Goal: Task Accomplishment & Management: Complete application form

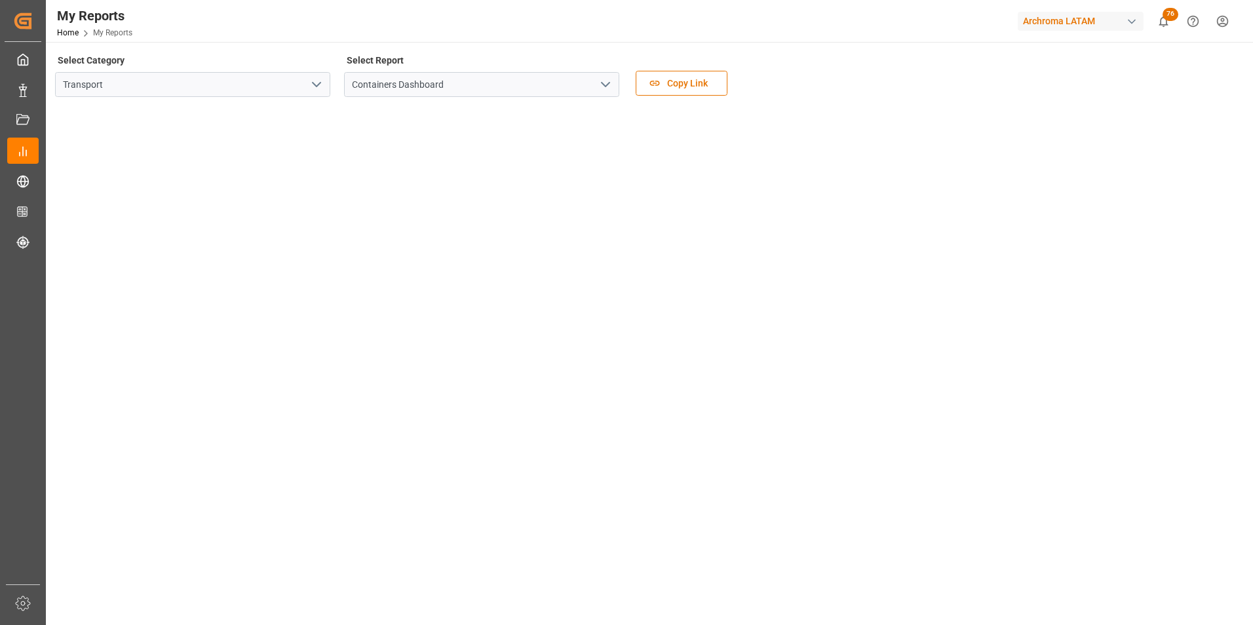
scroll to position [131, 0]
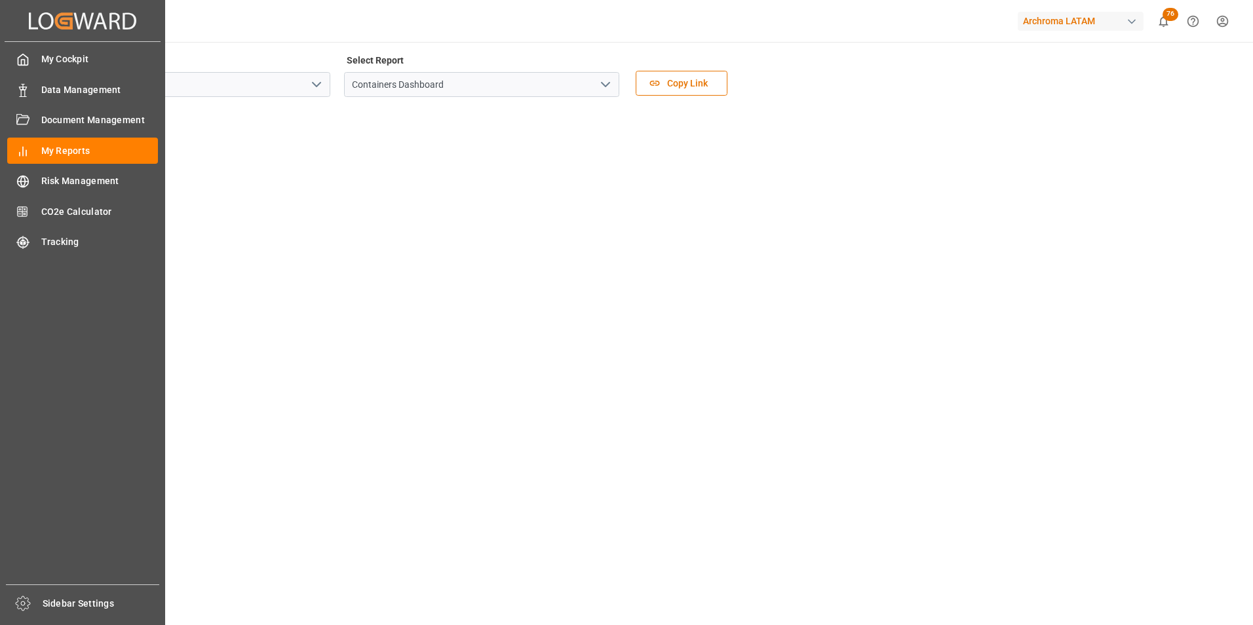
scroll to position [197, 0]
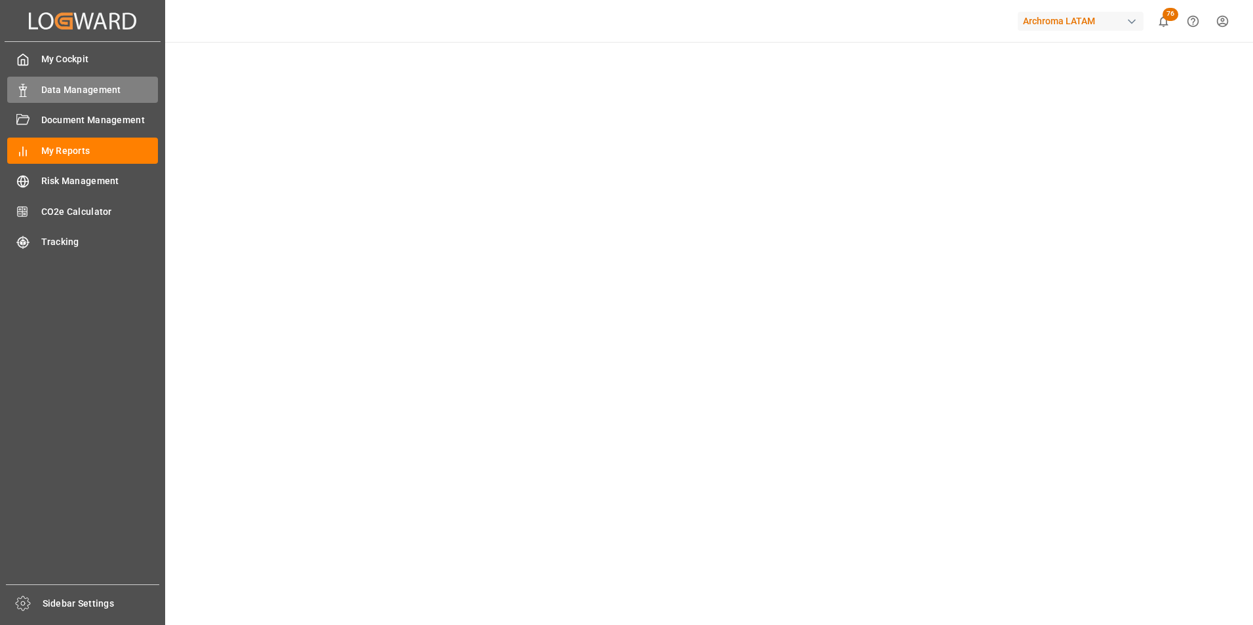
click at [35, 93] on div "Data Management Data Management" at bounding box center [82, 90] width 151 height 26
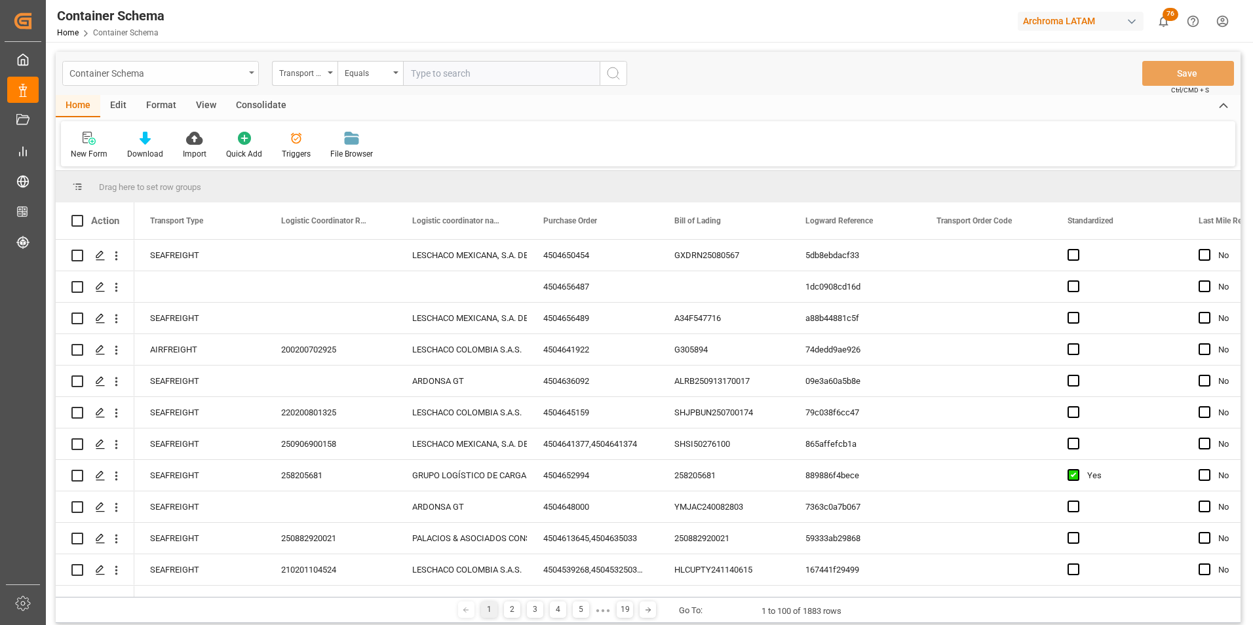
click at [248, 81] on div "Container Schema" at bounding box center [160, 73] width 197 height 25
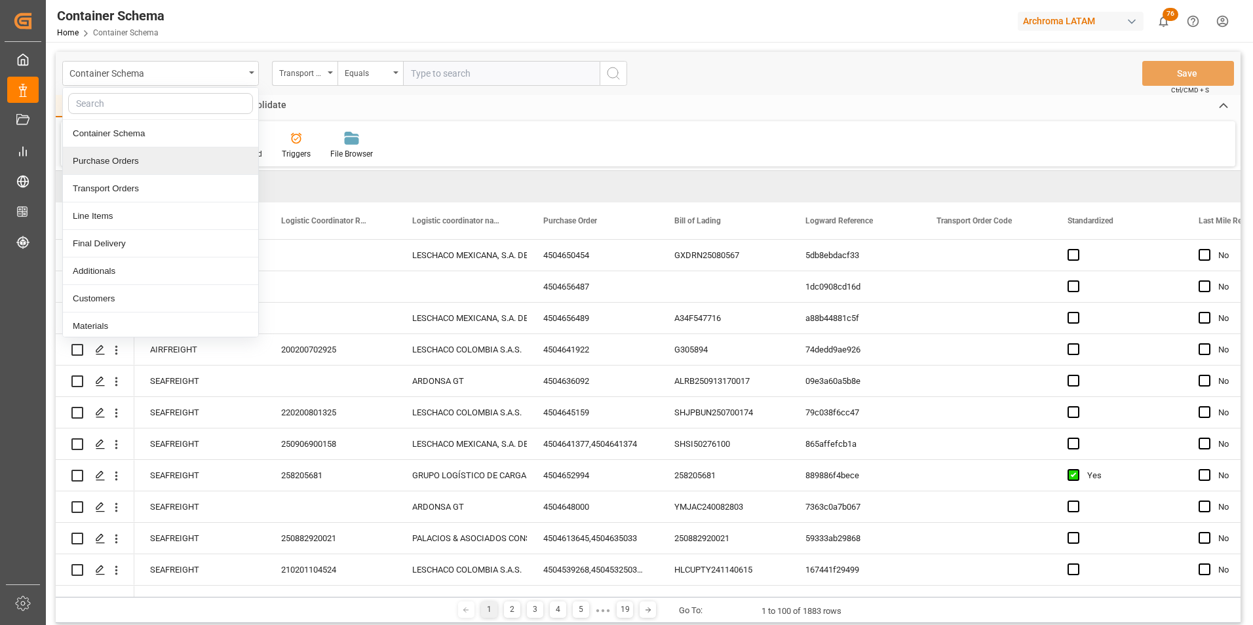
click at [155, 168] on div "Purchase Orders" at bounding box center [160, 161] width 195 height 28
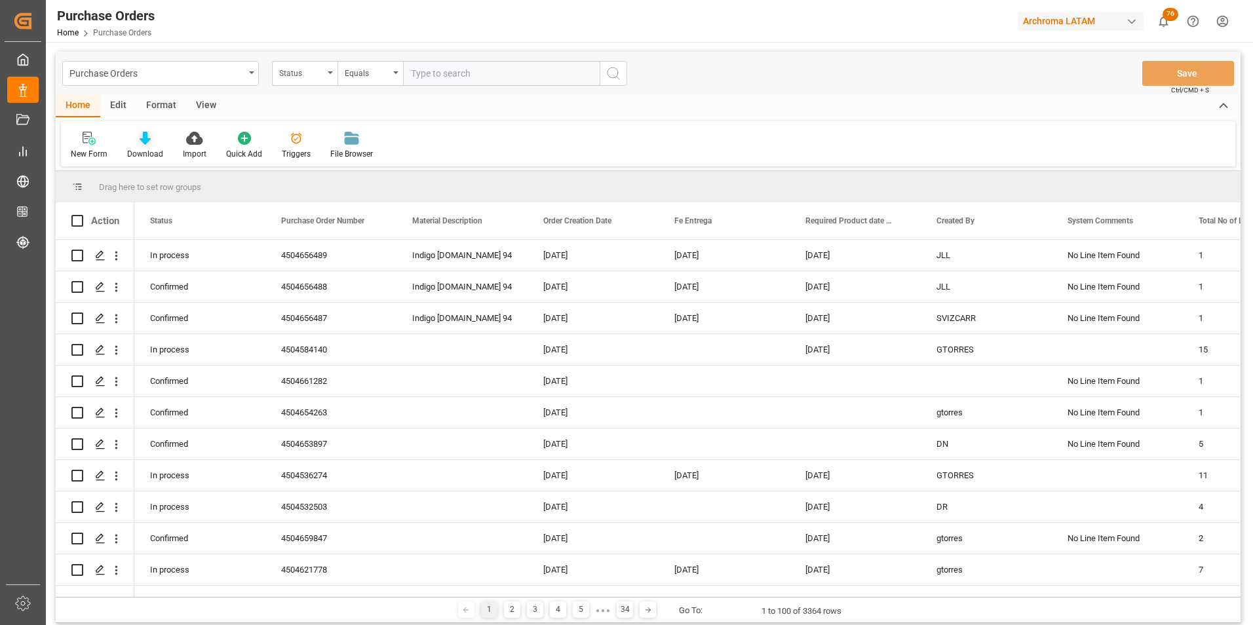
click at [152, 149] on div "Download" at bounding box center [145, 154] width 36 height 12
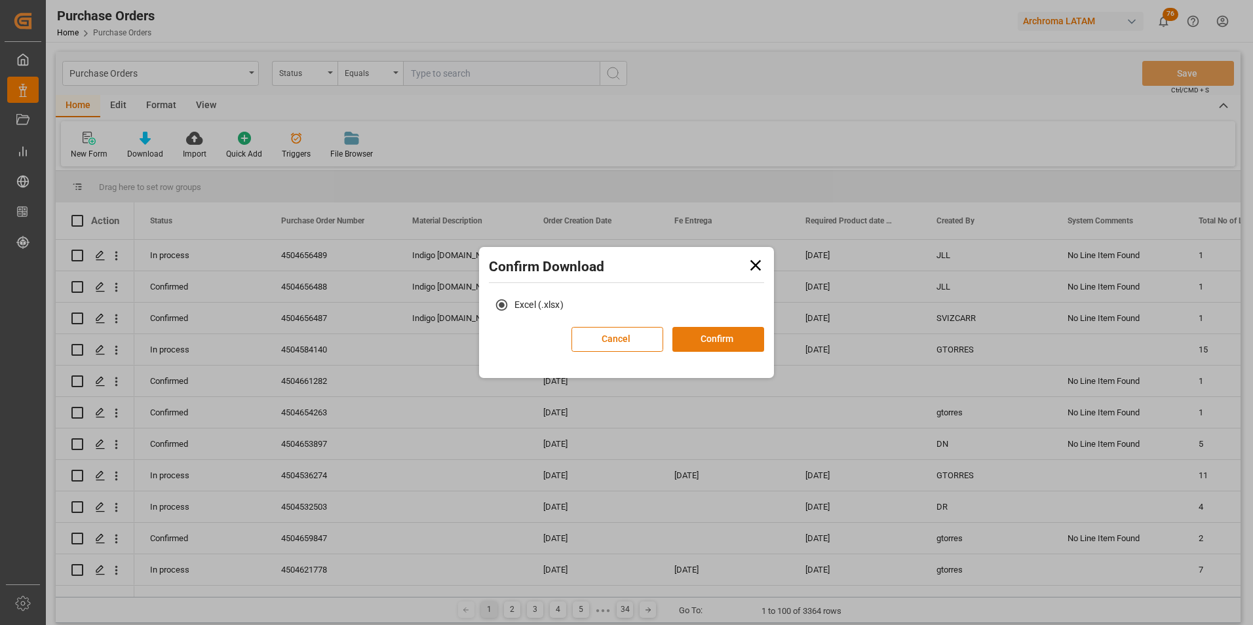
click at [706, 347] on button "Confirm" at bounding box center [718, 339] width 92 height 25
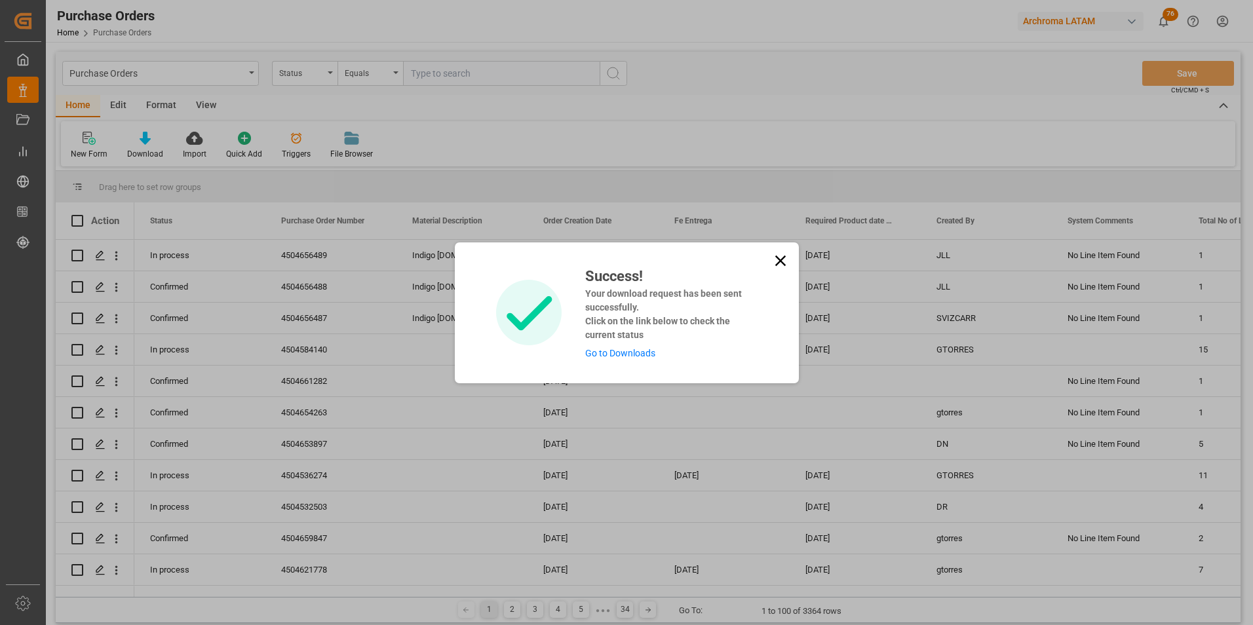
click at [628, 354] on link "Go to Downloads" at bounding box center [620, 353] width 70 height 10
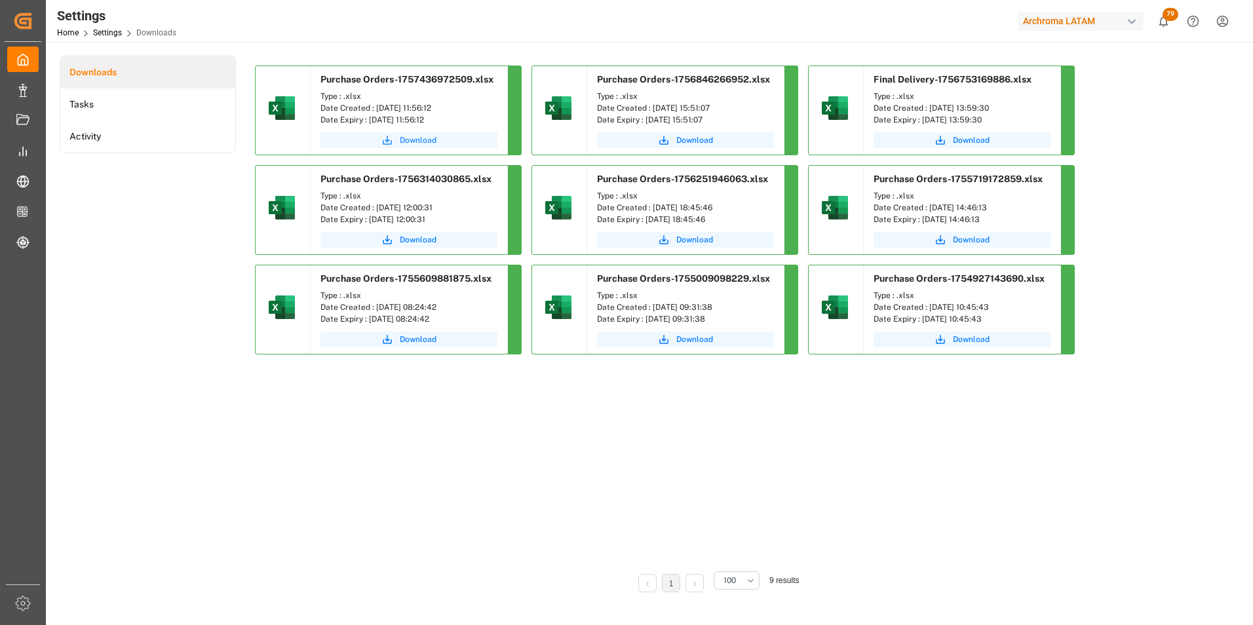
click at [411, 140] on span "Download" at bounding box center [418, 140] width 37 height 12
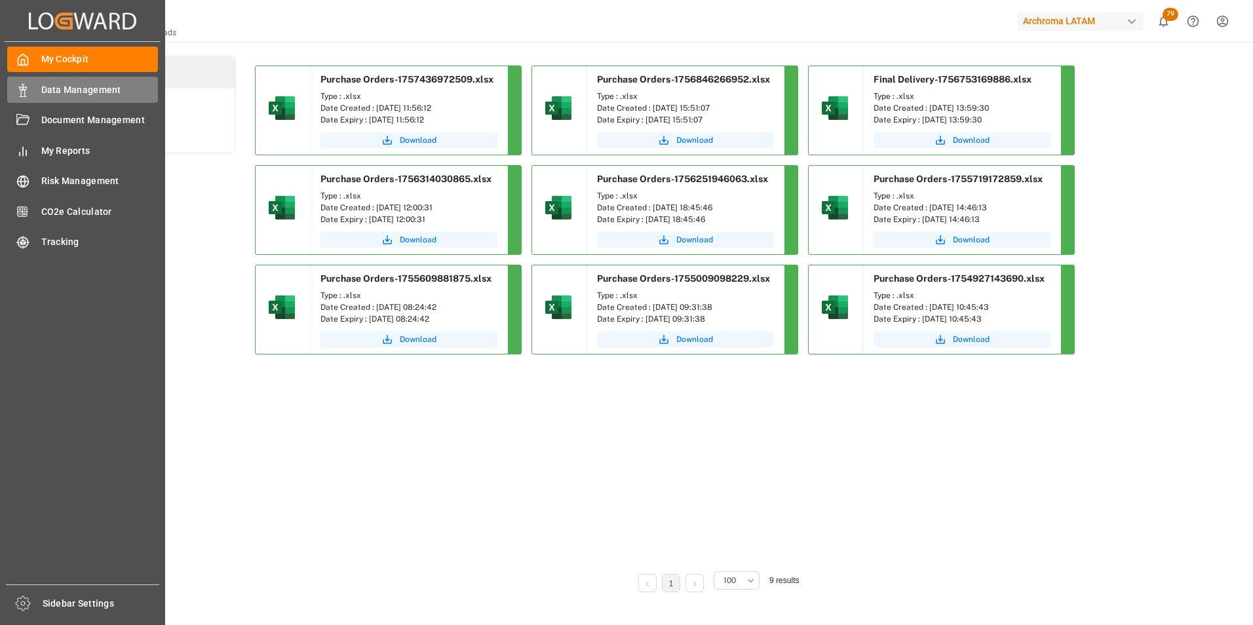
click at [26, 87] on polygon at bounding box center [25, 88] width 4 height 3
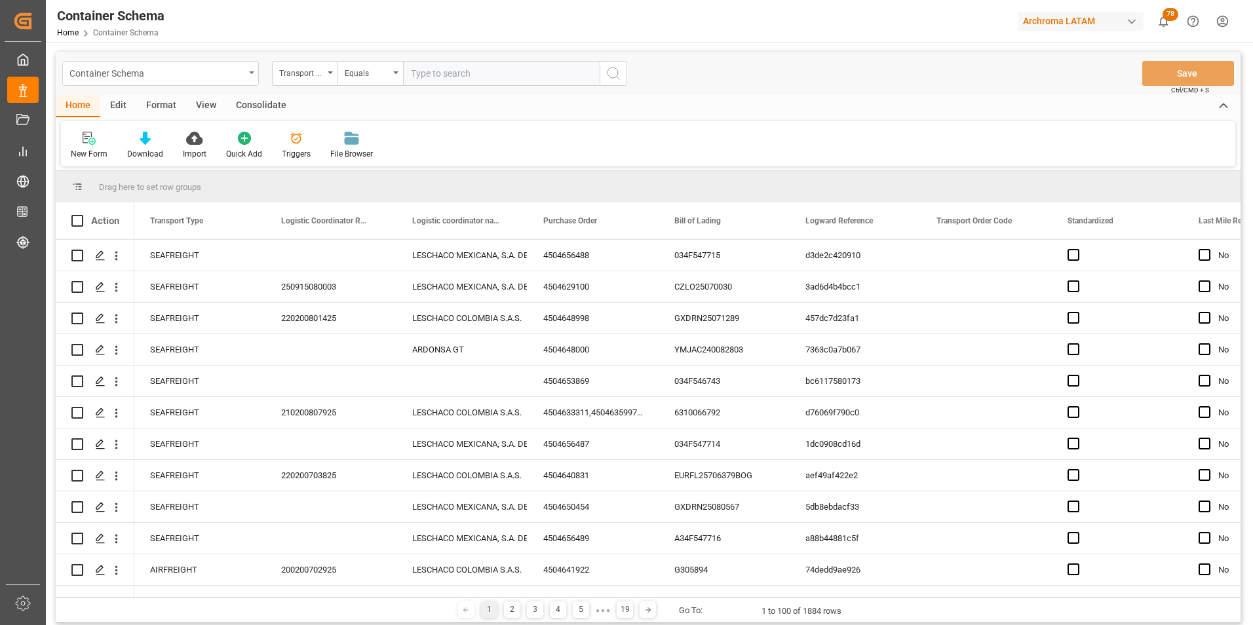
click at [246, 79] on div "Container Schema" at bounding box center [160, 73] width 197 height 25
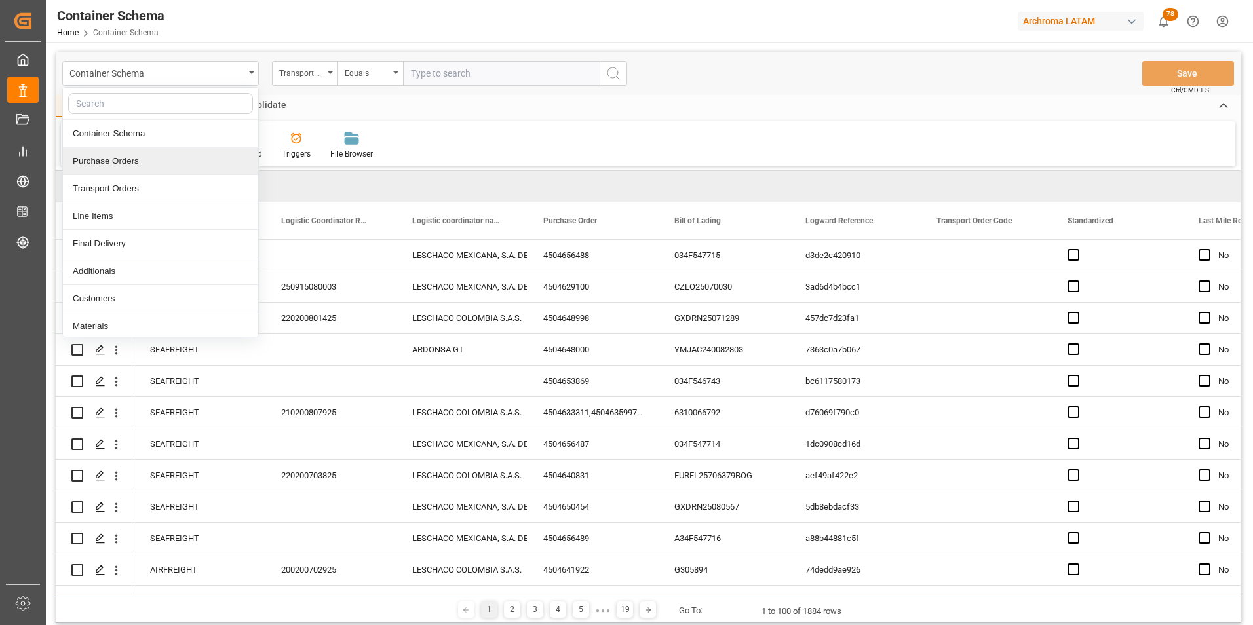
click at [149, 168] on div "Purchase Orders" at bounding box center [160, 161] width 195 height 28
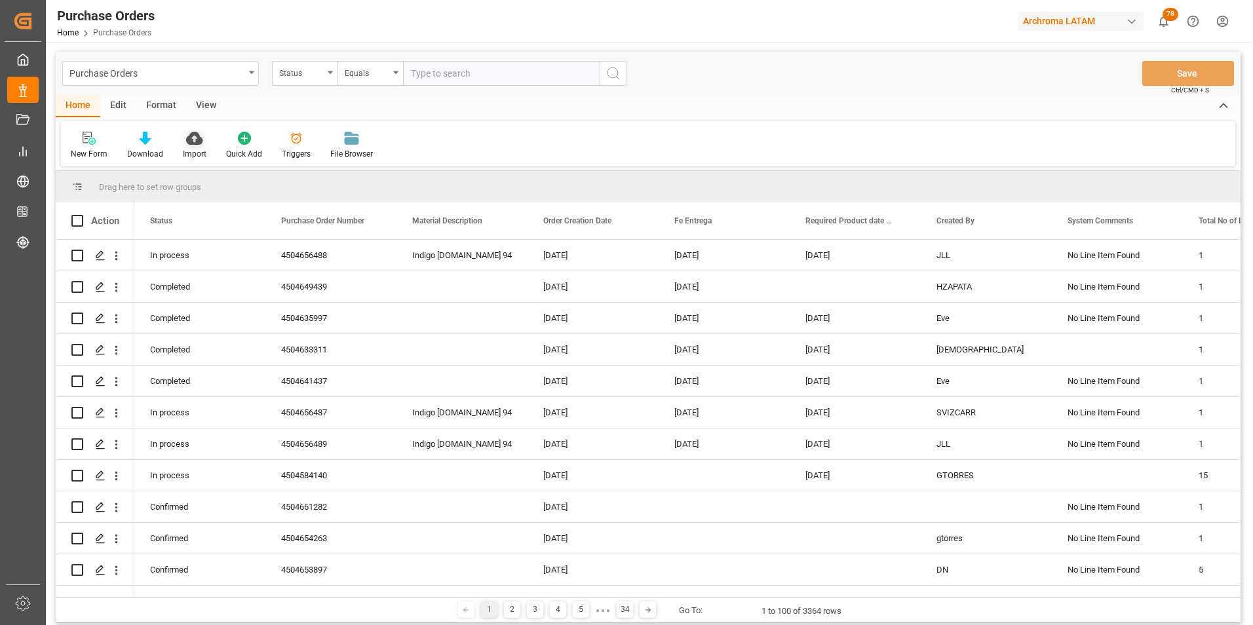
click at [193, 138] on icon at bounding box center [194, 138] width 16 height 13
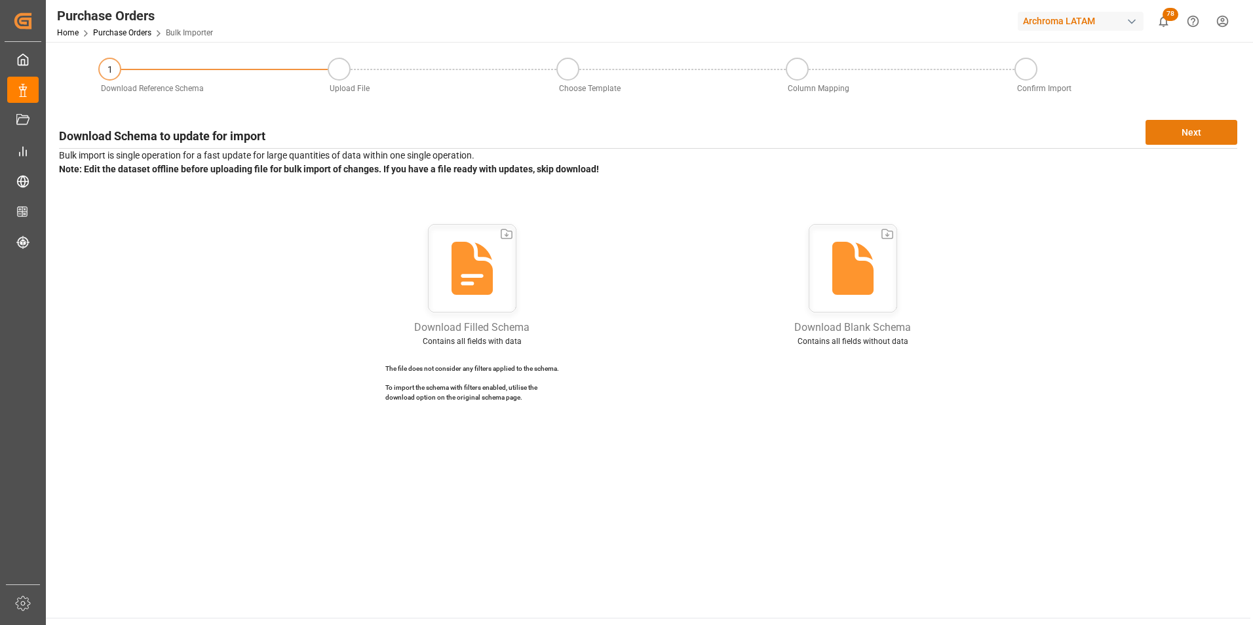
click at [1154, 138] on button "Next" at bounding box center [1191, 132] width 92 height 25
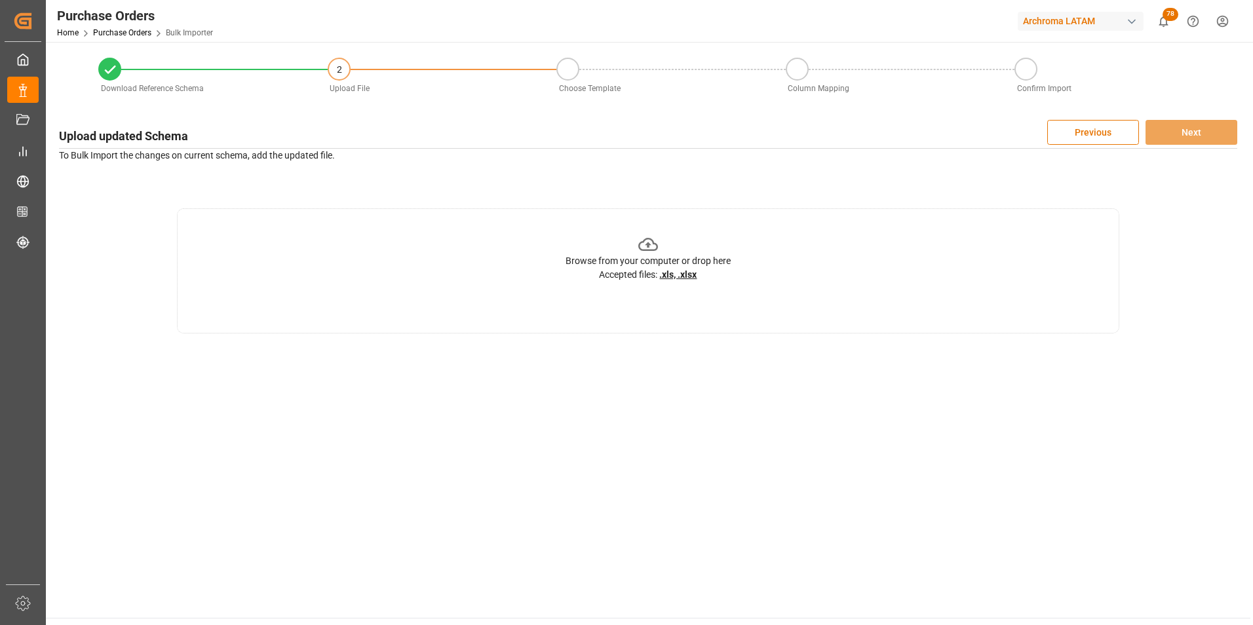
click at [657, 249] on icon at bounding box center [648, 245] width 20 height 20
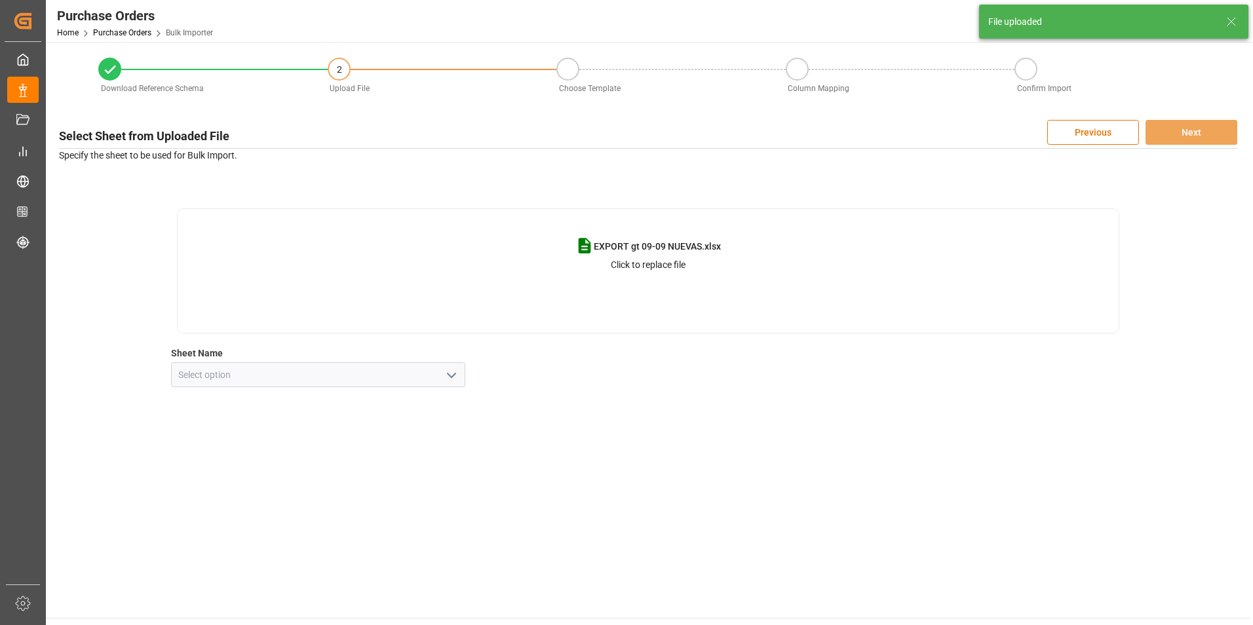
click at [451, 370] on icon "open menu" at bounding box center [452, 376] width 16 height 16
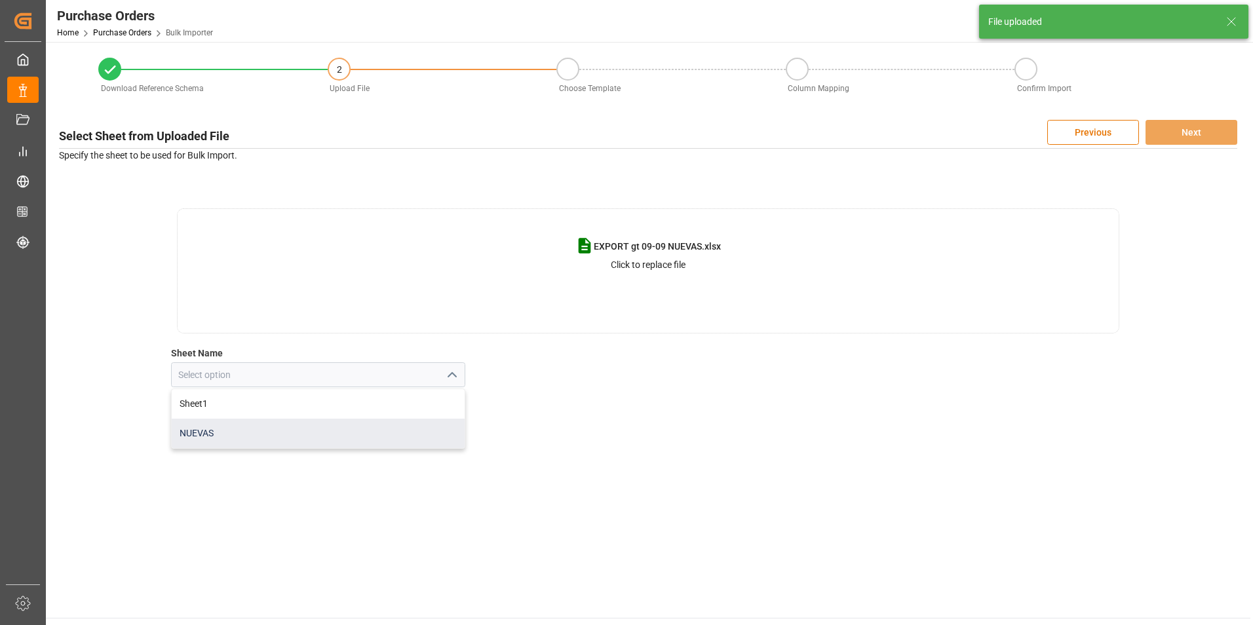
click at [301, 431] on div "NUEVAS" at bounding box center [319, 433] width 294 height 29
type input "NUEVAS"
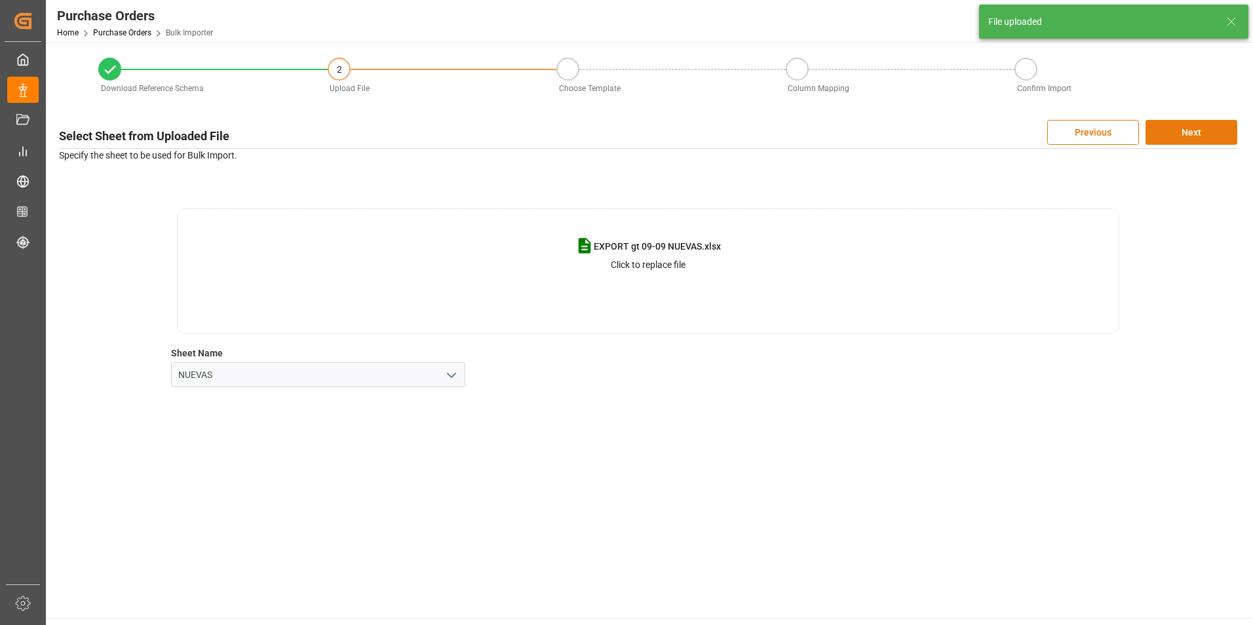
click at [1171, 121] on button "Next" at bounding box center [1191, 132] width 92 height 25
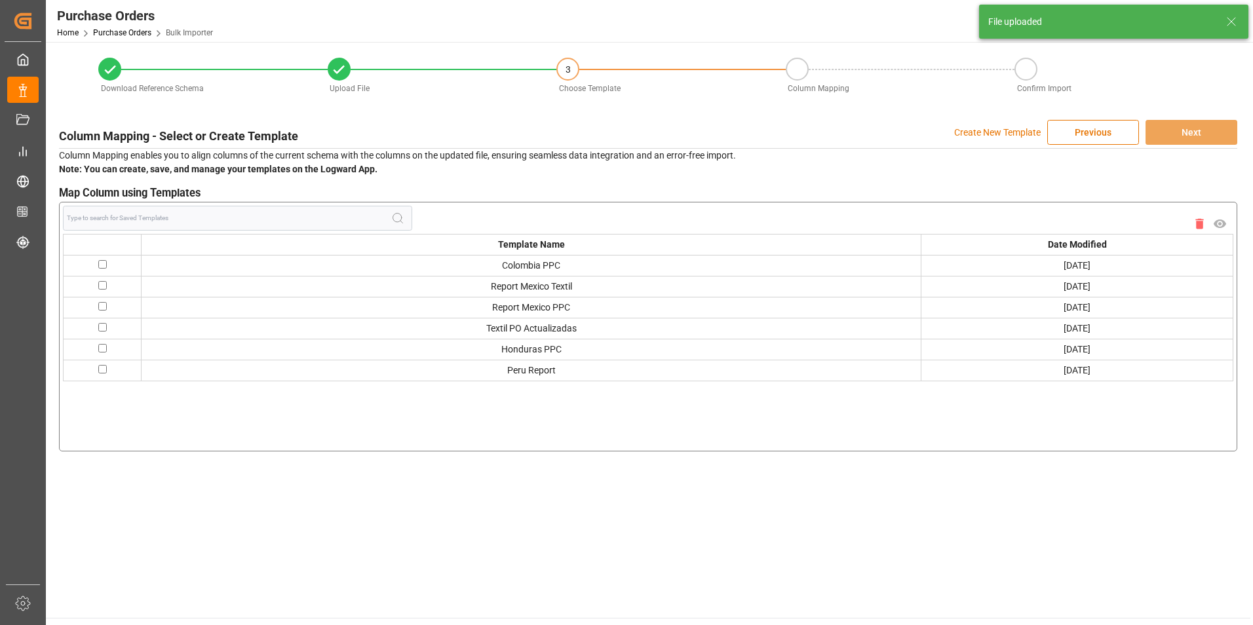
click at [1011, 128] on p "Create New Template" at bounding box center [997, 132] width 86 height 25
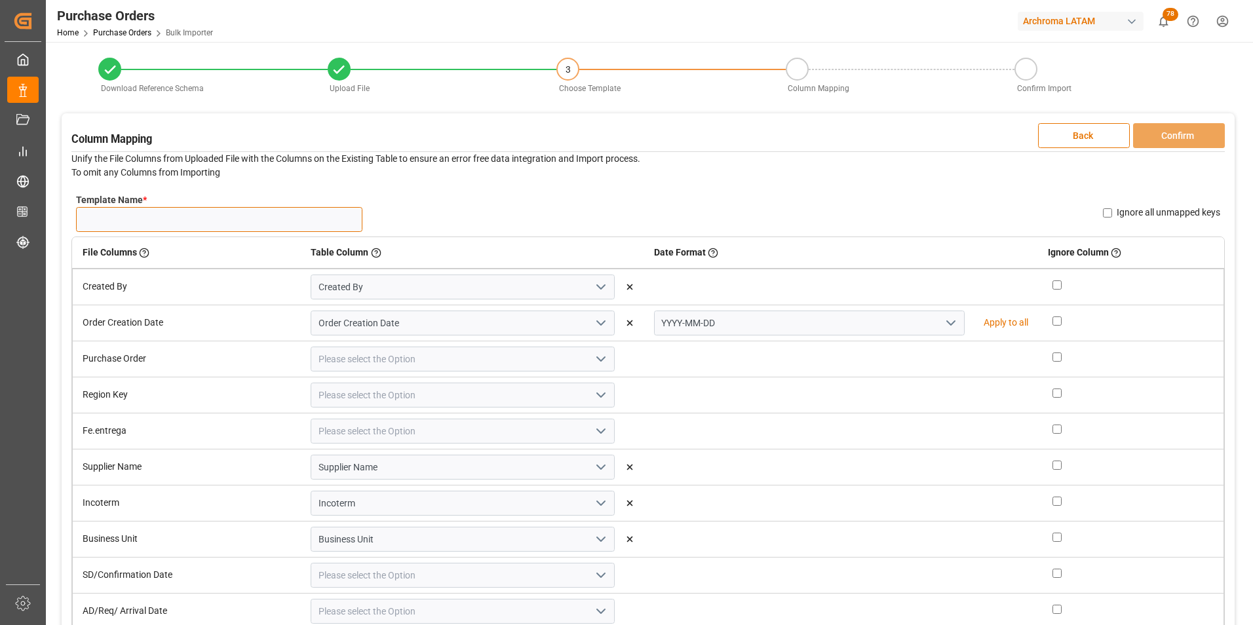
click at [339, 216] on input "Template Name *" at bounding box center [219, 219] width 286 height 25
type input "NUEVAS 09/09"
click at [943, 326] on icon "open menu" at bounding box center [951, 323] width 16 height 16
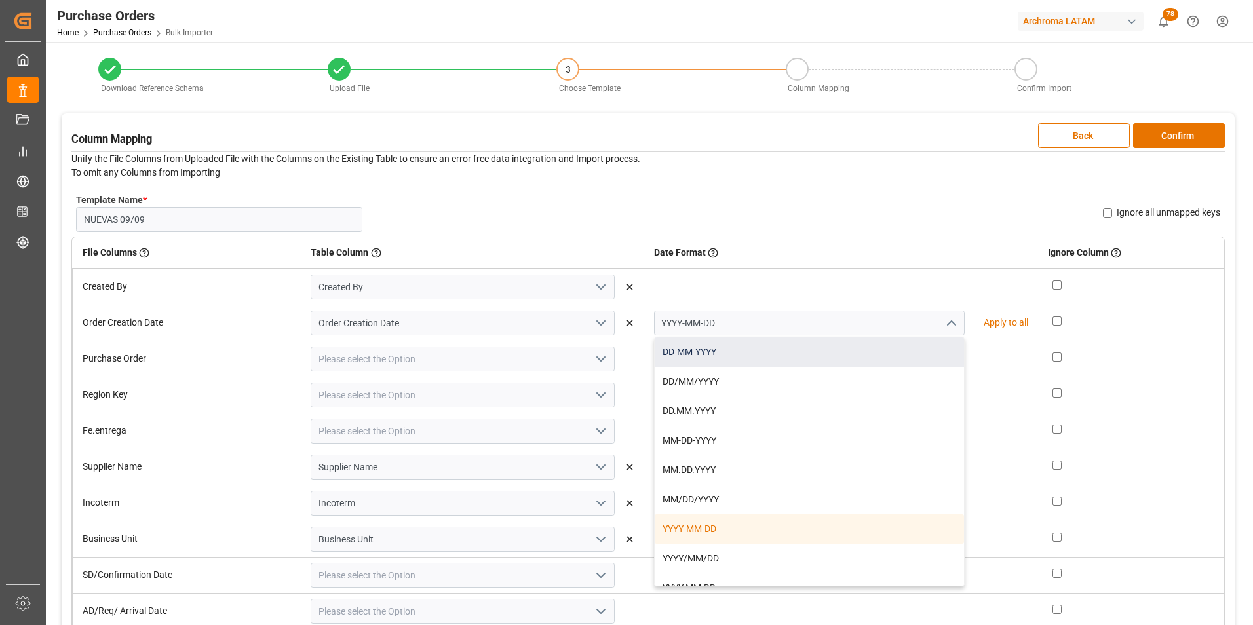
click at [885, 351] on div "DD-MM-YYYY" at bounding box center [810, 351] width 310 height 29
type input "DD-MM-YYYY"
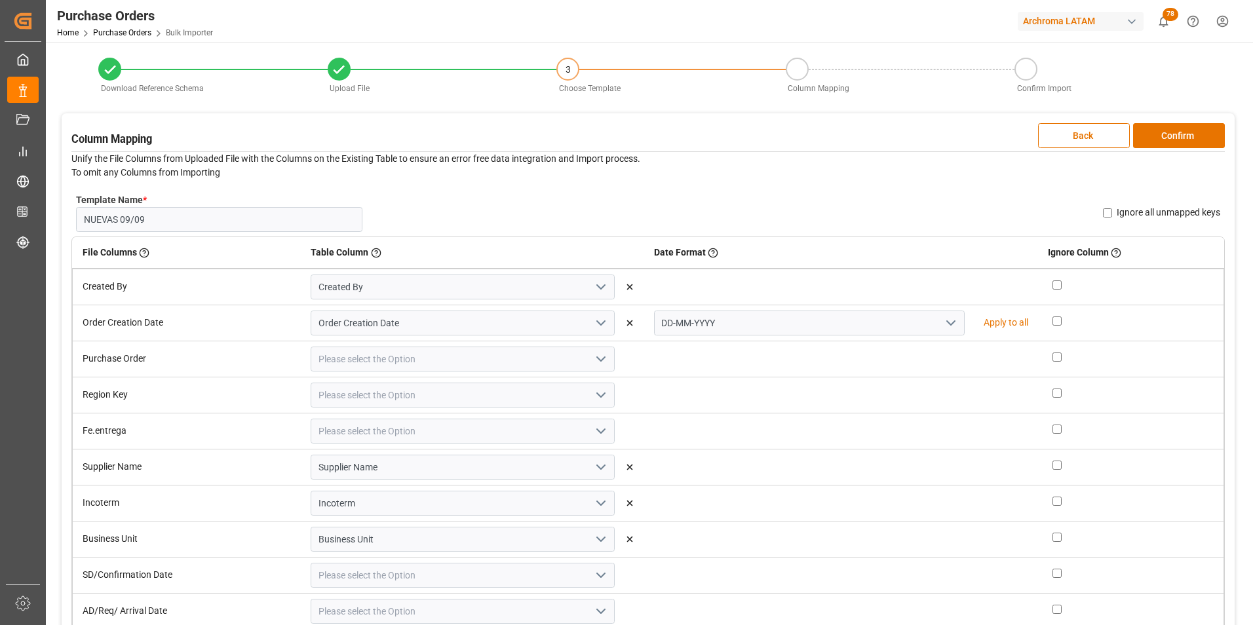
click at [600, 355] on icon "open menu" at bounding box center [601, 359] width 16 height 16
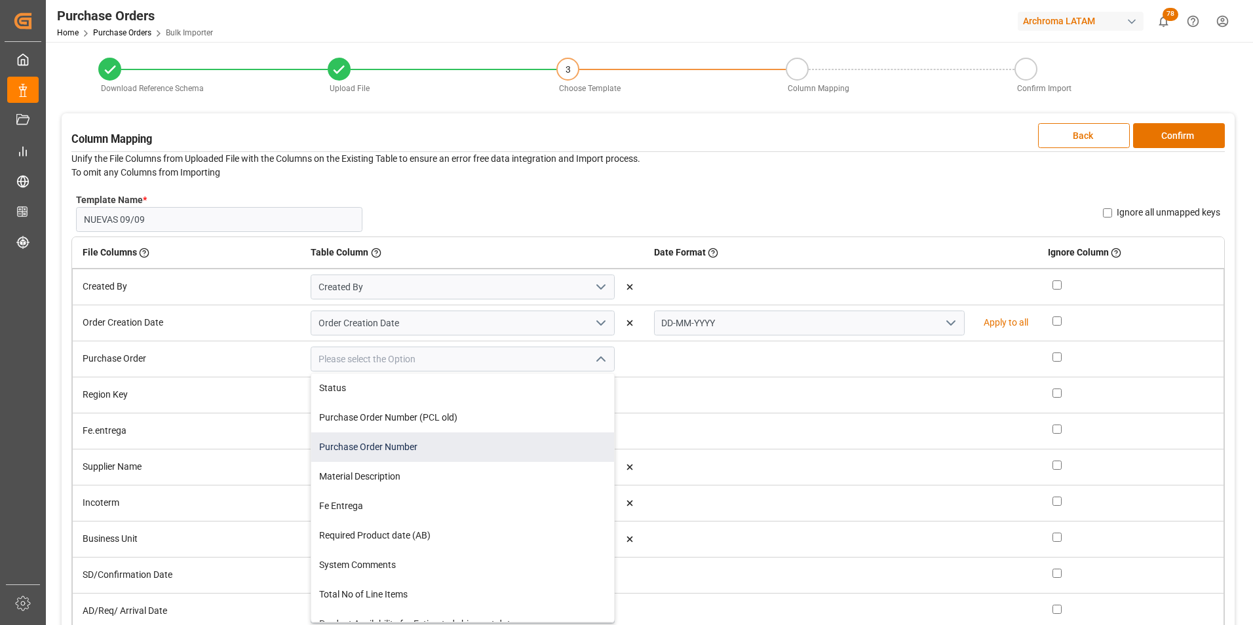
click at [514, 446] on div "Purchase Order Number" at bounding box center [462, 446] width 303 height 29
type input "Purchase Order Number"
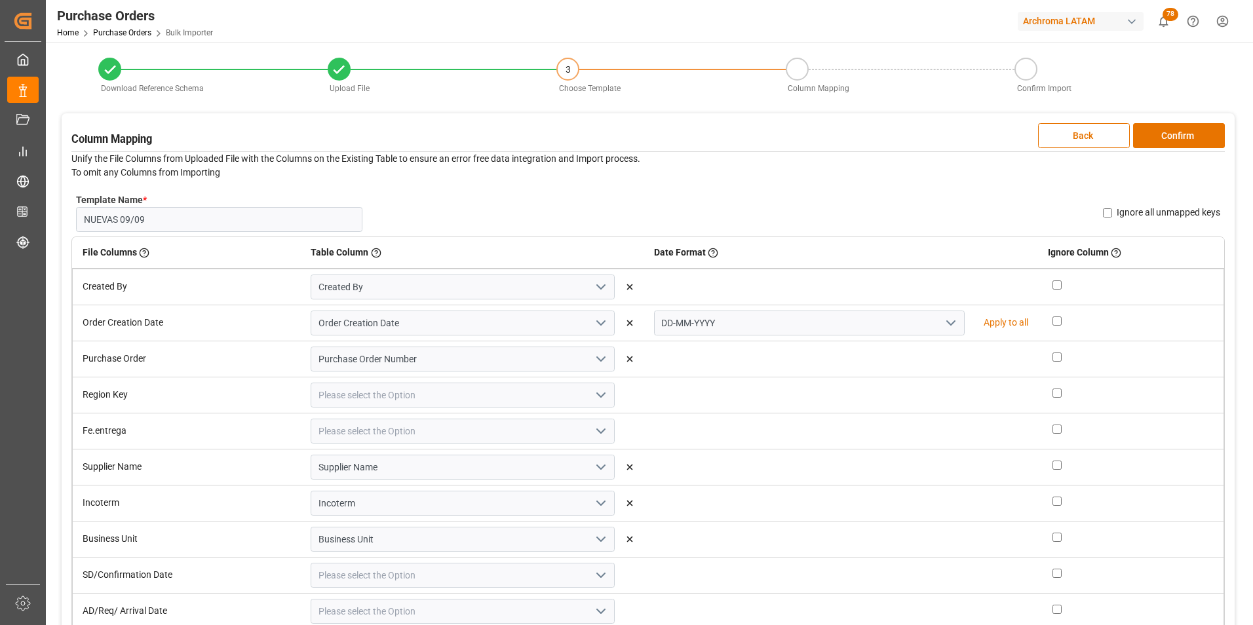
click at [590, 397] on button "open menu" at bounding box center [600, 395] width 20 height 20
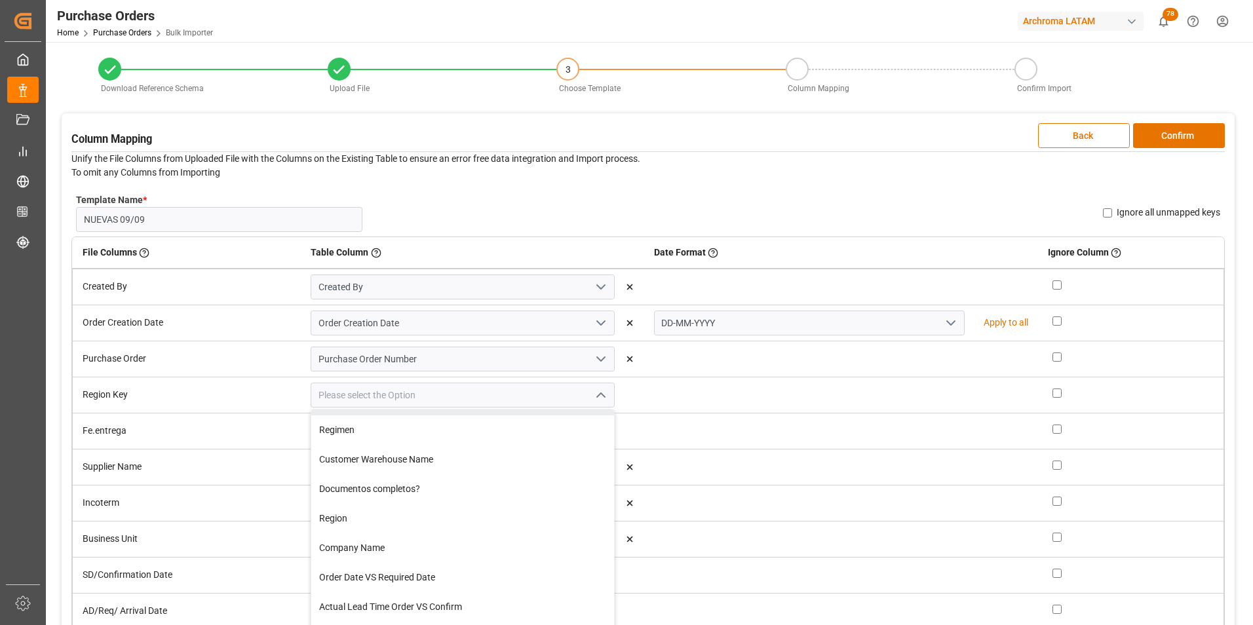
scroll to position [459, 0]
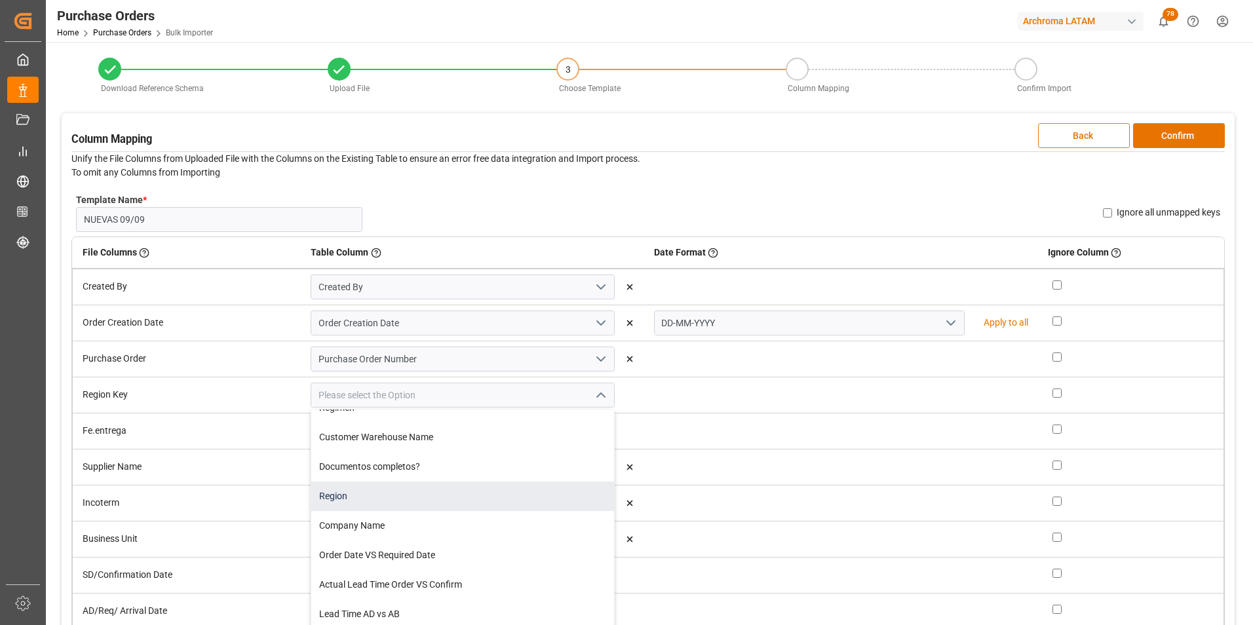
click at [450, 495] on div "Region" at bounding box center [462, 496] width 303 height 29
type input "Region"
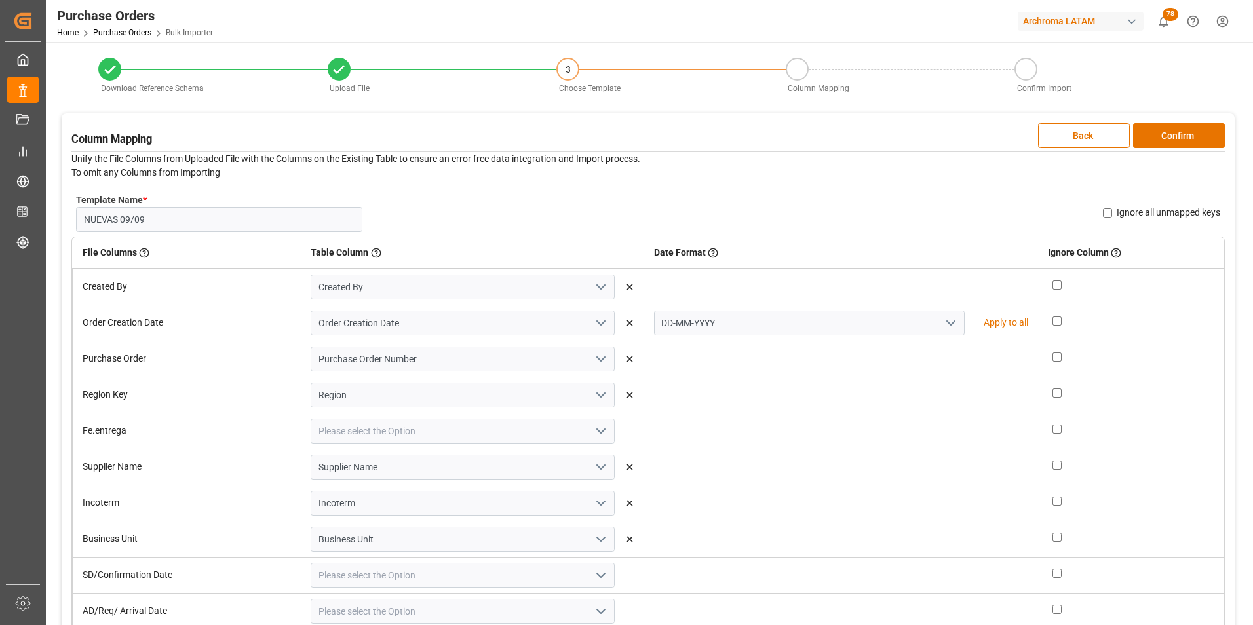
click at [600, 429] on icon "open menu" at bounding box center [601, 431] width 16 height 16
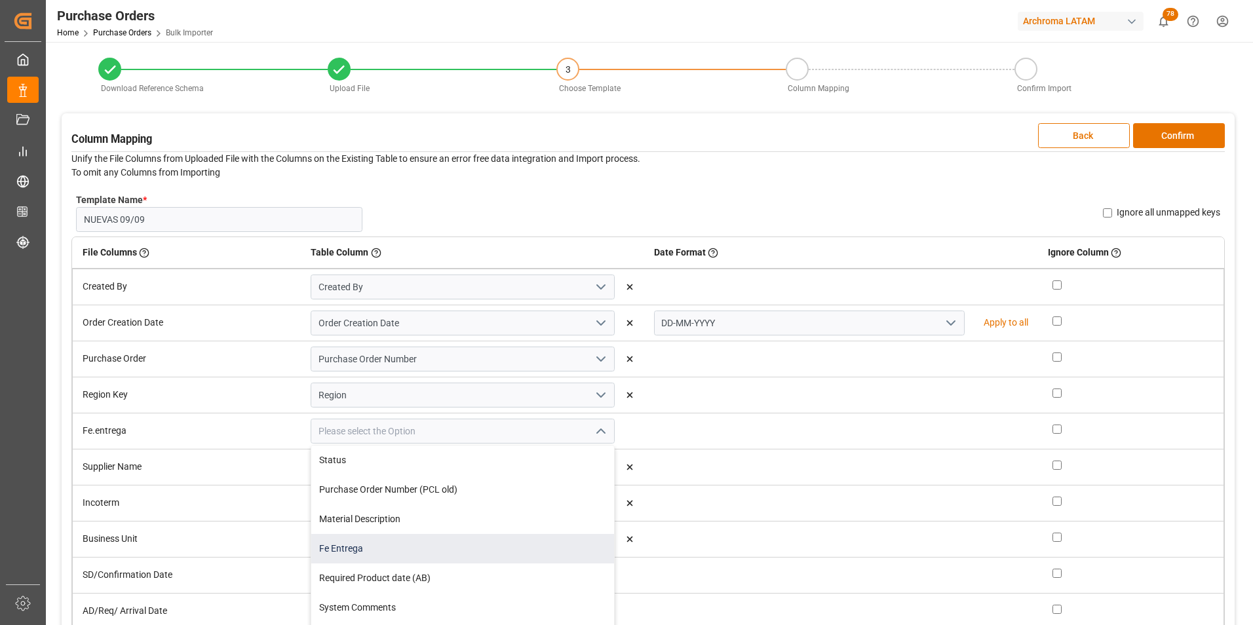
click at [483, 543] on div "Fe Entrega" at bounding box center [462, 548] width 303 height 29
type input "Fe Entrega"
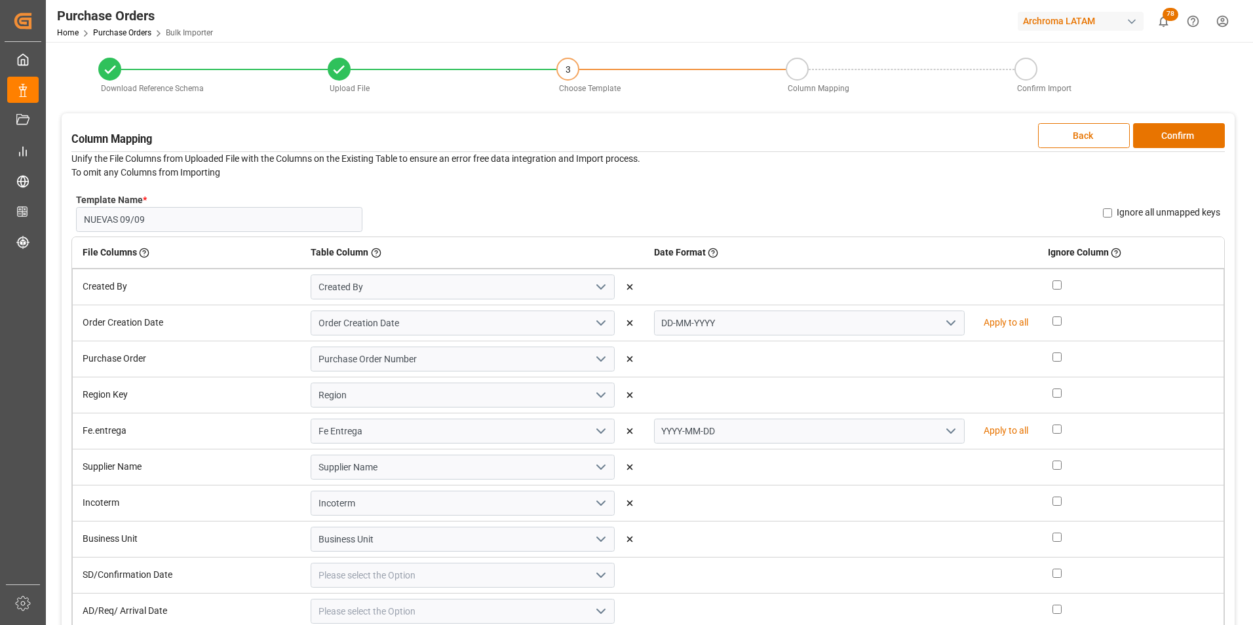
click at [943, 437] on icon "open menu" at bounding box center [951, 431] width 16 height 16
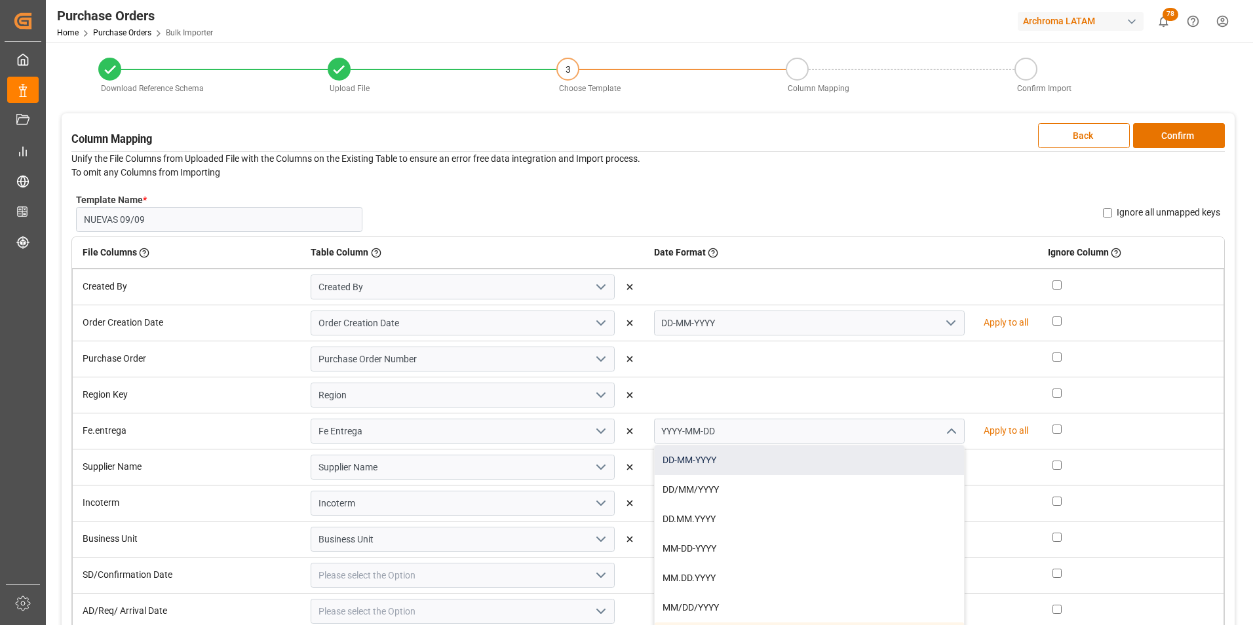
click at [895, 457] on div "DD-MM-YYYY" at bounding box center [810, 460] width 310 height 29
type input "DD-MM-YYYY"
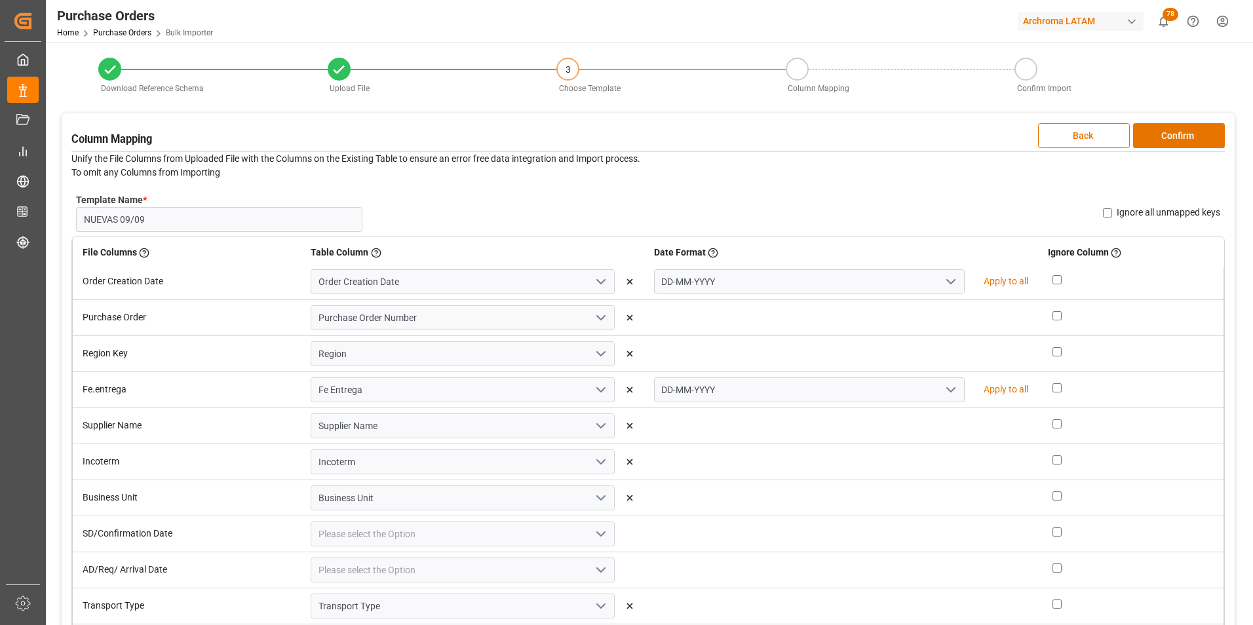
scroll to position [64, 0]
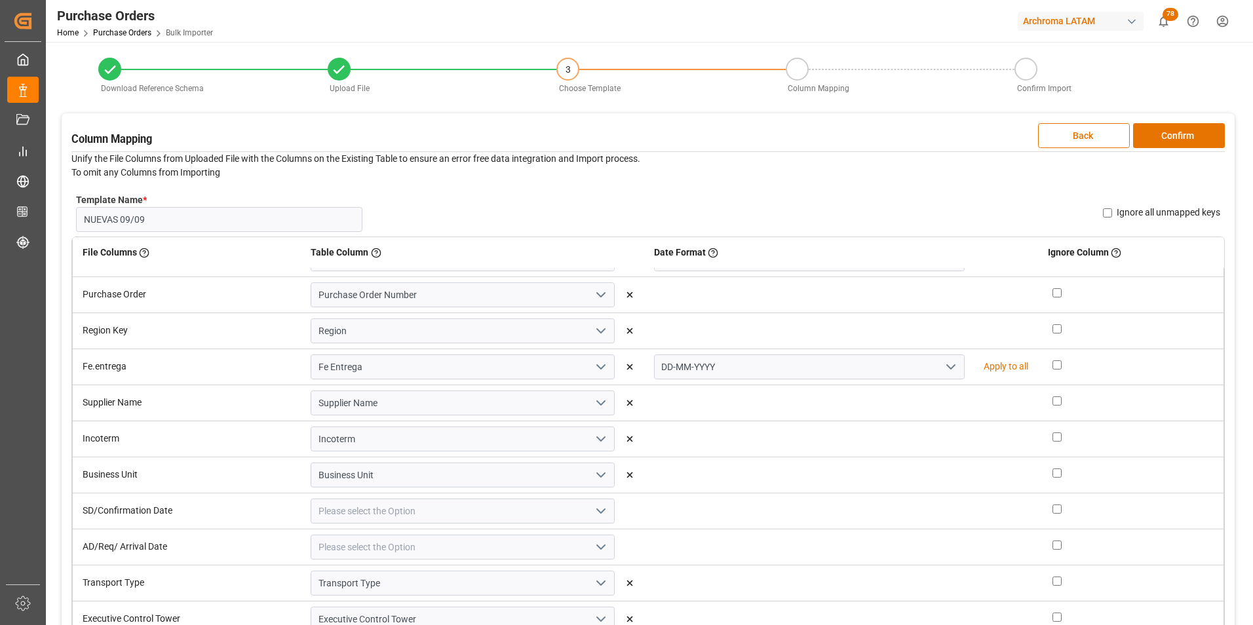
click at [593, 508] on icon "open menu" at bounding box center [601, 511] width 16 height 16
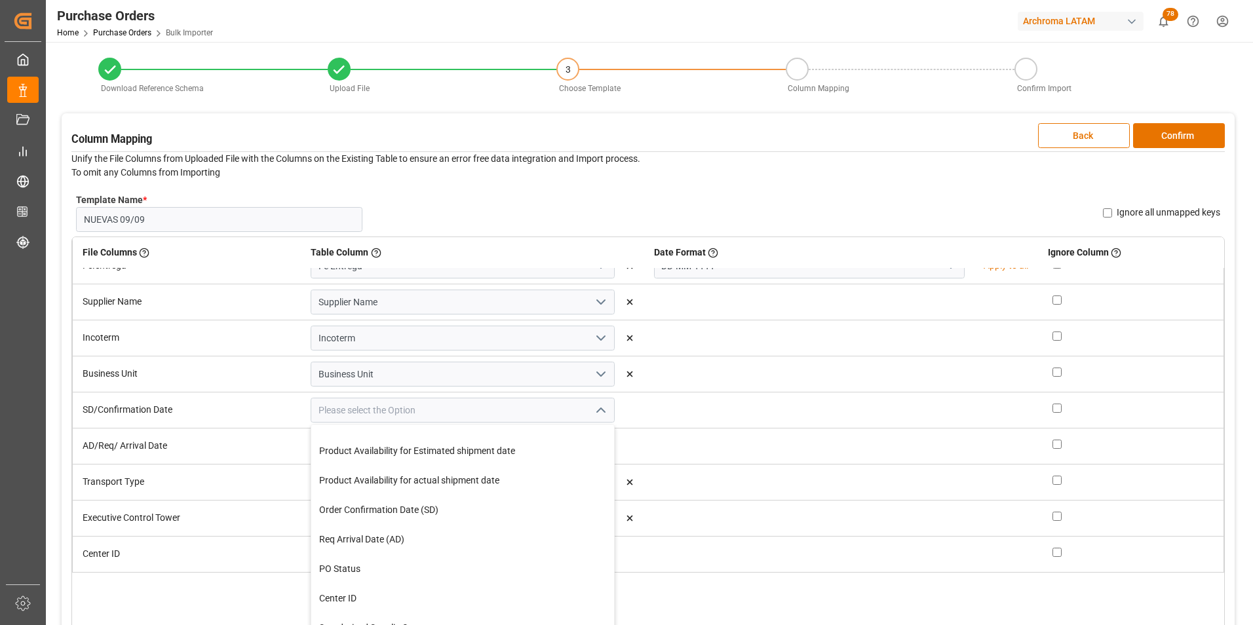
scroll to position [197, 0]
click at [476, 487] on div "Order Confirmation Date (SD)" at bounding box center [462, 478] width 303 height 29
type input "Order Confirmation Date (SD)"
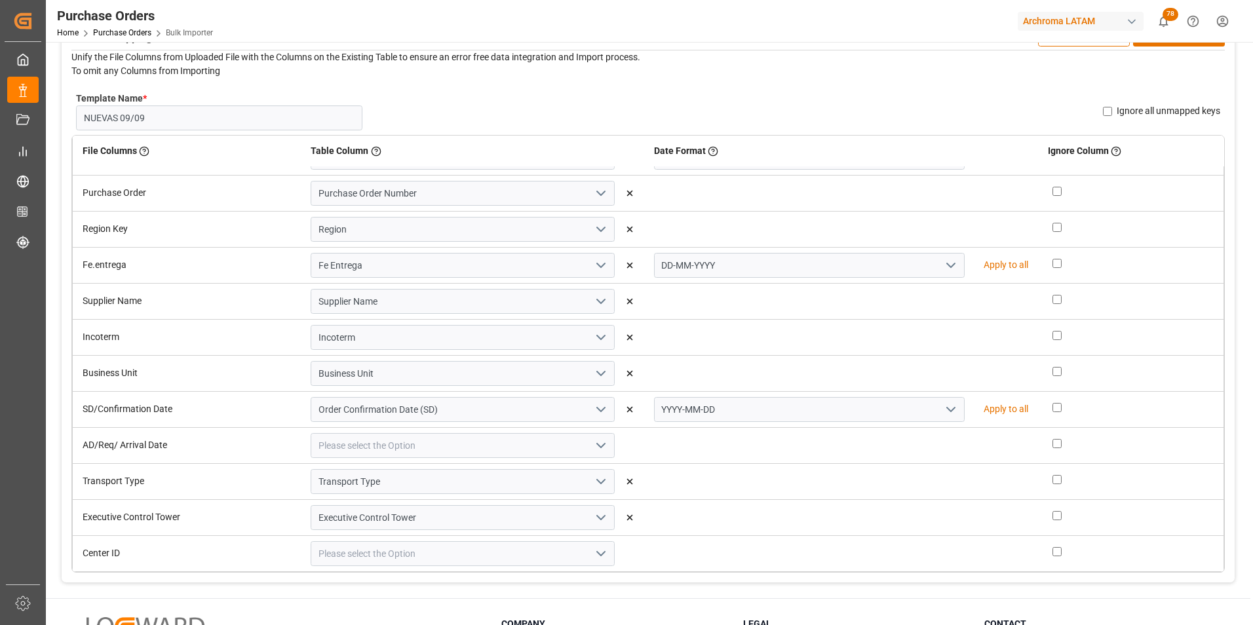
scroll to position [131, 0]
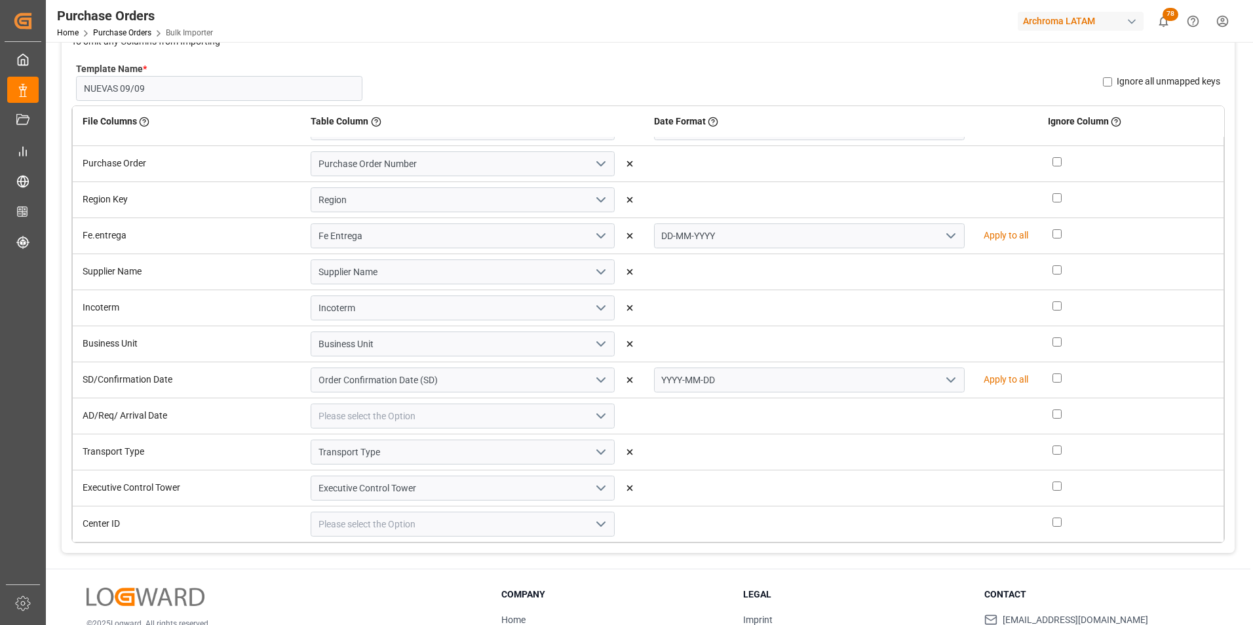
click at [943, 386] on icon "open menu" at bounding box center [951, 380] width 16 height 16
click at [903, 403] on div "DD-MM-YYYY" at bounding box center [810, 408] width 310 height 29
type input "DD-MM-YYYY"
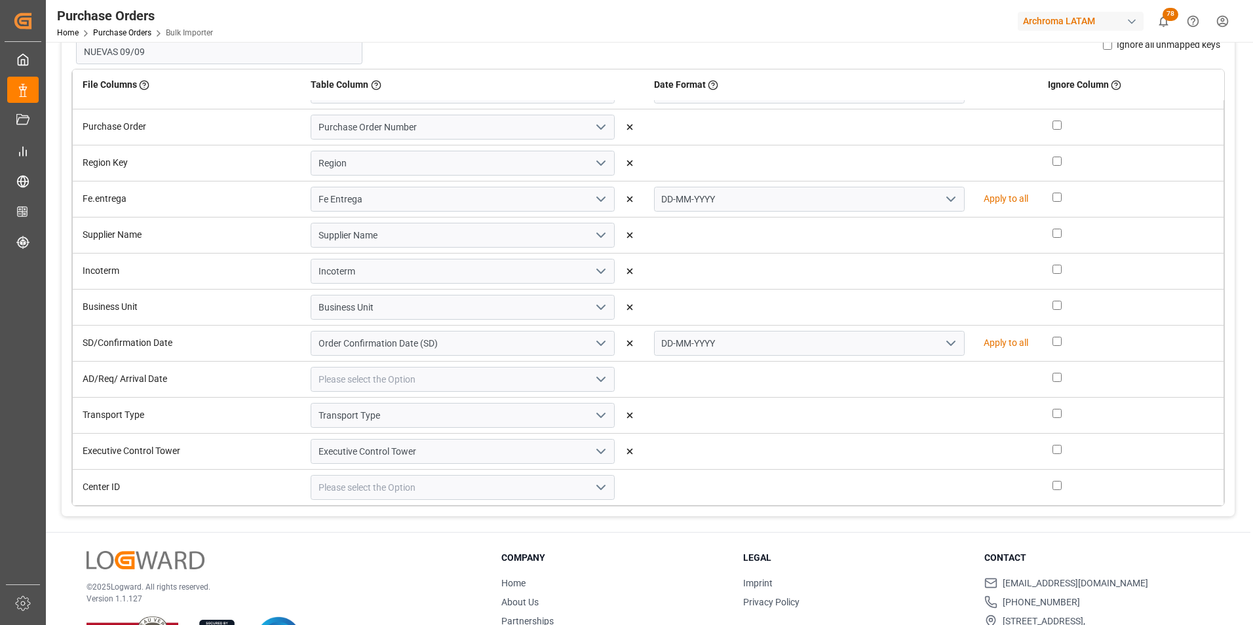
scroll to position [197, 0]
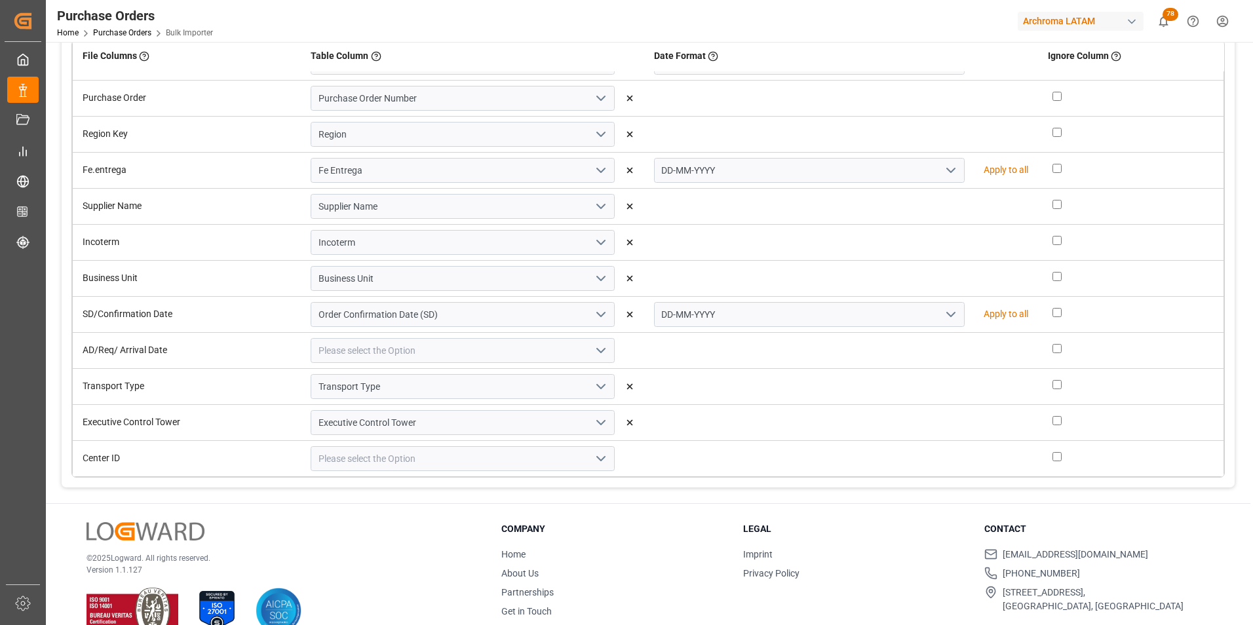
click at [596, 352] on icon "open menu" at bounding box center [601, 351] width 16 height 16
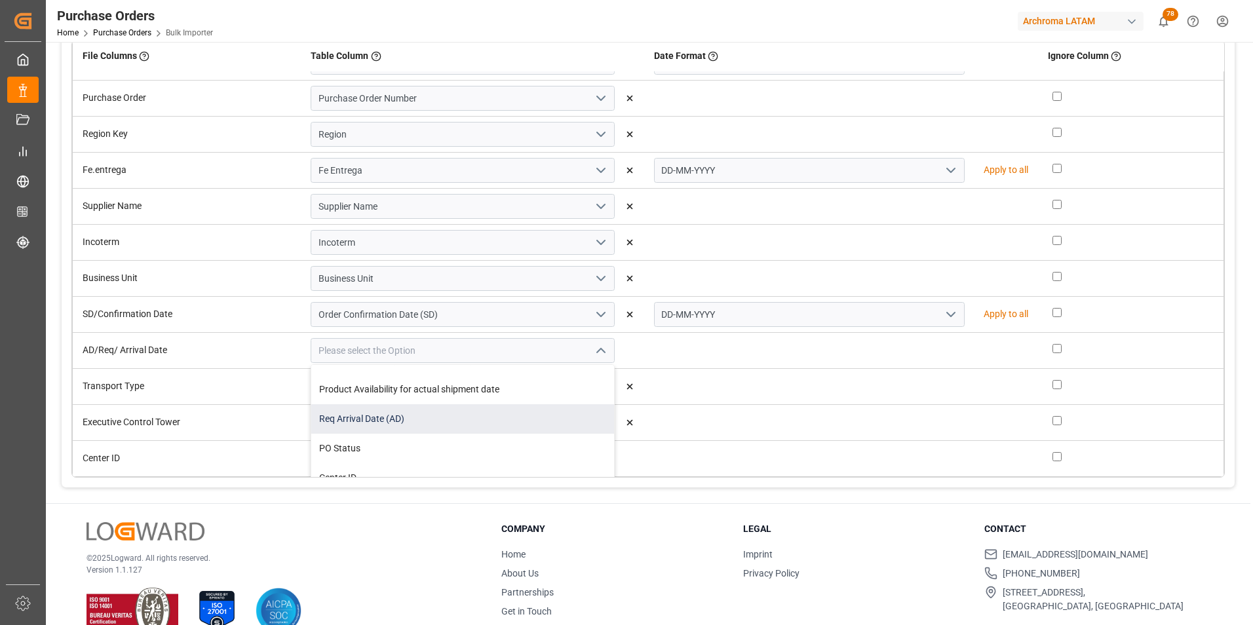
click at [485, 419] on div "Req Arrival Date (AD)" at bounding box center [462, 418] width 303 height 29
type input "Req Arrival Date (AD)"
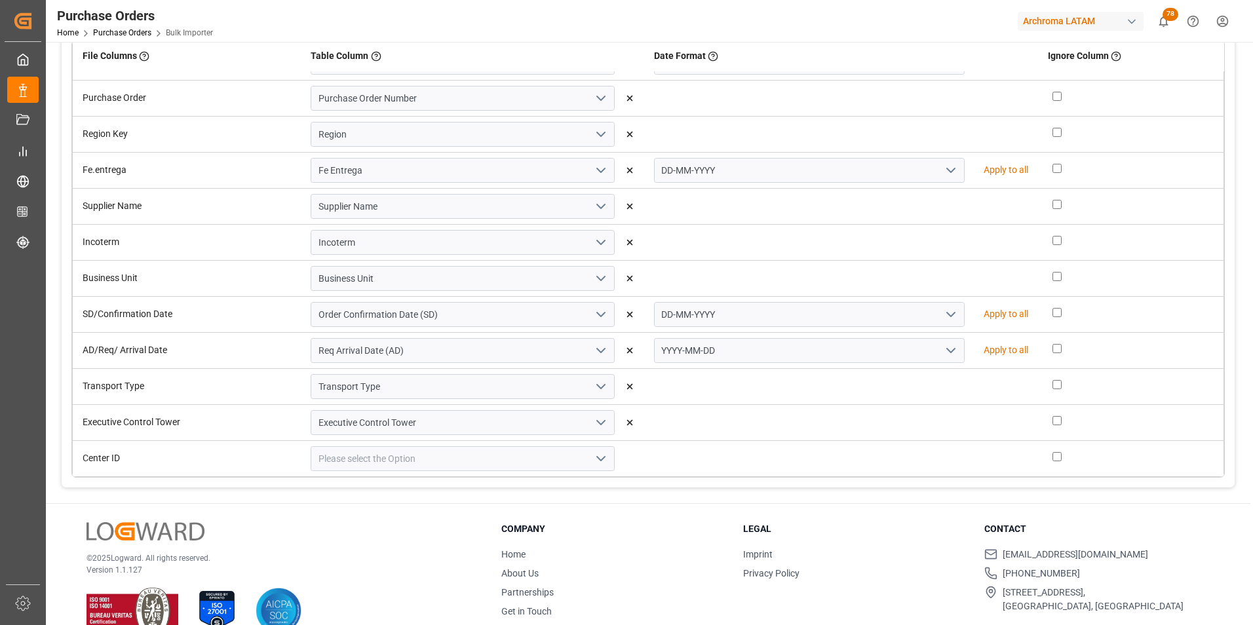
click at [940, 359] on button "open menu" at bounding box center [950, 351] width 20 height 20
click at [899, 377] on div "DD-MM-YYYY" at bounding box center [810, 379] width 310 height 29
type input "DD-MM-YYYY"
click at [590, 457] on button "open menu" at bounding box center [600, 459] width 20 height 20
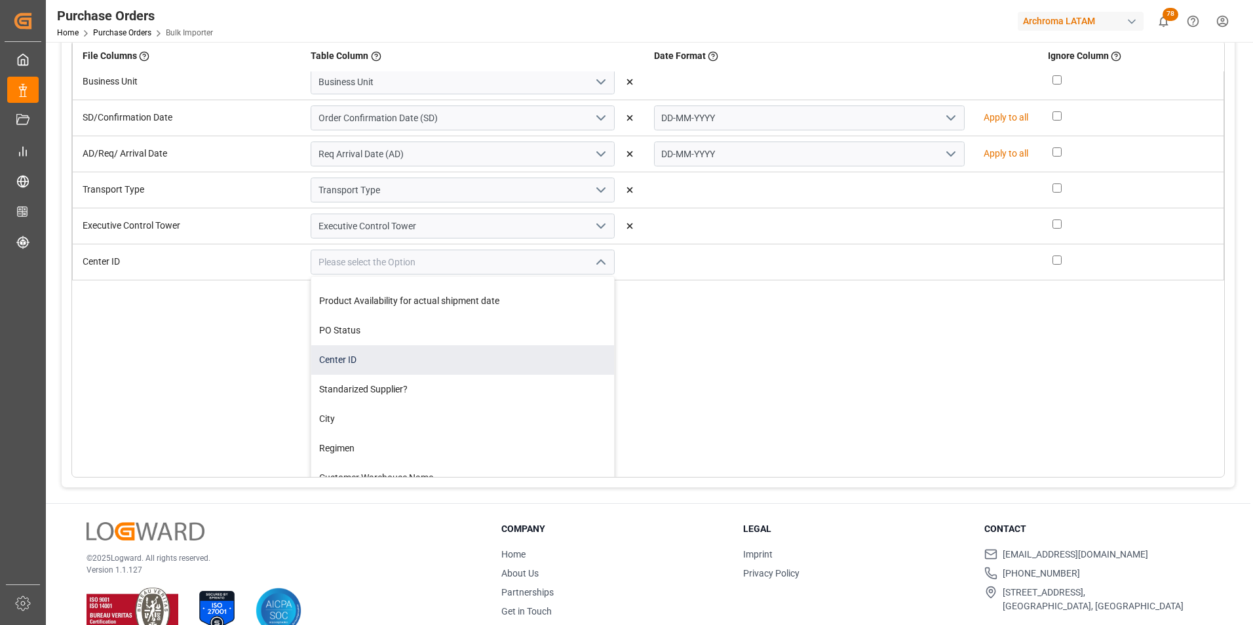
click at [469, 360] on div "Center ID" at bounding box center [462, 359] width 303 height 29
type input "Center ID"
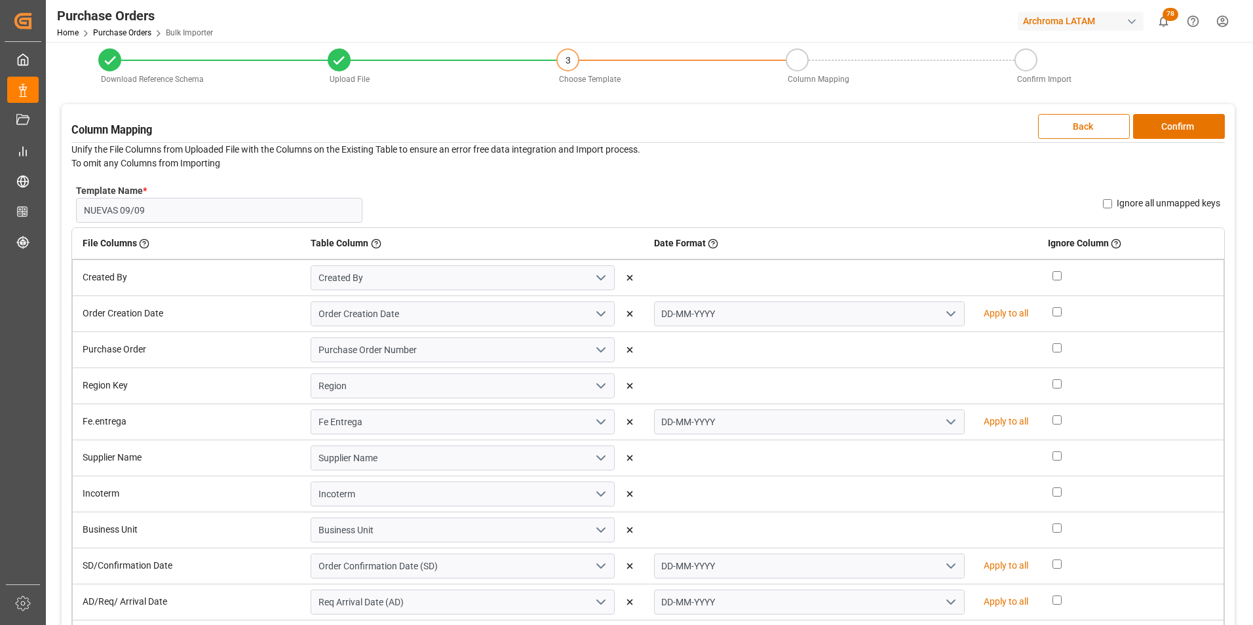
scroll to position [0, 0]
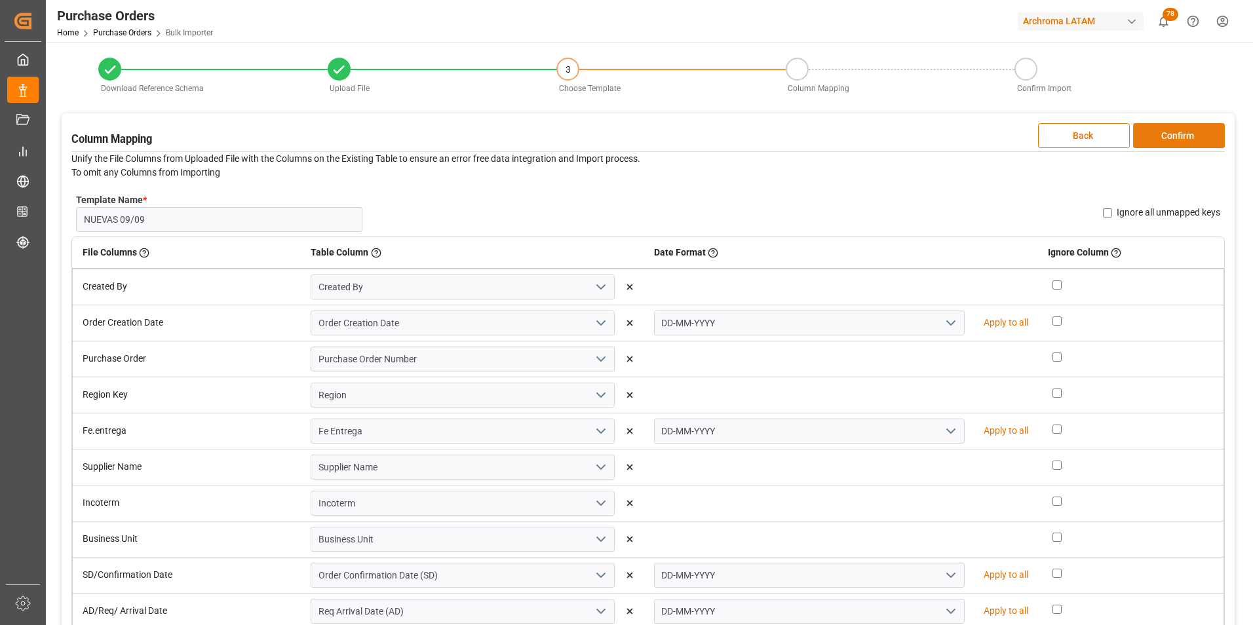
click at [1188, 137] on button "Confirm" at bounding box center [1179, 135] width 92 height 25
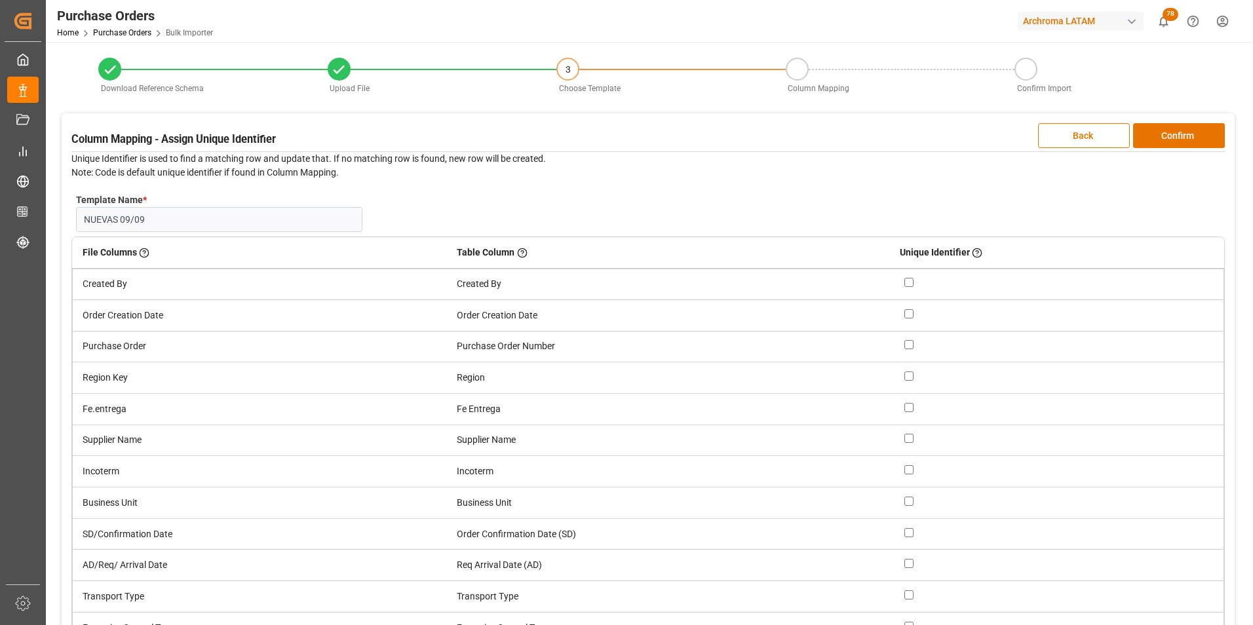
click at [908, 345] on input "checkbox" at bounding box center [908, 344] width 9 height 9
checkbox input "true"
click at [1179, 140] on button "Confirm" at bounding box center [1179, 135] width 92 height 25
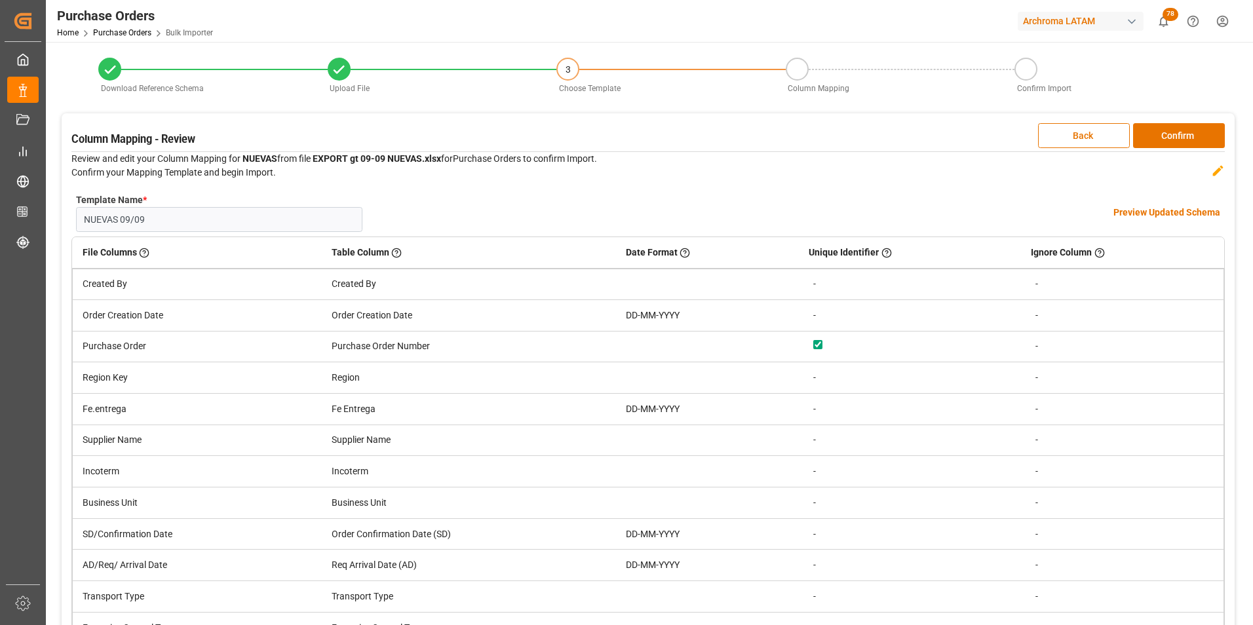
click at [1153, 215] on h4 "Preview Updated Schema" at bounding box center [1166, 213] width 107 height 14
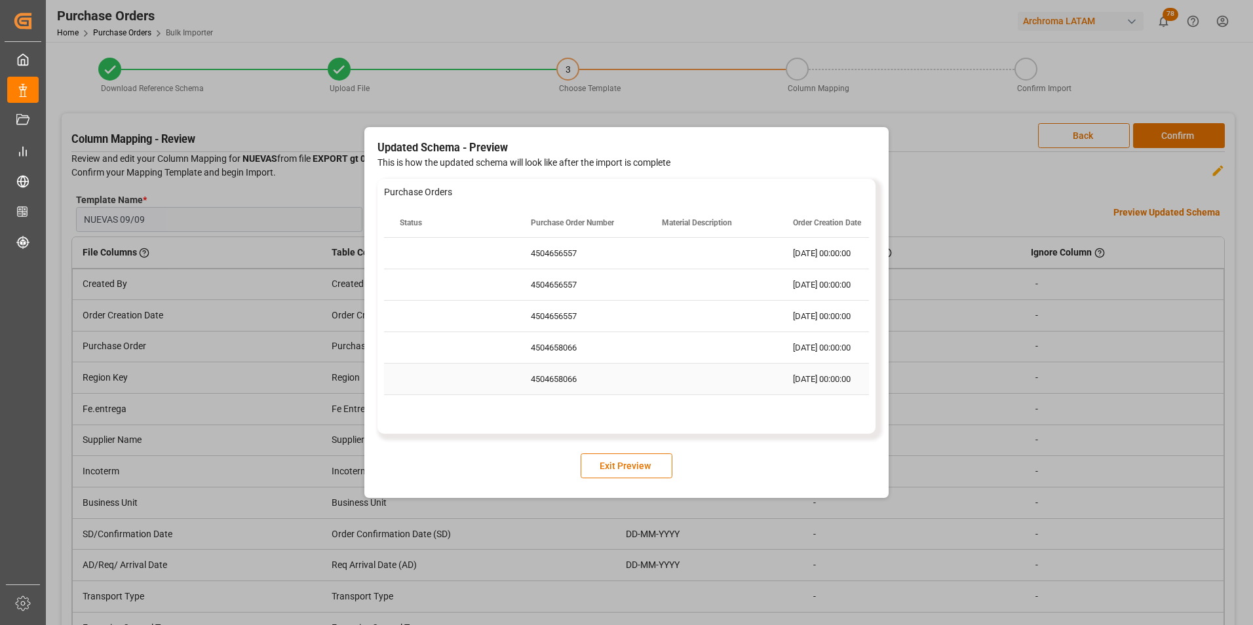
click at [706, 379] on div "Press SPACE to select this row." at bounding box center [711, 379] width 131 height 31
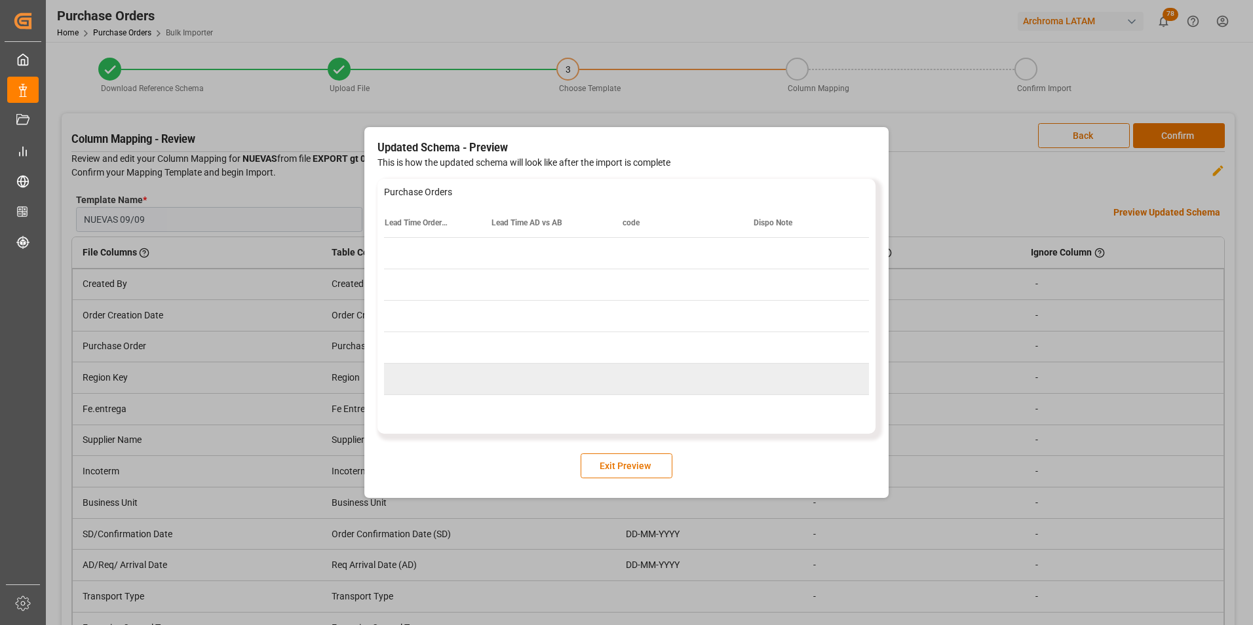
scroll to position [0, 3185]
click at [652, 464] on button "Exit Preview" at bounding box center [627, 465] width 92 height 25
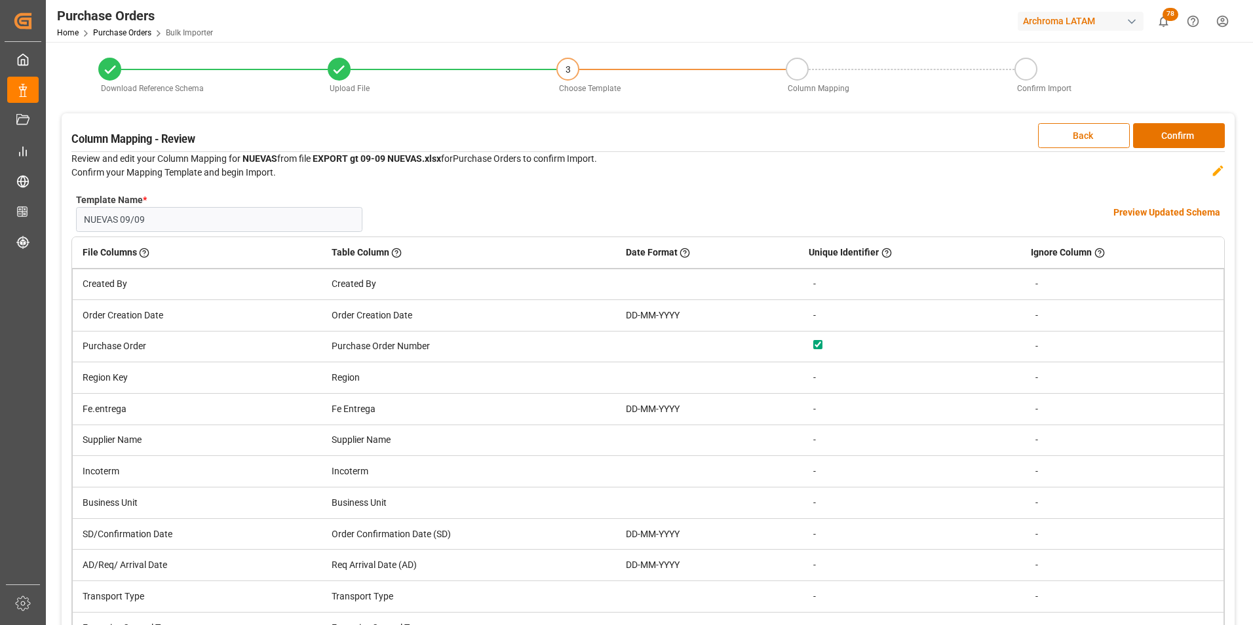
click at [1205, 130] on button "Confirm" at bounding box center [1179, 135] width 92 height 25
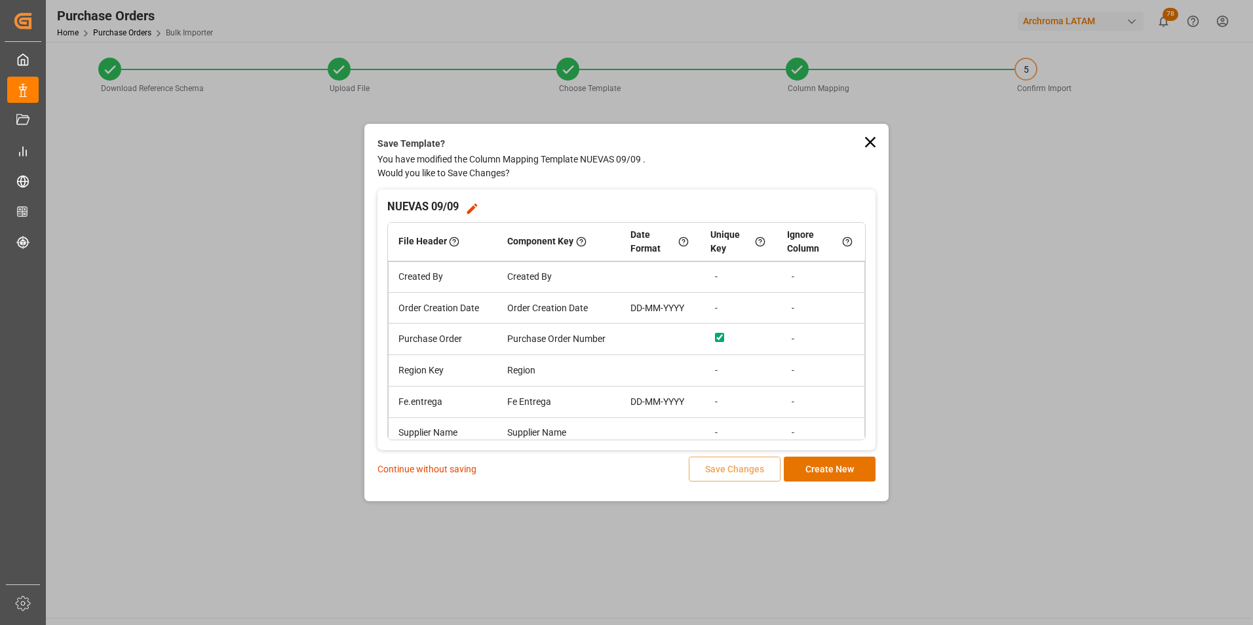
click at [465, 471] on p "Continue without saving" at bounding box center [426, 470] width 99 height 14
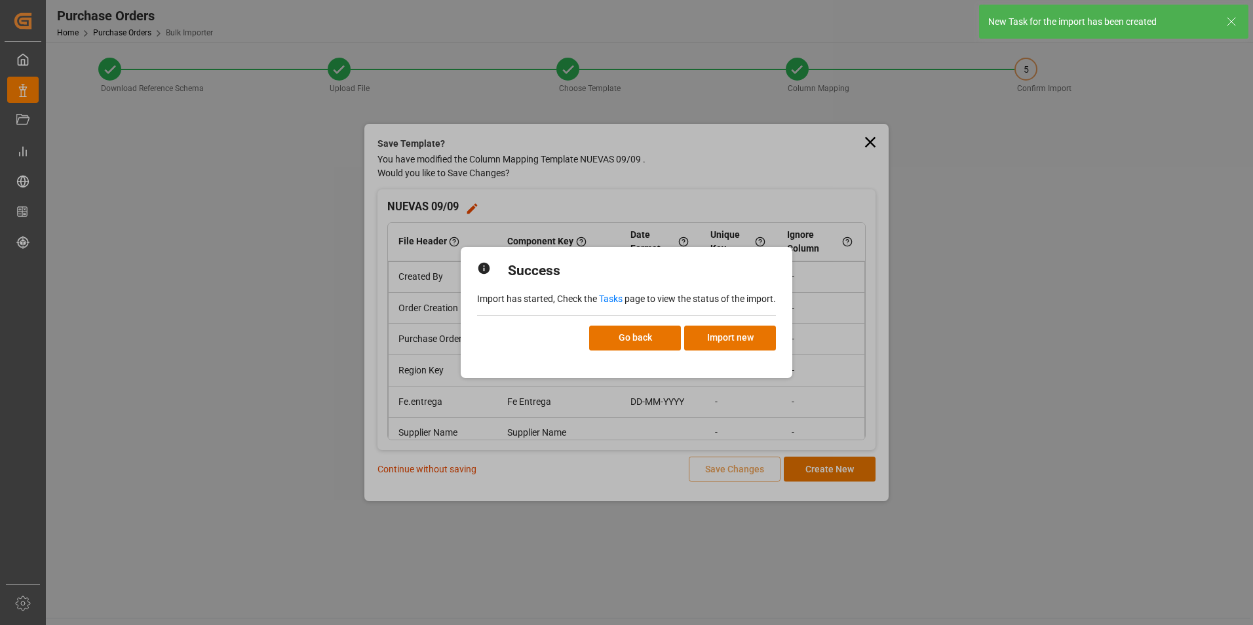
click at [604, 299] on link "Tasks" at bounding box center [611, 299] width 24 height 10
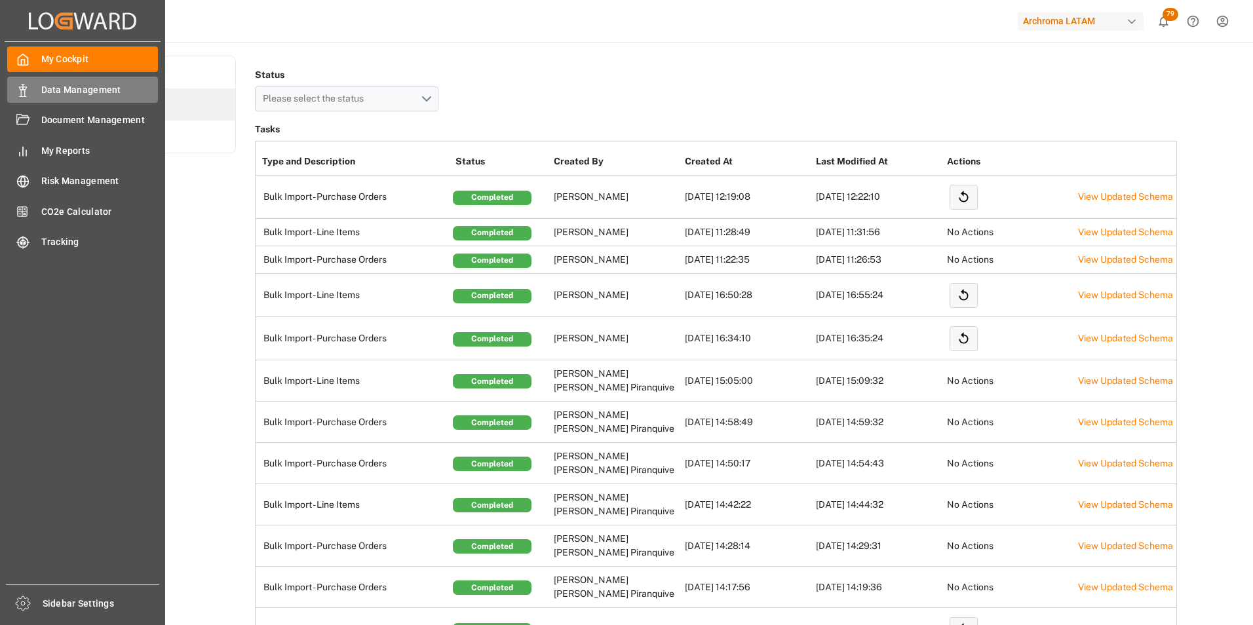
click at [28, 92] on icon at bounding box center [22, 90] width 13 height 13
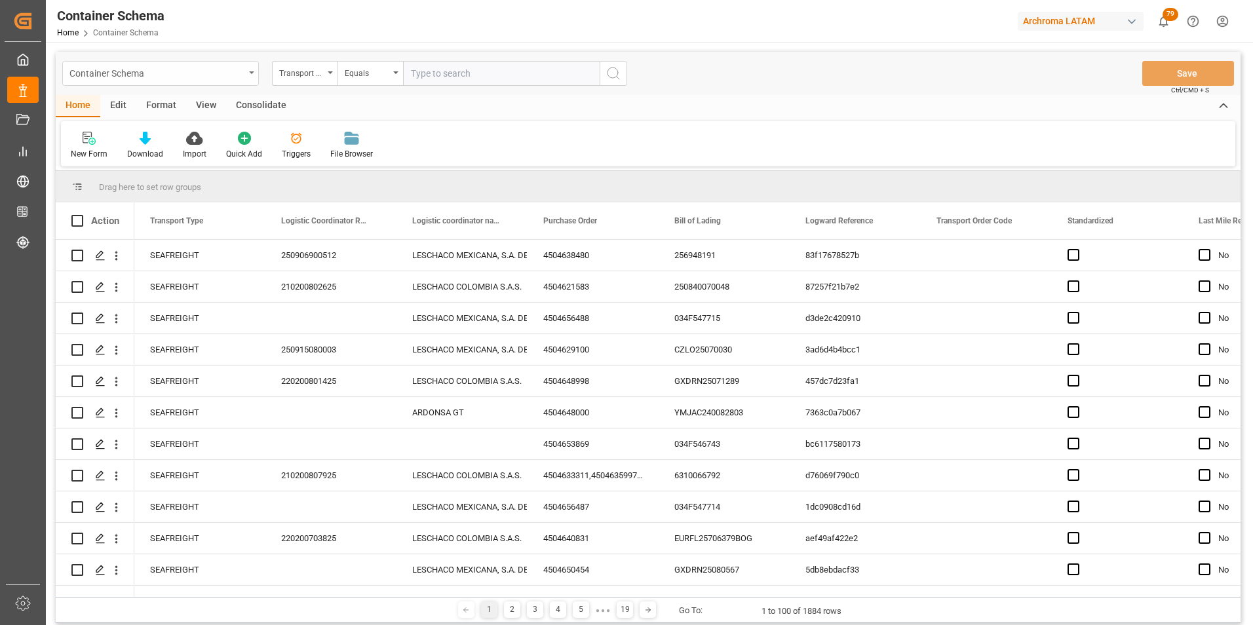
click at [247, 70] on div "Container Schema" at bounding box center [160, 73] width 197 height 25
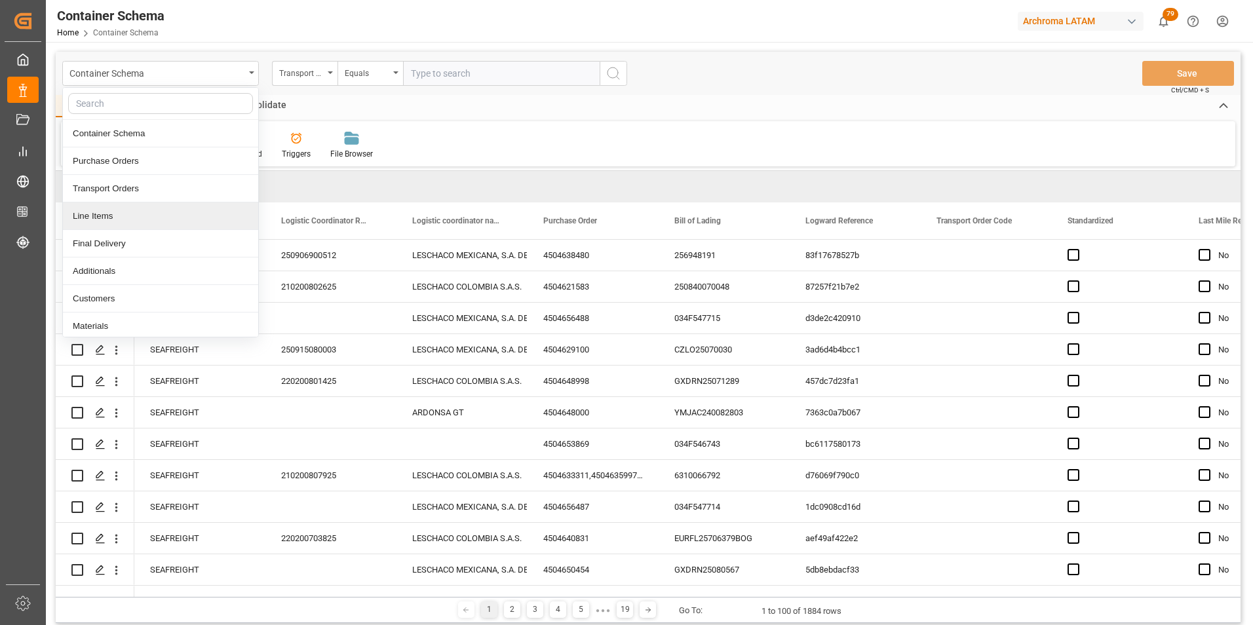
click at [149, 220] on div "Line Items" at bounding box center [160, 216] width 195 height 28
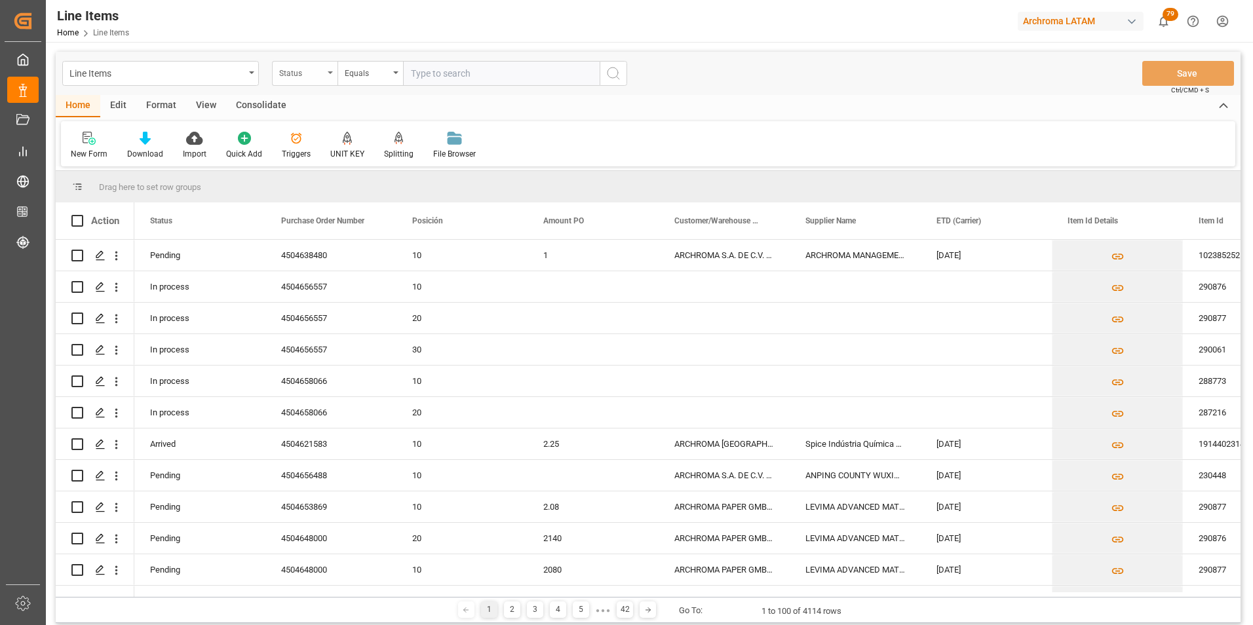
click at [324, 76] on div "Status" at bounding box center [305, 73] width 66 height 25
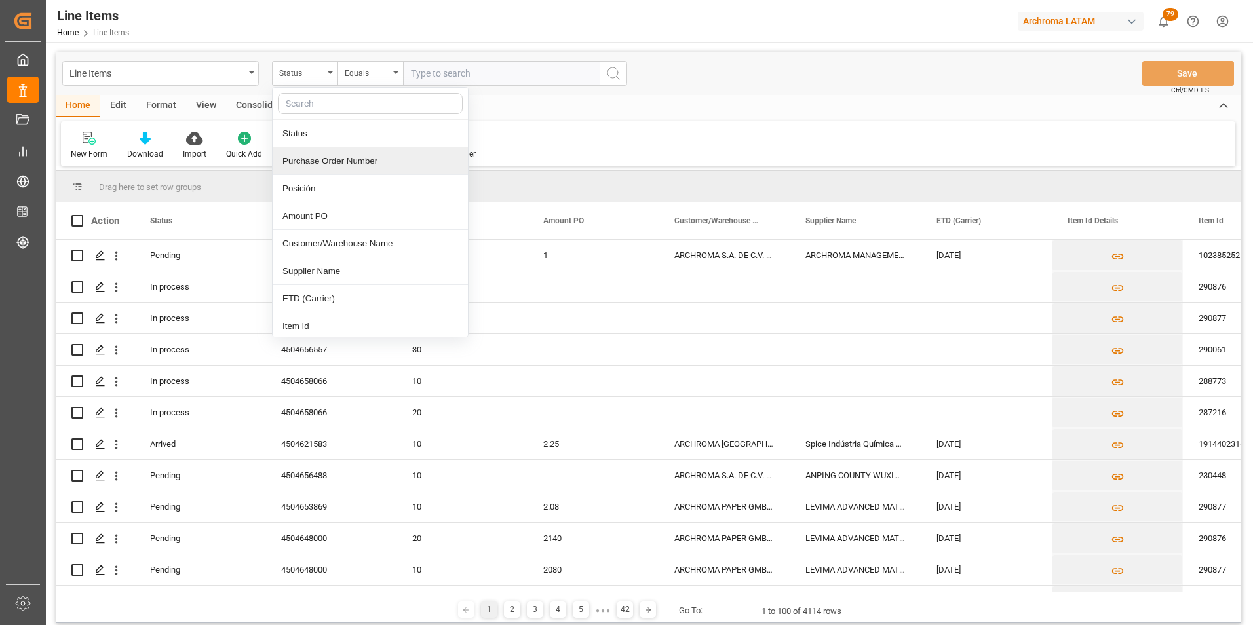
click at [324, 163] on div "Purchase Order Number" at bounding box center [370, 161] width 195 height 28
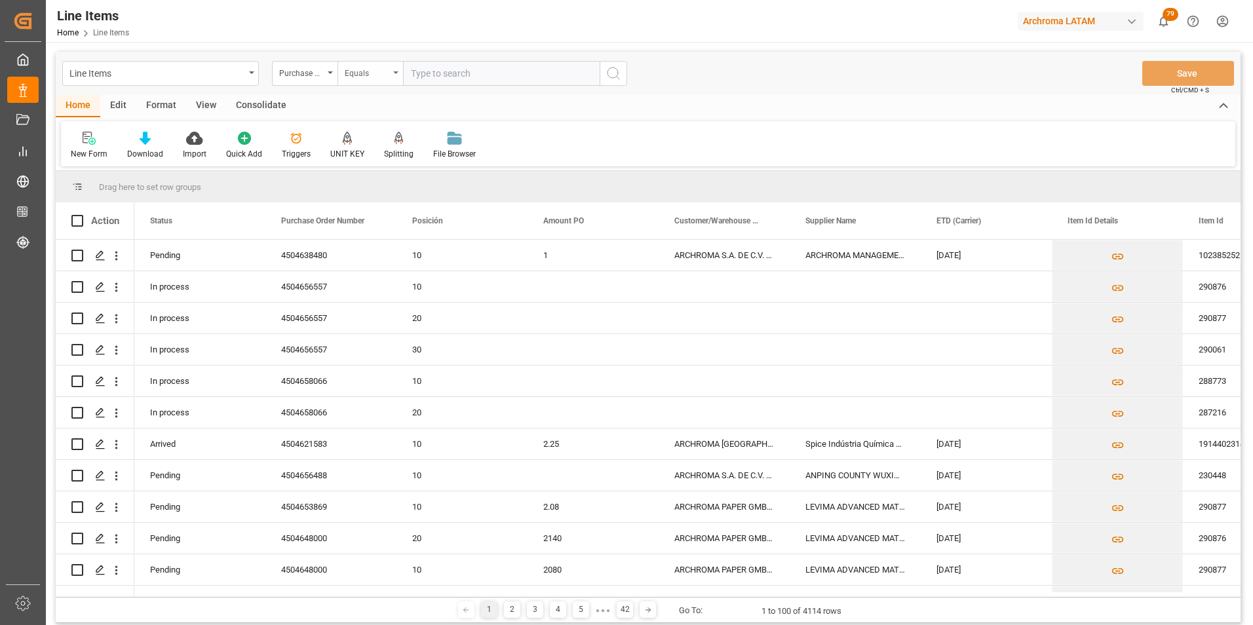
click at [368, 73] on div "Equals" at bounding box center [367, 71] width 45 height 15
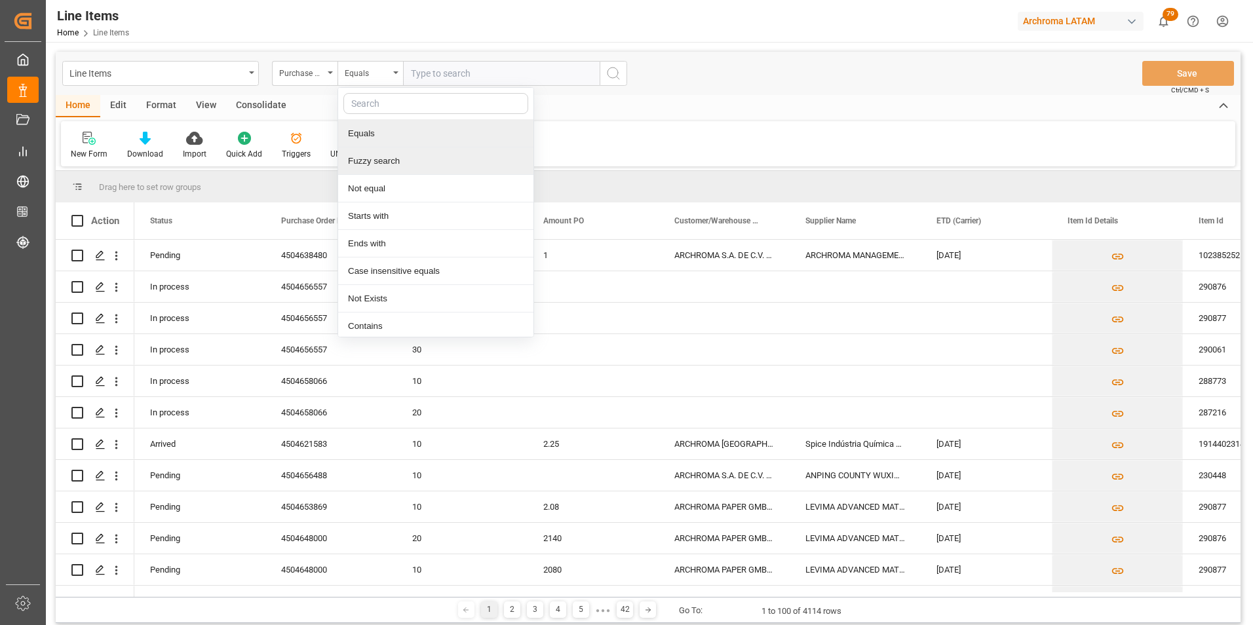
click at [389, 161] on div "Fuzzy search" at bounding box center [435, 161] width 195 height 28
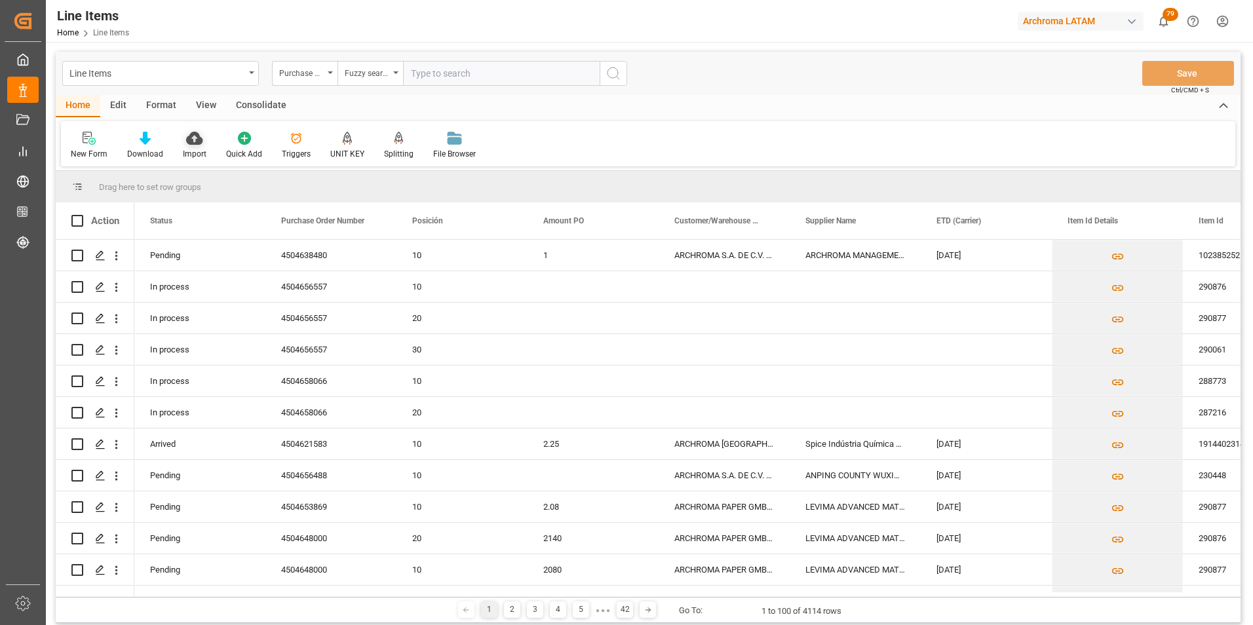
click at [193, 152] on div "Import" at bounding box center [195, 154] width 24 height 12
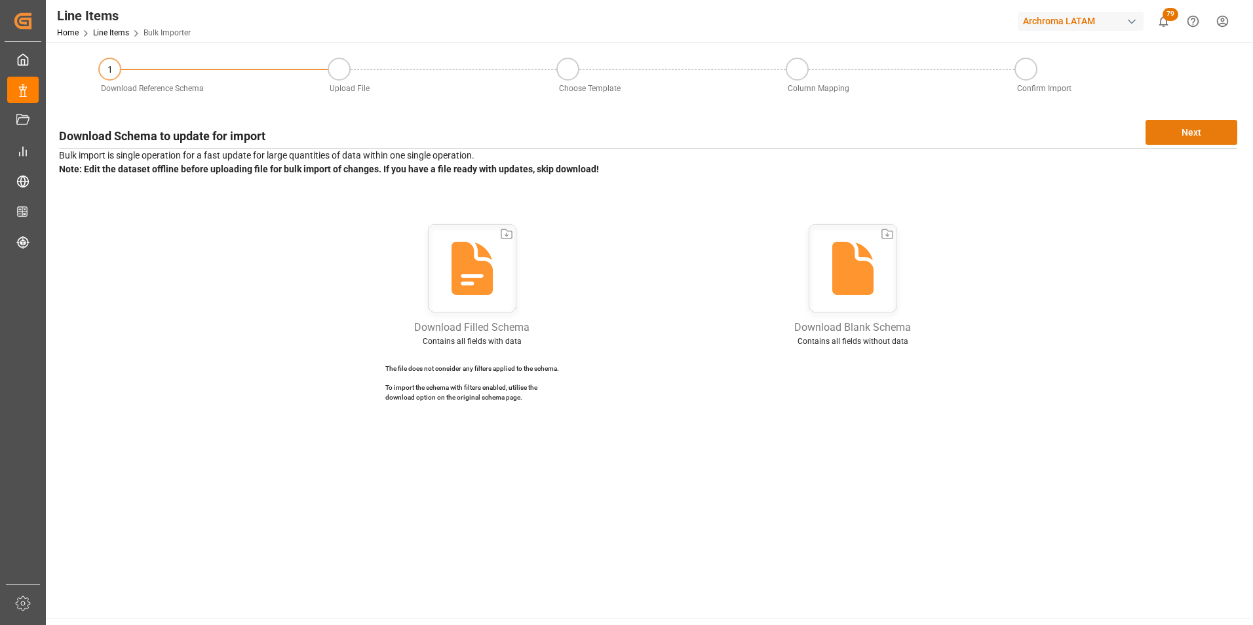
click at [1164, 132] on button "Next" at bounding box center [1191, 132] width 92 height 25
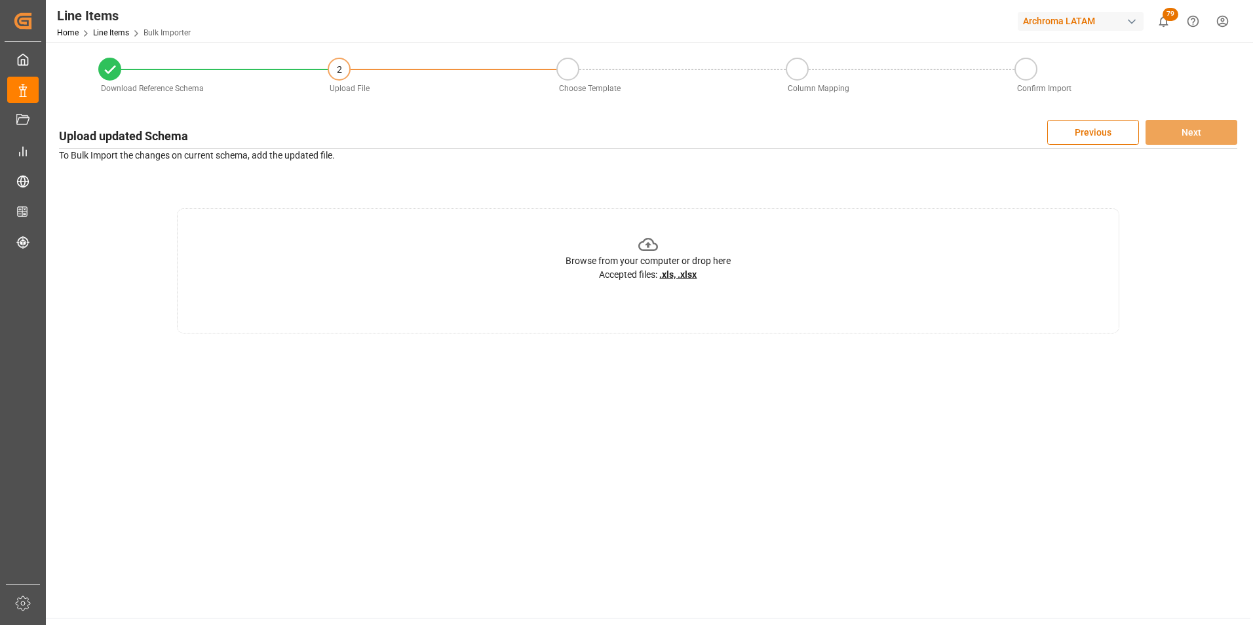
click at [850, 253] on div "Browse from your computer or drop here Accepted files: .xls, .xlsx" at bounding box center [648, 270] width 942 height 125
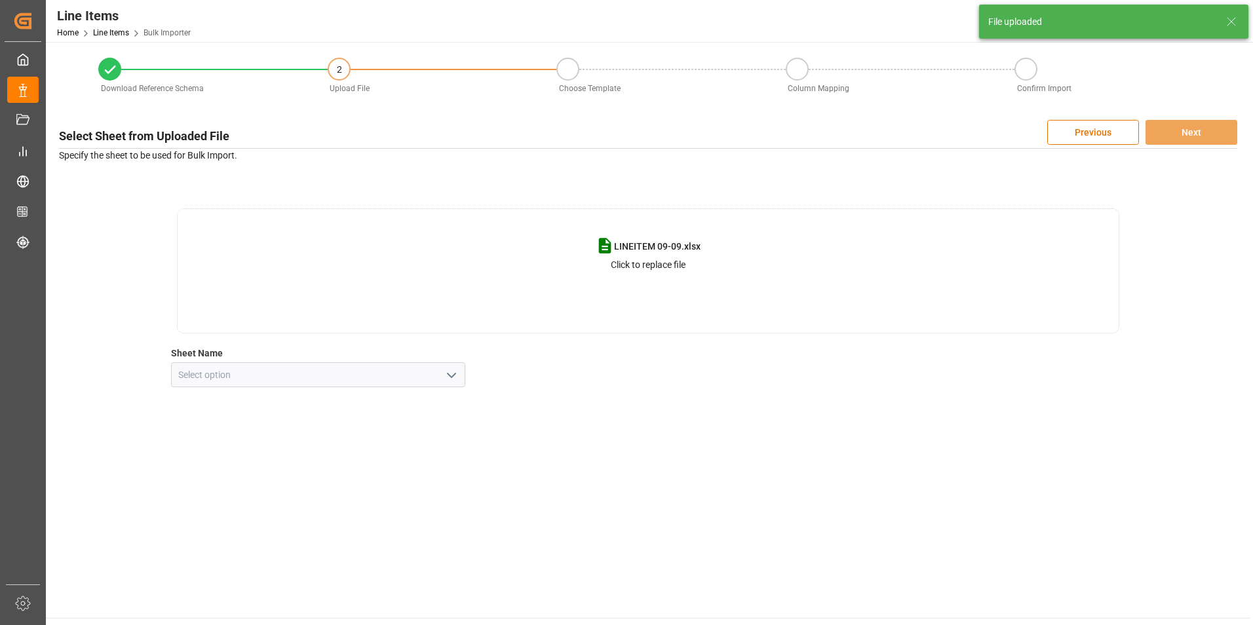
click at [442, 370] on button "open menu" at bounding box center [451, 375] width 20 height 20
click at [324, 404] on div "Hoja1" at bounding box center [319, 403] width 294 height 29
type input "Hoja1"
click at [1189, 136] on button "Next" at bounding box center [1191, 132] width 92 height 25
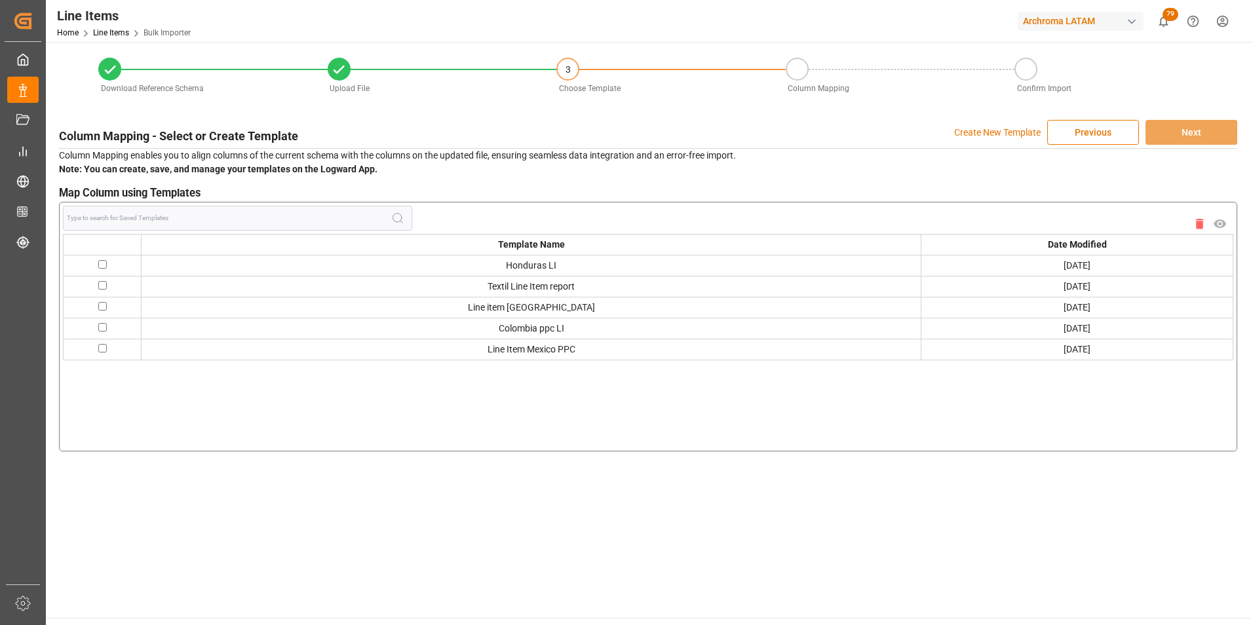
click at [988, 137] on p "Create New Template" at bounding box center [997, 132] width 86 height 25
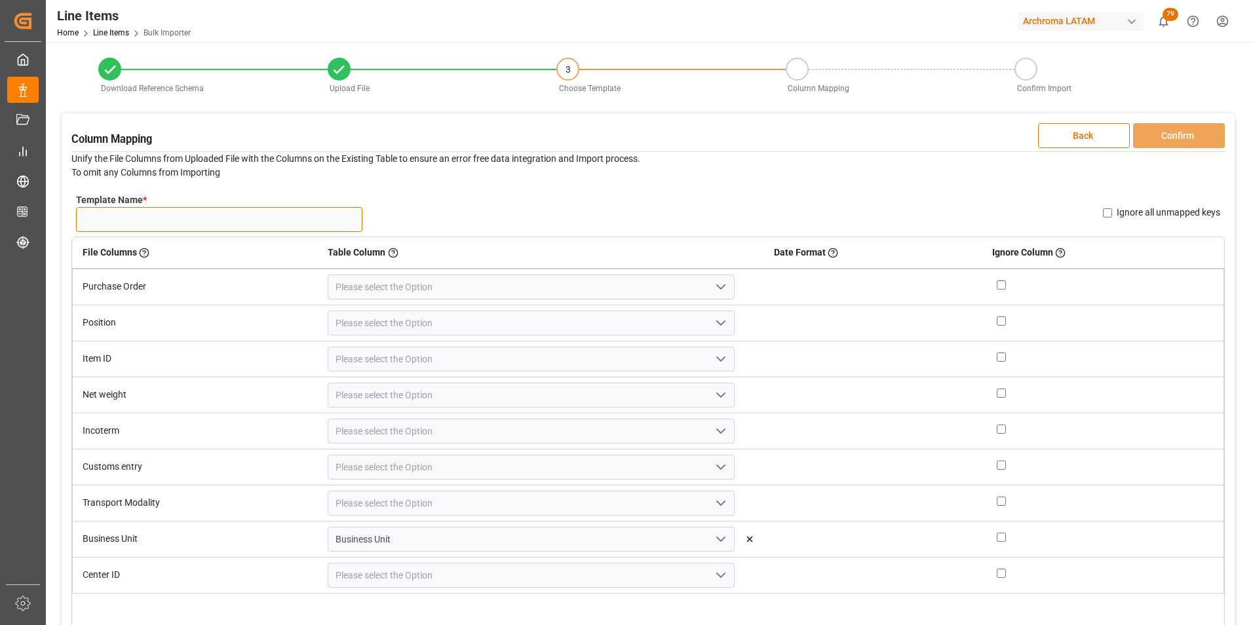
click at [251, 220] on input "Template Name *" at bounding box center [219, 219] width 286 height 25
type input "LINEITEM 09/09"
click at [710, 278] on button "open menu" at bounding box center [720, 287] width 20 height 20
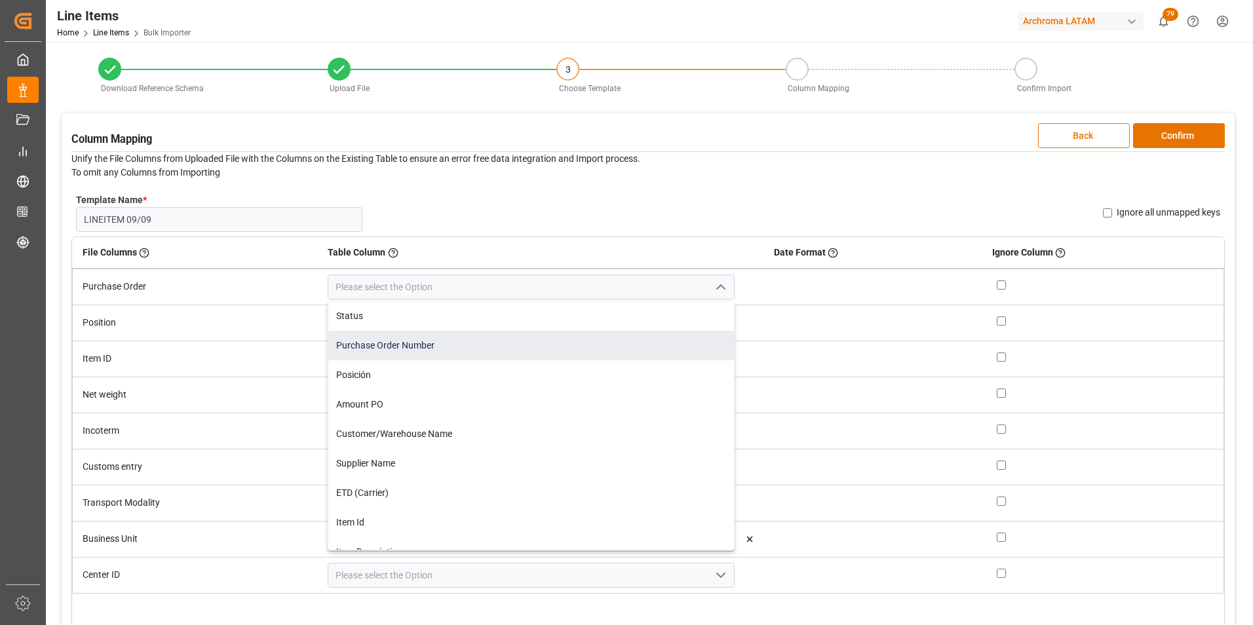
click at [415, 342] on div "Purchase Order Number" at bounding box center [530, 345] width 405 height 29
type input "Purchase Order Number"
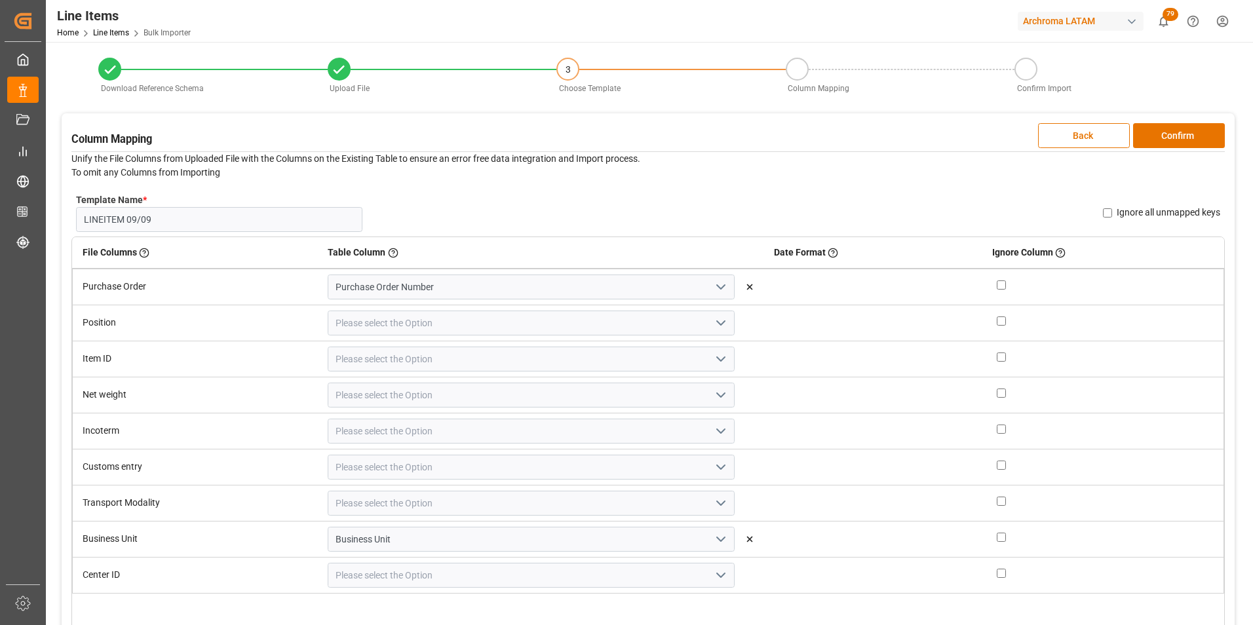
click at [717, 321] on polyline "open menu" at bounding box center [721, 323] width 8 height 4
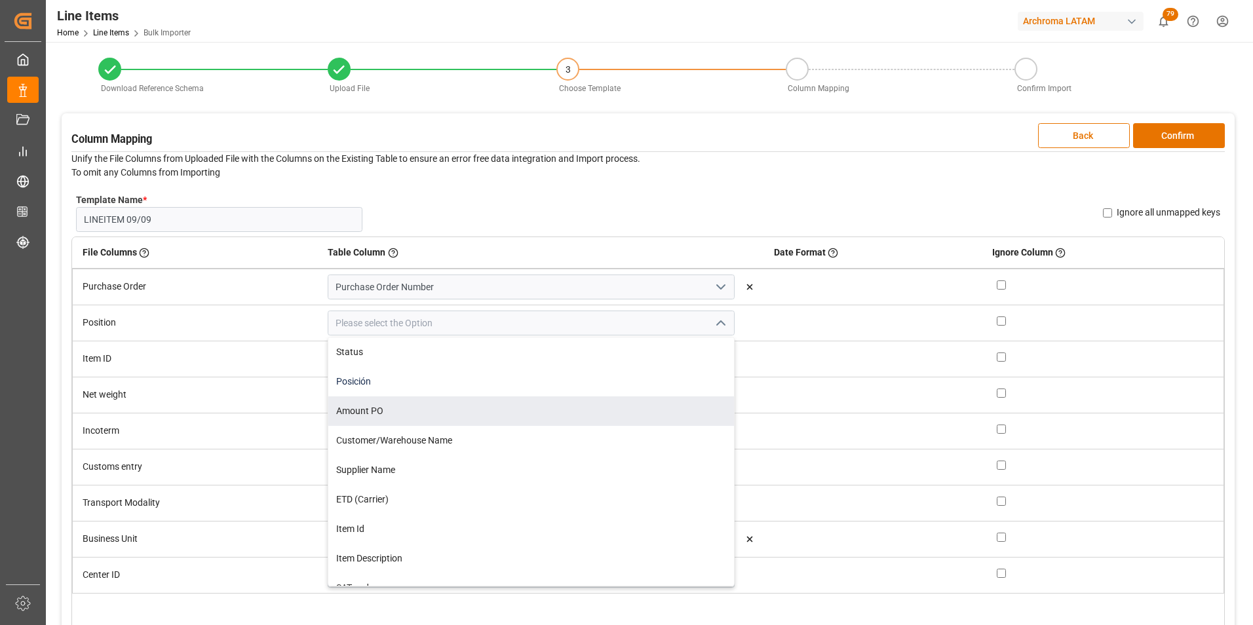
click at [487, 387] on div "Posición" at bounding box center [530, 381] width 405 height 29
type input "Posición"
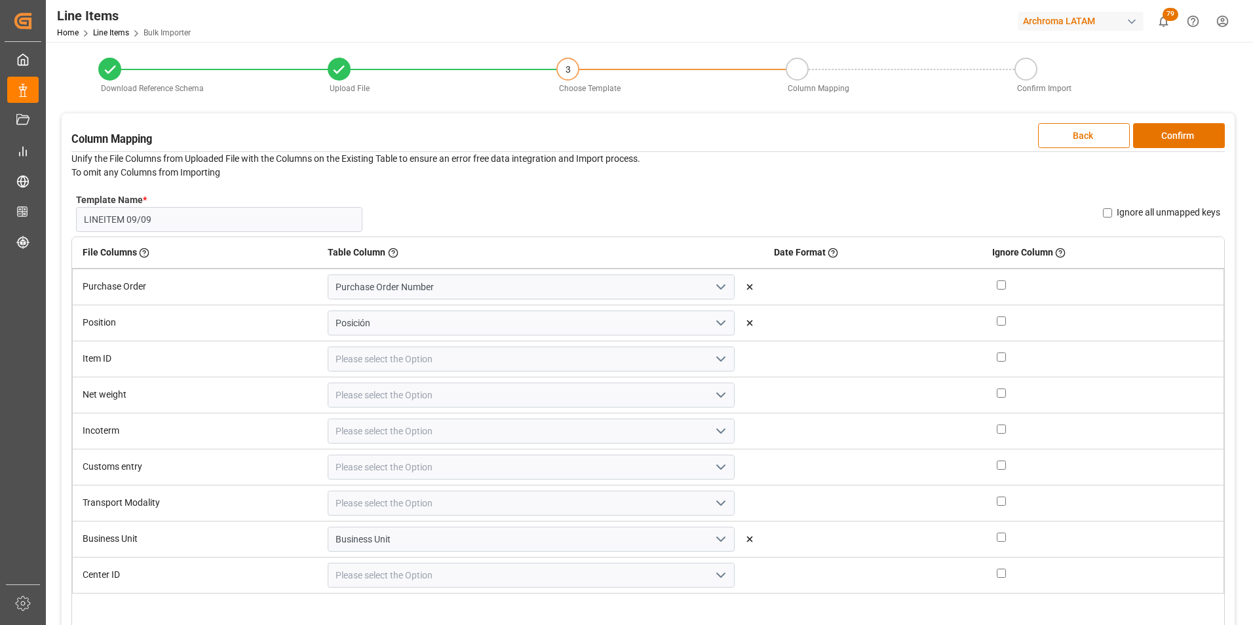
click at [717, 358] on polyline "open menu" at bounding box center [721, 359] width 8 height 4
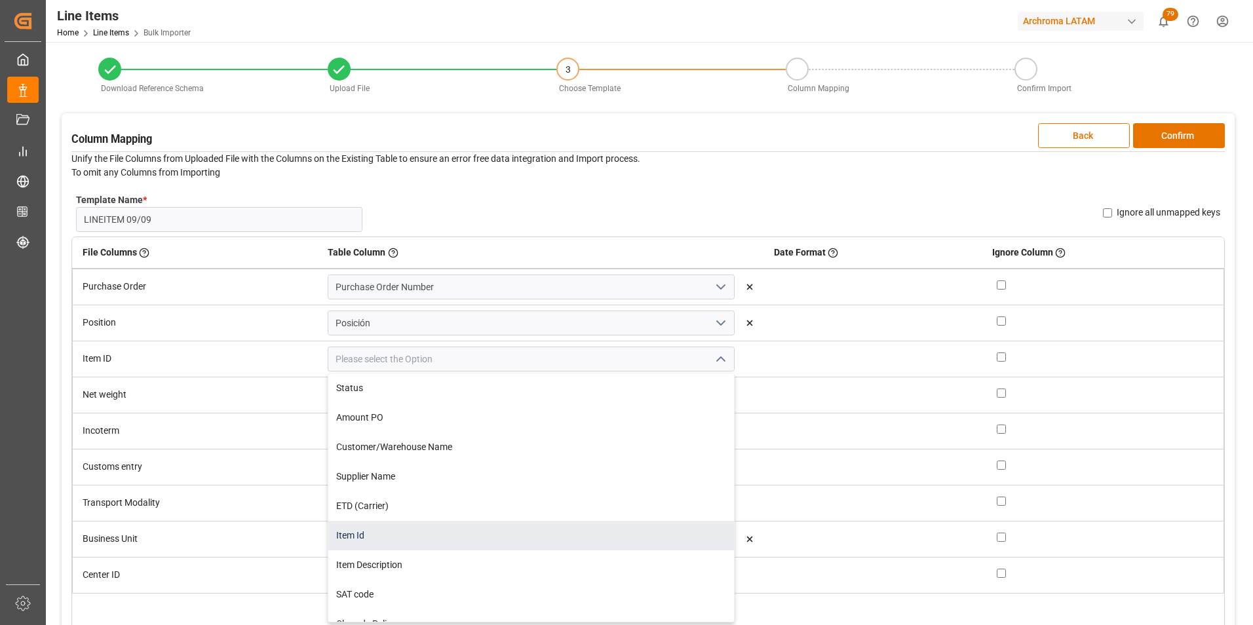
click at [491, 526] on div "Item Id" at bounding box center [530, 535] width 405 height 29
type input "Item Id"
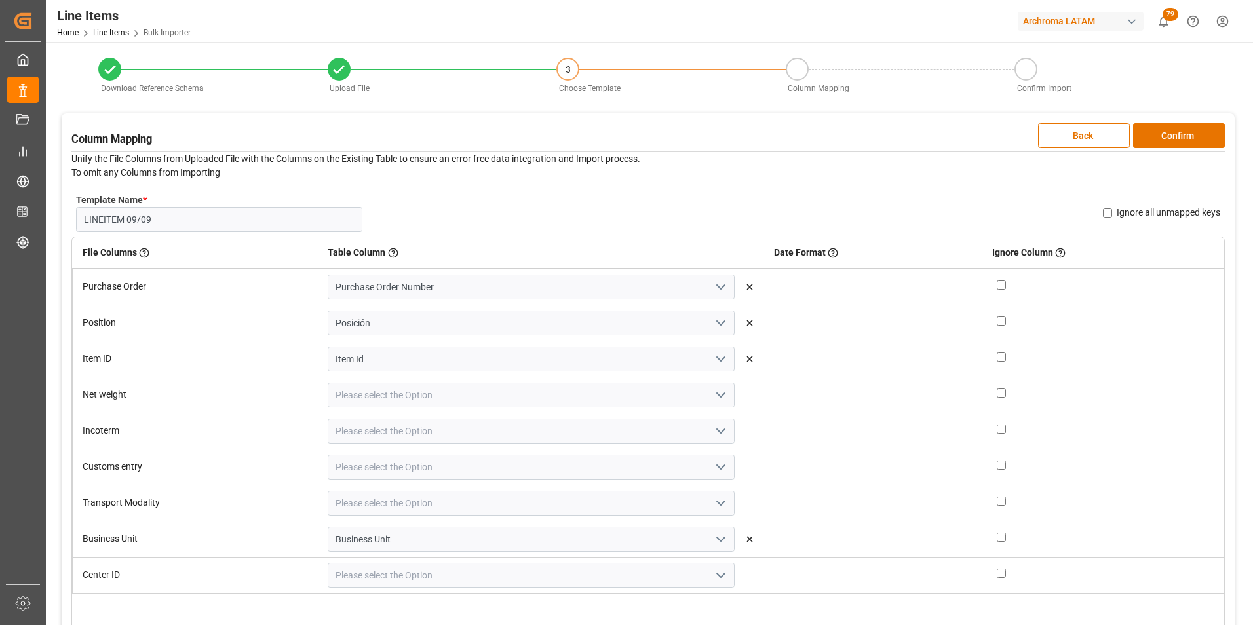
click at [713, 397] on icon "open menu" at bounding box center [721, 395] width 16 height 16
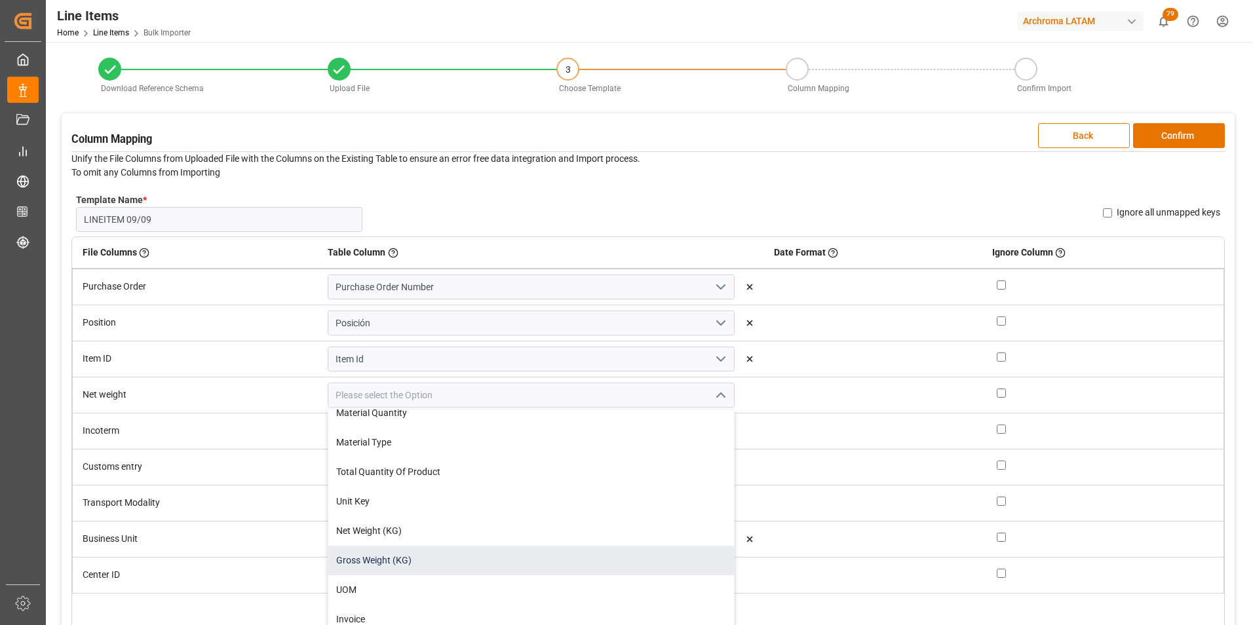
scroll to position [328, 0]
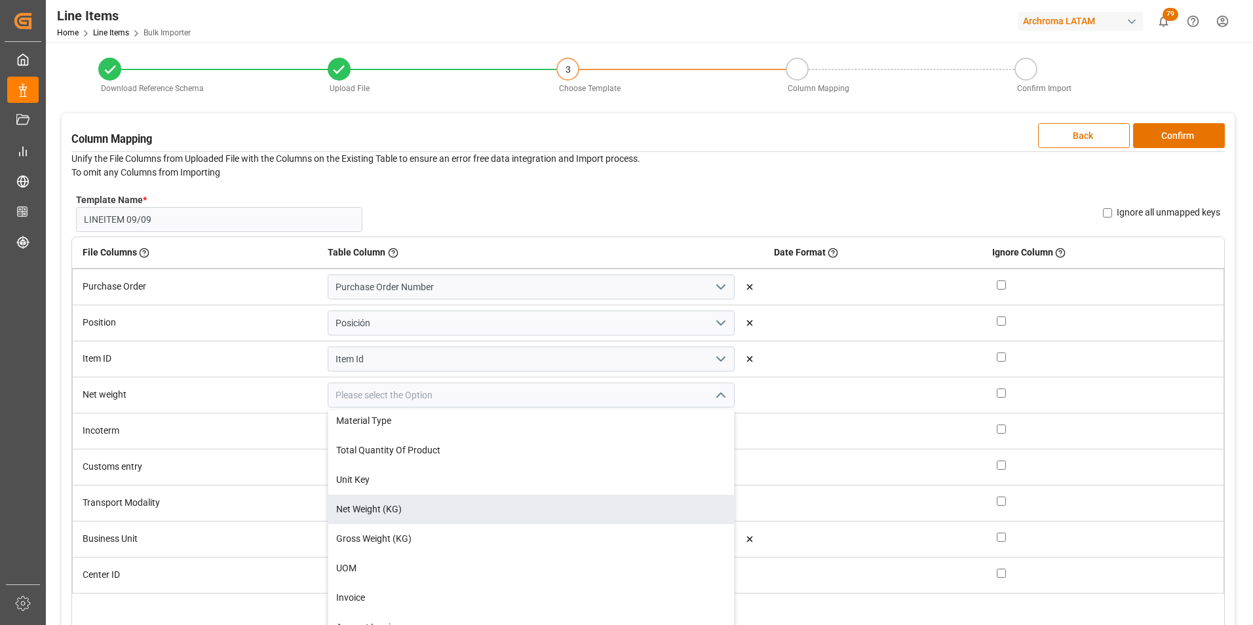
drag, startPoint x: 431, startPoint y: 510, endPoint x: 461, endPoint y: 506, distance: 30.4
click at [431, 509] on div "Net Weight (KG)" at bounding box center [530, 509] width 405 height 29
type input "Net Weight (KG)"
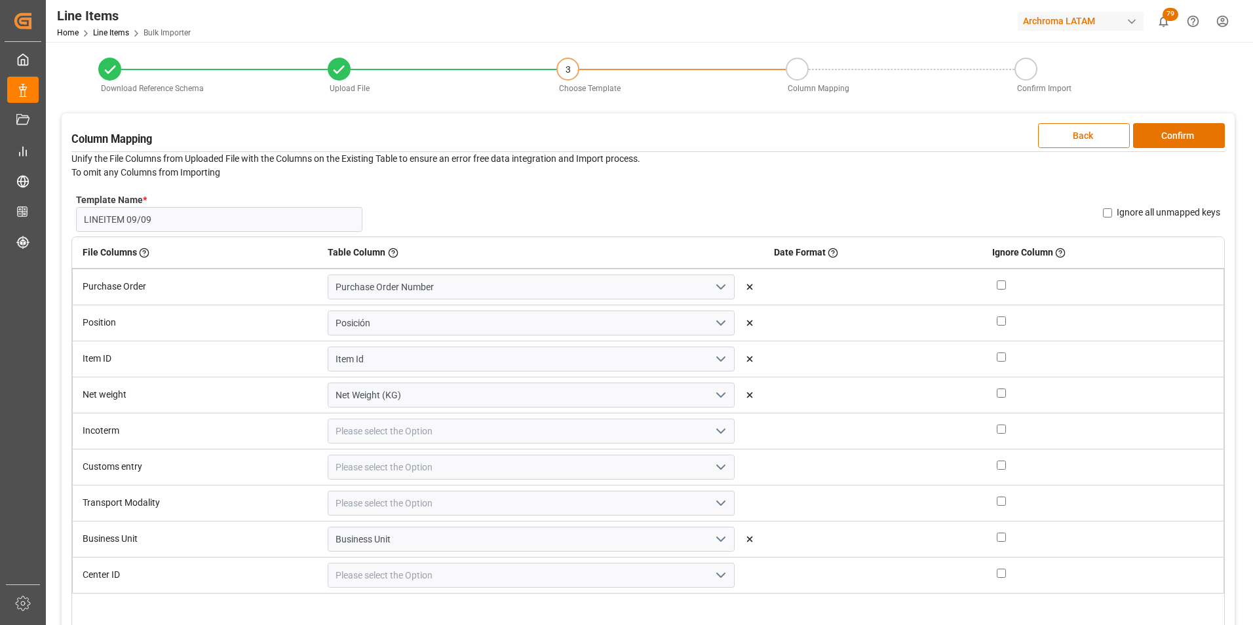
click at [713, 434] on icon "open menu" at bounding box center [721, 431] width 16 height 16
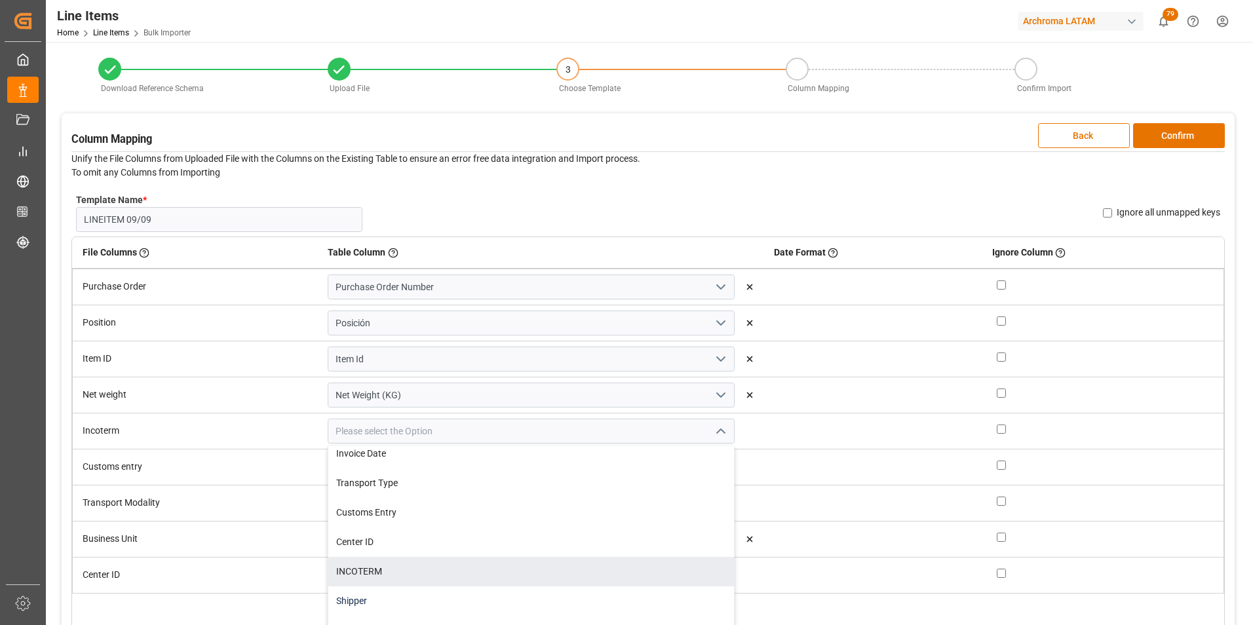
scroll to position [590, 0]
click at [494, 552] on div "INCOTERM" at bounding box center [530, 548] width 405 height 29
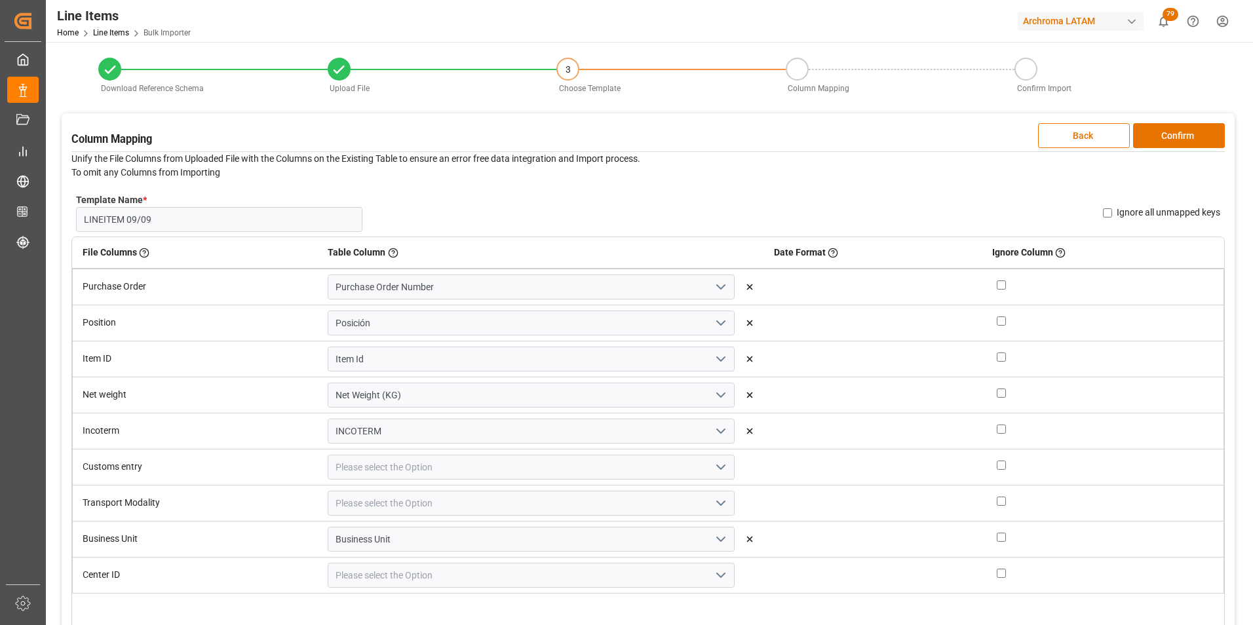
type input "INCOTERM"
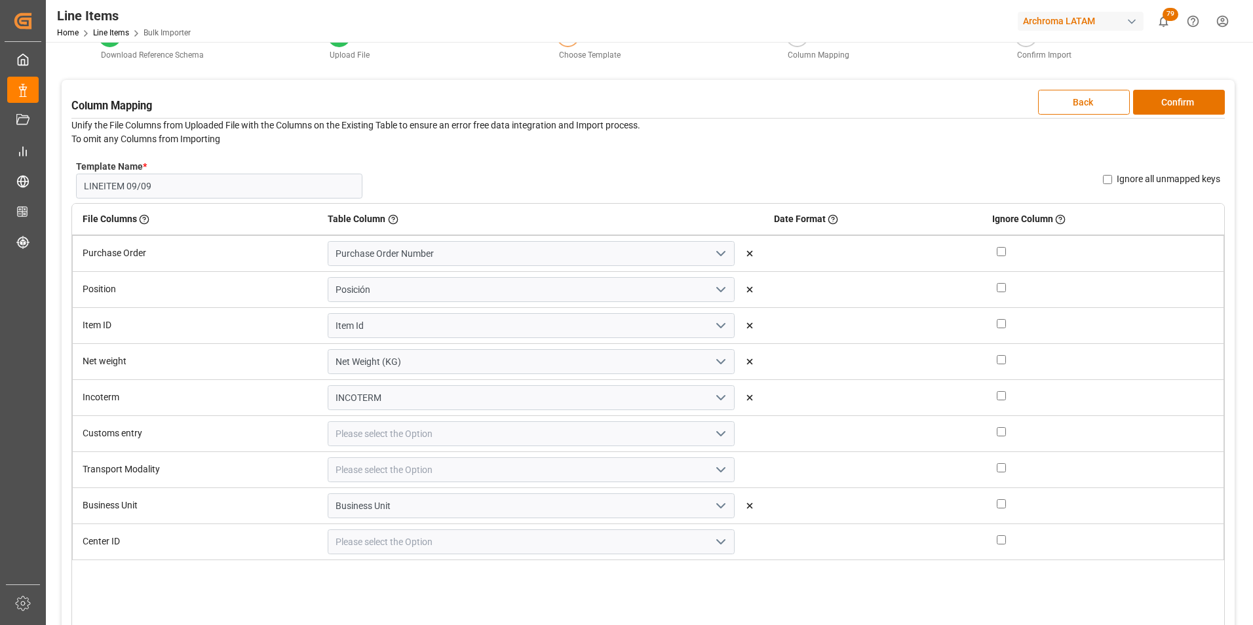
scroll to position [66, 0]
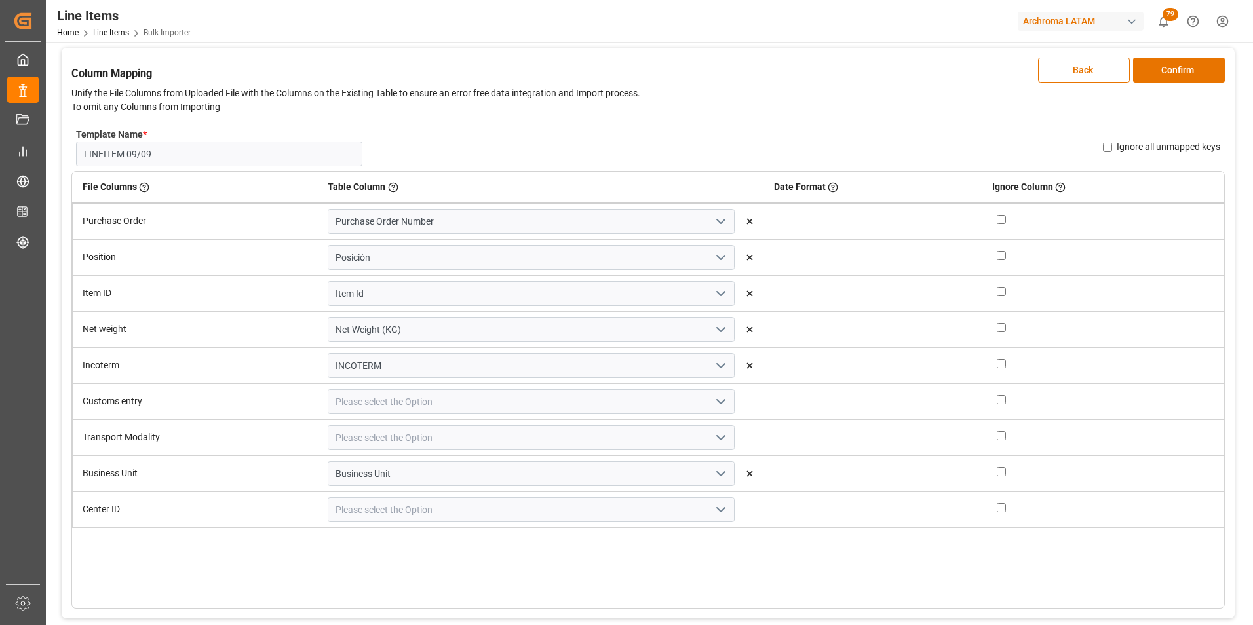
click at [713, 406] on icon "open menu" at bounding box center [721, 402] width 16 height 16
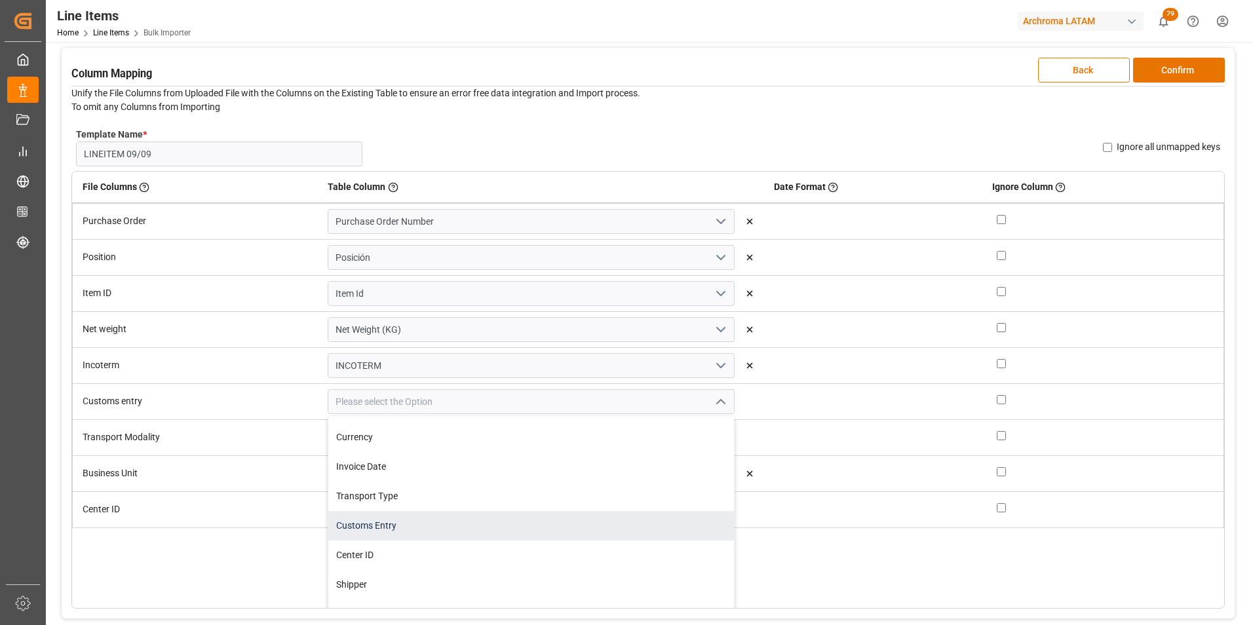
click at [431, 521] on div "Customs Entry" at bounding box center [530, 525] width 405 height 29
type input "Customs Entry"
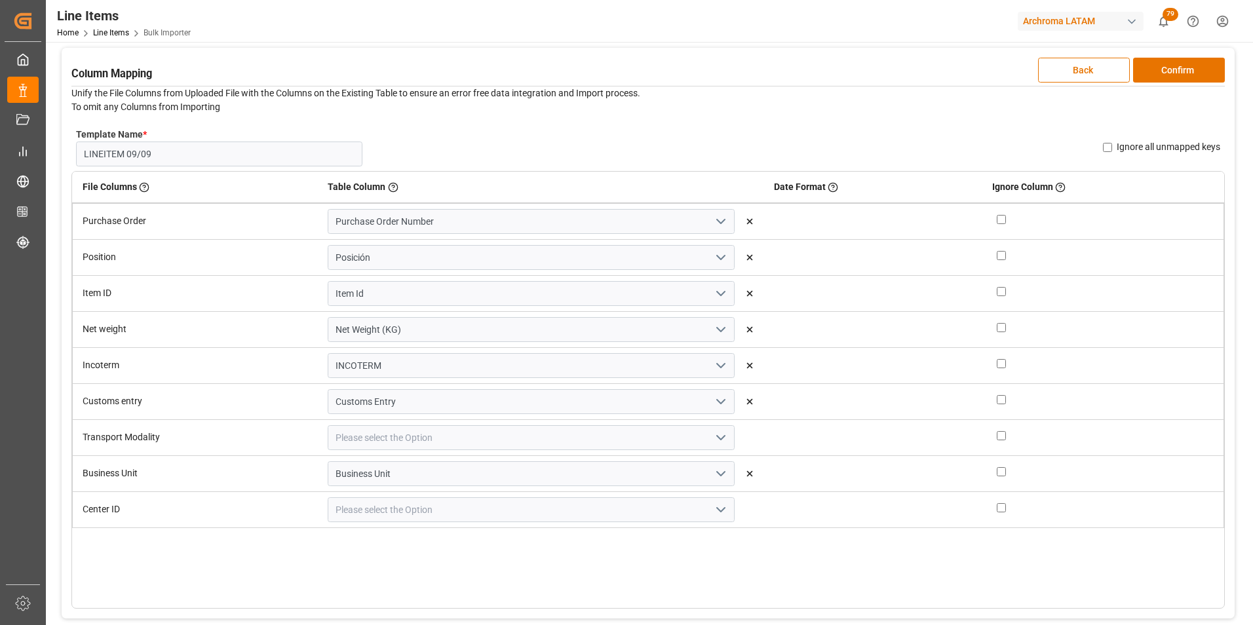
click at [713, 437] on icon "open menu" at bounding box center [721, 438] width 16 height 16
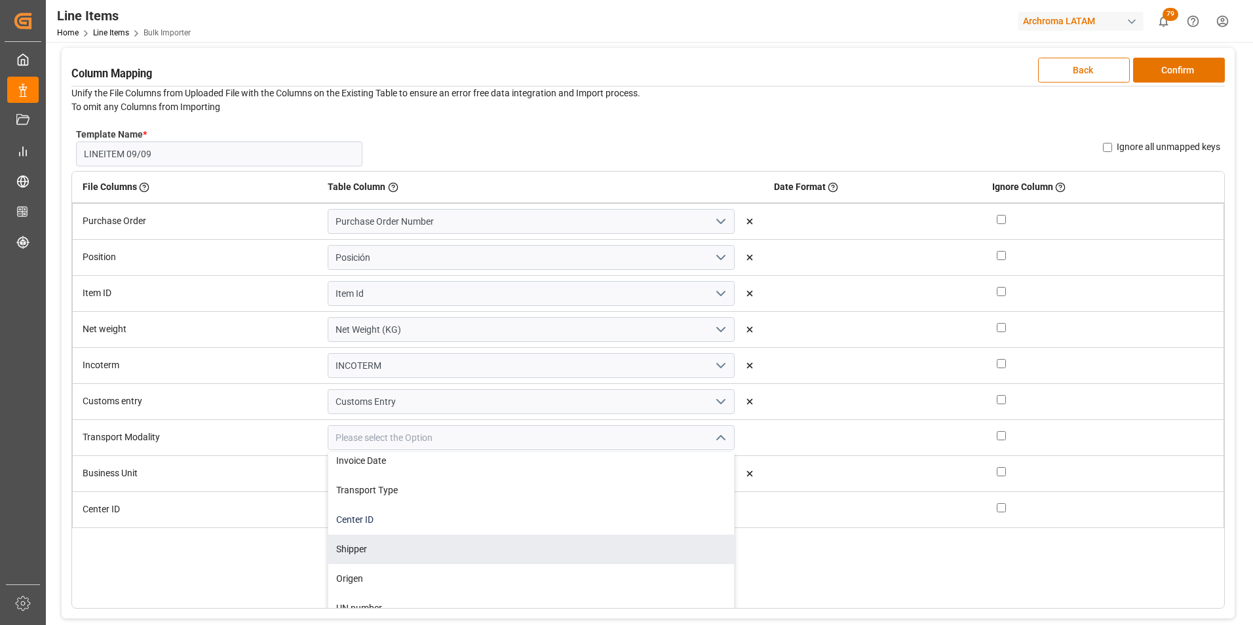
scroll to position [590, 0]
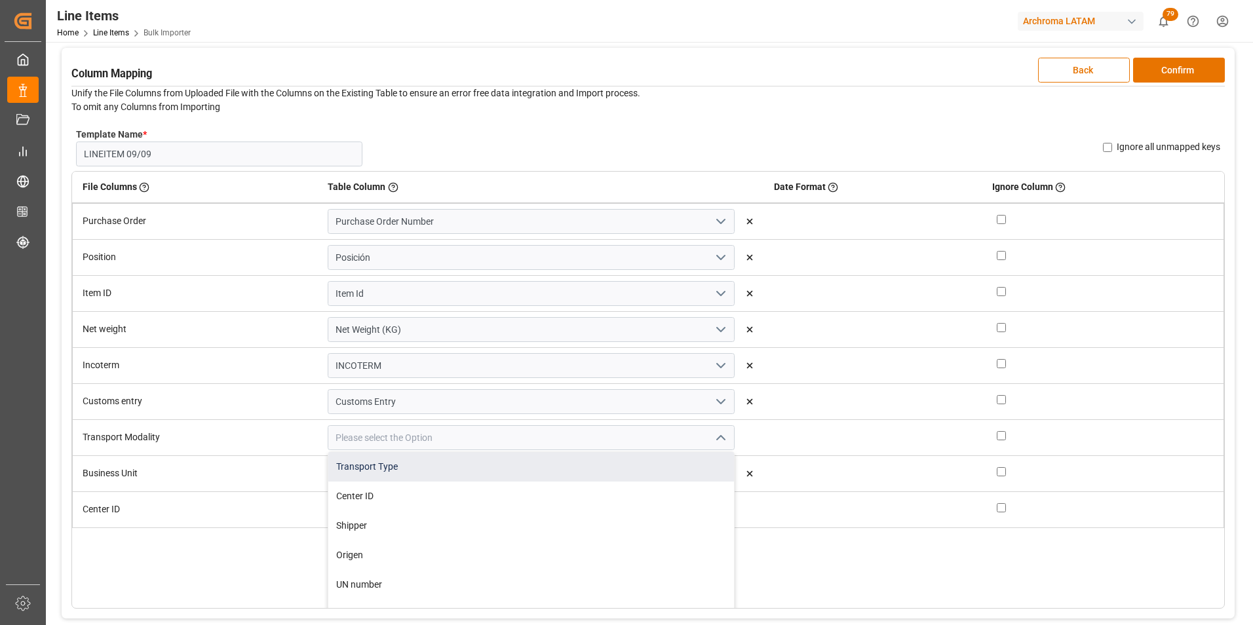
click at [468, 473] on div "Transport Type" at bounding box center [530, 466] width 405 height 29
type input "Transport Type"
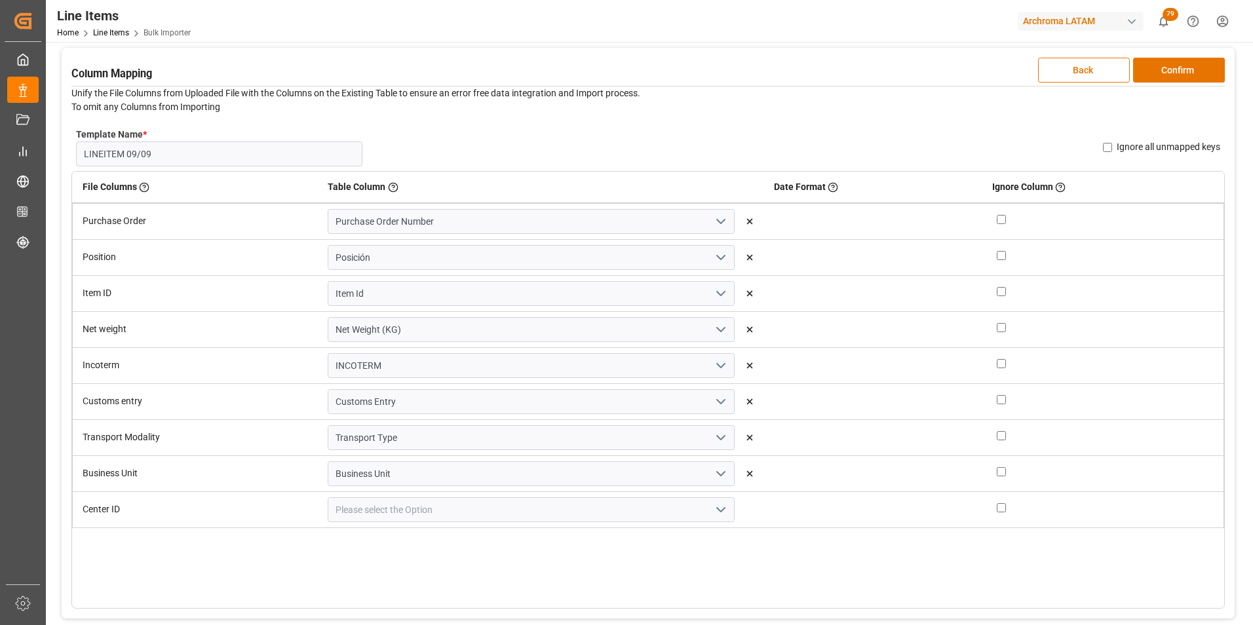
click at [713, 511] on icon "open menu" at bounding box center [721, 510] width 16 height 16
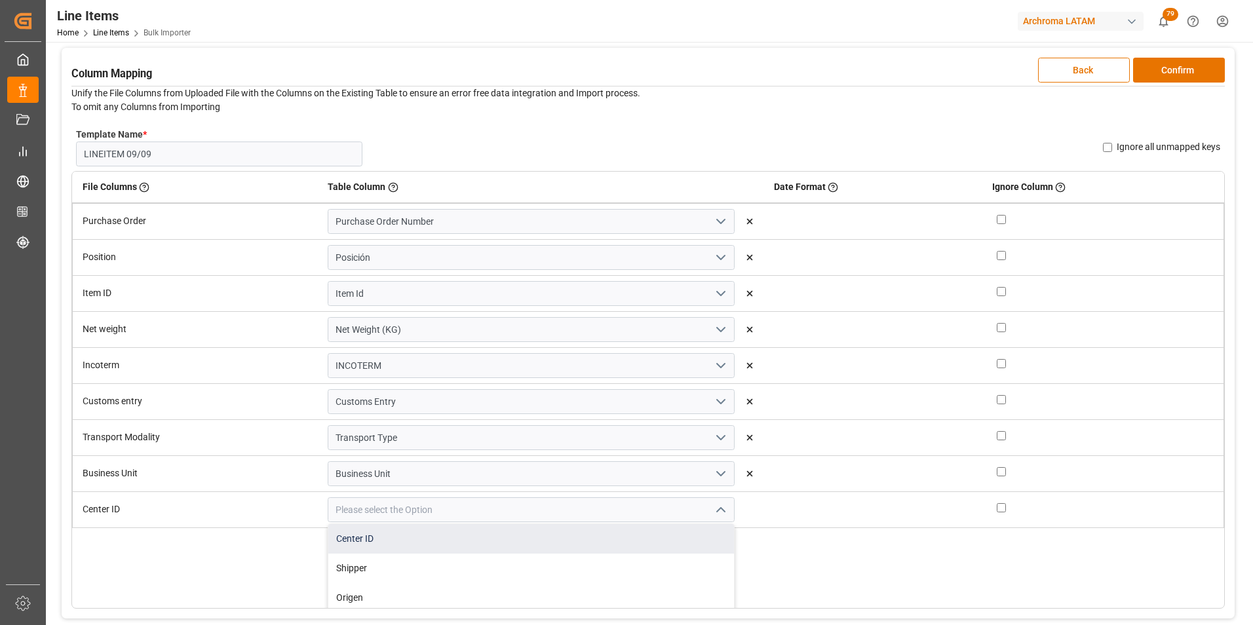
click at [581, 541] on div "Center ID" at bounding box center [530, 538] width 405 height 29
type input "Center ID"
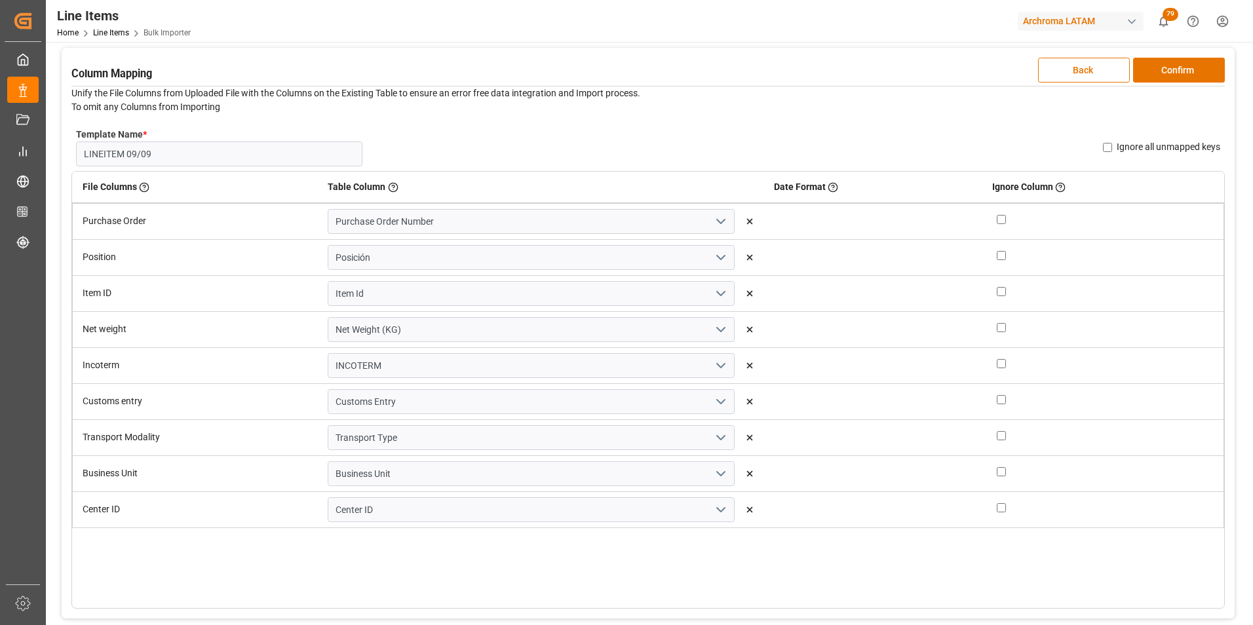
scroll to position [0, 0]
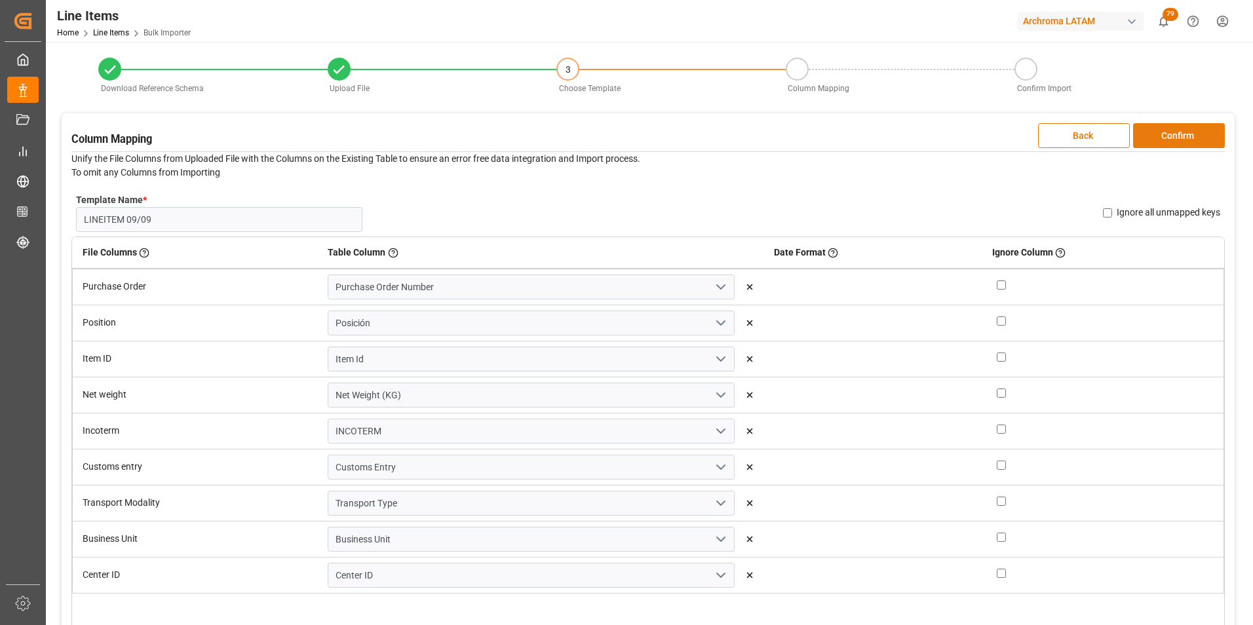
click at [1159, 131] on button "Confirm" at bounding box center [1179, 135] width 92 height 25
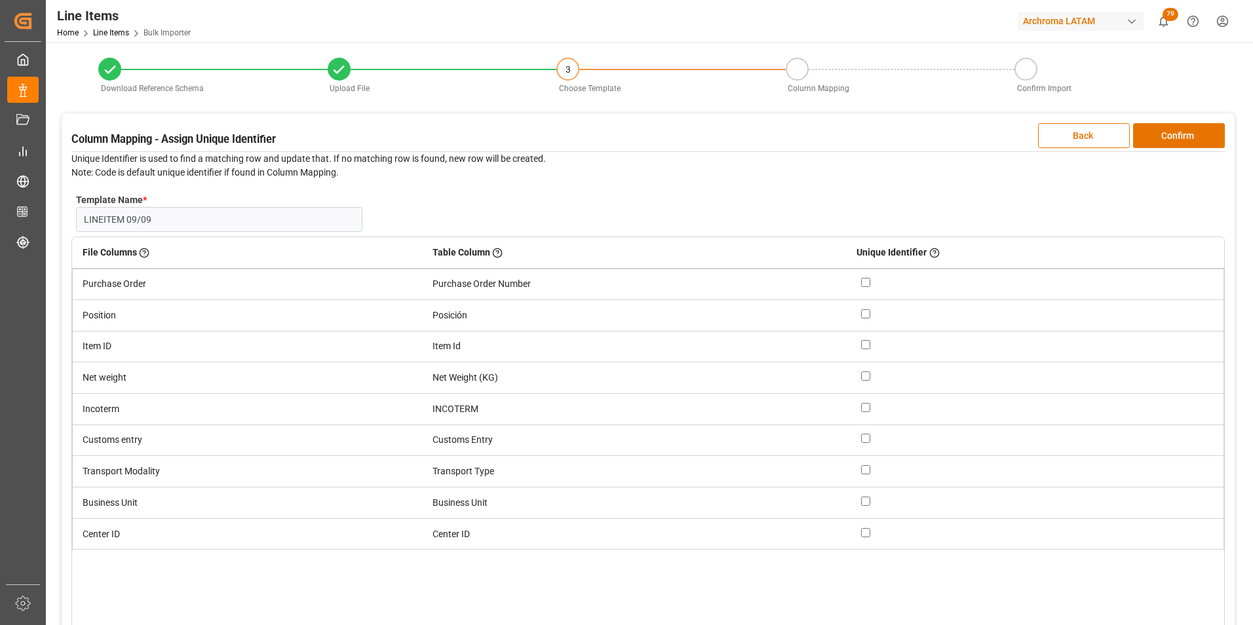
click at [864, 283] on input "checkbox" at bounding box center [865, 282] width 9 height 9
checkbox input "true"
click at [864, 315] on input "checkbox" at bounding box center [865, 313] width 9 height 9
checkbox input "true"
click at [1161, 139] on button "Confirm" at bounding box center [1179, 135] width 92 height 25
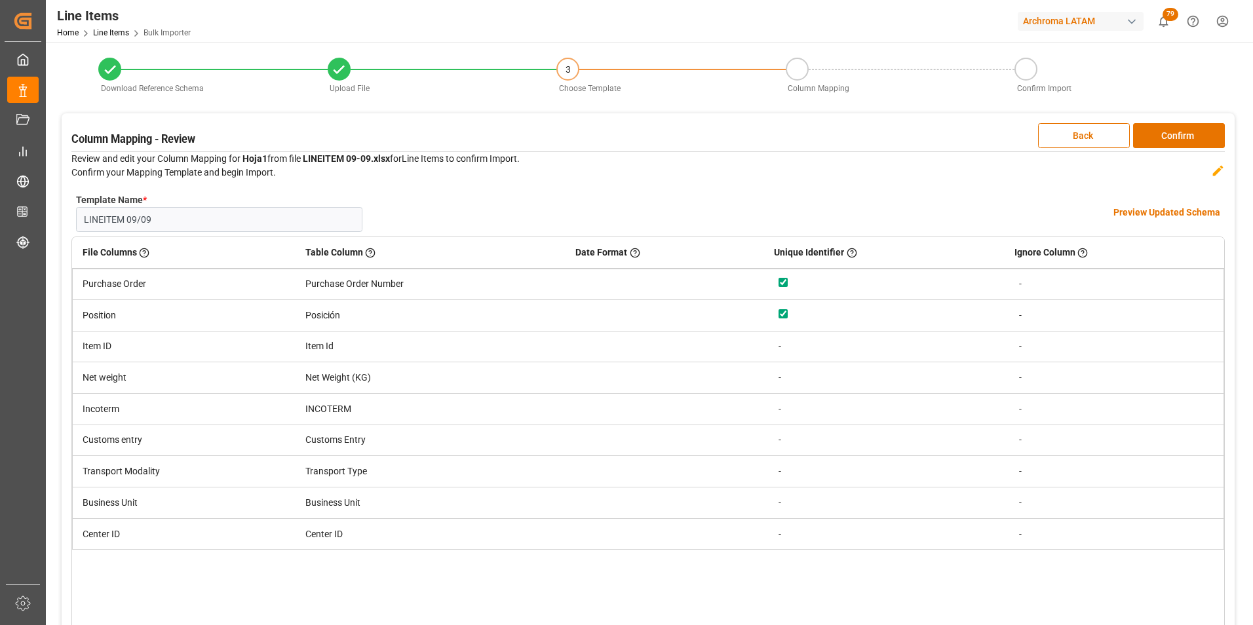
click at [1153, 204] on div "Template Name * LINEITEM 09/09 Name Already Exists Preview Updated Schema" at bounding box center [647, 213] width 1153 height 48
click at [1153, 208] on h4 "Preview Updated Schema" at bounding box center [1166, 213] width 107 height 14
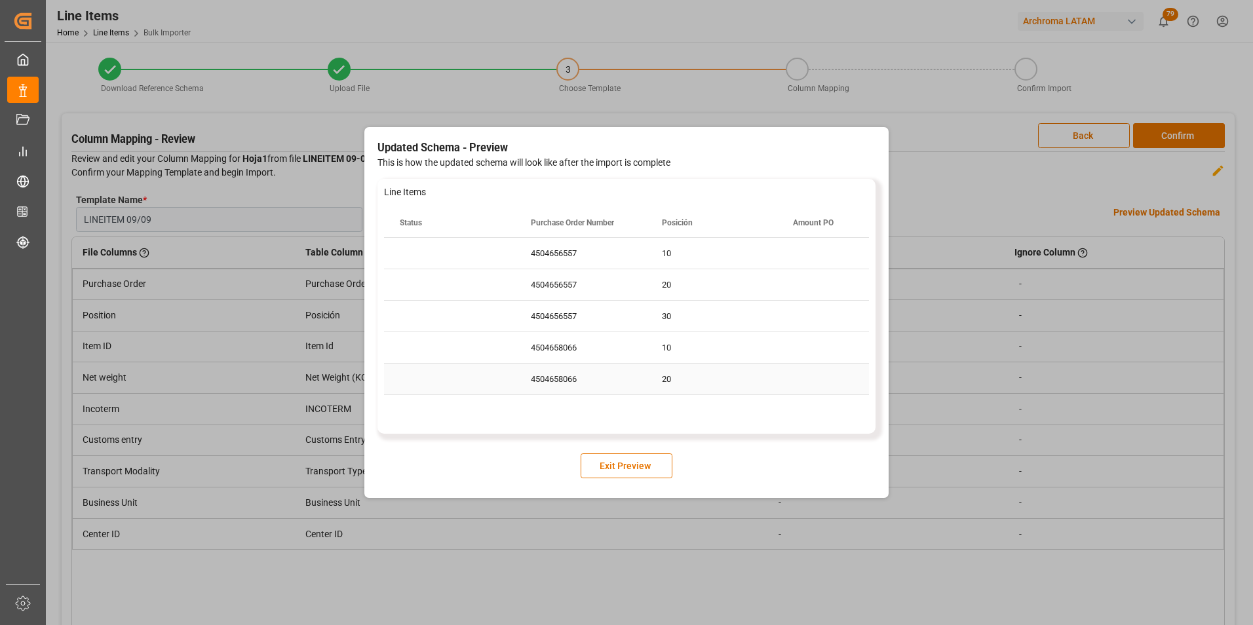
click at [723, 381] on div "20" at bounding box center [711, 379] width 131 height 31
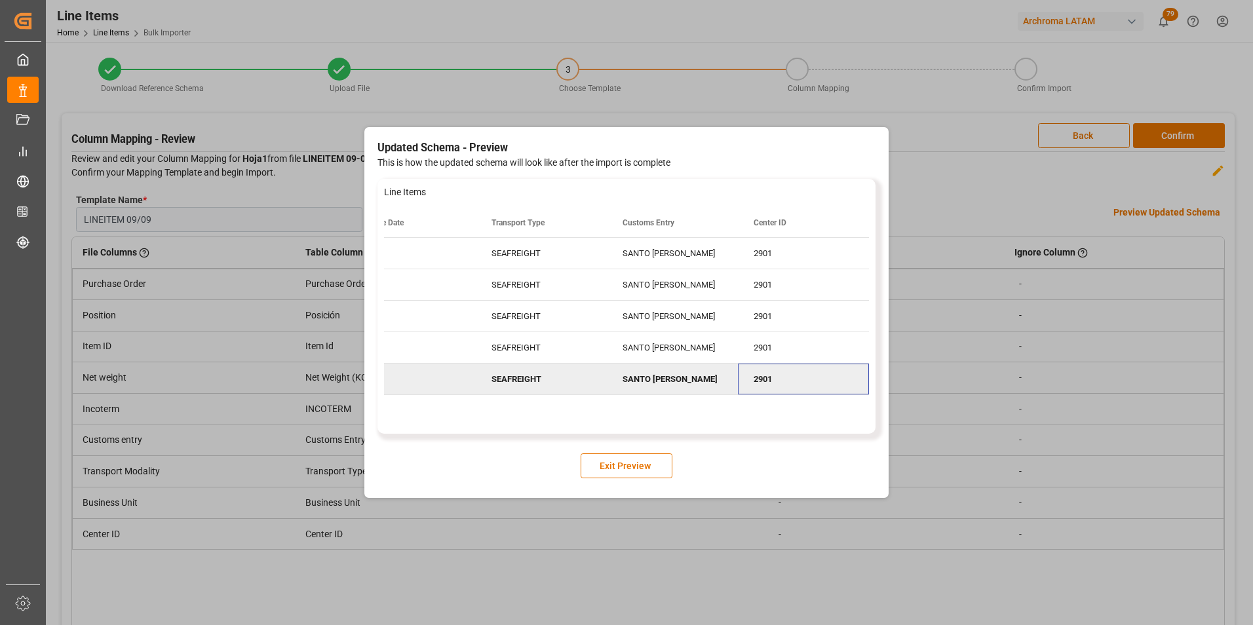
scroll to position [0, 3185]
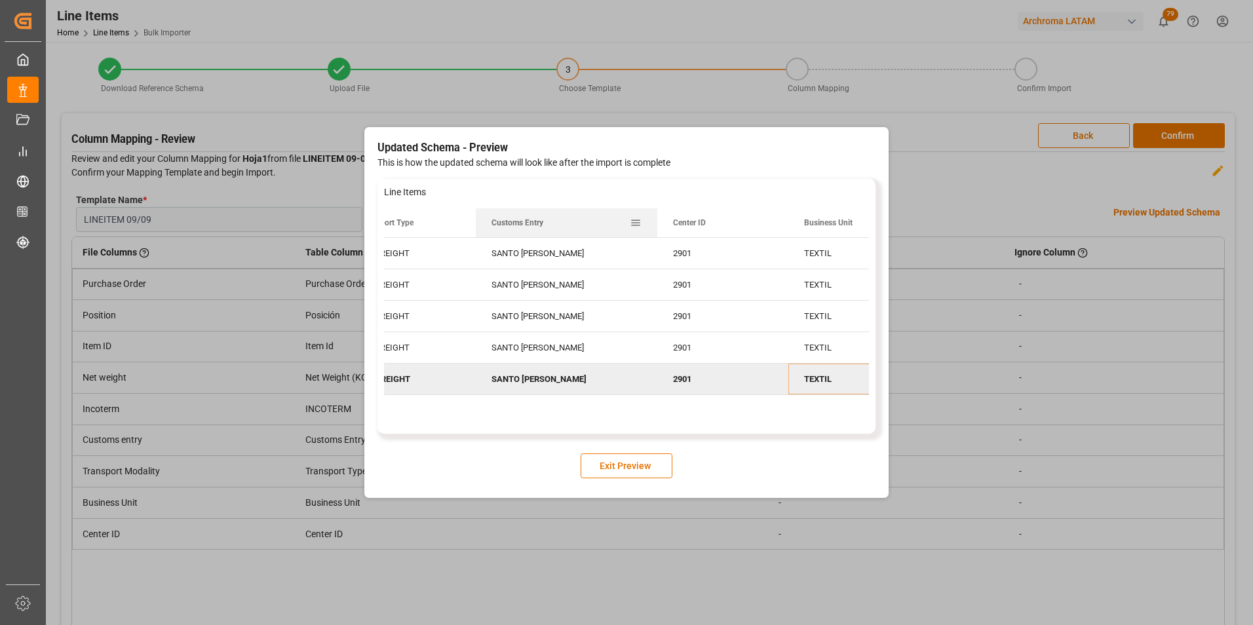
drag, startPoint x: 604, startPoint y: 220, endPoint x: 659, endPoint y: 218, distance: 55.1
click at [659, 218] on div at bounding box center [657, 222] width 5 height 29
click at [674, 290] on div "2901" at bounding box center [727, 284] width 131 height 31
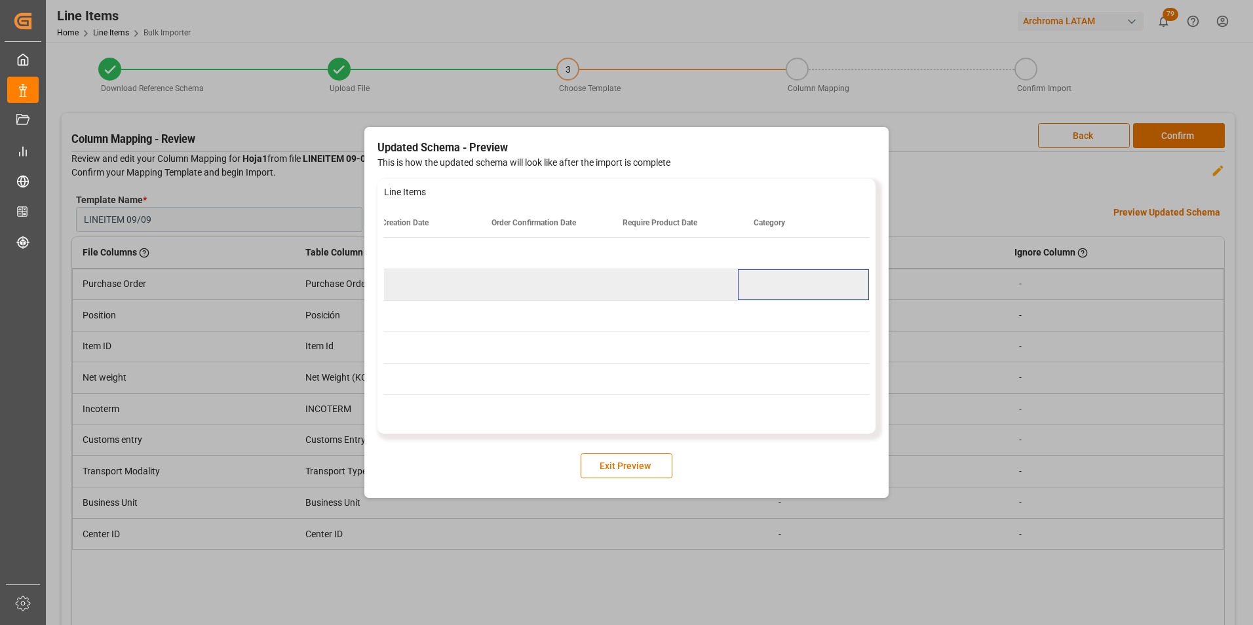
scroll to position [0, 5468]
click at [621, 465] on button "Exit Preview" at bounding box center [627, 465] width 92 height 25
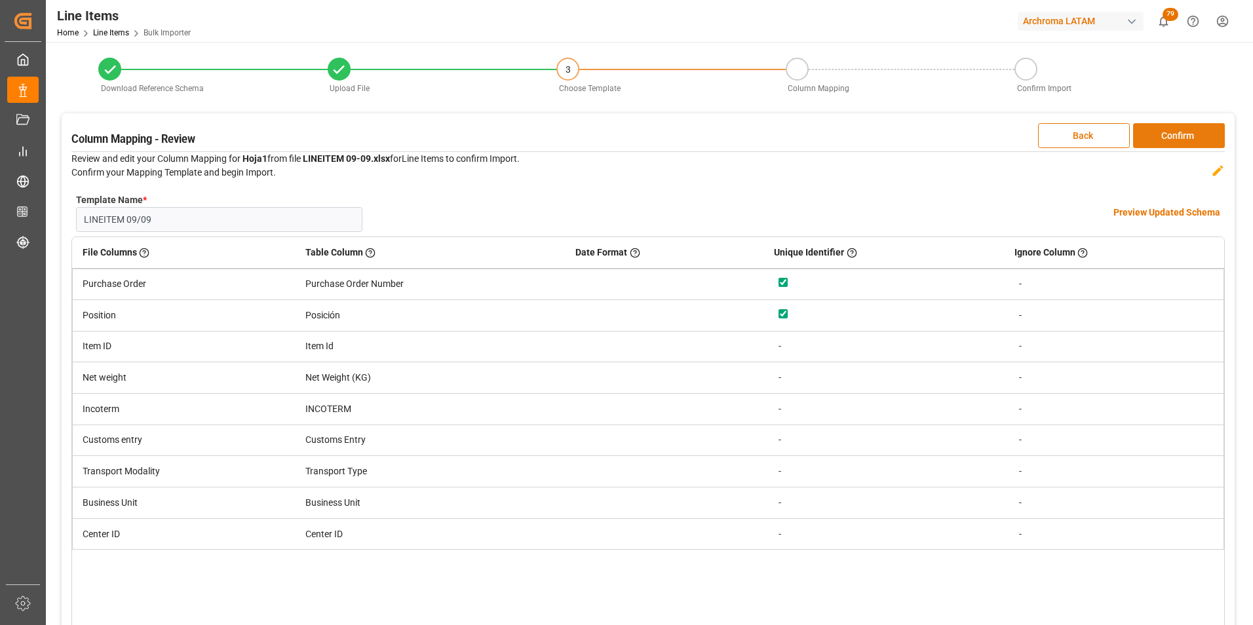
click at [1202, 134] on button "Confirm" at bounding box center [1179, 135] width 92 height 25
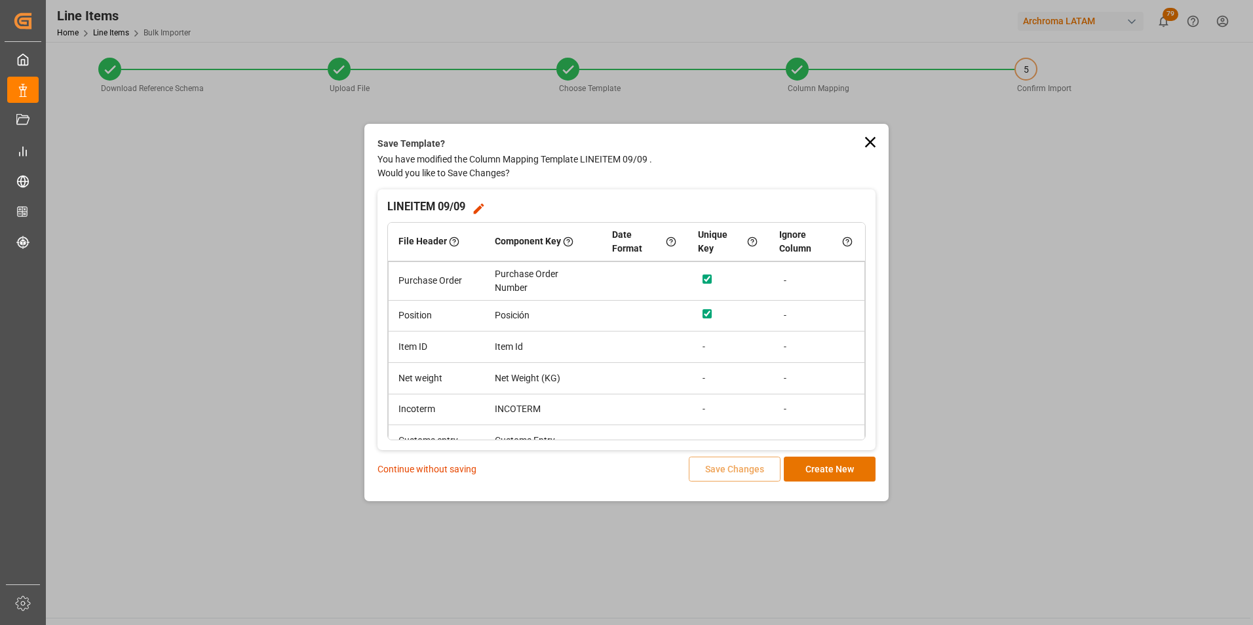
click at [447, 472] on p "Continue without saving" at bounding box center [426, 470] width 99 height 14
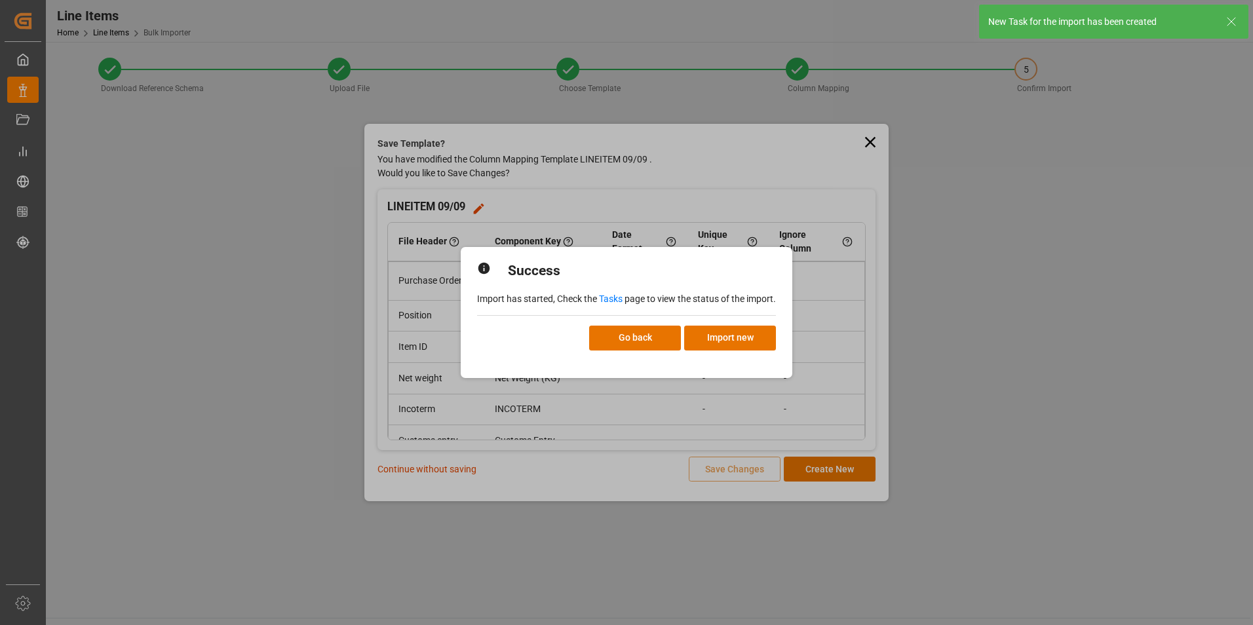
click at [611, 297] on link "Tasks" at bounding box center [611, 299] width 24 height 10
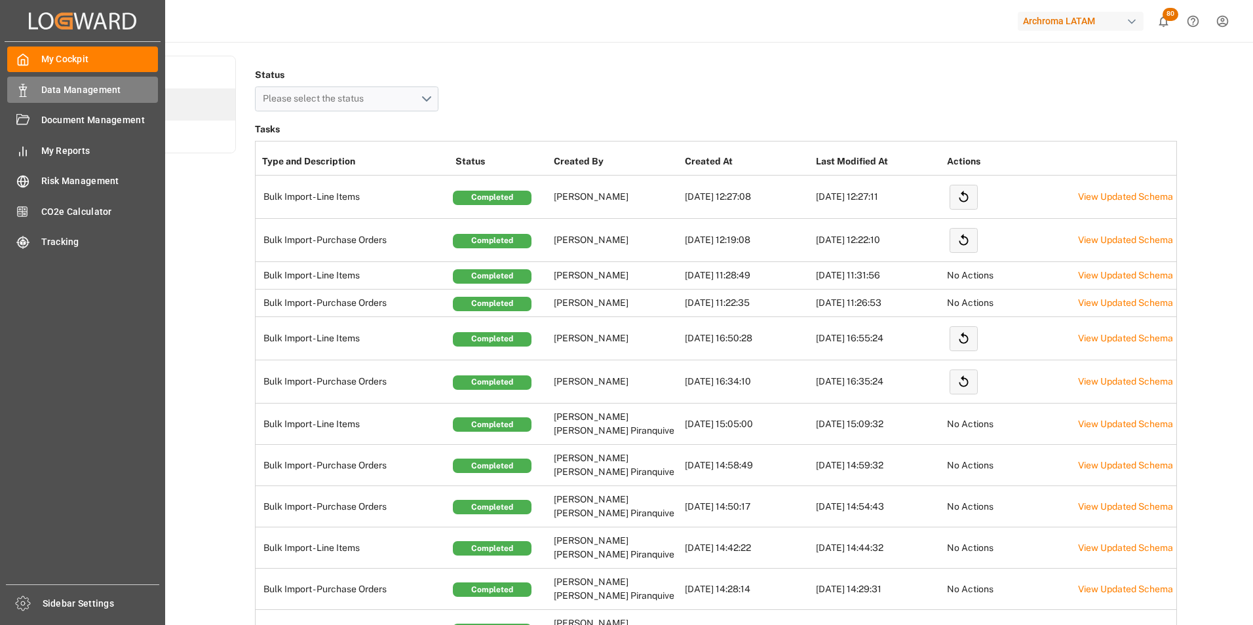
click at [19, 94] on icon at bounding box center [22, 90] width 13 height 13
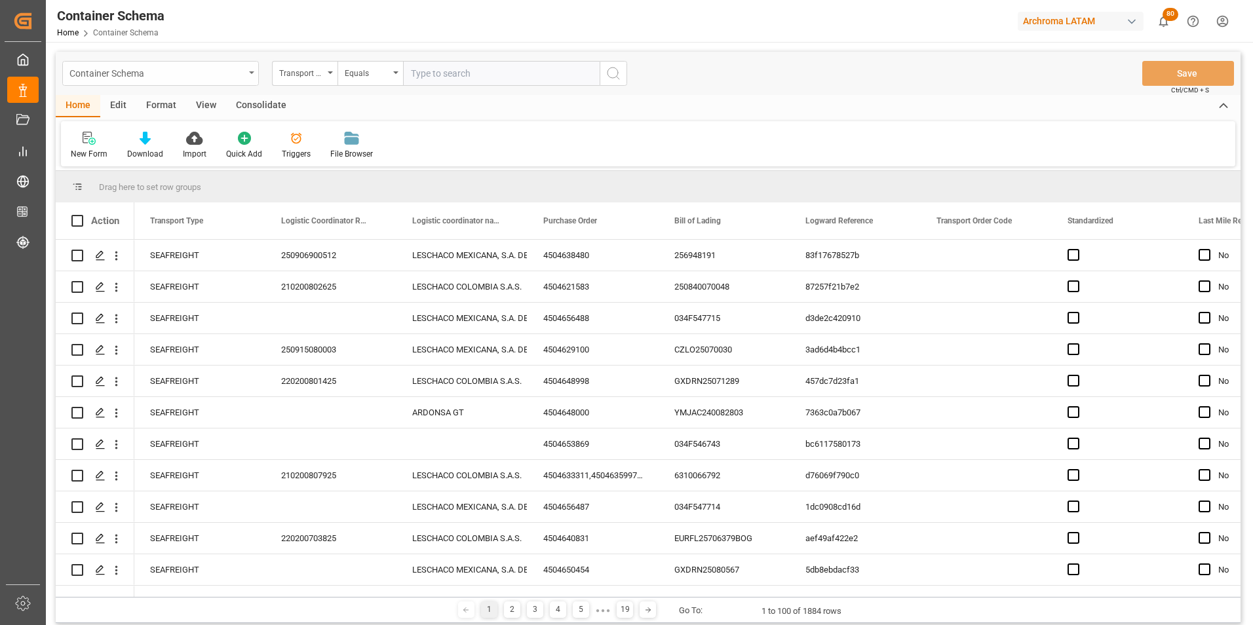
click at [251, 71] on div "Container Schema" at bounding box center [160, 73] width 197 height 25
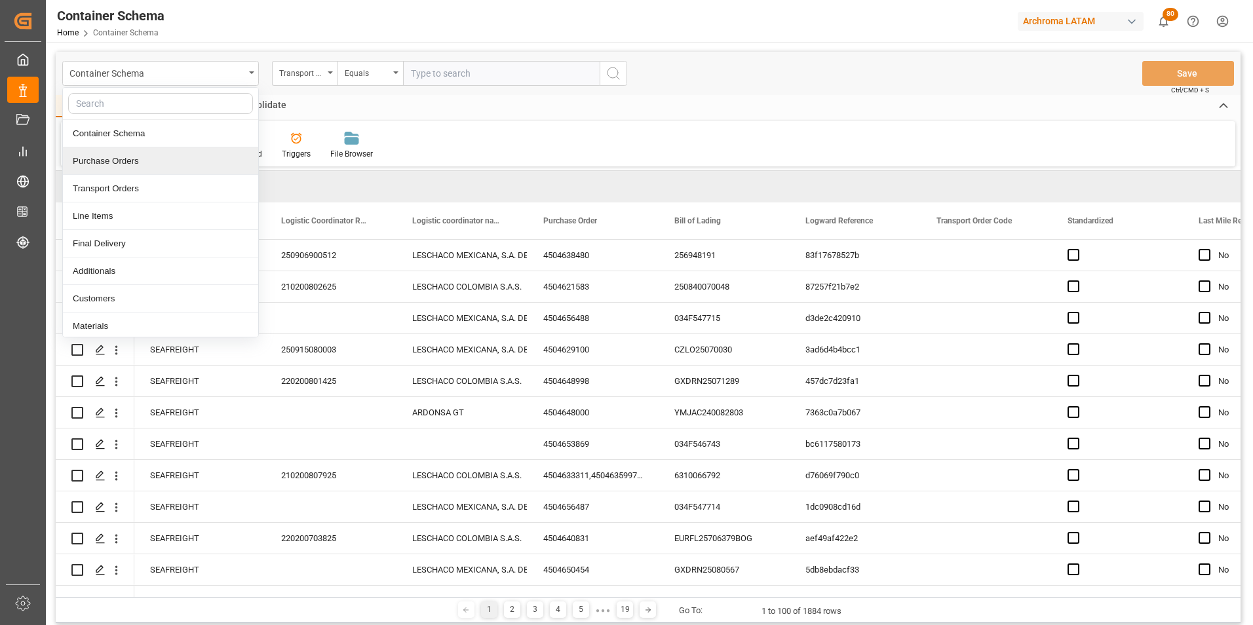
click at [132, 165] on div "Purchase Orders" at bounding box center [160, 161] width 195 height 28
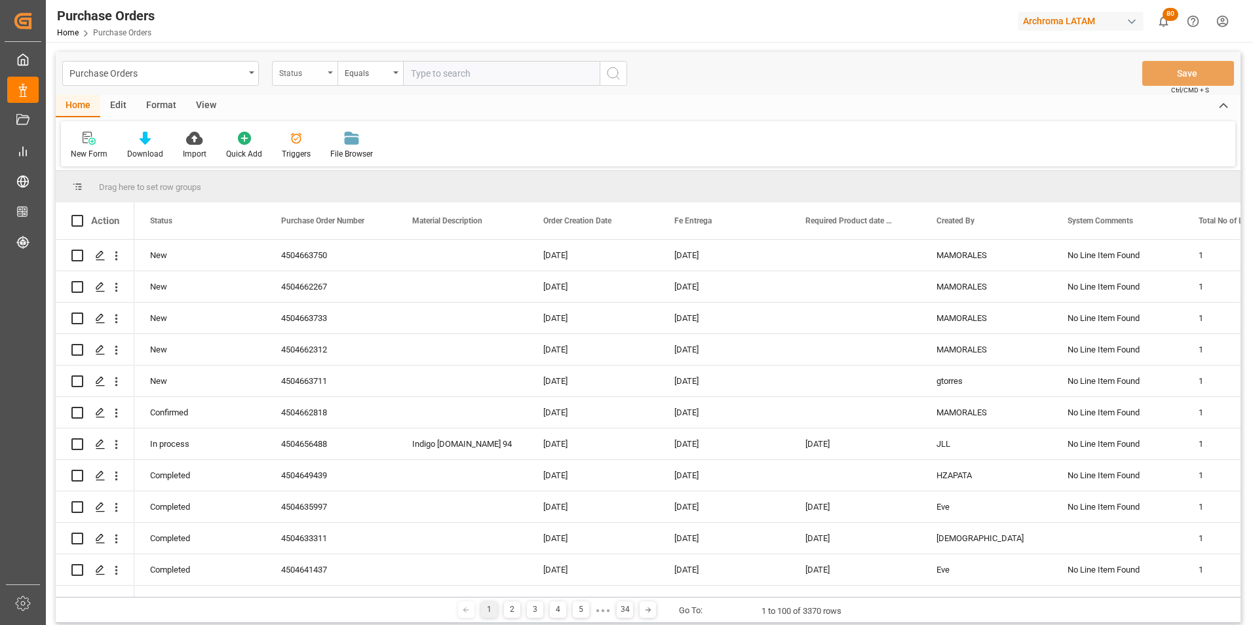
click at [329, 80] on div "Status" at bounding box center [305, 73] width 66 height 25
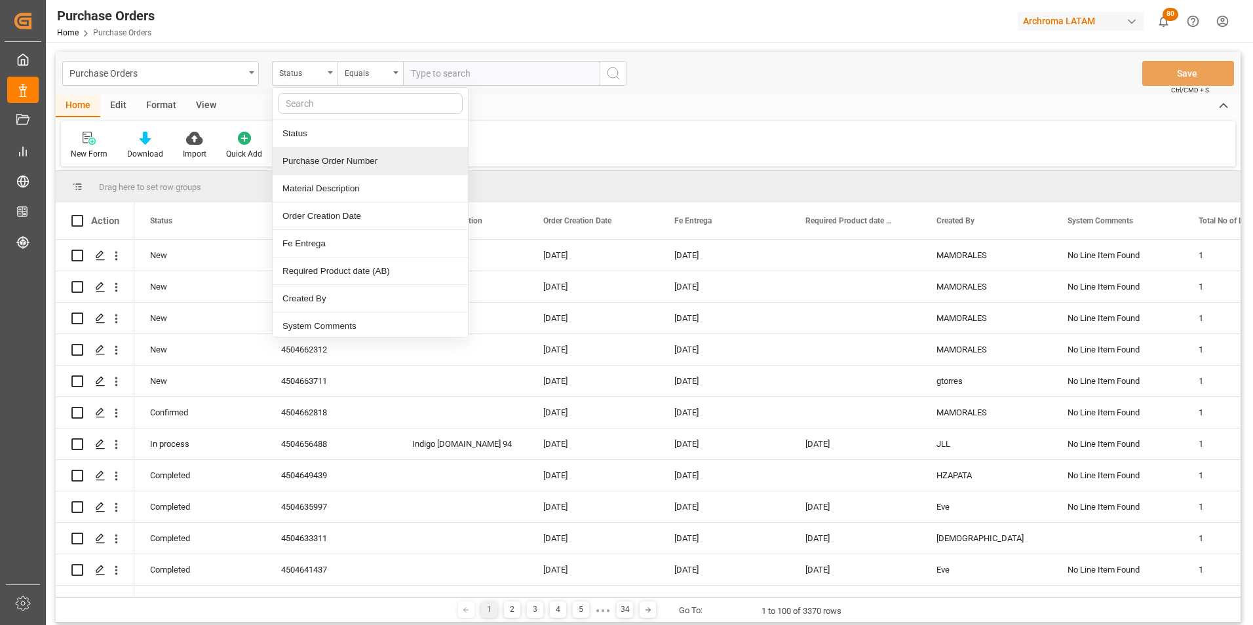
click at [321, 163] on div "Purchase Order Number" at bounding box center [370, 161] width 195 height 28
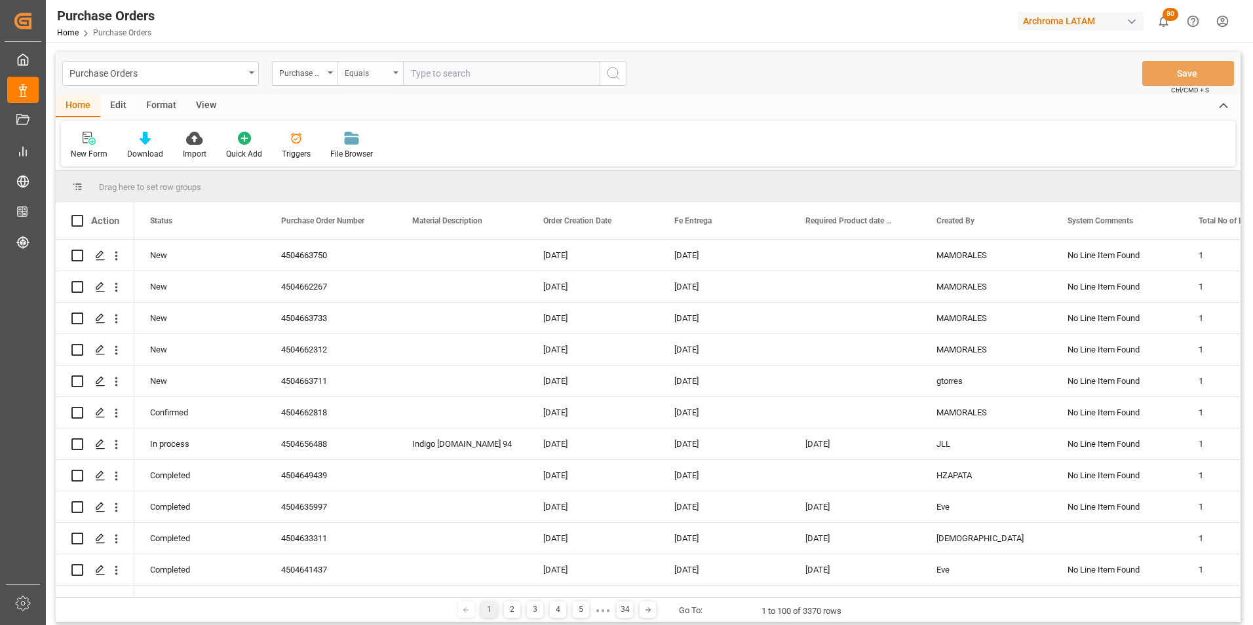
click at [362, 81] on div "Equals" at bounding box center [370, 73] width 66 height 25
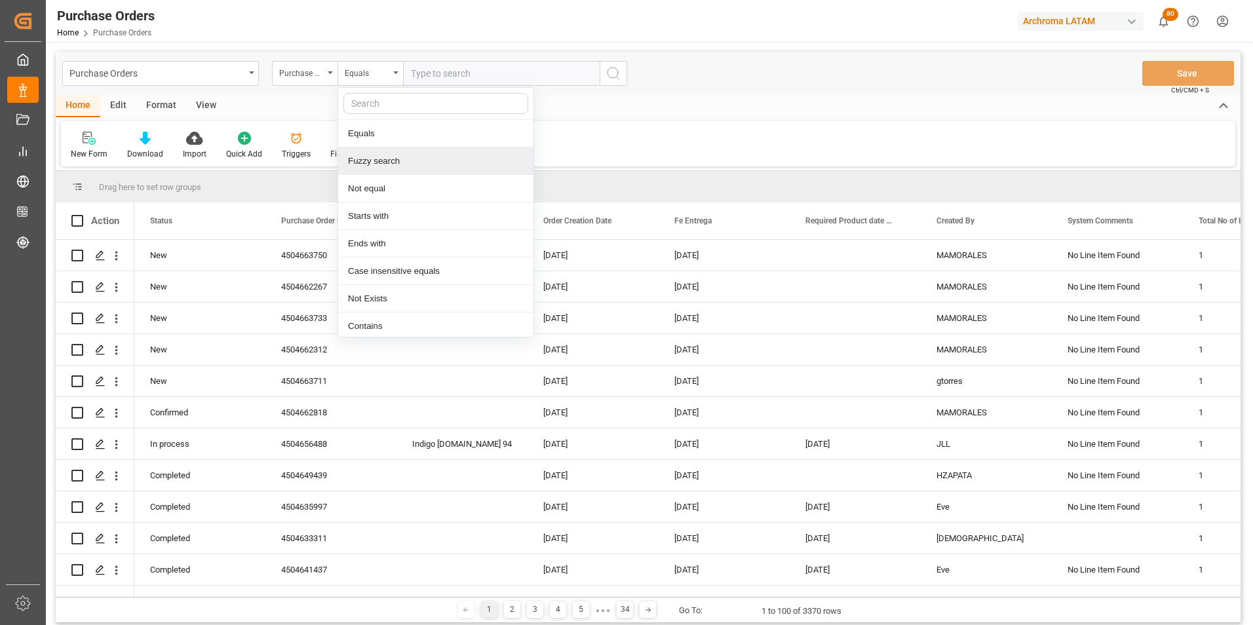
click at [395, 152] on div "Fuzzy search" at bounding box center [435, 161] width 195 height 28
paste input "4504656557"
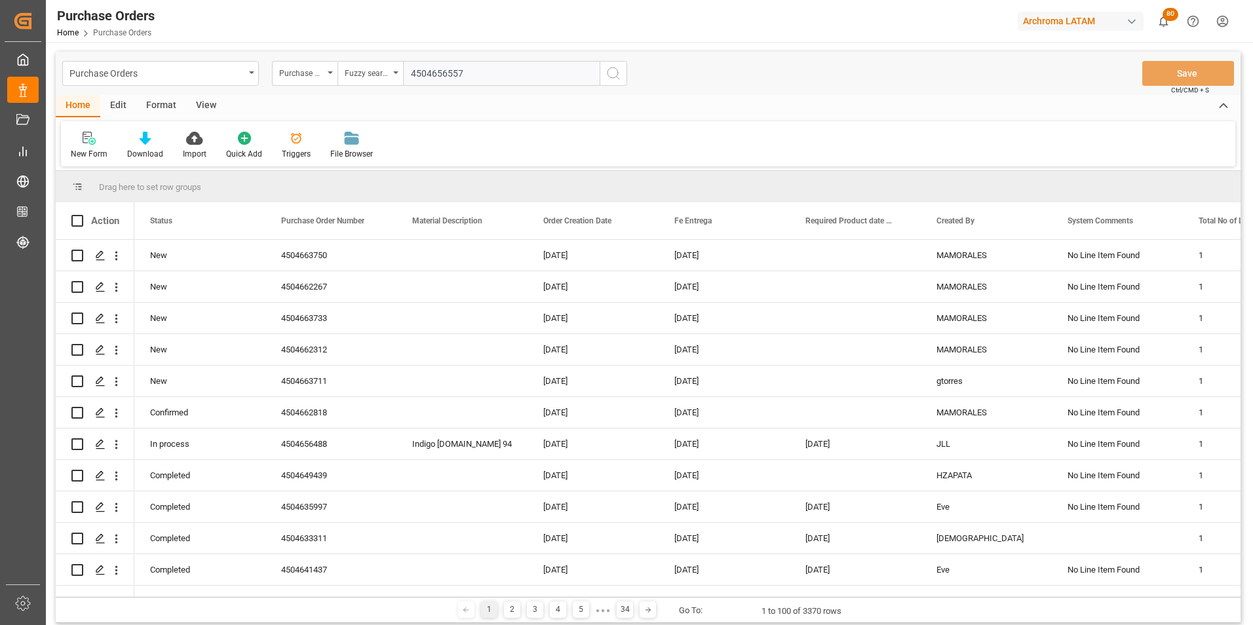
type input "4504656557"
click at [614, 73] on icon "search button" at bounding box center [613, 74] width 16 height 16
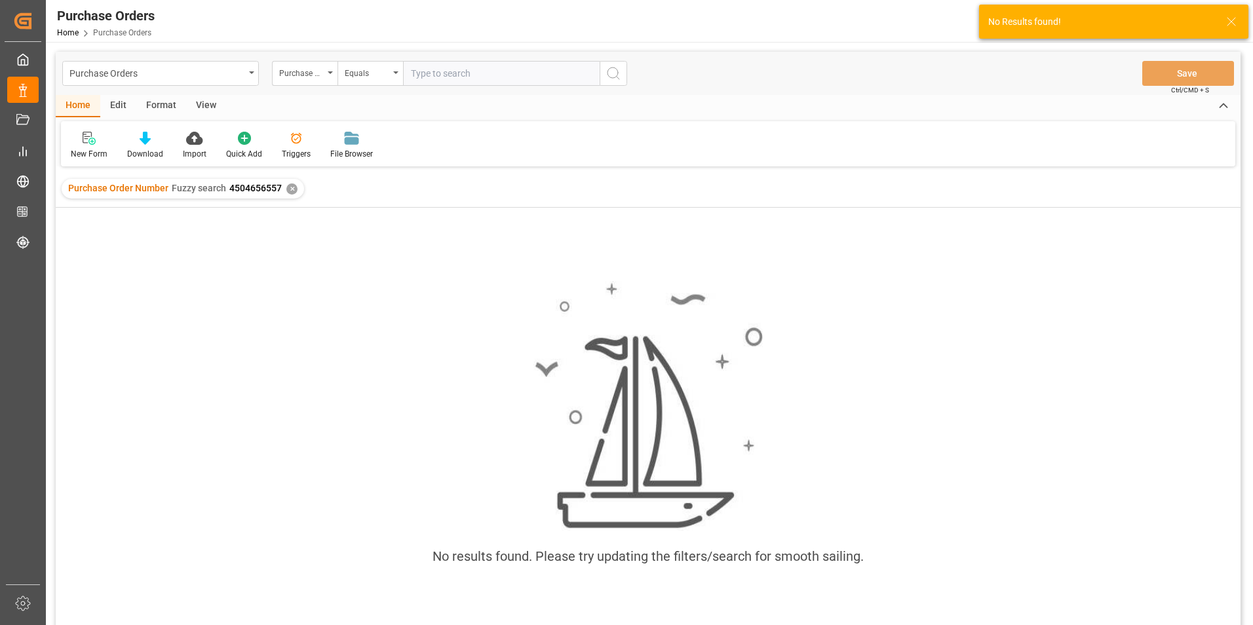
click at [288, 189] on div "✕" at bounding box center [291, 188] width 11 height 11
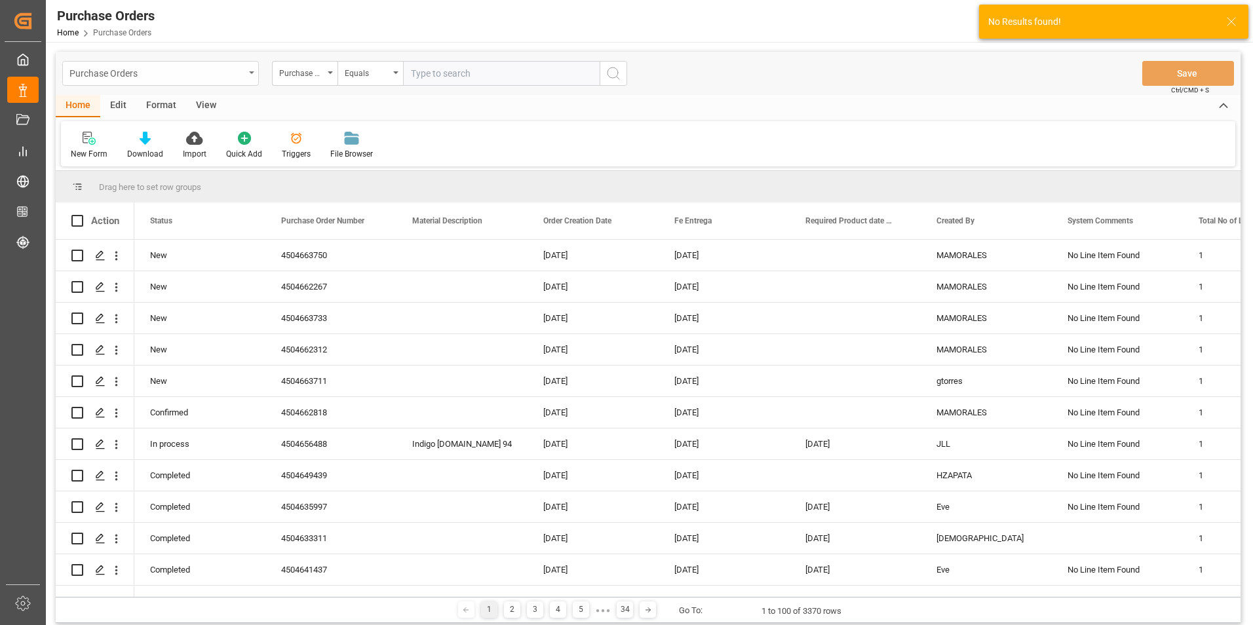
click at [246, 77] on div "Purchase Orders" at bounding box center [160, 73] width 197 height 25
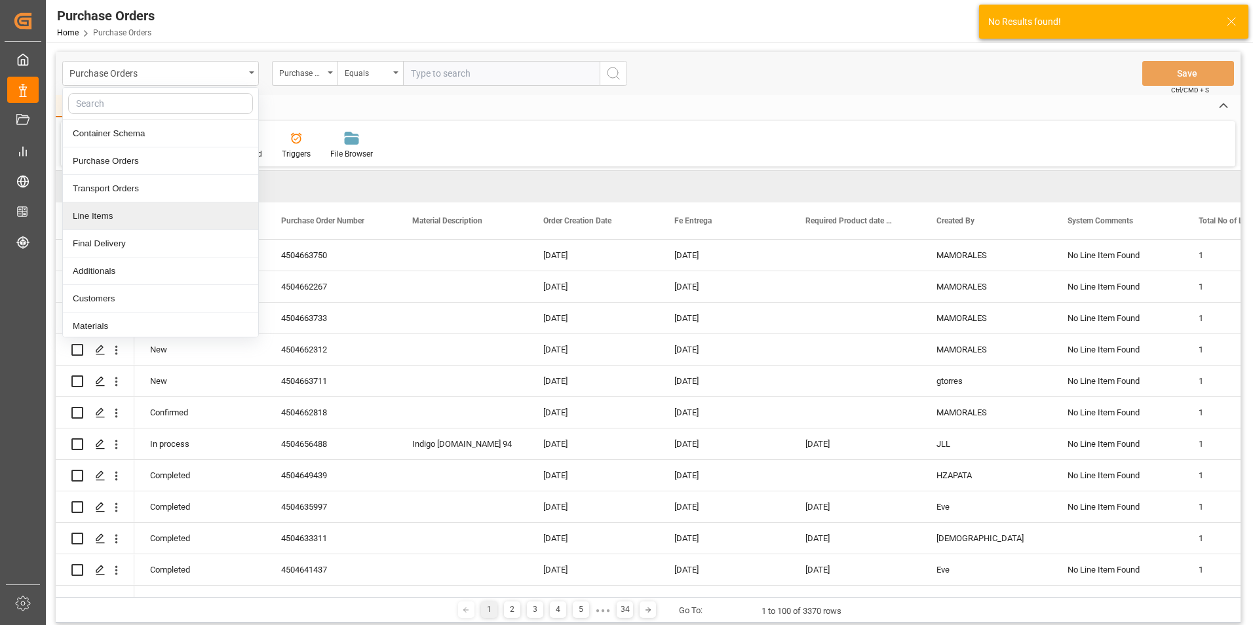
click at [161, 214] on div "Line Items" at bounding box center [160, 216] width 195 height 28
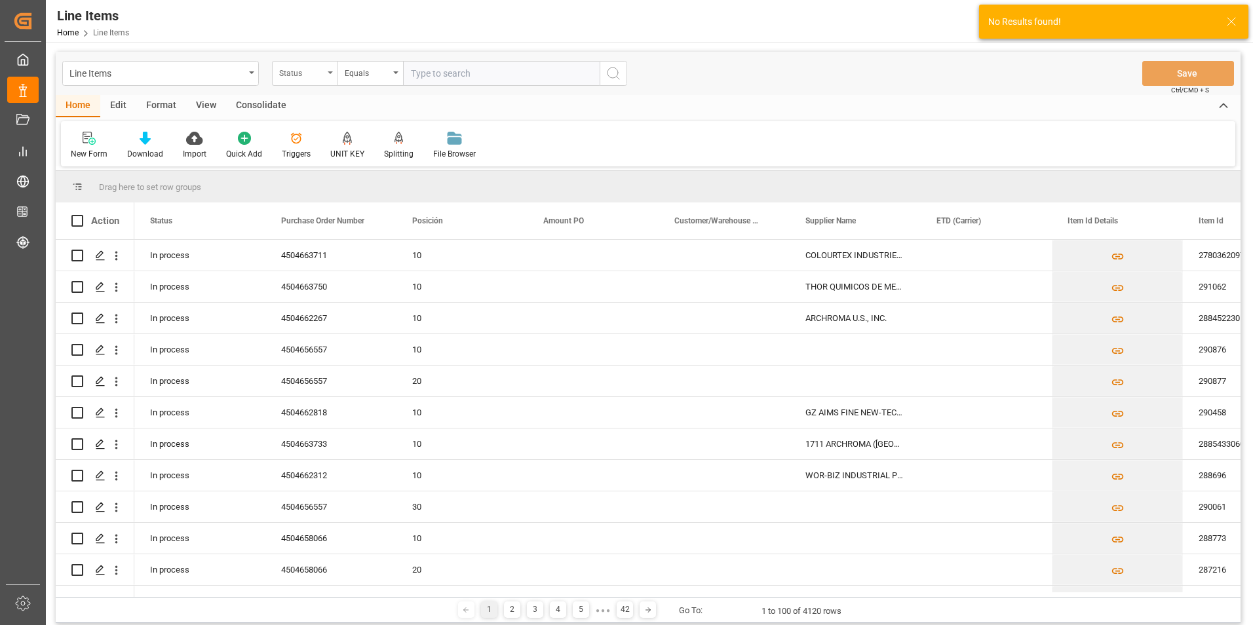
click at [328, 67] on div "Status" at bounding box center [305, 73] width 66 height 25
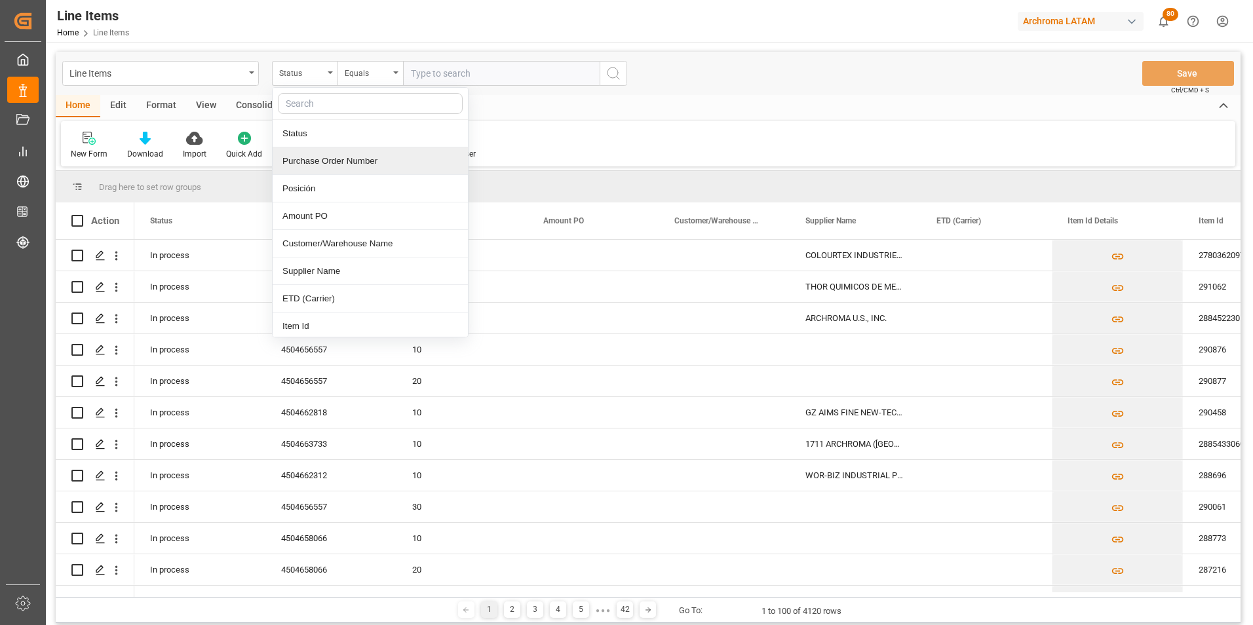
click at [329, 163] on div "Purchase Order Number" at bounding box center [370, 161] width 195 height 28
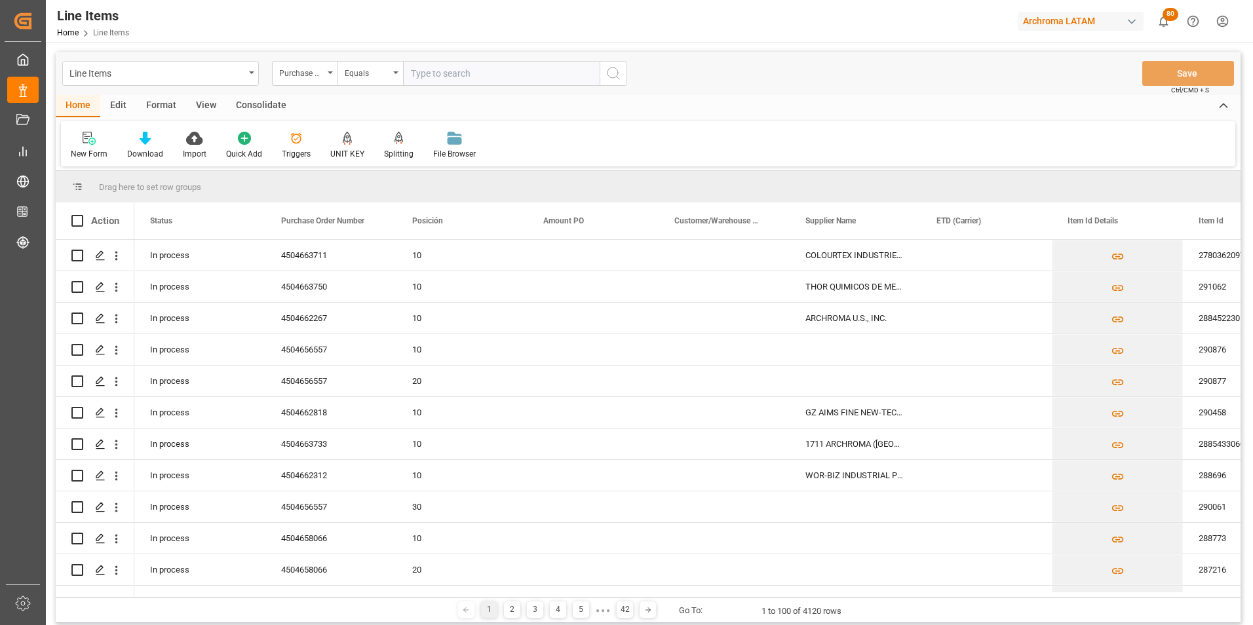
drag, startPoint x: 359, startPoint y: 73, endPoint x: 360, endPoint y: 86, distance: 13.1
click at [360, 73] on div "Equals" at bounding box center [367, 71] width 45 height 15
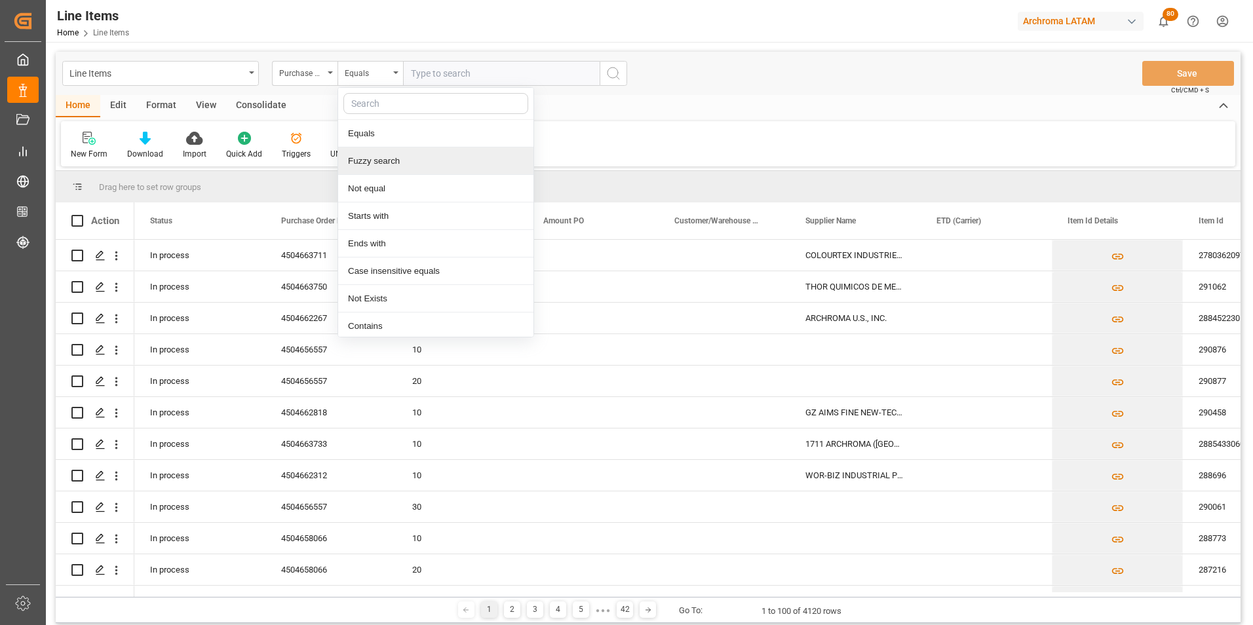
click at [375, 160] on div "Fuzzy search" at bounding box center [435, 161] width 195 height 28
paste input "4504656557"
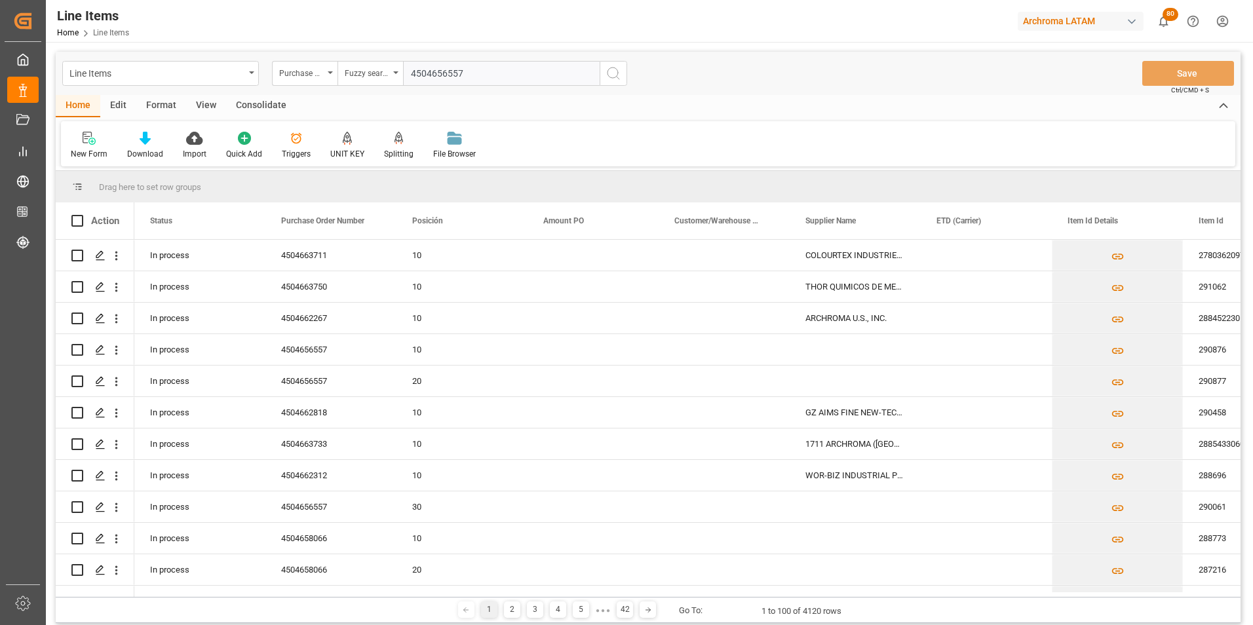
type input "4504656557"
click at [623, 72] on button "search button" at bounding box center [614, 73] width 28 height 25
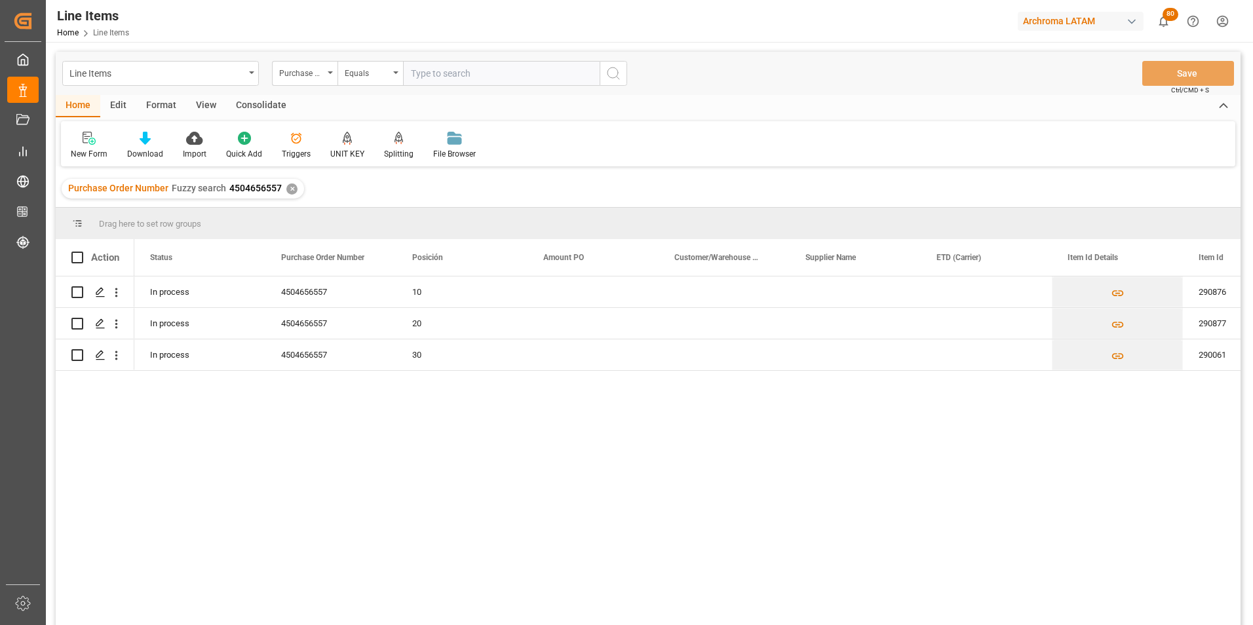
click at [290, 189] on div "✕" at bounding box center [291, 188] width 11 height 11
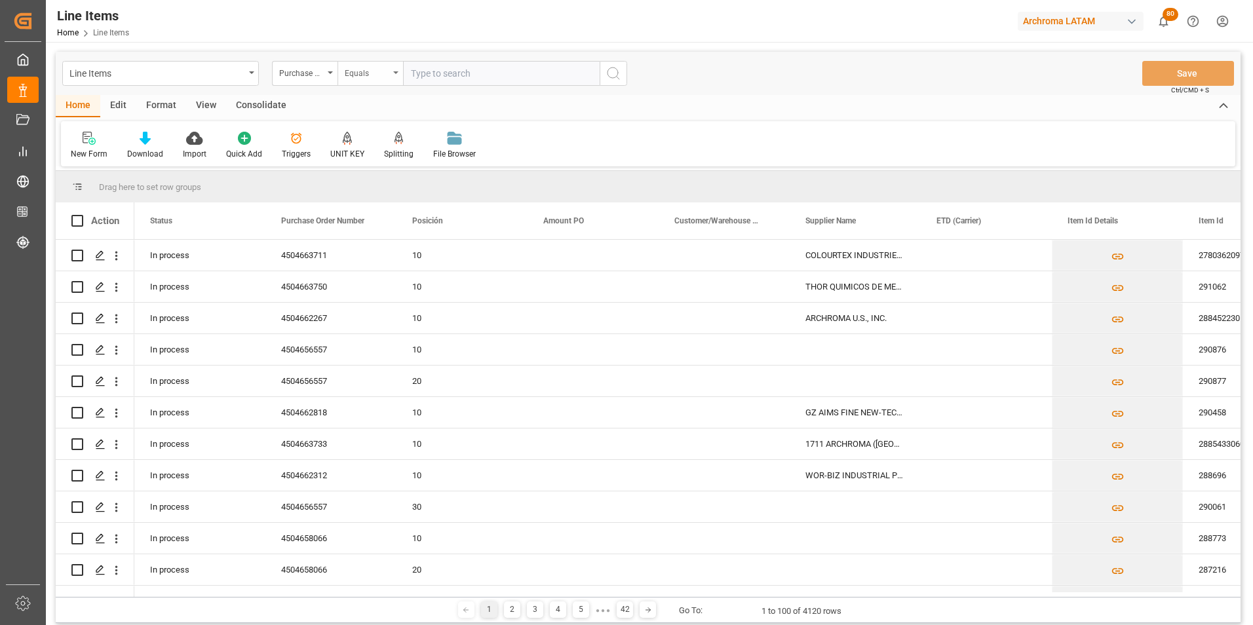
click at [394, 77] on div "Equals" at bounding box center [370, 73] width 66 height 25
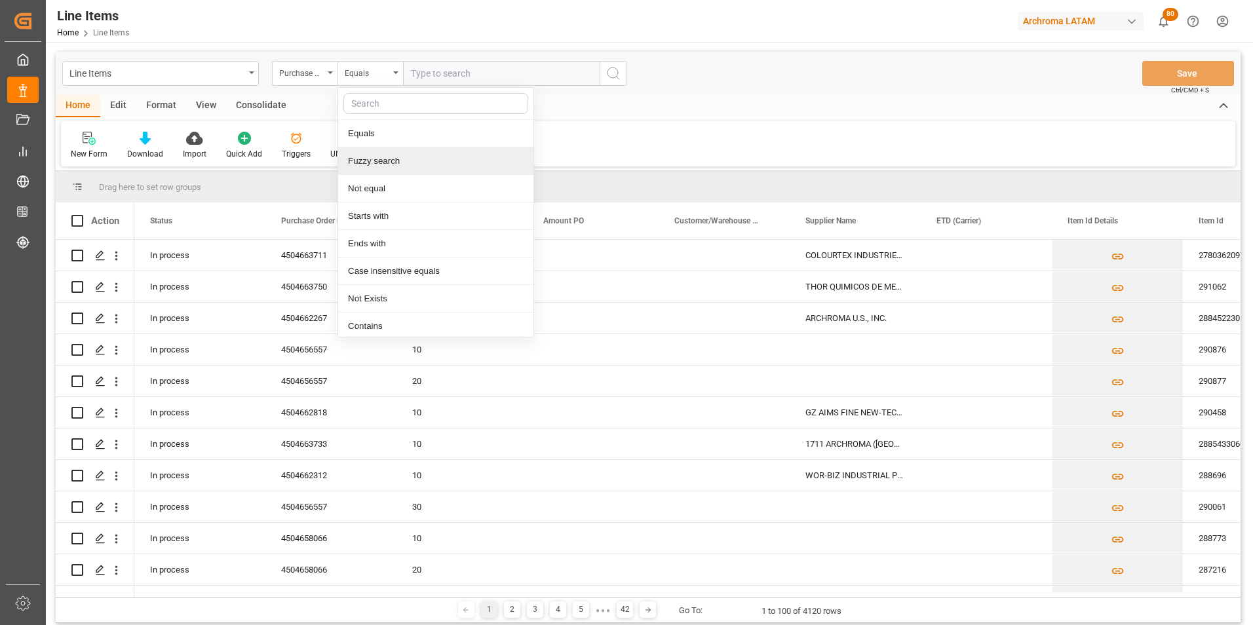
click at [381, 161] on div "Fuzzy search" at bounding box center [435, 161] width 195 height 28
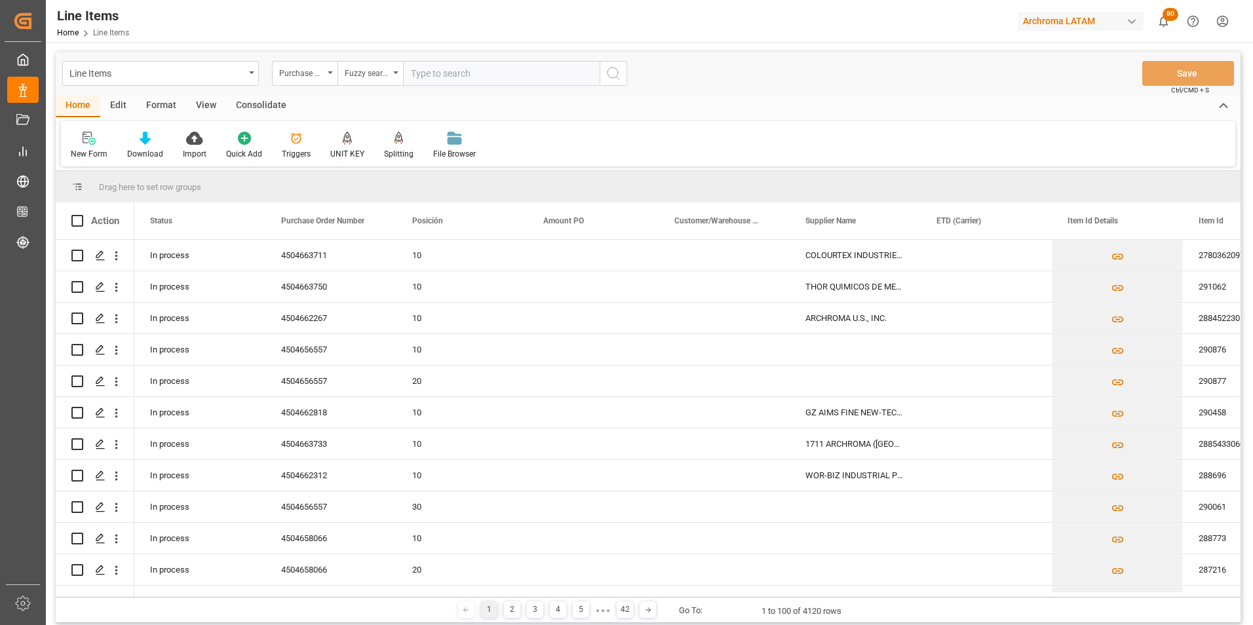
click at [434, 73] on input "text" at bounding box center [501, 73] width 197 height 25
paste input "4504658066"
type input "4504658066"
click at [603, 77] on button "search button" at bounding box center [614, 73] width 28 height 25
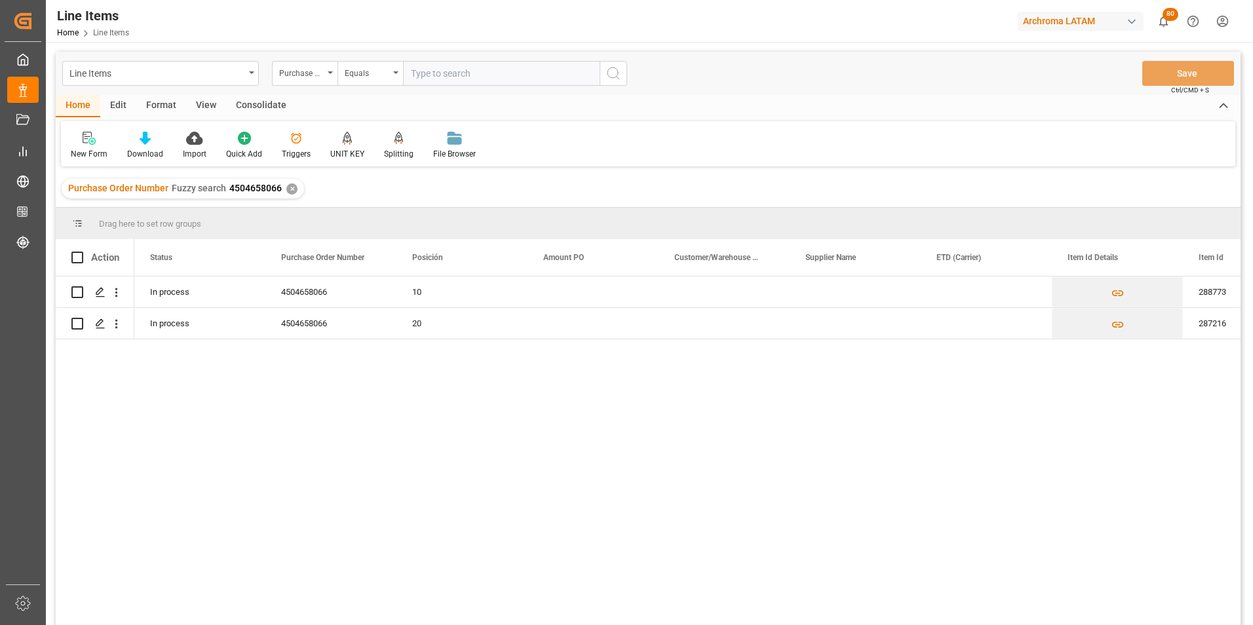
click at [282, 189] on div "Purchase Order Number Fuzzy search 4504658066 ✕" at bounding box center [183, 189] width 242 height 20
click at [295, 187] on div "Purchase Order Number Fuzzy search 4504658066 ✕" at bounding box center [183, 189] width 242 height 20
click at [292, 187] on div "✕" at bounding box center [291, 188] width 11 height 11
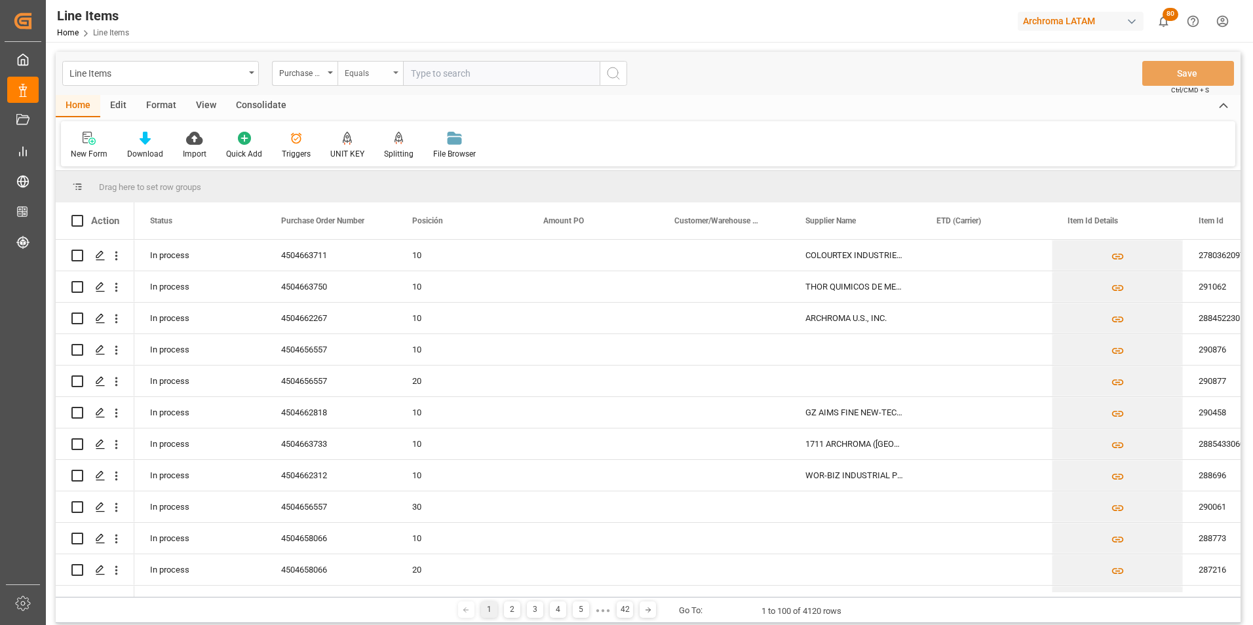
click at [391, 77] on div "Equals" at bounding box center [370, 73] width 66 height 25
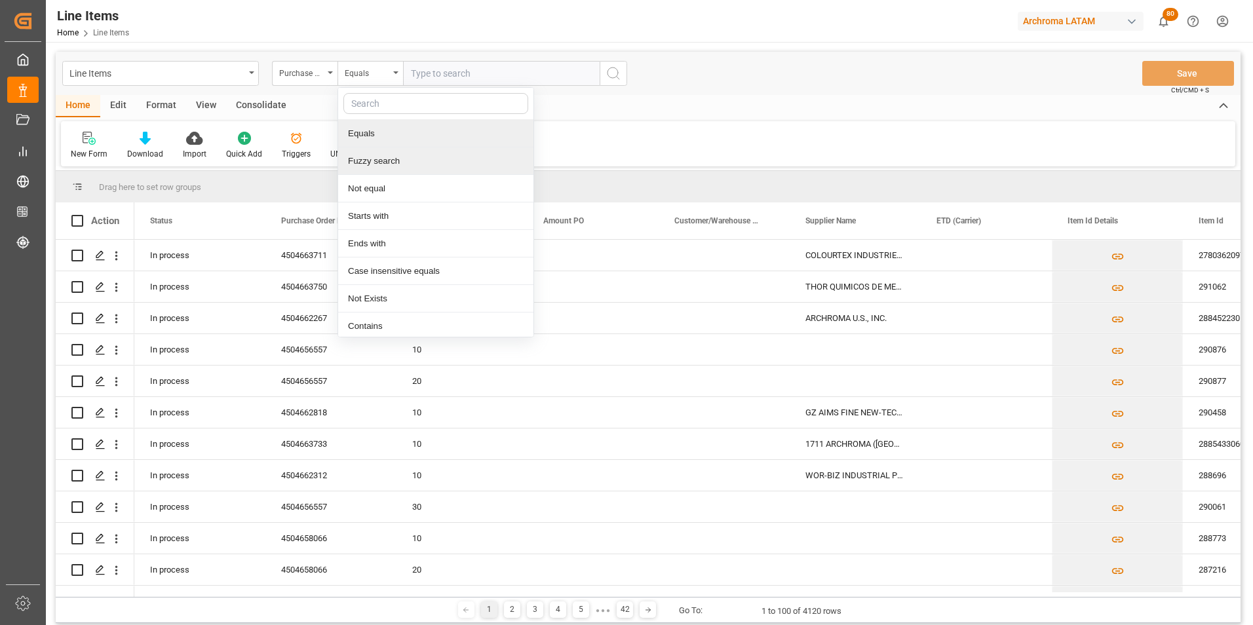
click at [390, 159] on div "Fuzzy search" at bounding box center [435, 161] width 195 height 28
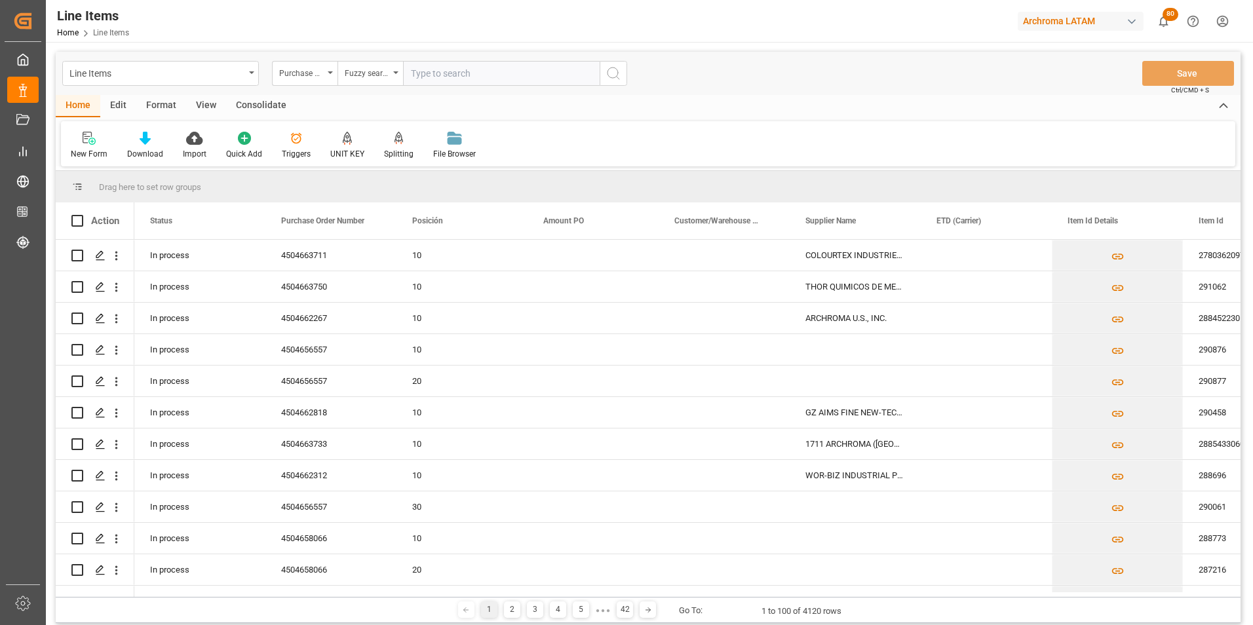
paste input "4504662267"
type input "4504662267"
click at [615, 74] on icon "search button" at bounding box center [613, 74] width 16 height 16
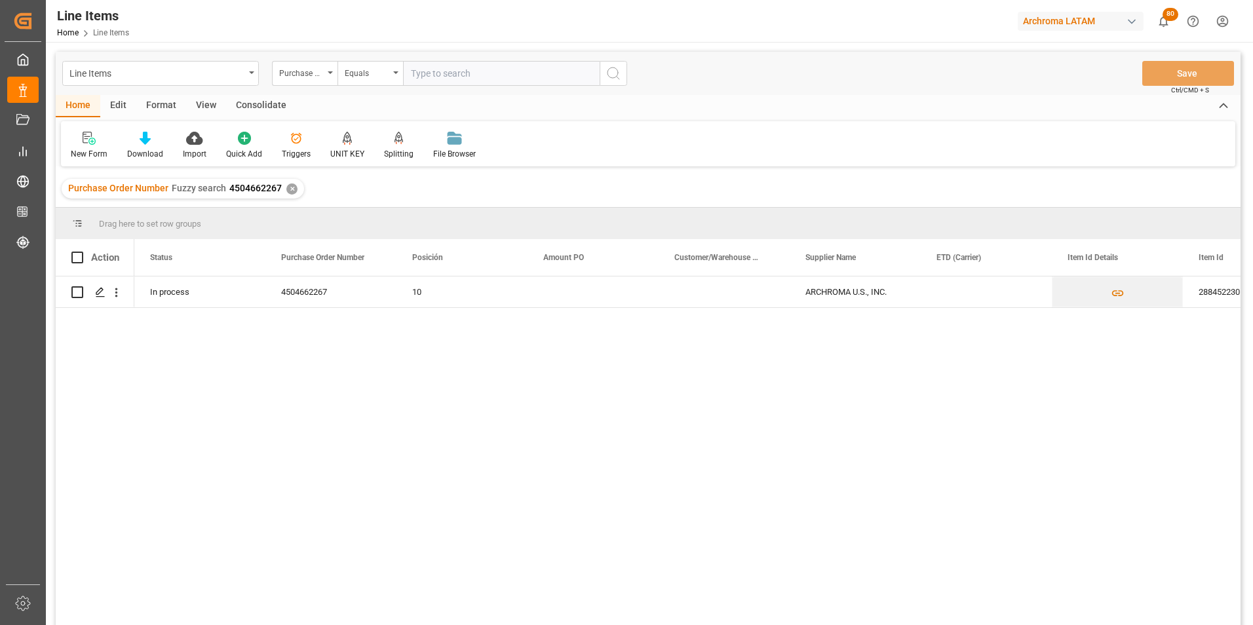
click at [288, 189] on div "✕" at bounding box center [291, 188] width 11 height 11
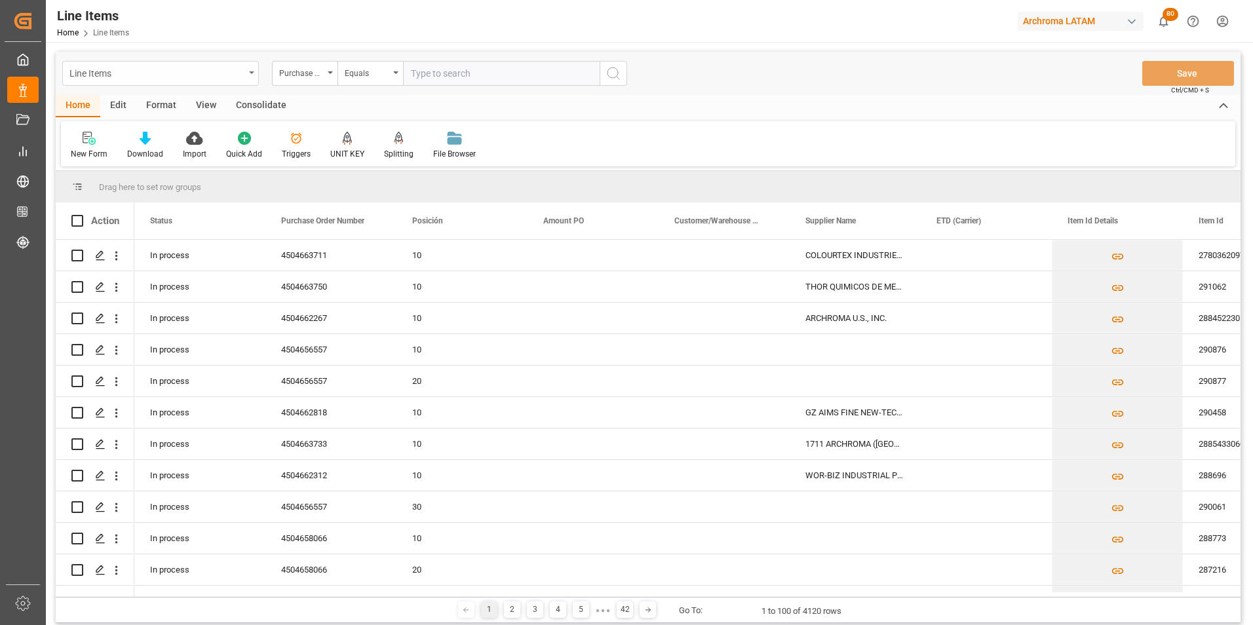
click at [252, 80] on div "Line Items" at bounding box center [160, 73] width 197 height 25
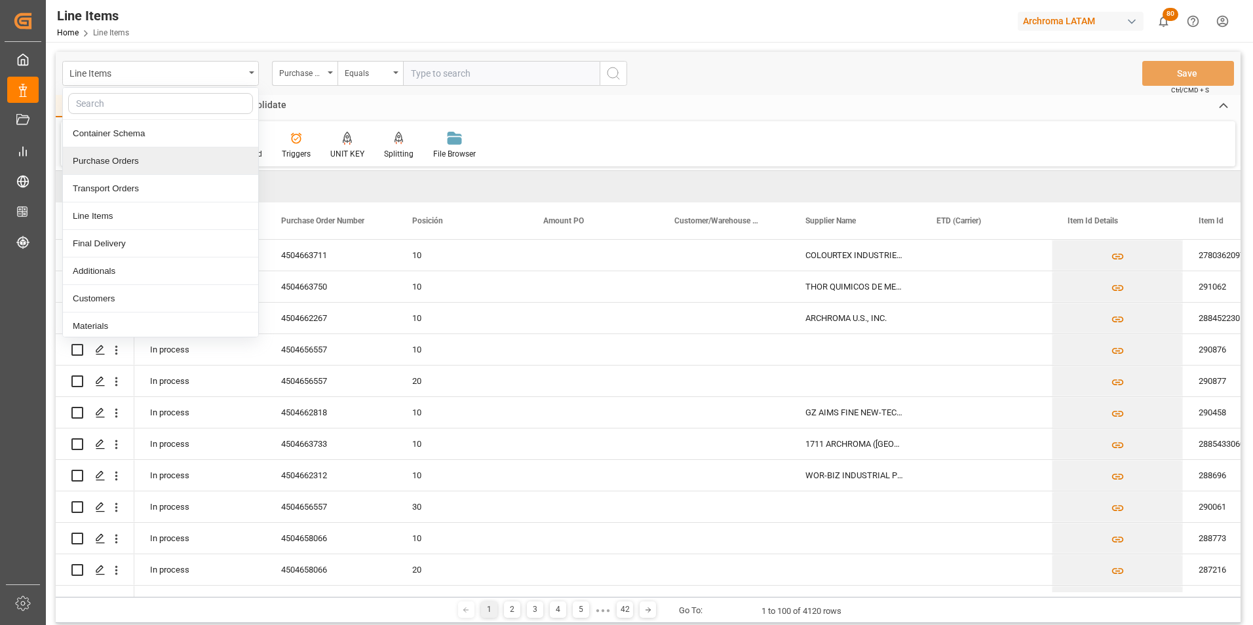
click at [165, 164] on div "Purchase Orders" at bounding box center [160, 161] width 195 height 28
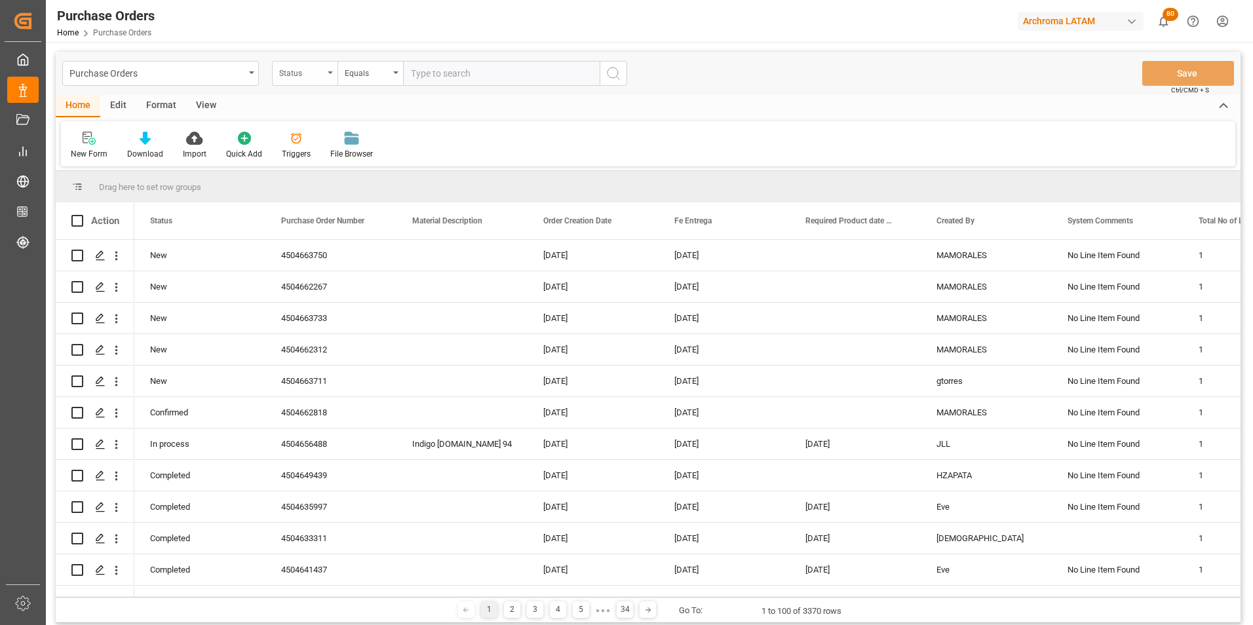
click at [329, 76] on div "Status" at bounding box center [305, 73] width 66 height 25
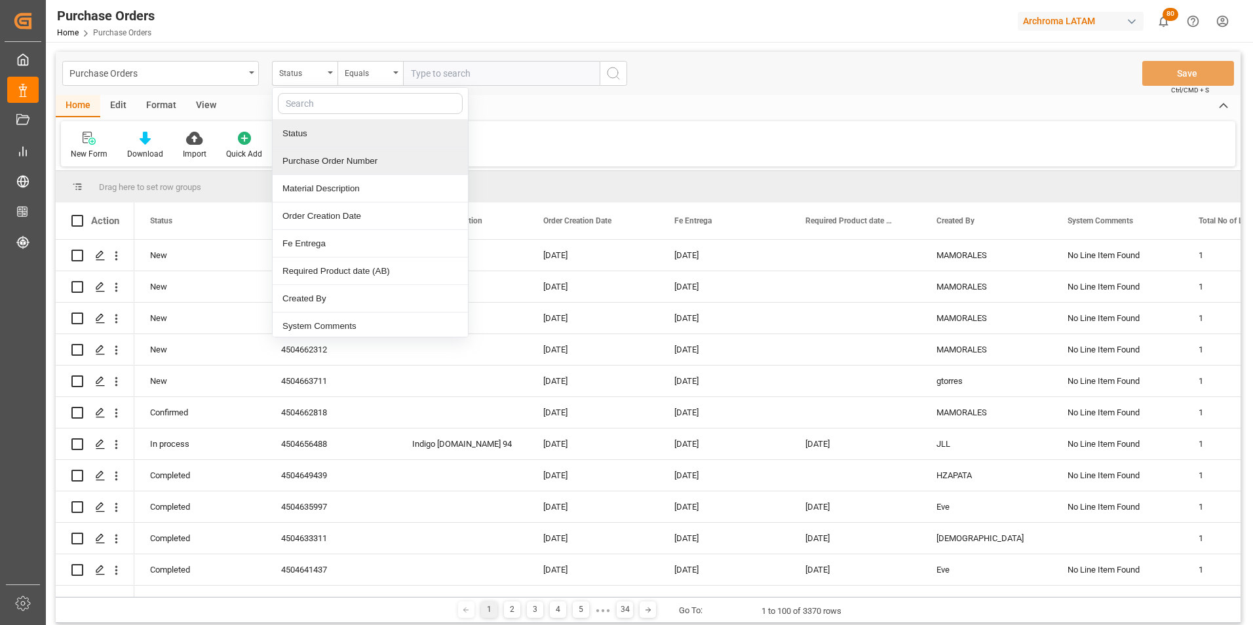
click at [328, 163] on div "Purchase Order Number" at bounding box center [370, 161] width 195 height 28
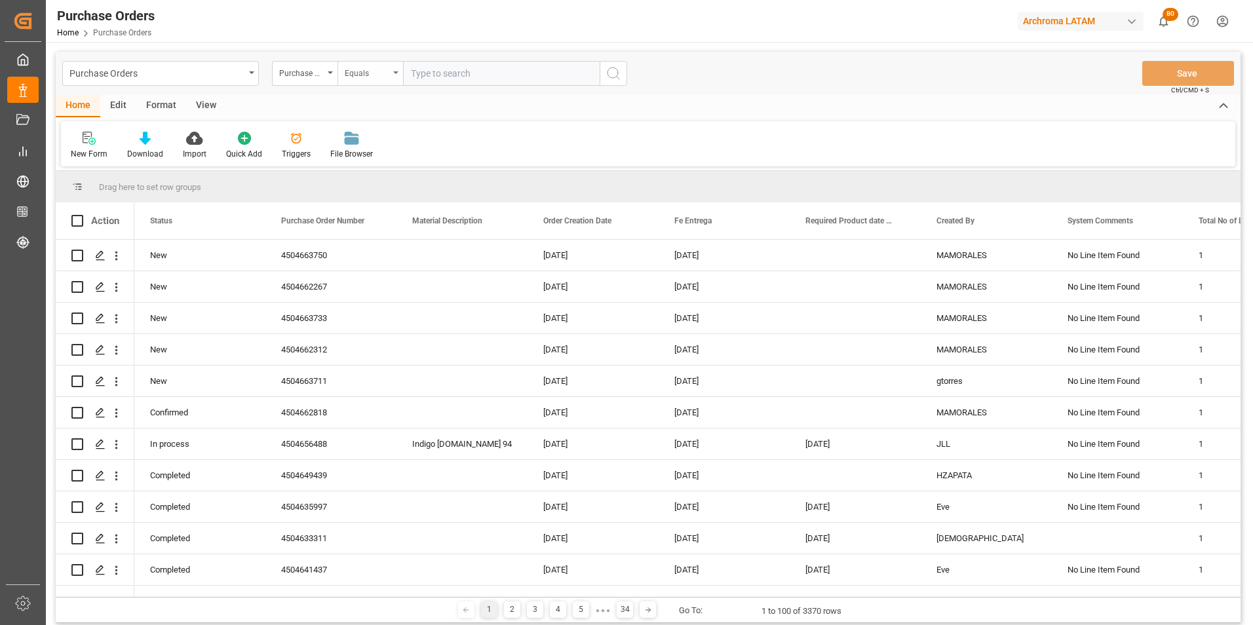
click at [356, 76] on div "Equals" at bounding box center [367, 71] width 45 height 15
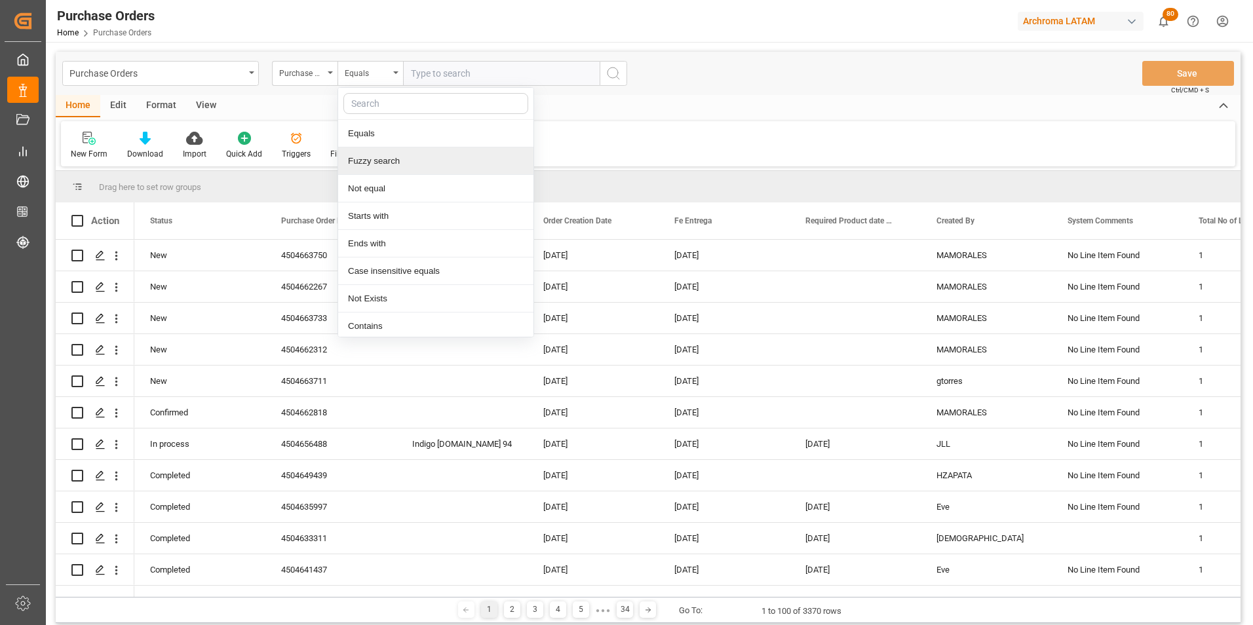
click at [373, 158] on div "Fuzzy search" at bounding box center [435, 161] width 195 height 28
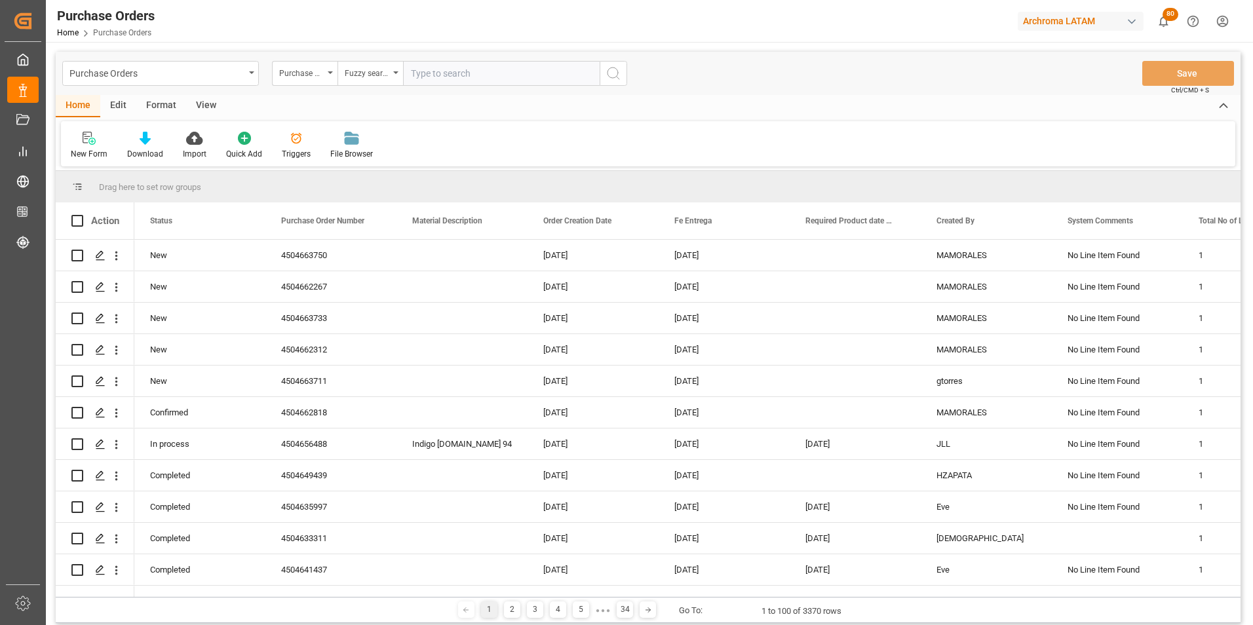
paste input "4504662267"
type input "4504662267"
click at [614, 79] on icon "search button" at bounding box center [613, 74] width 16 height 16
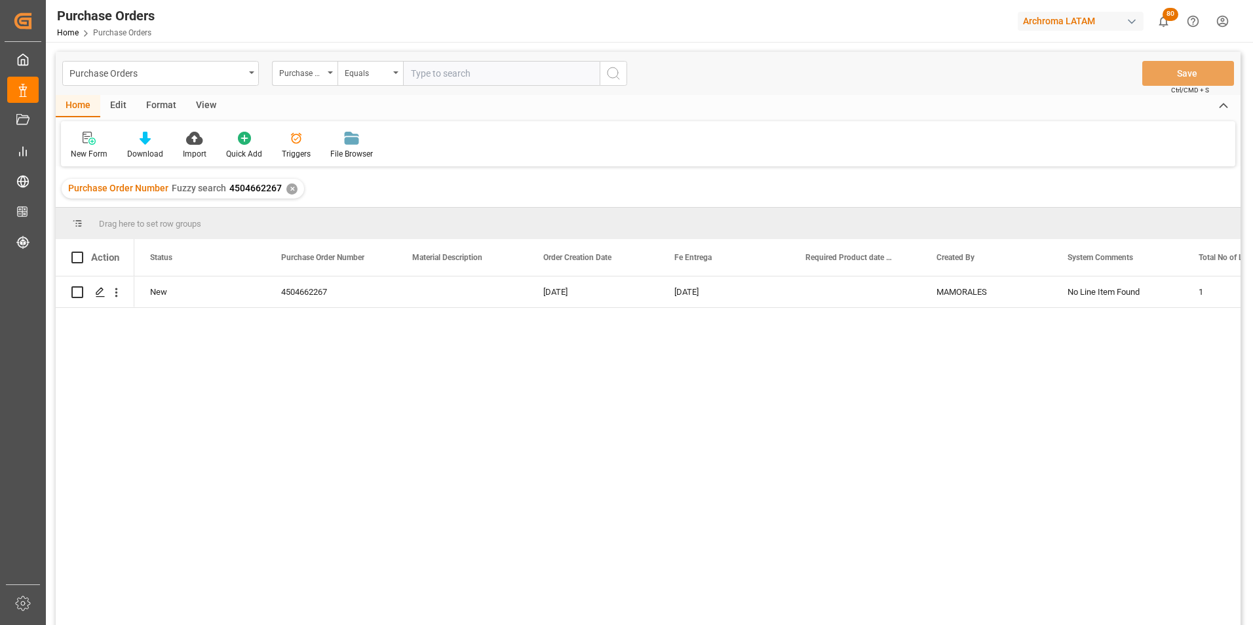
click at [294, 190] on div "✕" at bounding box center [291, 188] width 11 height 11
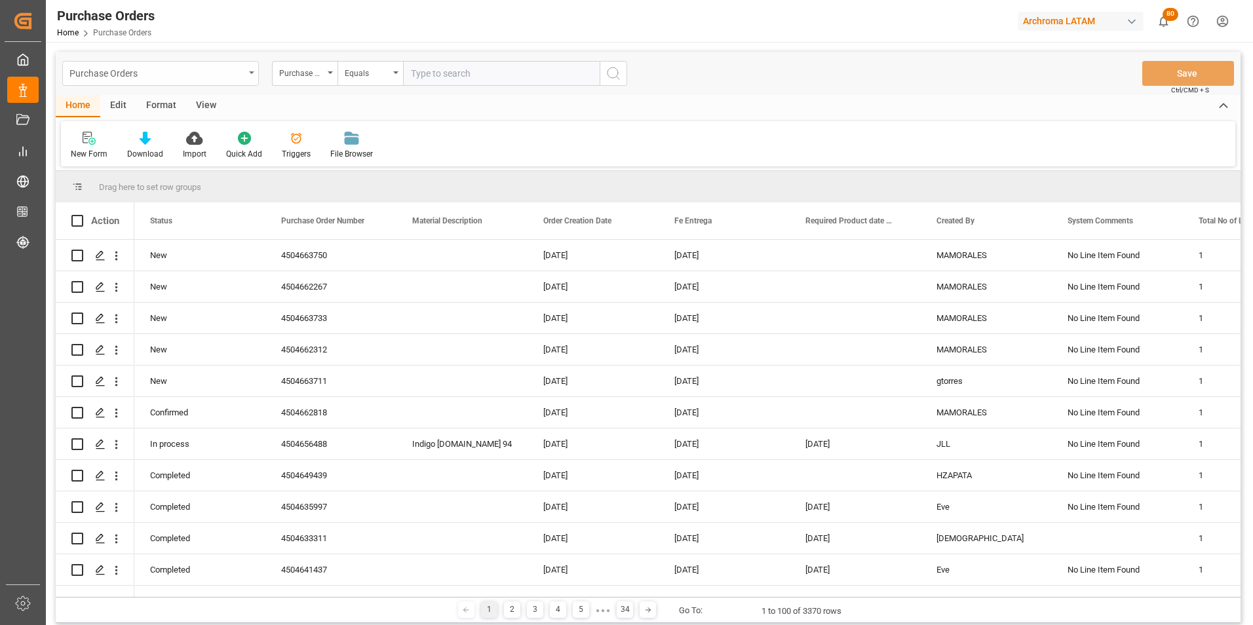
click at [223, 71] on div "Purchase Orders" at bounding box center [156, 72] width 175 height 16
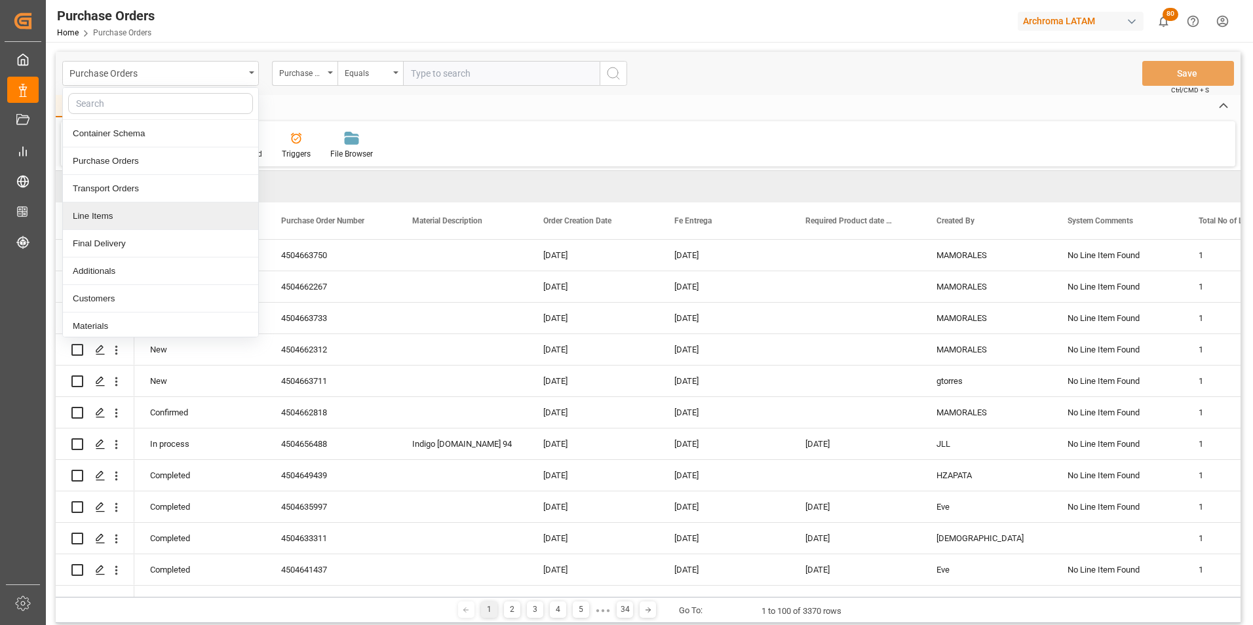
click at [130, 204] on div "Line Items" at bounding box center [160, 216] width 195 height 28
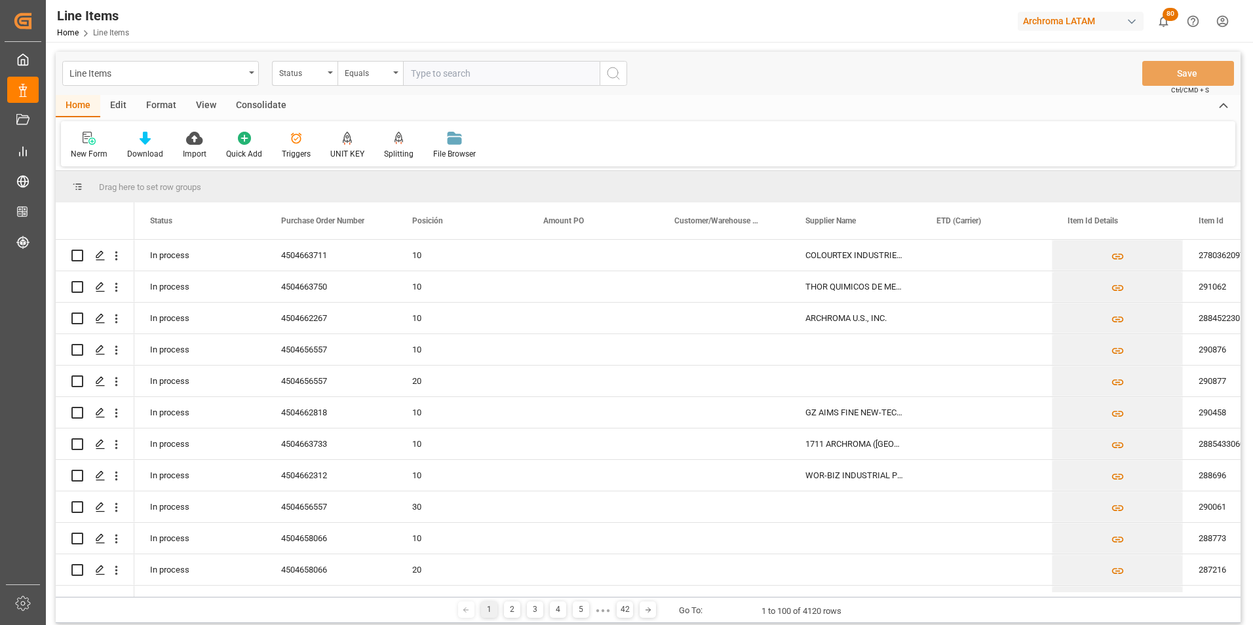
click at [320, 73] on div "Status" at bounding box center [301, 71] width 45 height 15
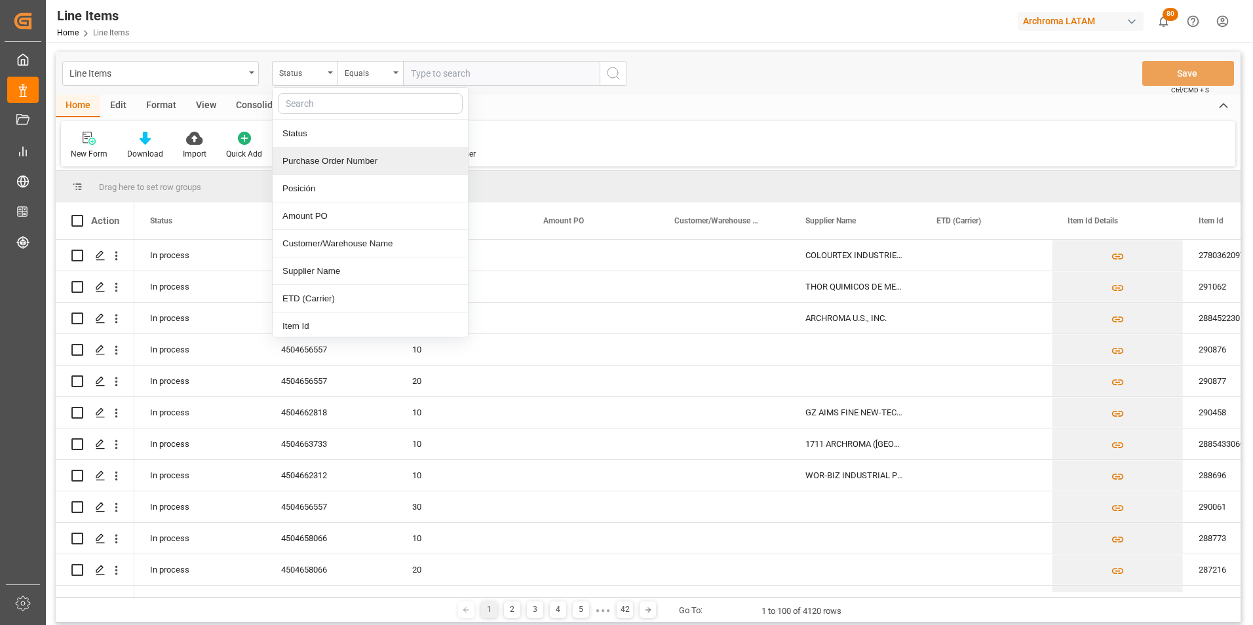
click at [322, 153] on div "Purchase Order Number" at bounding box center [370, 161] width 195 height 28
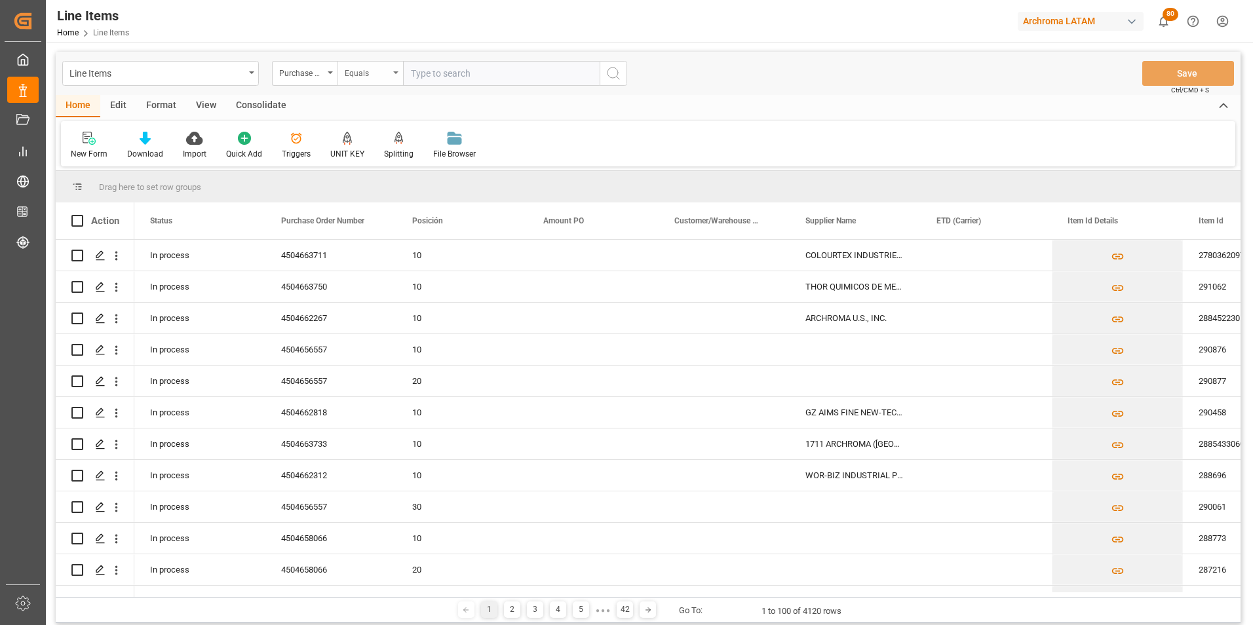
click at [366, 71] on div "Equals" at bounding box center [367, 71] width 45 height 15
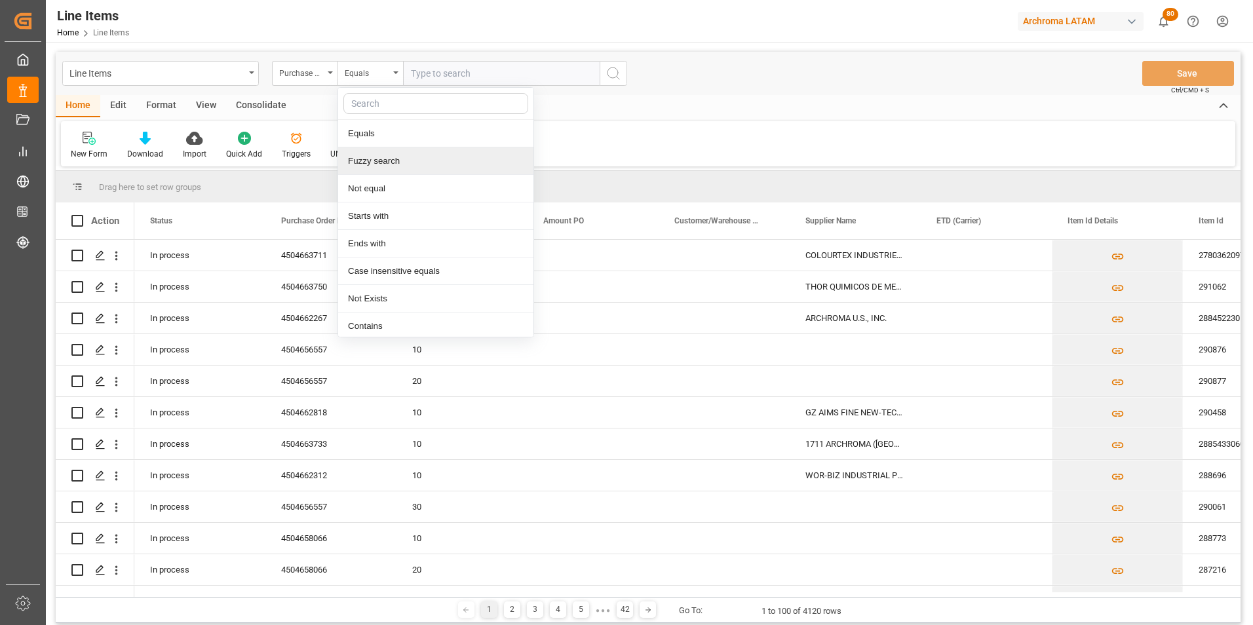
click at [391, 164] on div "Fuzzy search" at bounding box center [435, 161] width 195 height 28
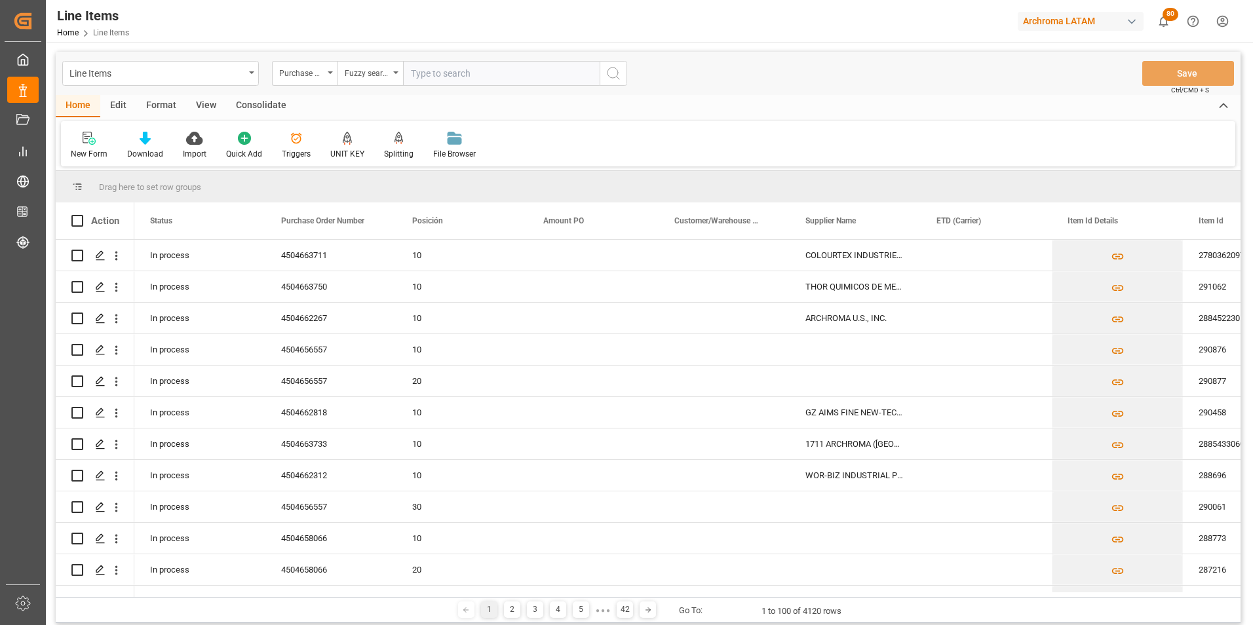
paste input "4504662312"
type input "4504662312"
click at [609, 73] on icon "search button" at bounding box center [613, 74] width 16 height 16
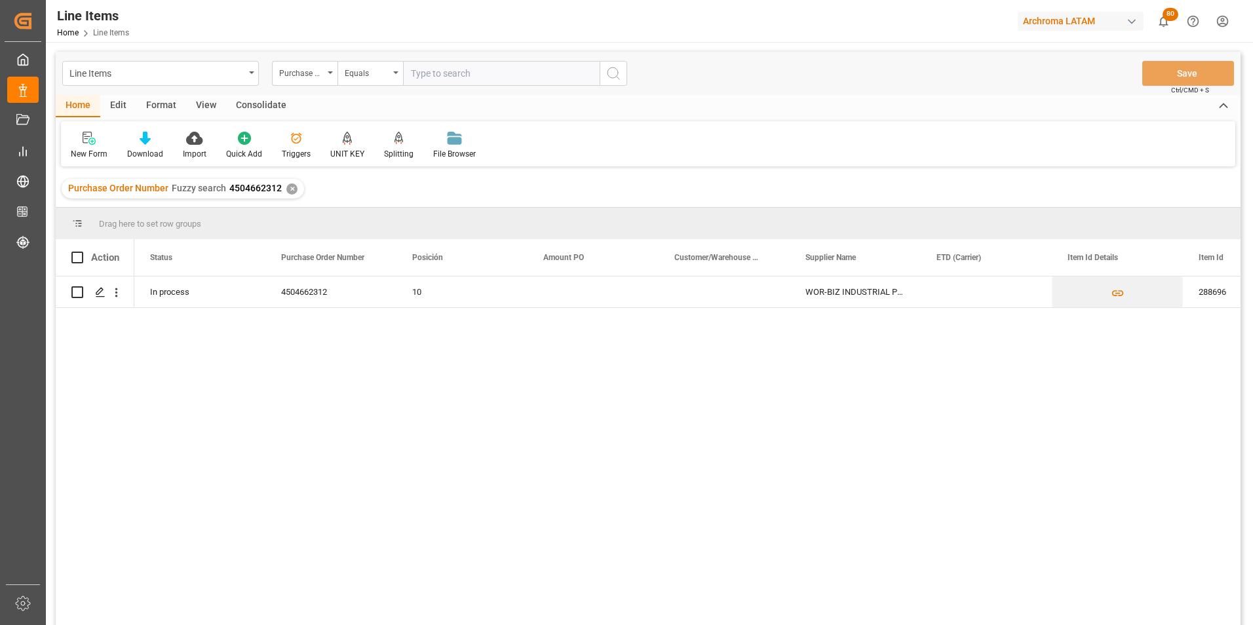
click at [292, 189] on div "✕" at bounding box center [291, 188] width 11 height 11
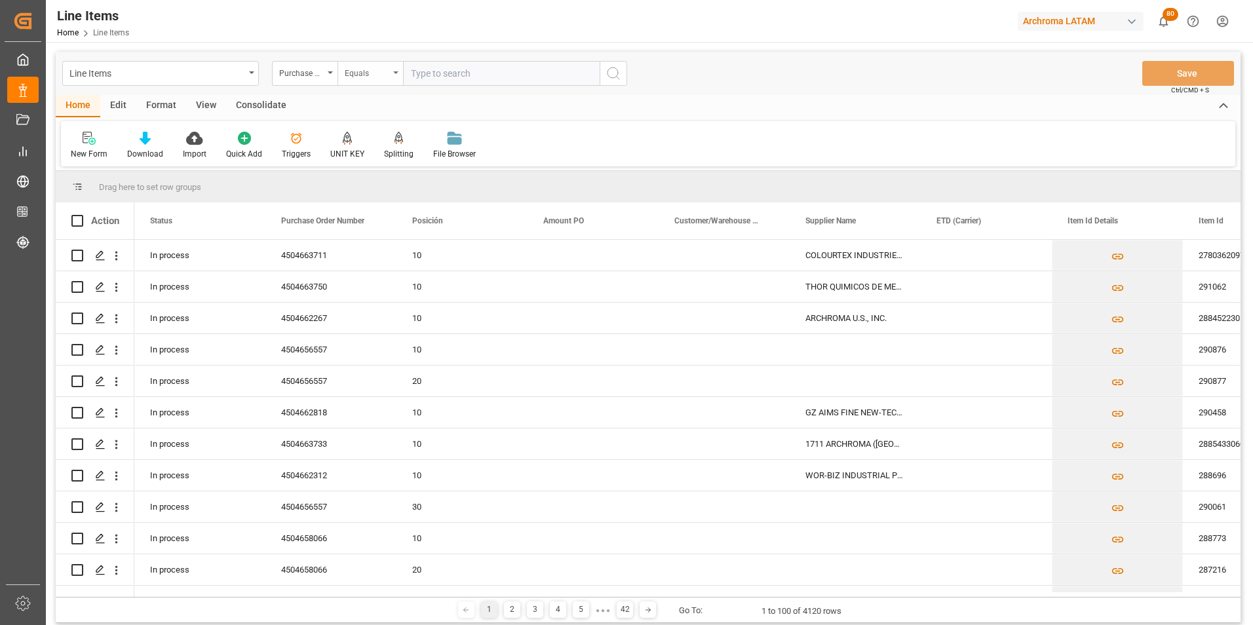
click at [356, 74] on div "Equals" at bounding box center [367, 71] width 45 height 15
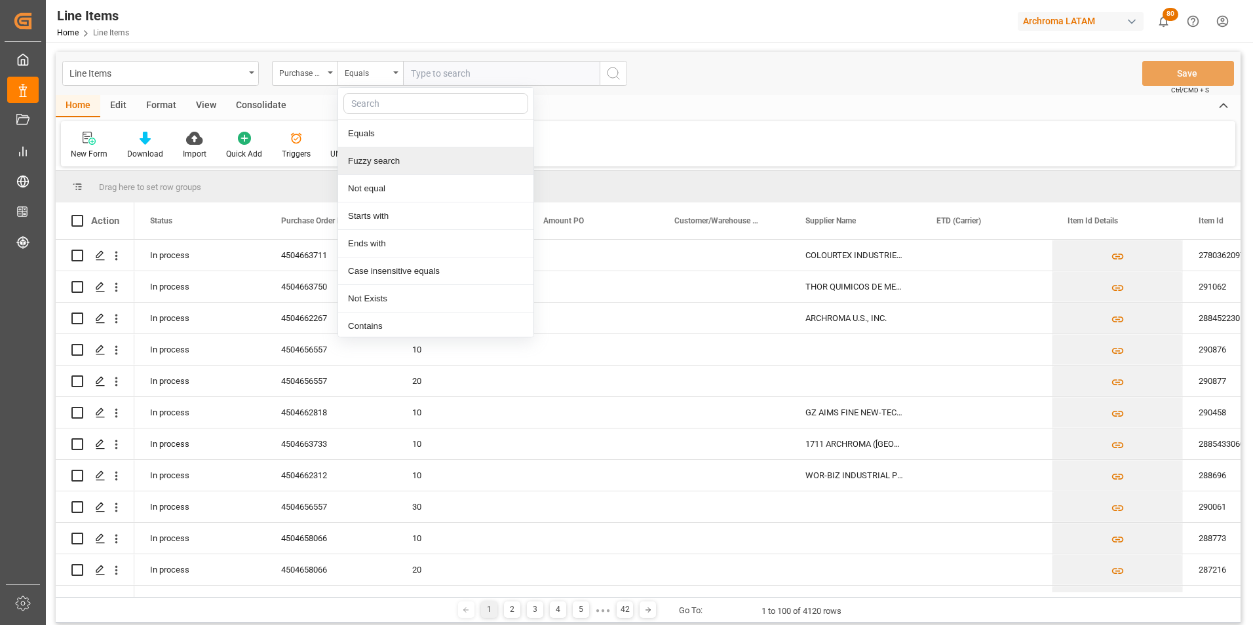
click at [379, 160] on div "Fuzzy search" at bounding box center [435, 161] width 195 height 28
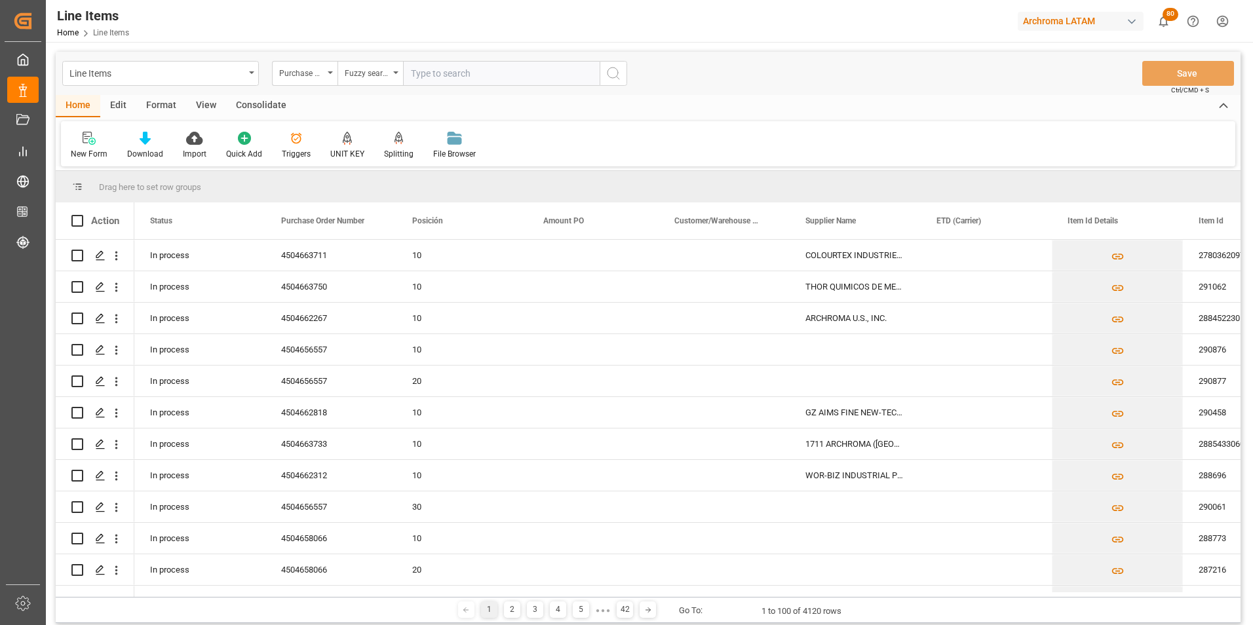
paste input "4504662818"
type input "4504662818"
click at [605, 77] on button "search button" at bounding box center [614, 73] width 28 height 25
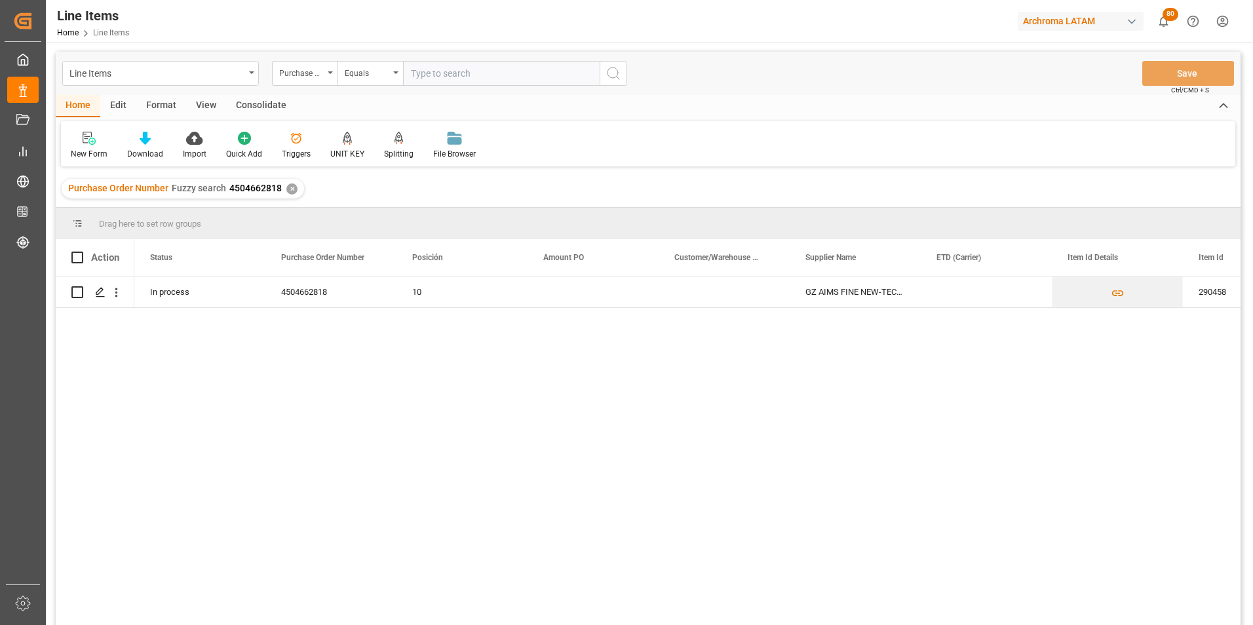
click at [289, 188] on div "✕" at bounding box center [291, 188] width 11 height 11
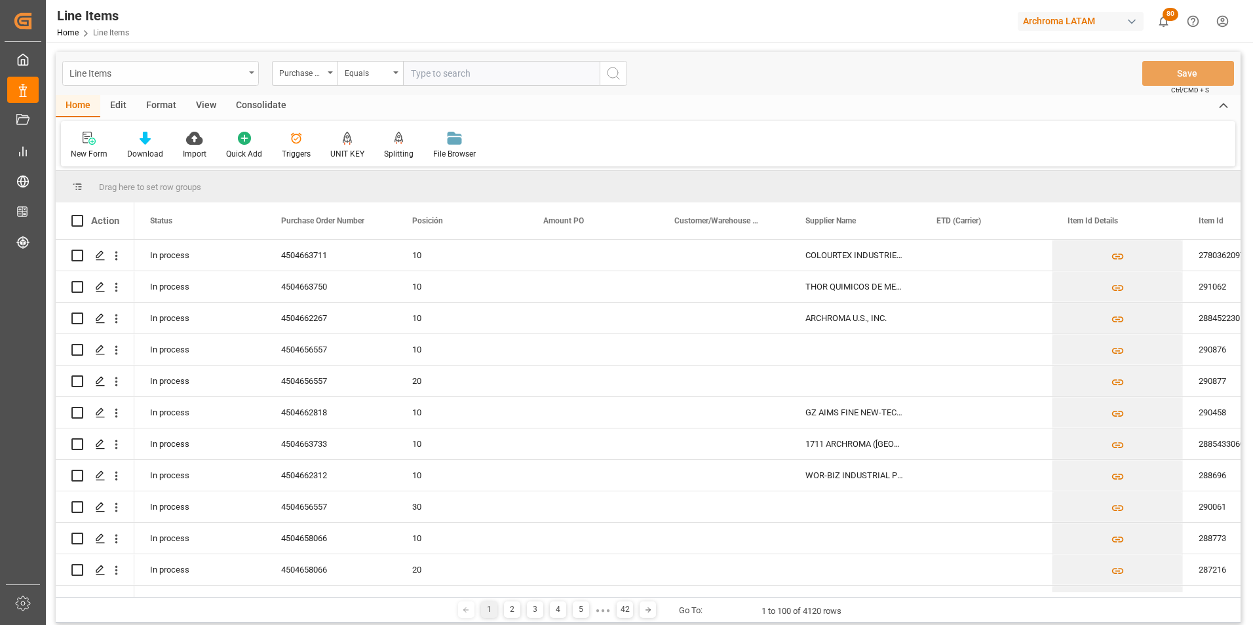
click at [244, 73] on div "Line Items" at bounding box center [160, 73] width 197 height 25
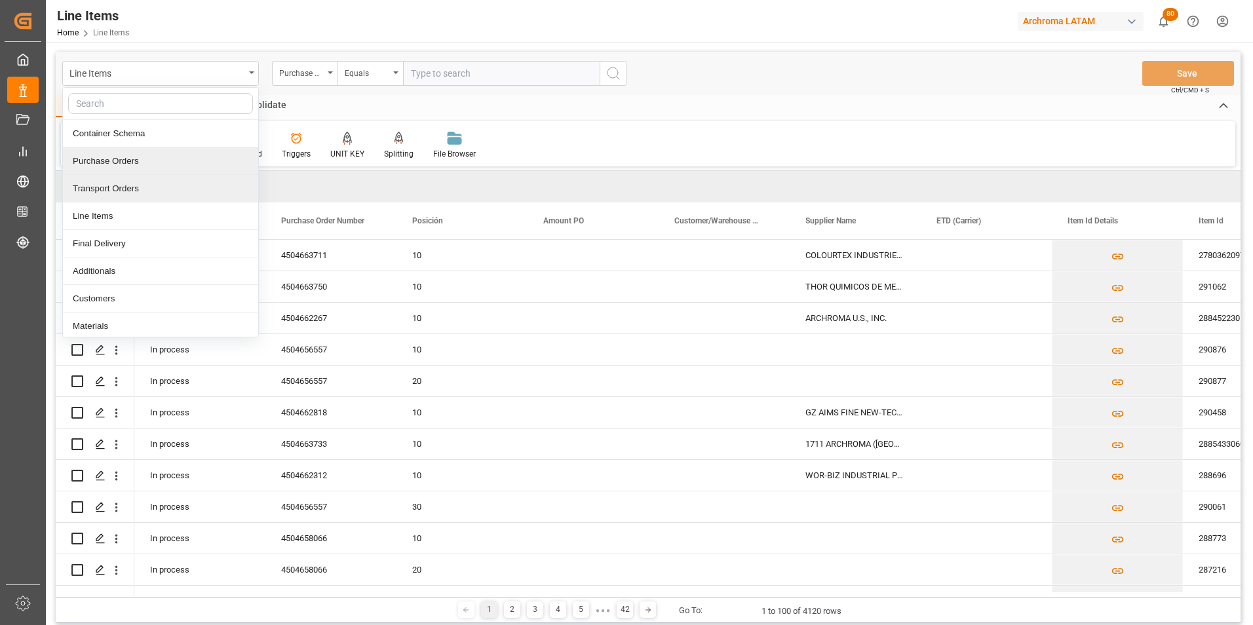
click at [145, 171] on div "Purchase Orders" at bounding box center [160, 161] width 195 height 28
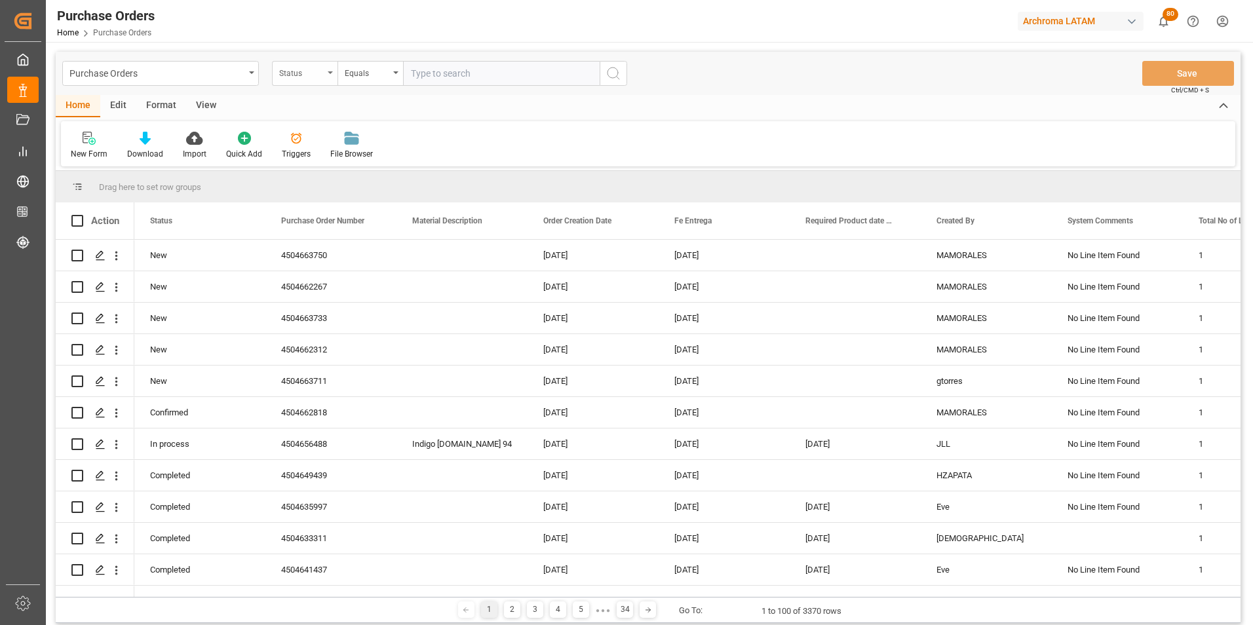
click at [313, 79] on div "Status" at bounding box center [305, 73] width 66 height 25
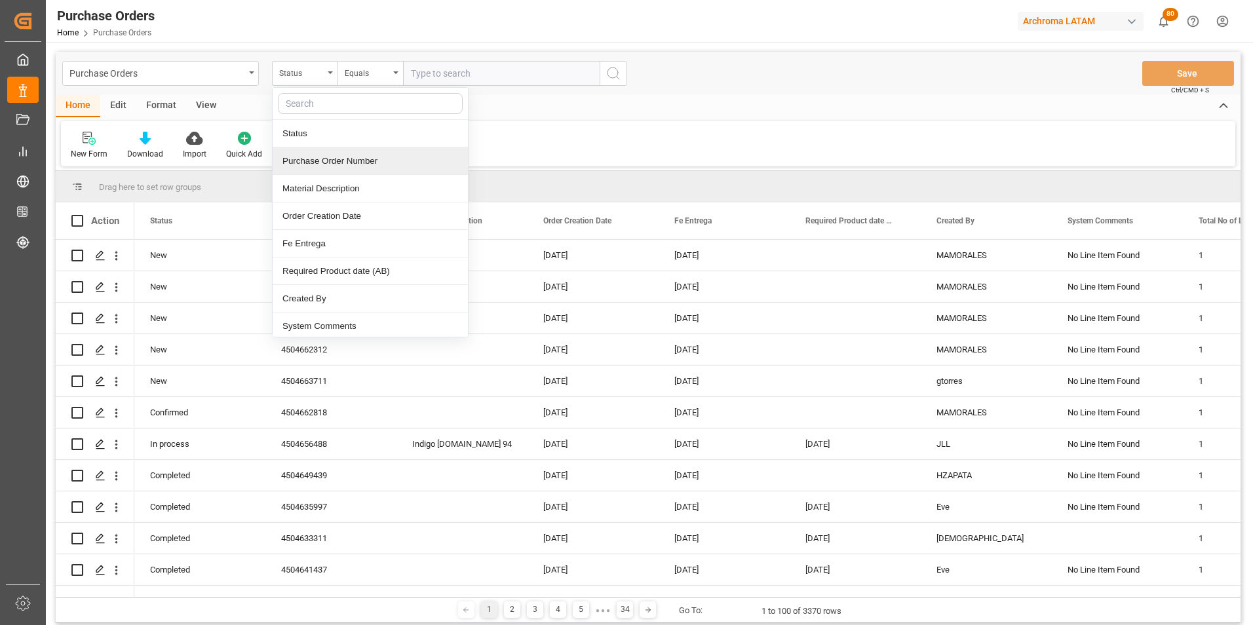
click at [343, 162] on div "Purchase Order Number" at bounding box center [370, 161] width 195 height 28
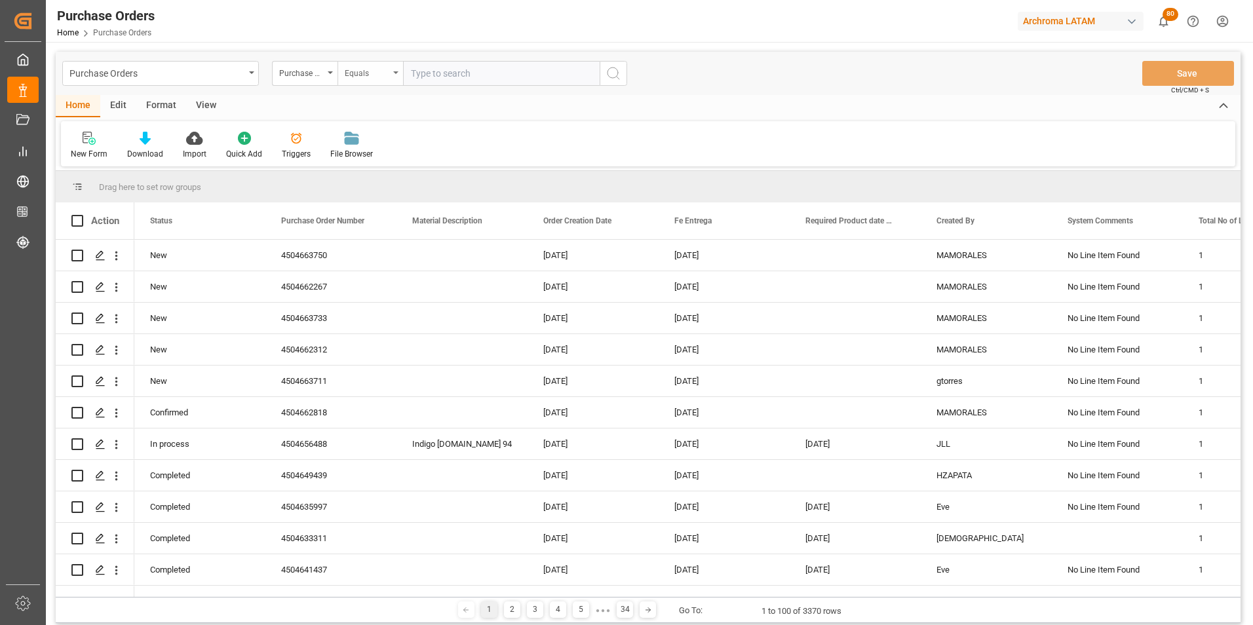
click at [355, 71] on div "Equals" at bounding box center [367, 71] width 45 height 15
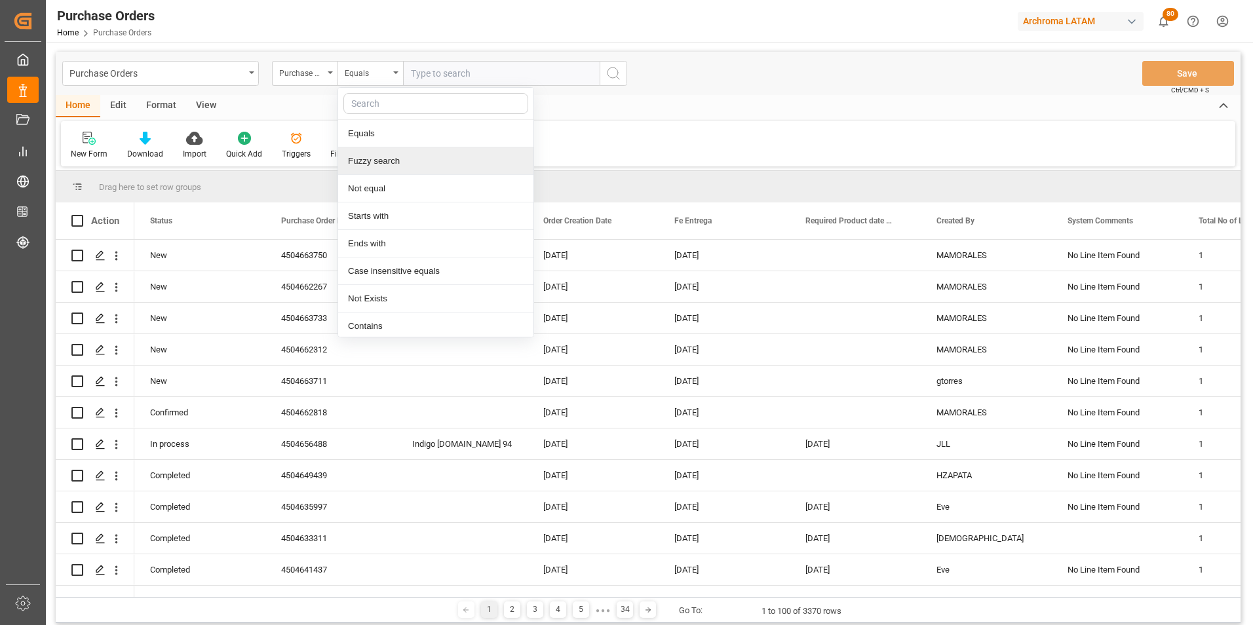
click at [381, 156] on div "Fuzzy search" at bounding box center [435, 161] width 195 height 28
paste input "4504662818"
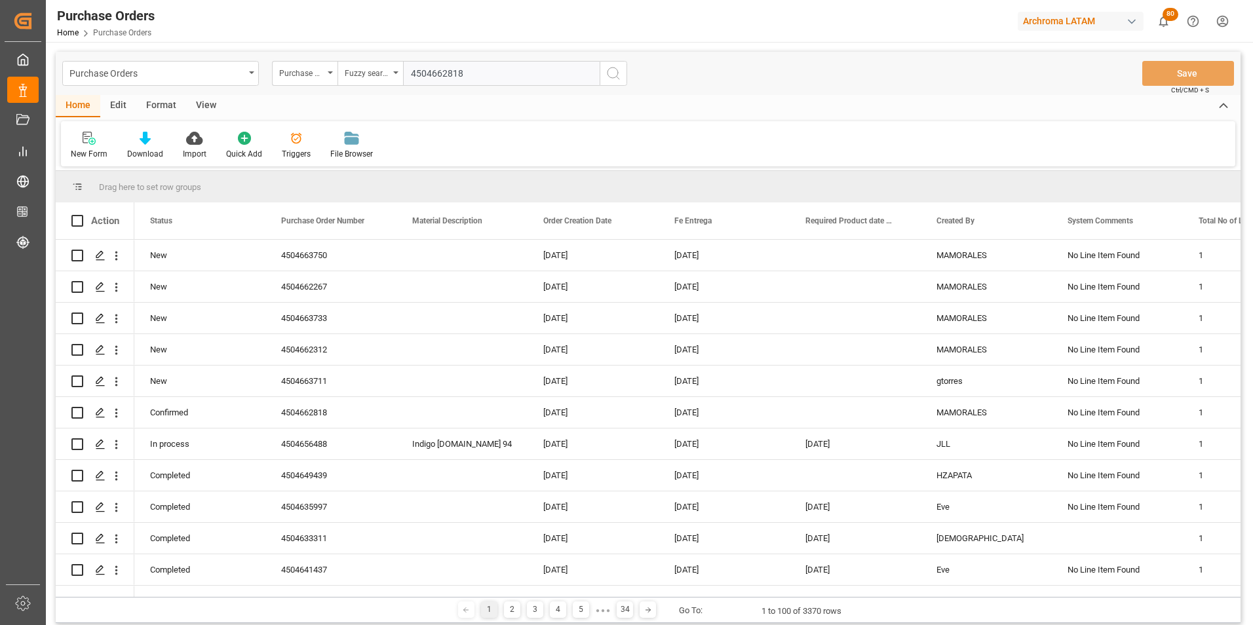
type input "4504662818"
click at [609, 76] on circle "search button" at bounding box center [612, 72] width 10 height 10
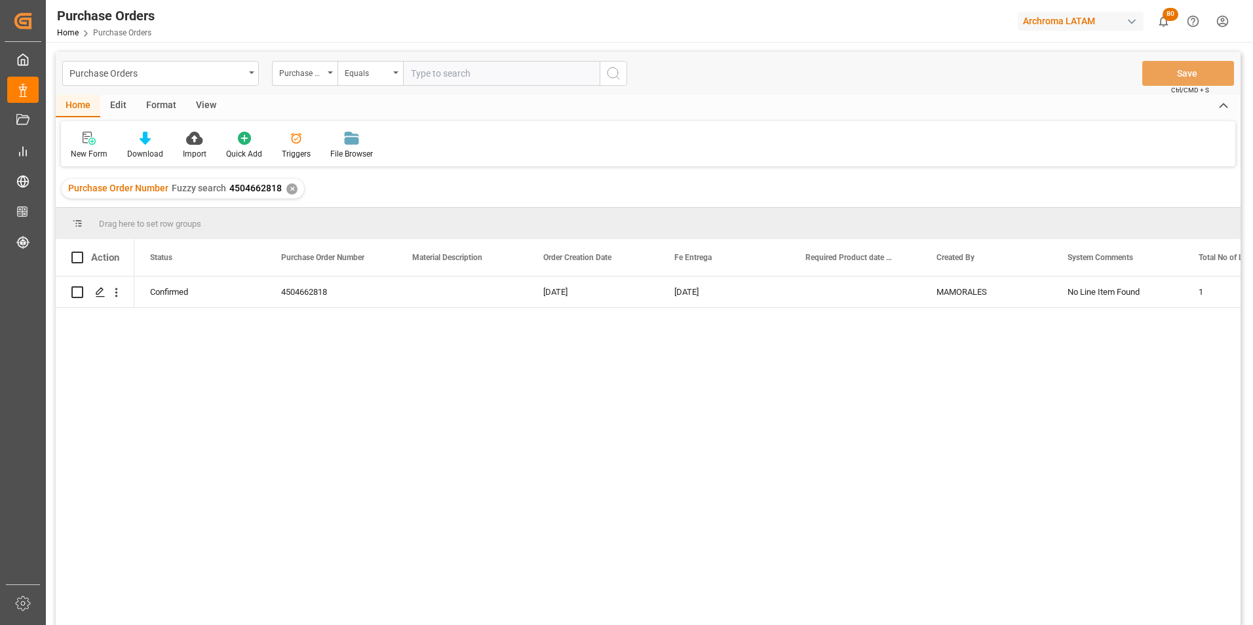
click at [286, 192] on div "✕" at bounding box center [291, 188] width 11 height 11
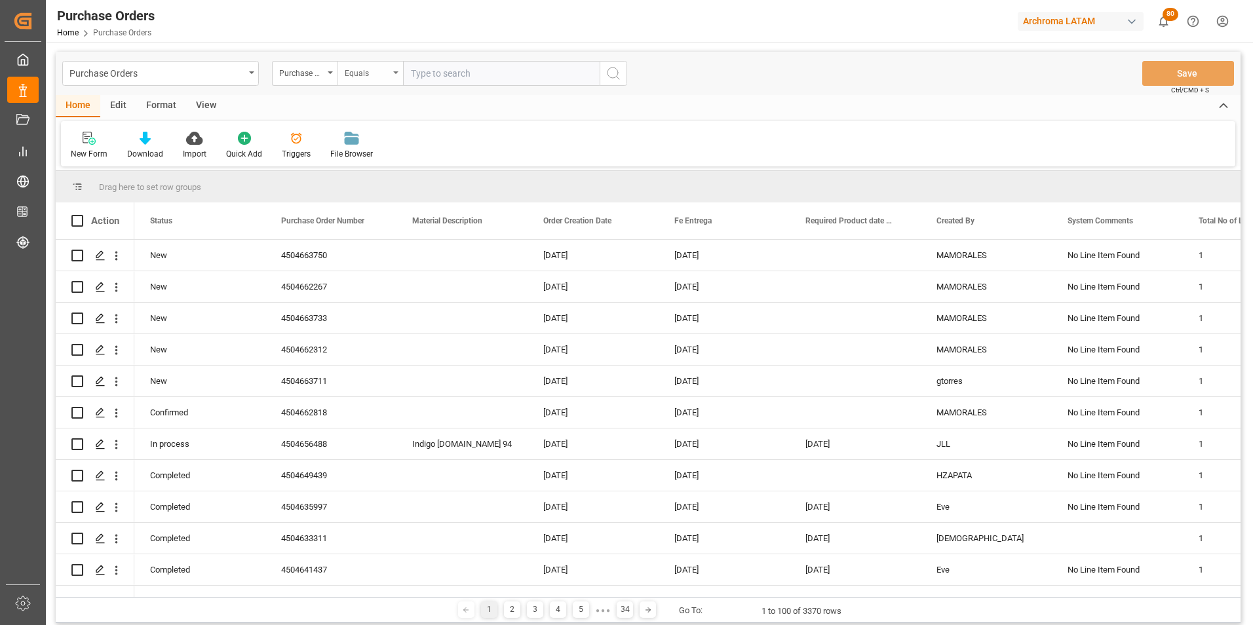
click at [388, 76] on div "Equals" at bounding box center [367, 71] width 45 height 15
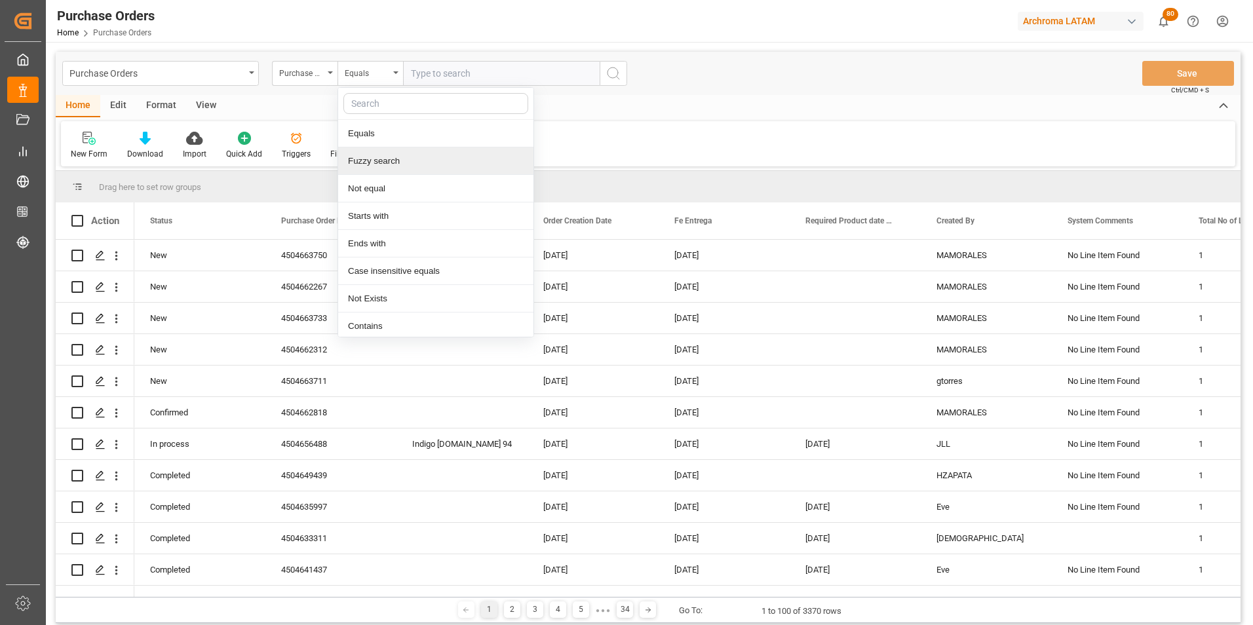
click at [388, 170] on div "Fuzzy search" at bounding box center [435, 161] width 195 height 28
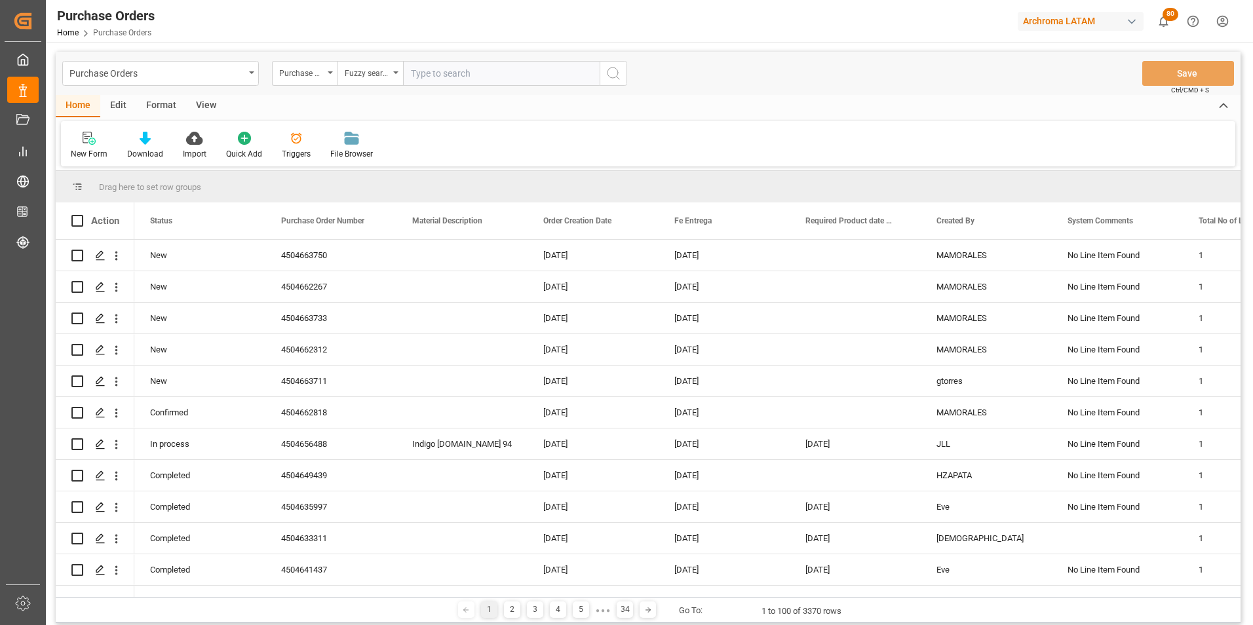
click at [457, 78] on input "text" at bounding box center [501, 73] width 197 height 25
paste input "4504663711"
type input "4504663711"
click at [600, 77] on button "search button" at bounding box center [614, 73] width 28 height 25
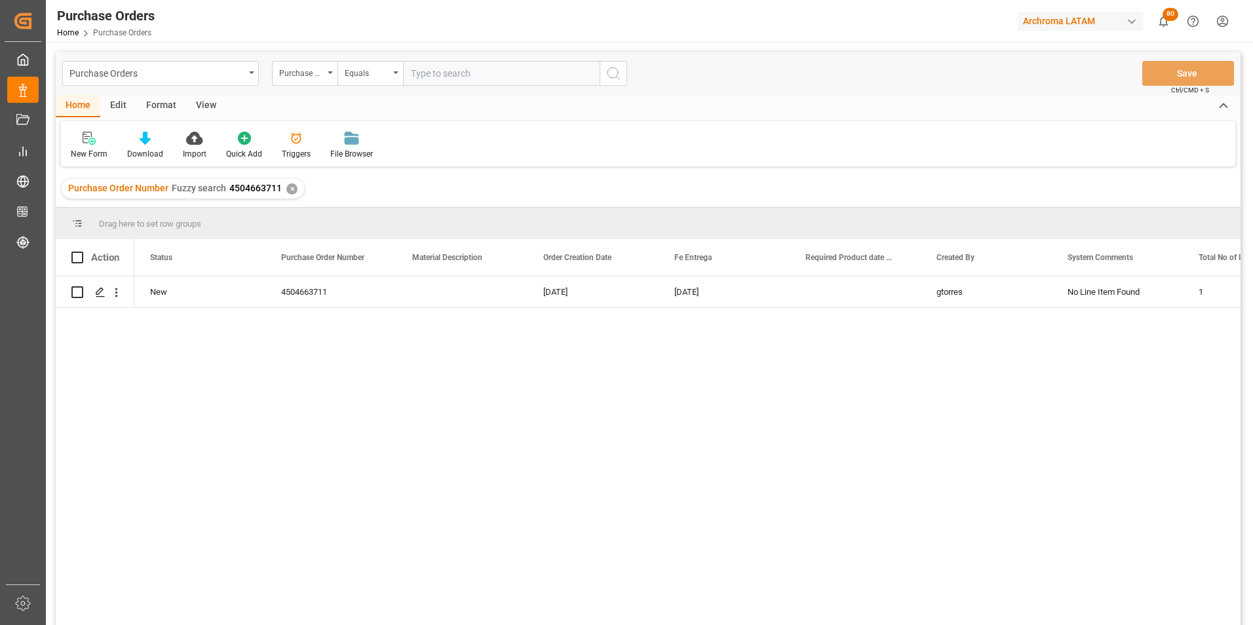
click at [290, 187] on div "✕" at bounding box center [291, 188] width 11 height 11
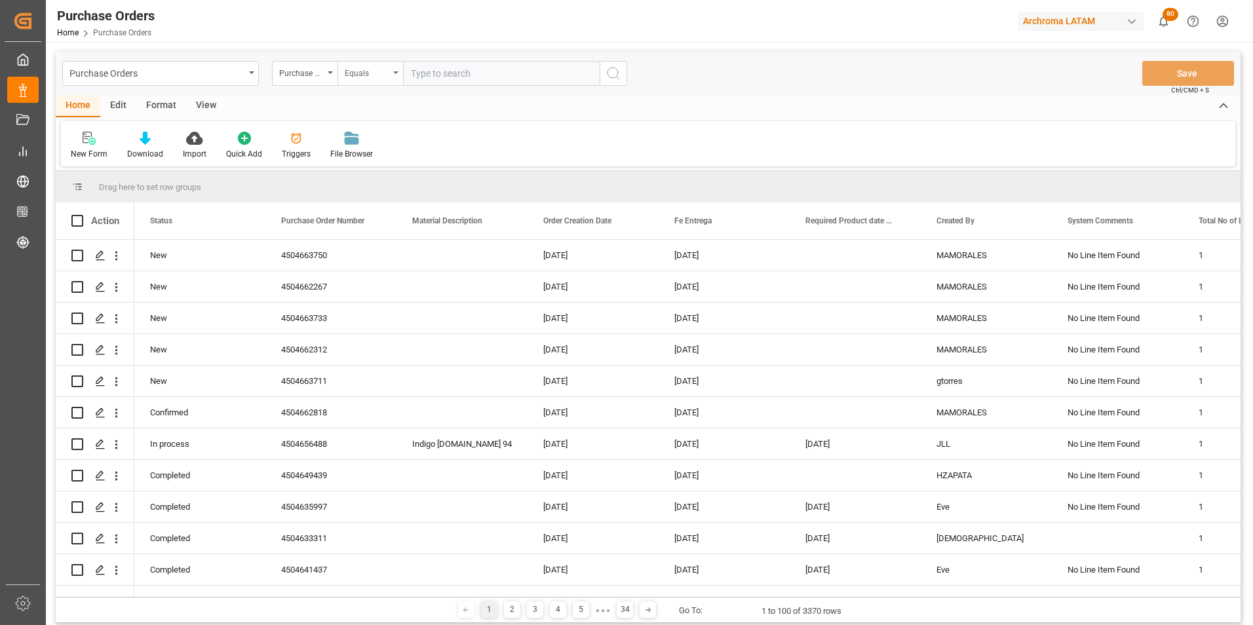
click at [396, 71] on div "Equals" at bounding box center [370, 73] width 66 height 25
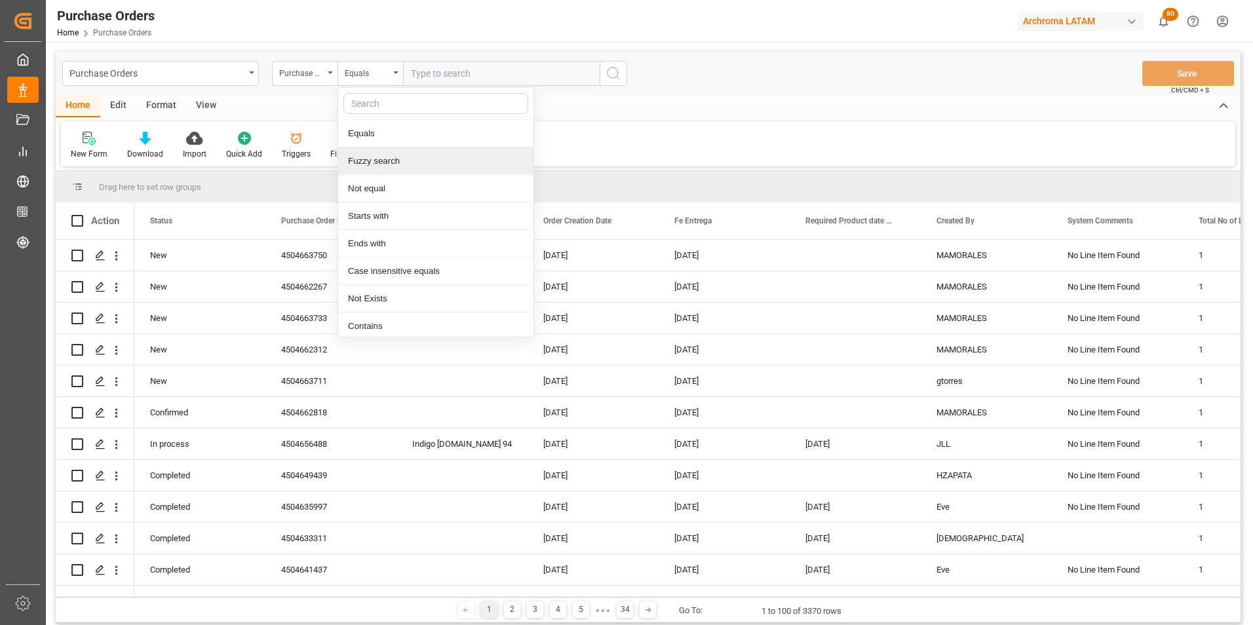
click at [396, 155] on div "Fuzzy search" at bounding box center [435, 161] width 195 height 28
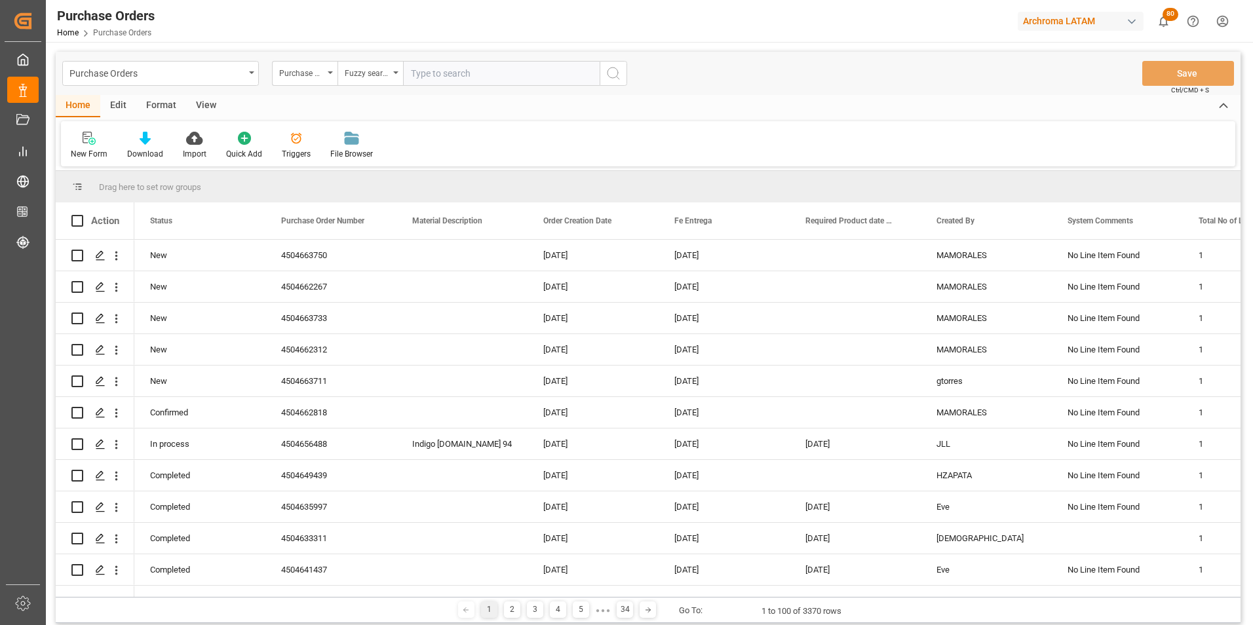
paste input "4504663750"
type input "4504663750"
click at [611, 71] on icon "search button" at bounding box center [613, 74] width 16 height 16
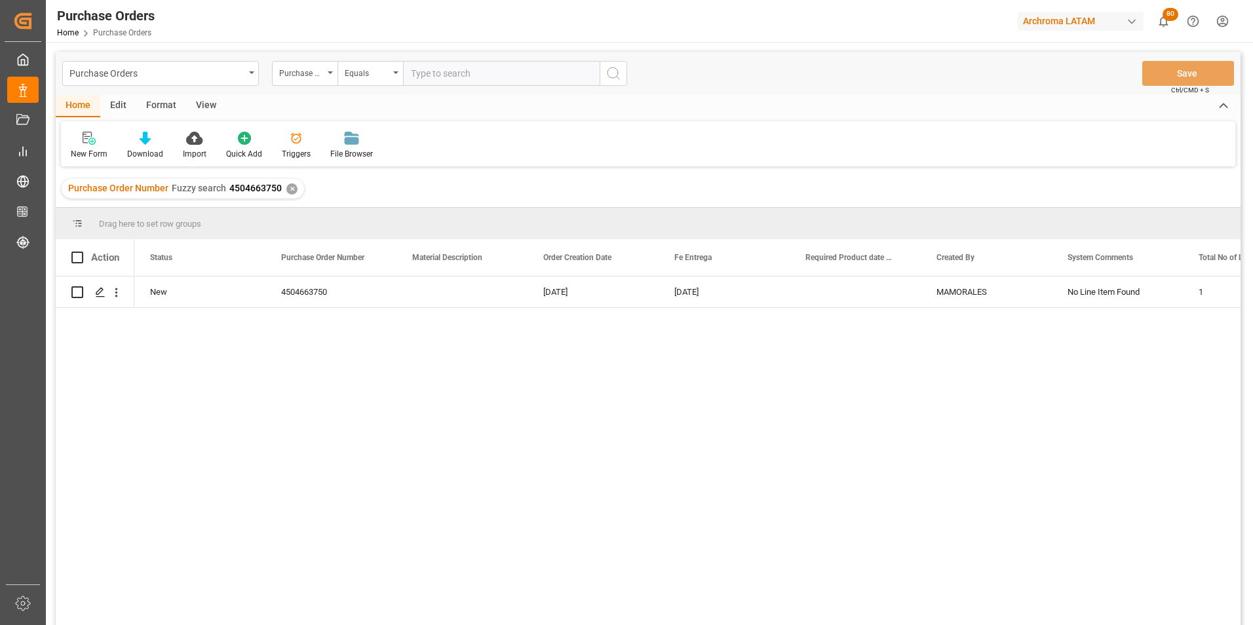
click at [292, 189] on div "✕" at bounding box center [291, 188] width 11 height 11
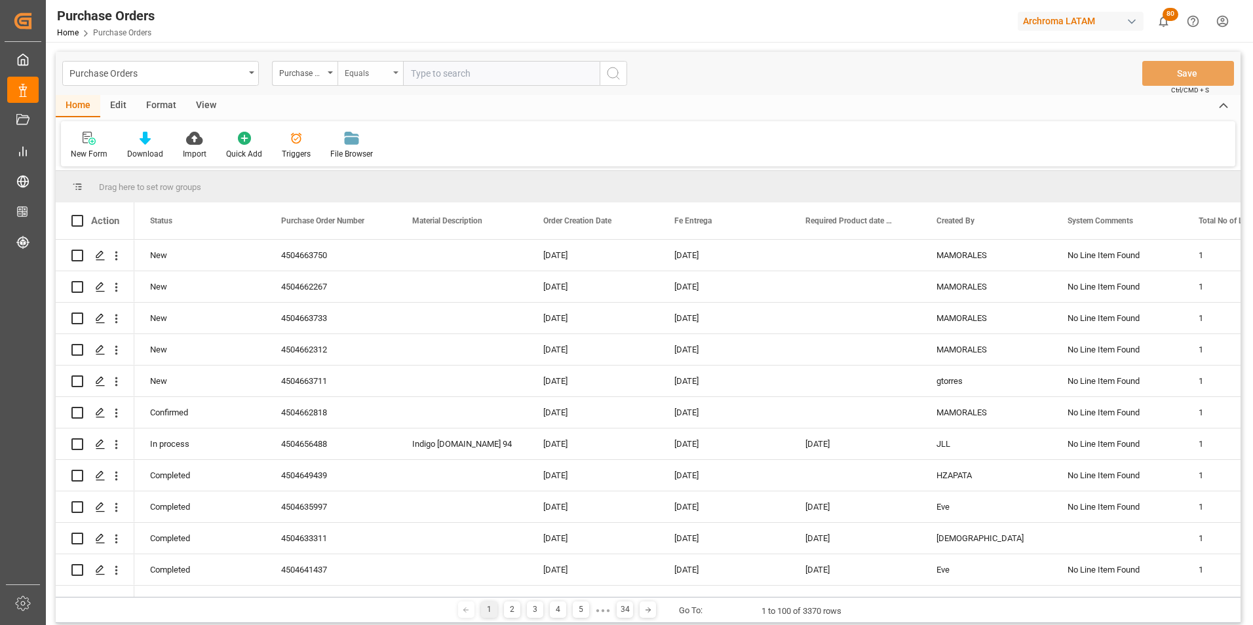
click at [394, 77] on div "Equals" at bounding box center [370, 73] width 66 height 25
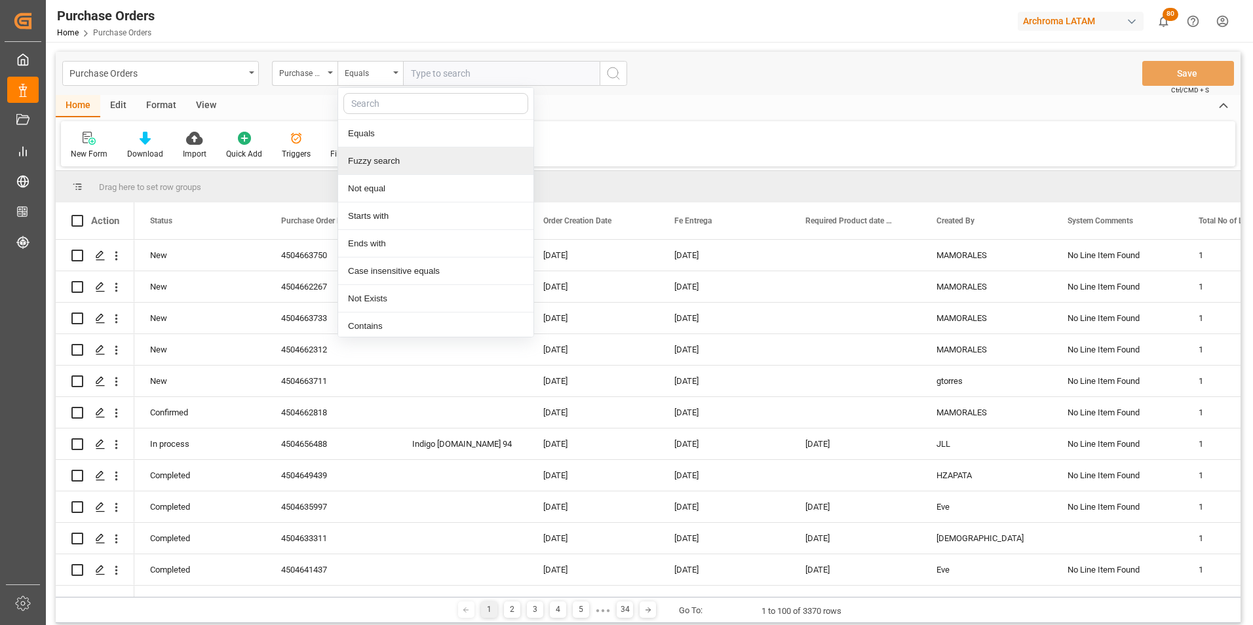
click at [408, 153] on div "Fuzzy search" at bounding box center [435, 161] width 195 height 28
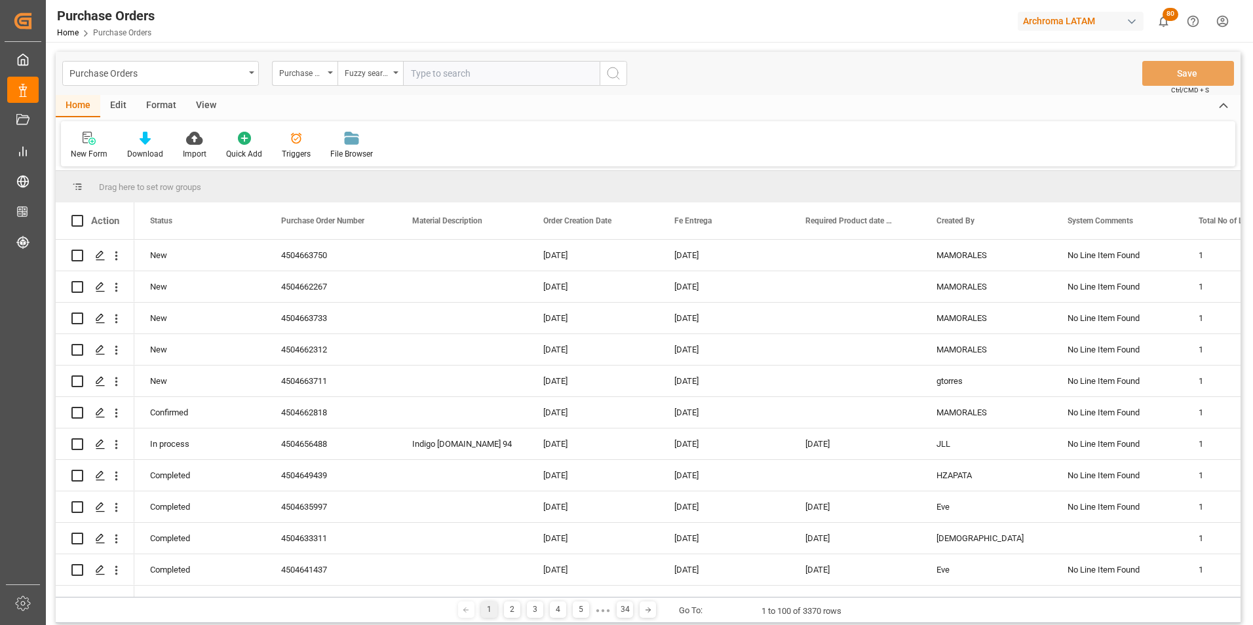
click at [431, 69] on input "text" at bounding box center [501, 73] width 197 height 25
paste input "4504663733"
type input "4504663733"
click at [611, 77] on icon "search button" at bounding box center [613, 74] width 16 height 16
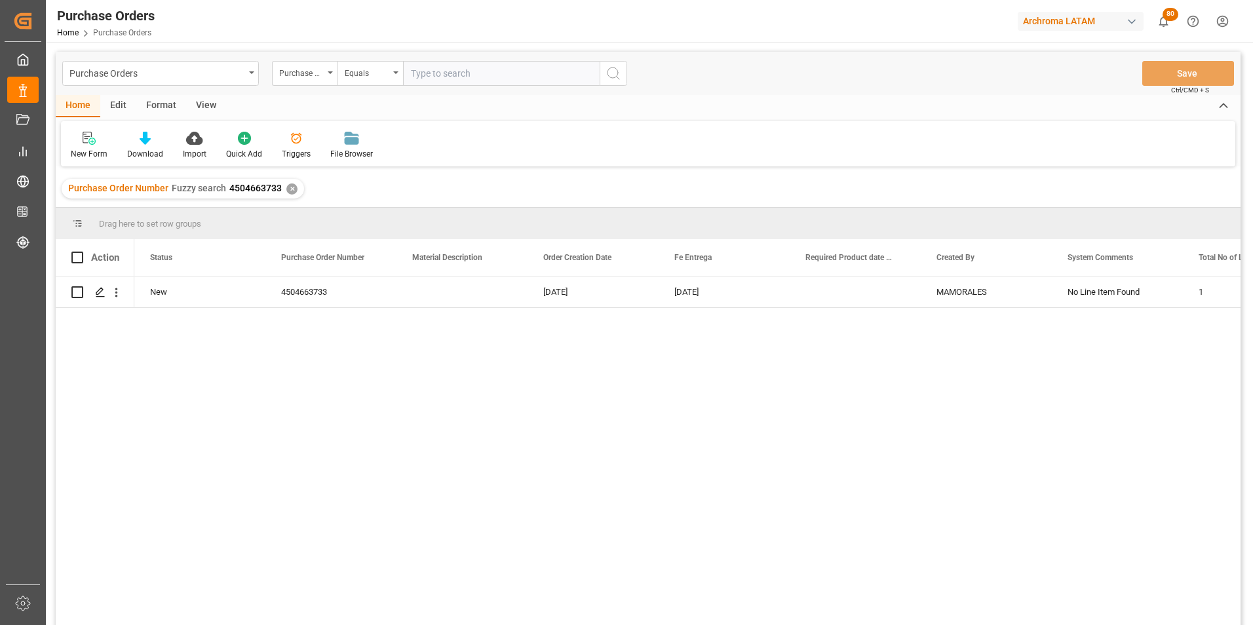
click at [289, 184] on div "✕" at bounding box center [291, 188] width 11 height 11
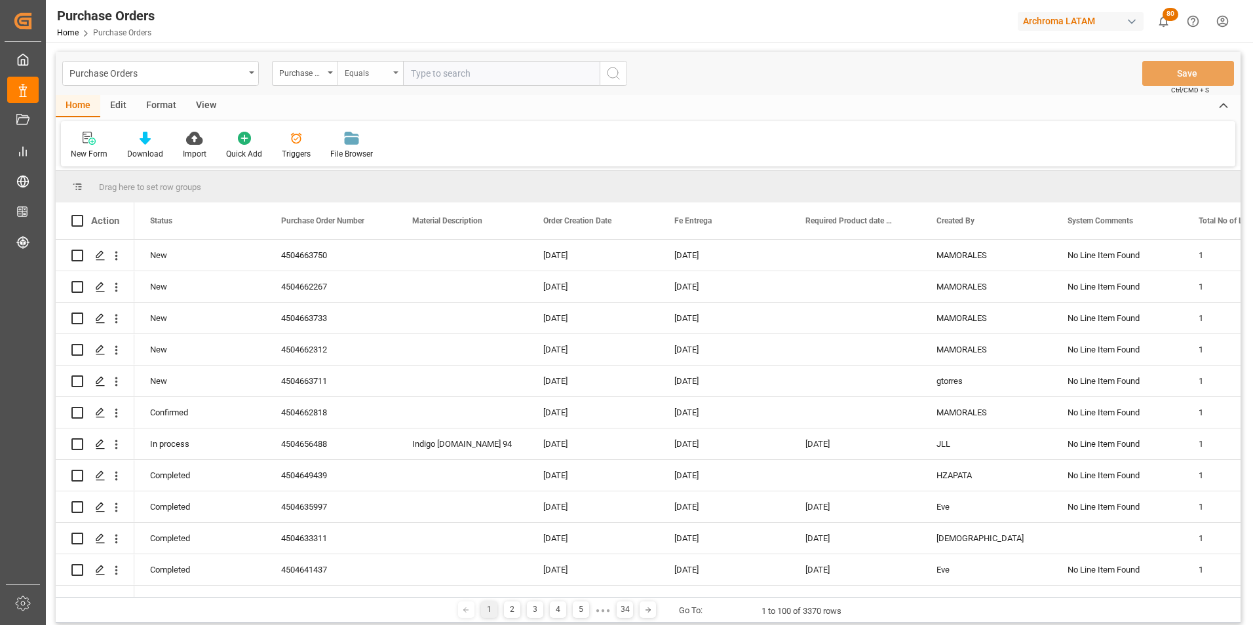
click at [379, 69] on div "Equals" at bounding box center [367, 71] width 45 height 15
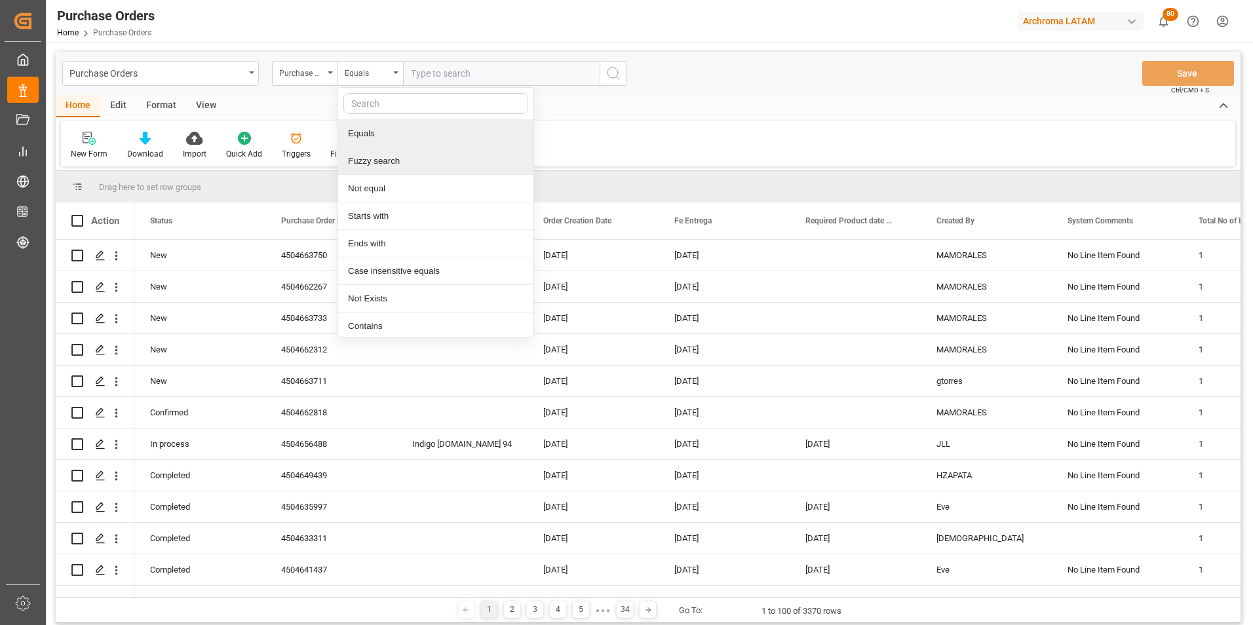
click at [394, 153] on div "Fuzzy search" at bounding box center [435, 161] width 195 height 28
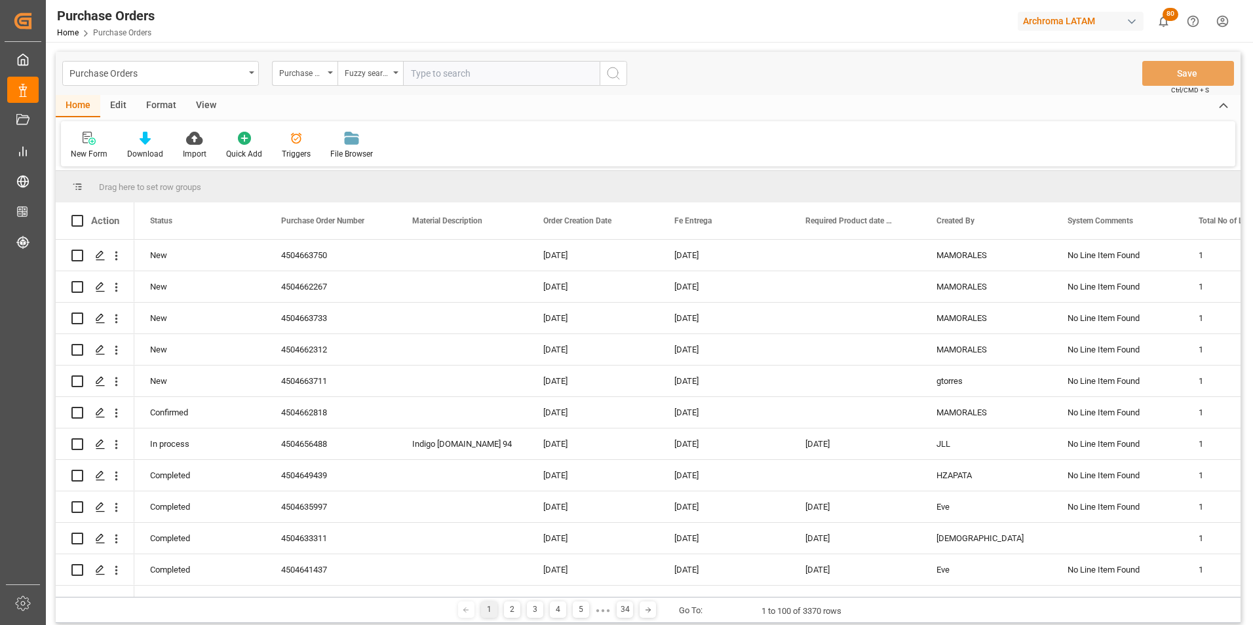
paste input "4504658066"
type input "4504658066"
click at [615, 66] on icon "search button" at bounding box center [613, 74] width 16 height 16
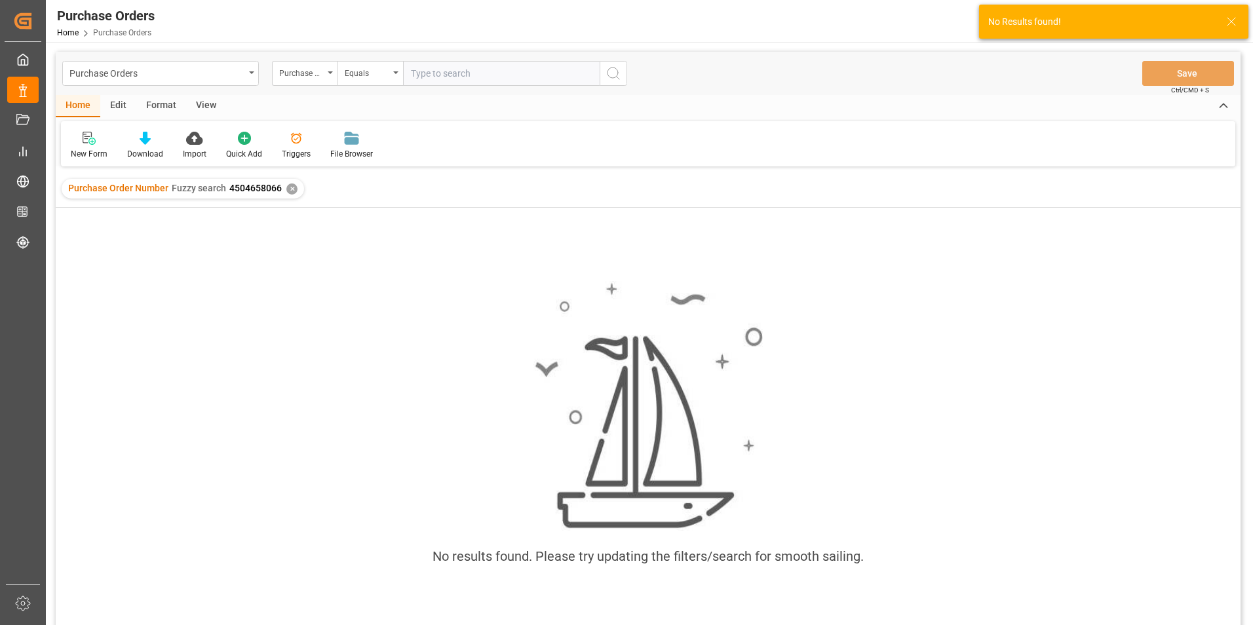
click at [295, 192] on div "Purchase Order Number Fuzzy search 4504658066 ✕" at bounding box center [183, 189] width 242 height 20
click at [292, 190] on div "✕" at bounding box center [291, 188] width 11 height 11
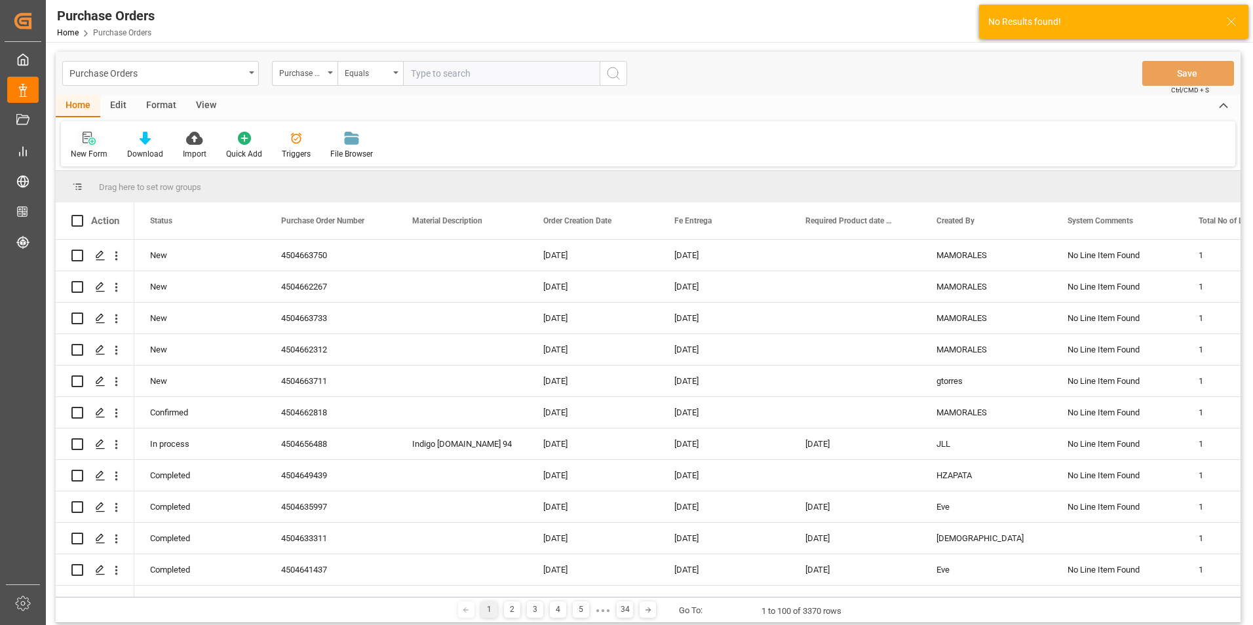
click at [85, 153] on div "New Form" at bounding box center [89, 154] width 37 height 12
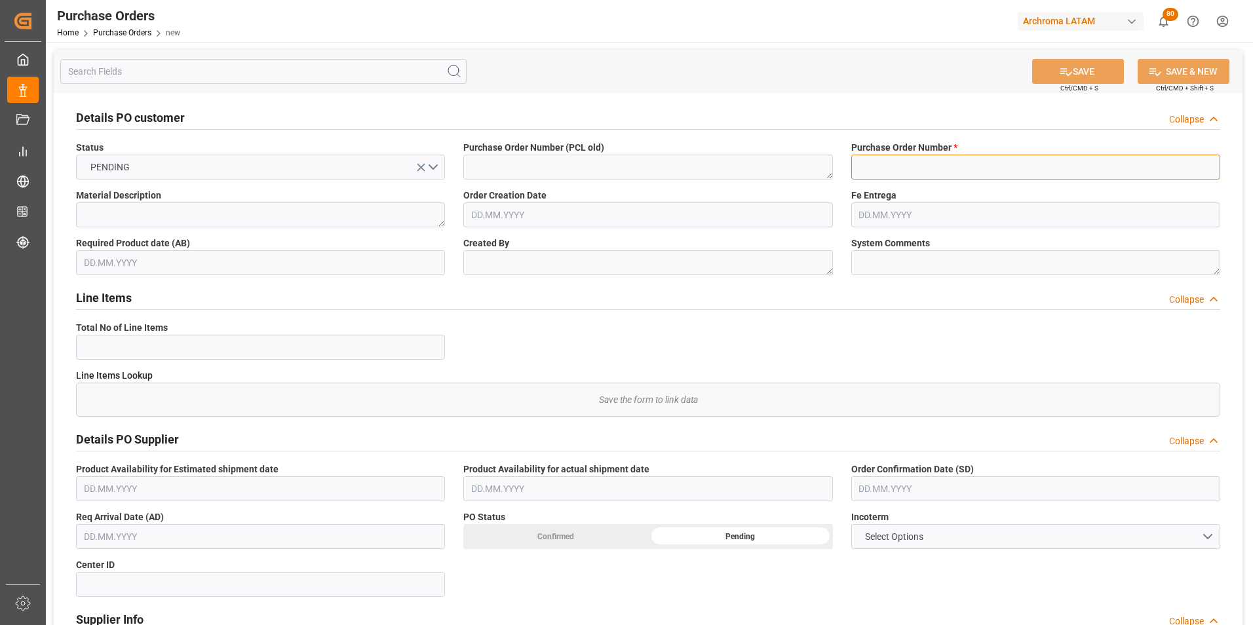
click at [988, 163] on input at bounding box center [1035, 167] width 369 height 25
paste input "4504658066"
type input "4504658066"
click at [499, 218] on input "text" at bounding box center [647, 214] width 369 height 25
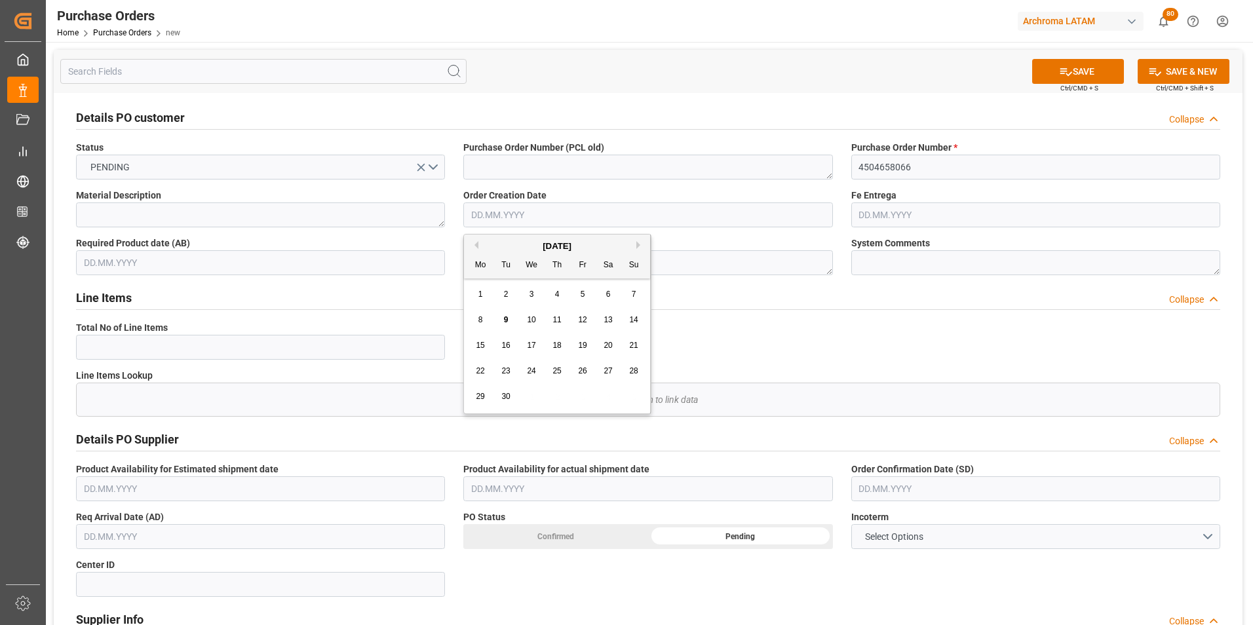
click at [476, 243] on button "Previous Month" at bounding box center [474, 245] width 8 height 8
click at [557, 366] on div "21" at bounding box center [557, 372] width 16 height 16
type input "[DATE]"
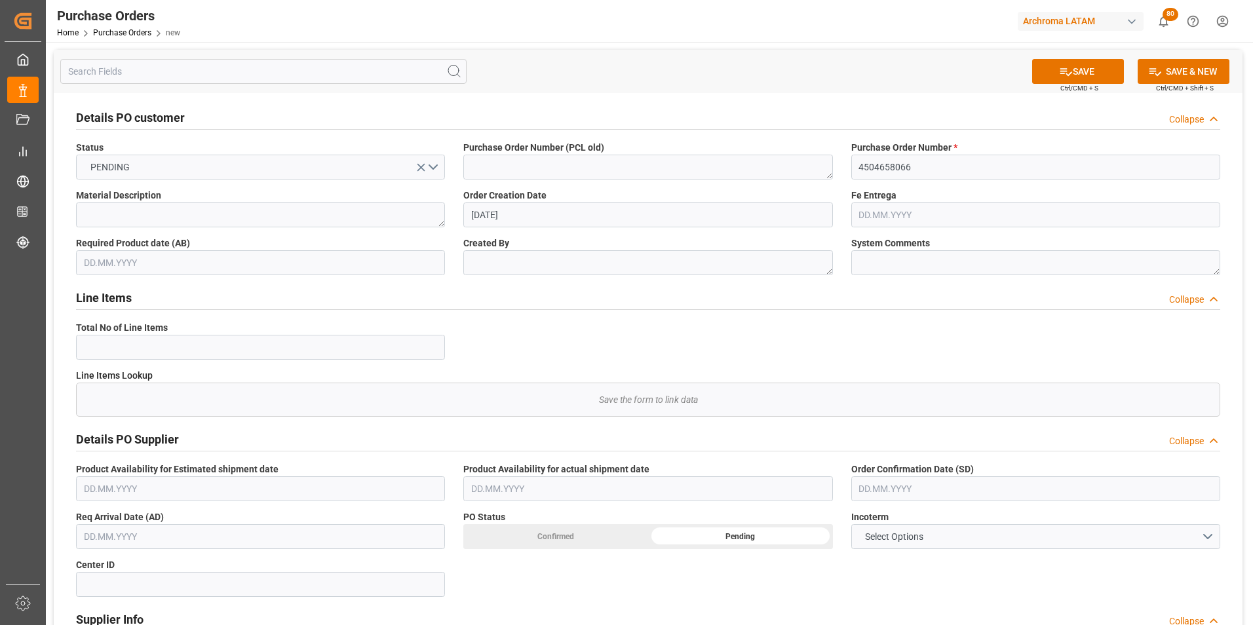
click at [896, 212] on input "text" at bounding box center [1035, 214] width 369 height 25
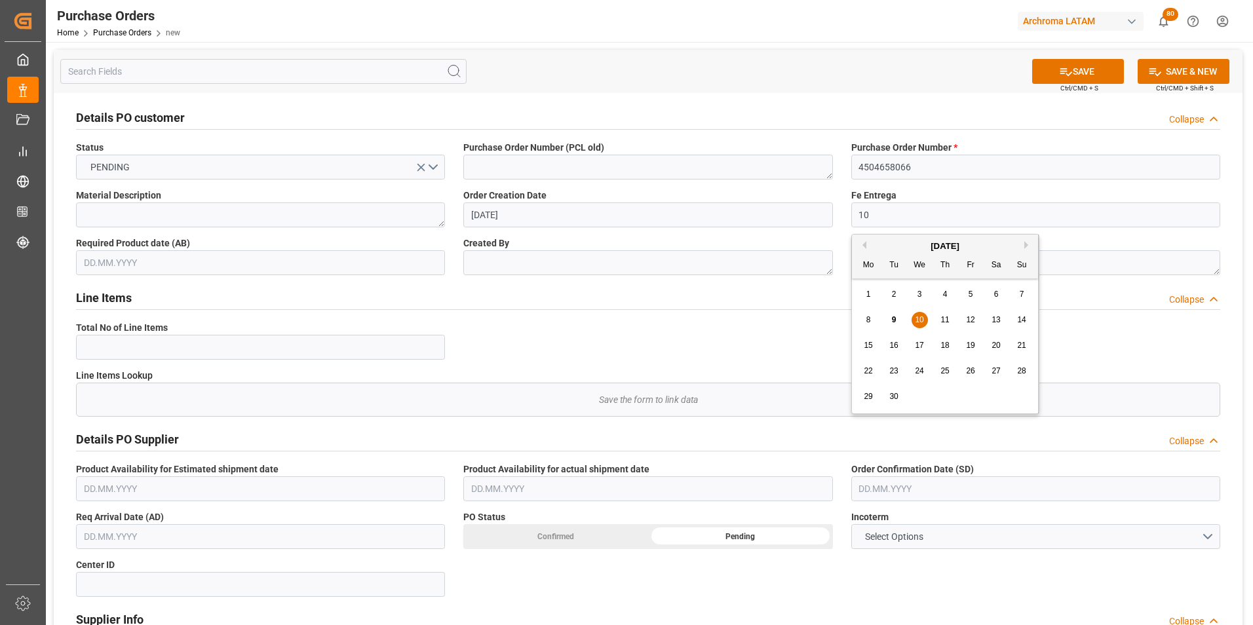
drag, startPoint x: 854, startPoint y: 286, endPoint x: 862, endPoint y: 285, distance: 7.2
click at [854, 286] on div "September 2025 Mo Tu We Th Fr Sa Su 1 2 3 4 5 6 7 8 9 10 11 12 13 14 15 16 17 1…" at bounding box center [945, 324] width 187 height 179
click at [1026, 245] on button "Next Month" at bounding box center [1028, 245] width 8 height 8
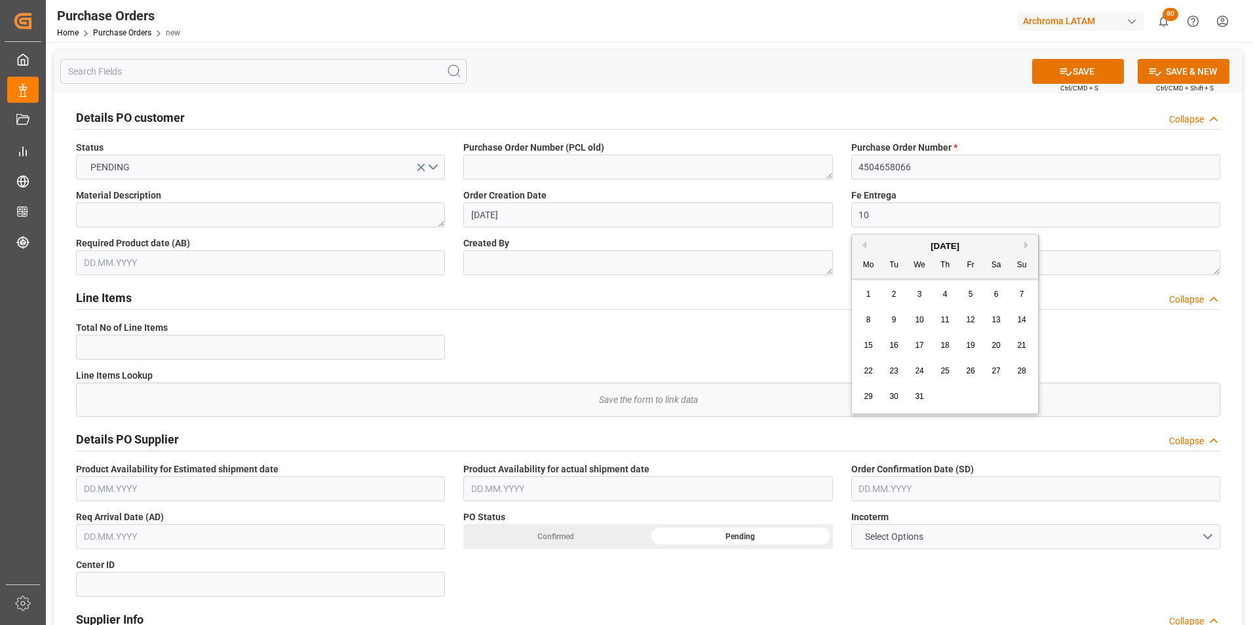
click at [921, 317] on span "10" at bounding box center [919, 319] width 9 height 9
type input "[DATE]"
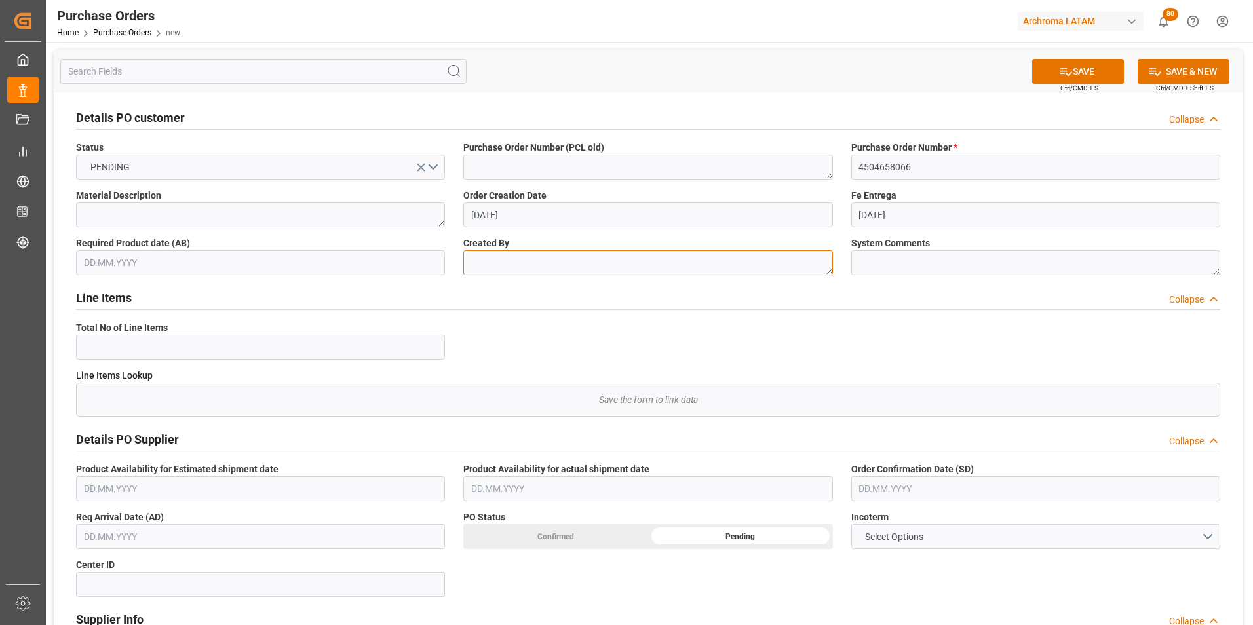
click at [519, 265] on textarea at bounding box center [647, 262] width 369 height 25
click at [501, 265] on textarea at bounding box center [647, 262] width 369 height 25
paste textarea "MAMORALES"
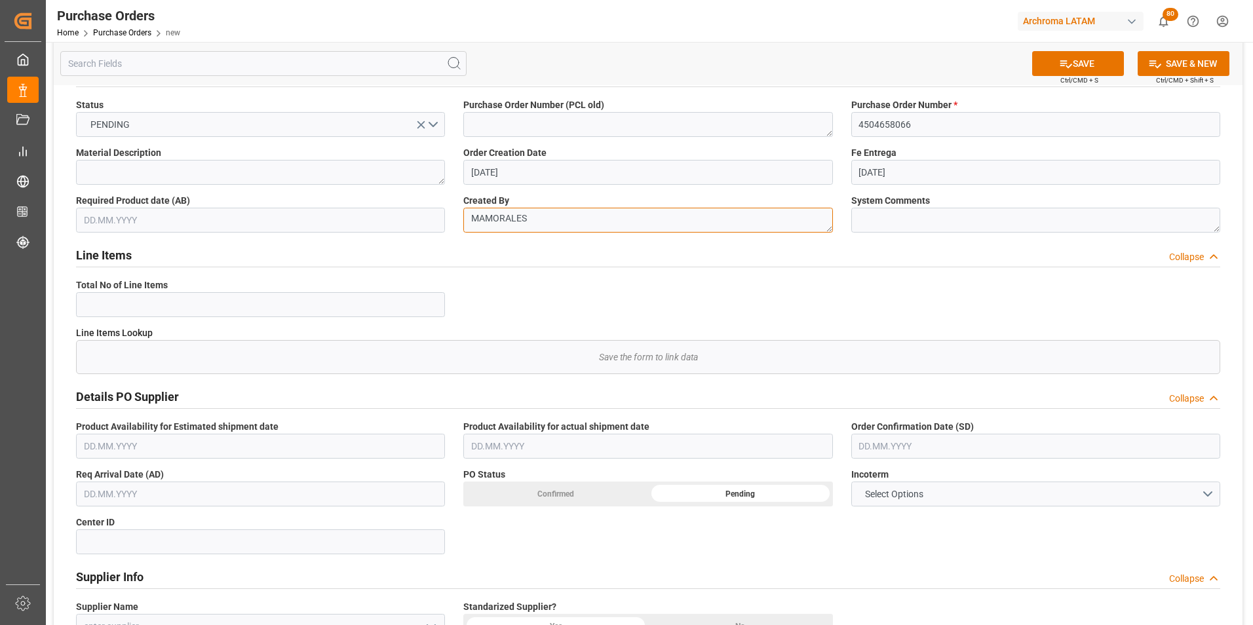
scroll to position [66, 0]
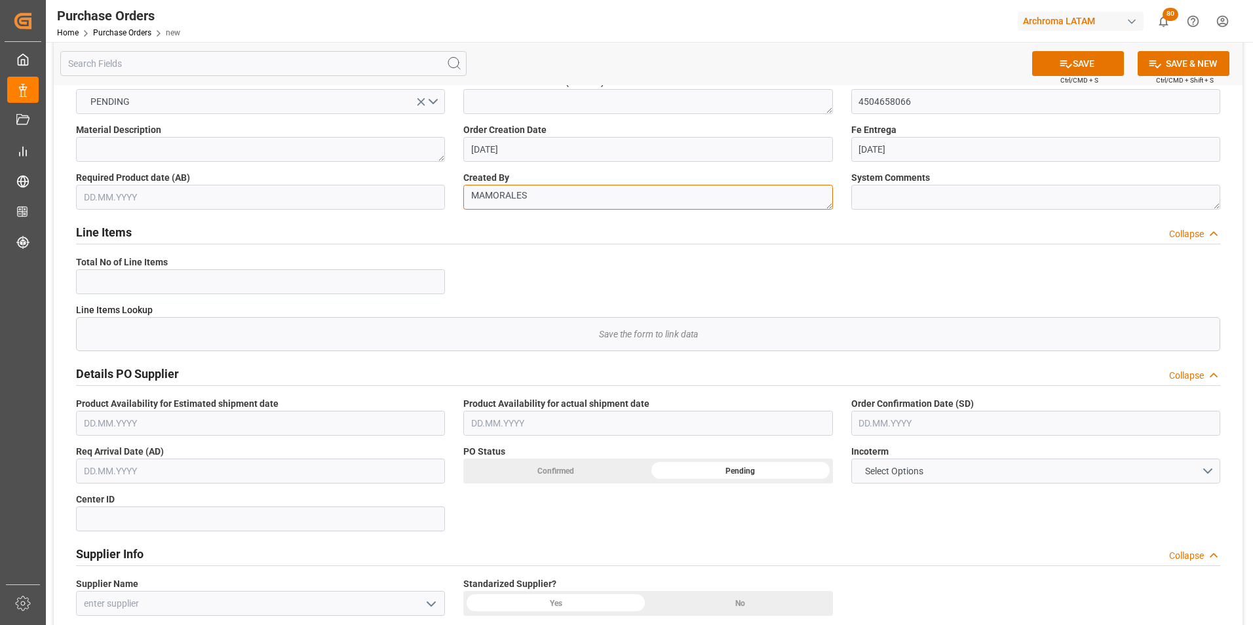
type textarea "MAMORALES"
click at [1208, 468] on button "Select Options" at bounding box center [1035, 471] width 369 height 25
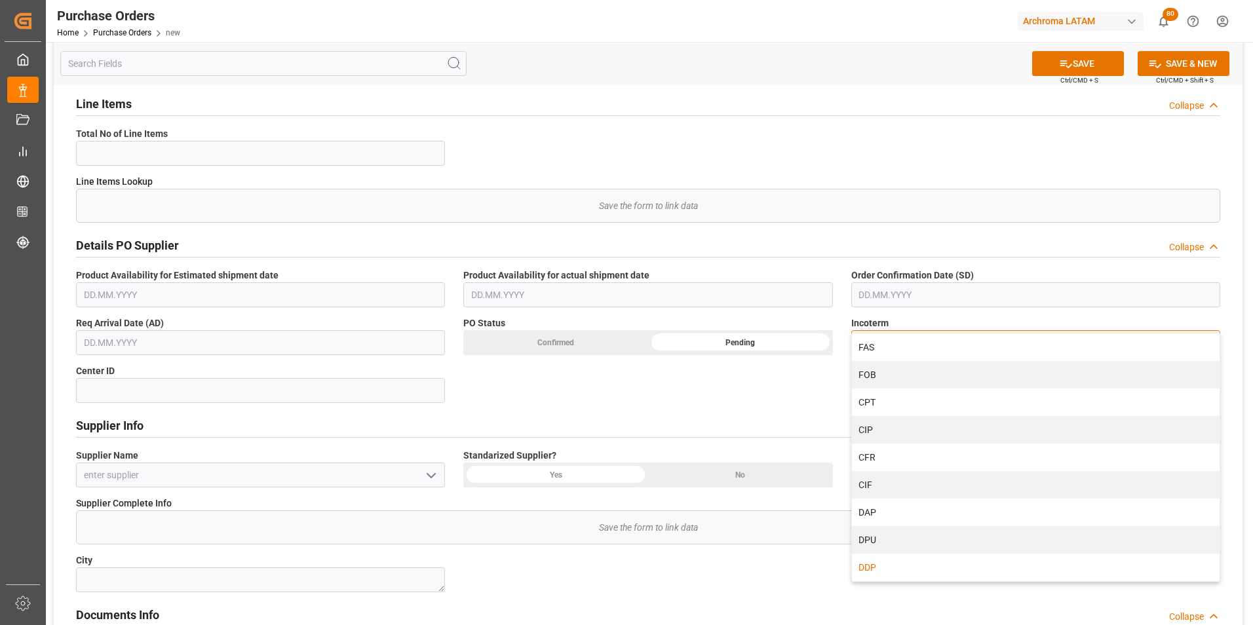
scroll to position [197, 0]
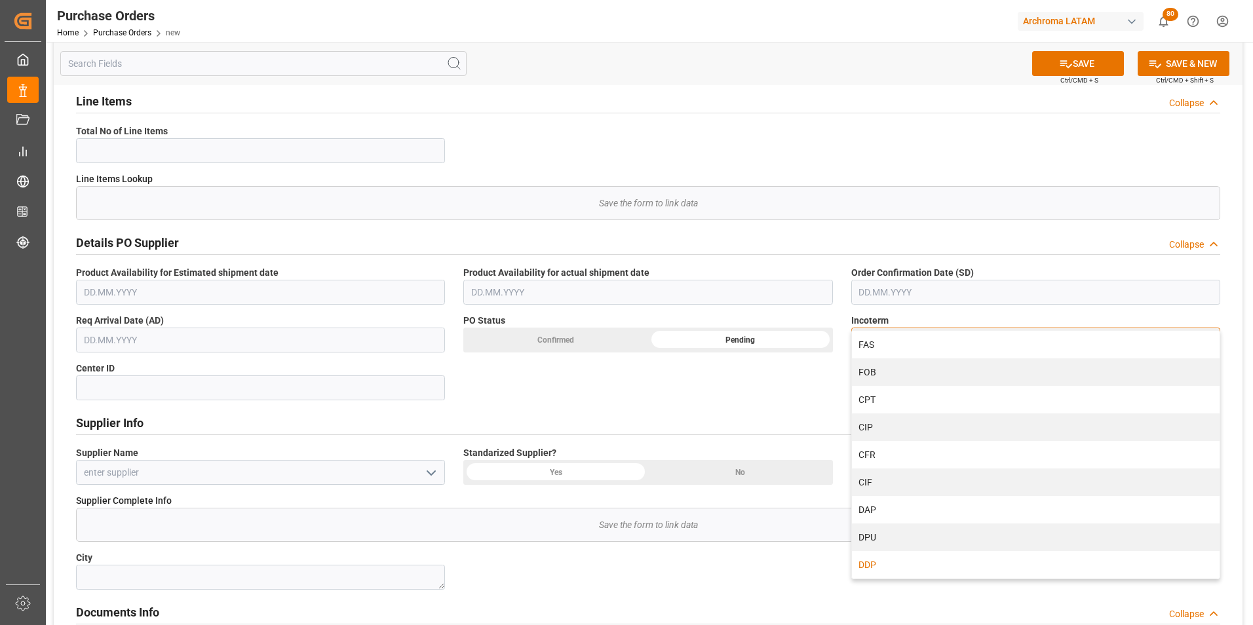
click at [911, 560] on div "DDP" at bounding box center [1036, 565] width 368 height 28
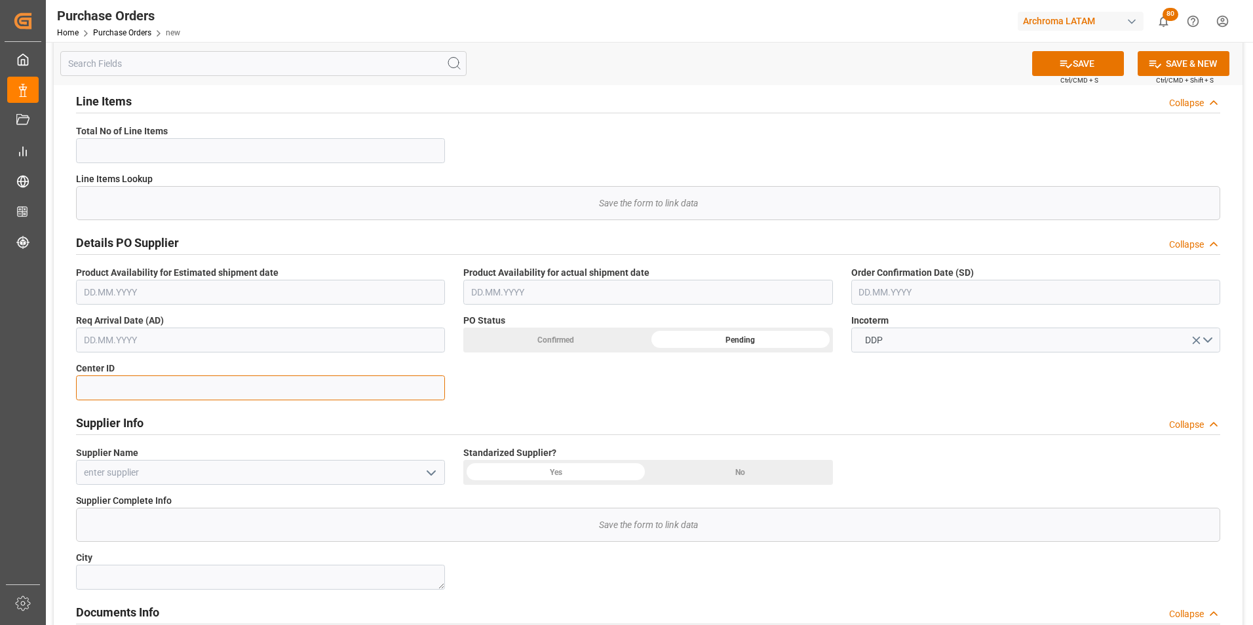
click at [294, 389] on input at bounding box center [260, 387] width 369 height 25
click at [225, 389] on input at bounding box center [260, 387] width 369 height 25
type input "2901"
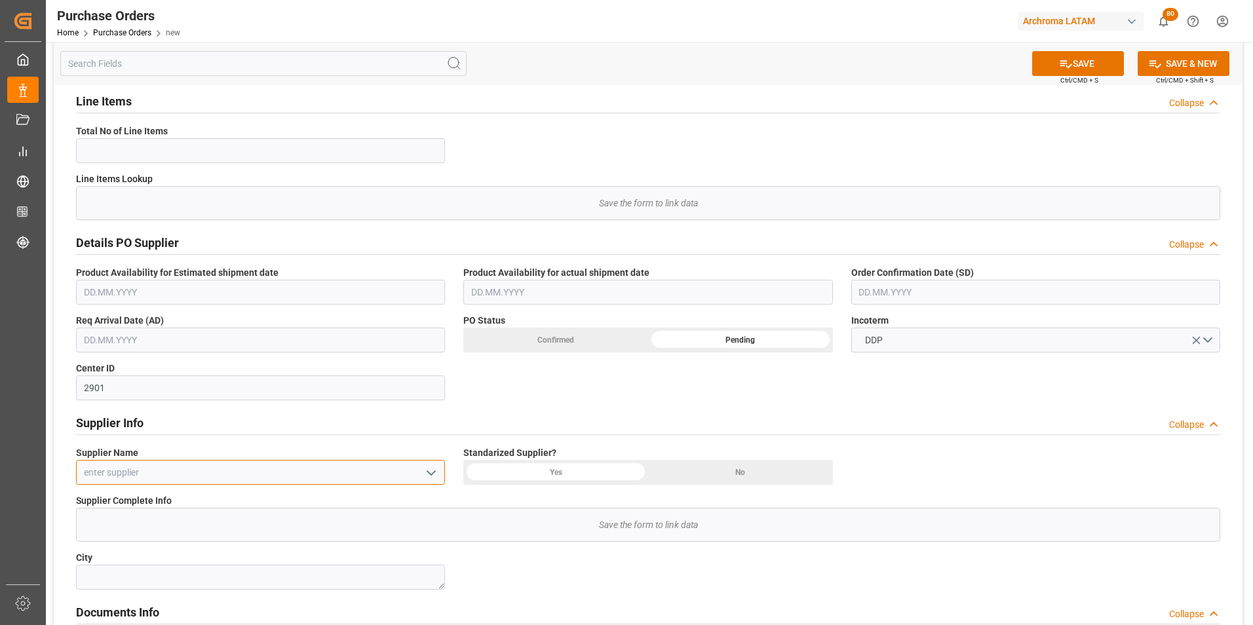
click at [215, 470] on input at bounding box center [260, 472] width 369 height 25
paste input "SASOL GERMANY GMBH"
click at [207, 505] on div "SASOL GERMANY GMBH" at bounding box center [261, 501] width 368 height 29
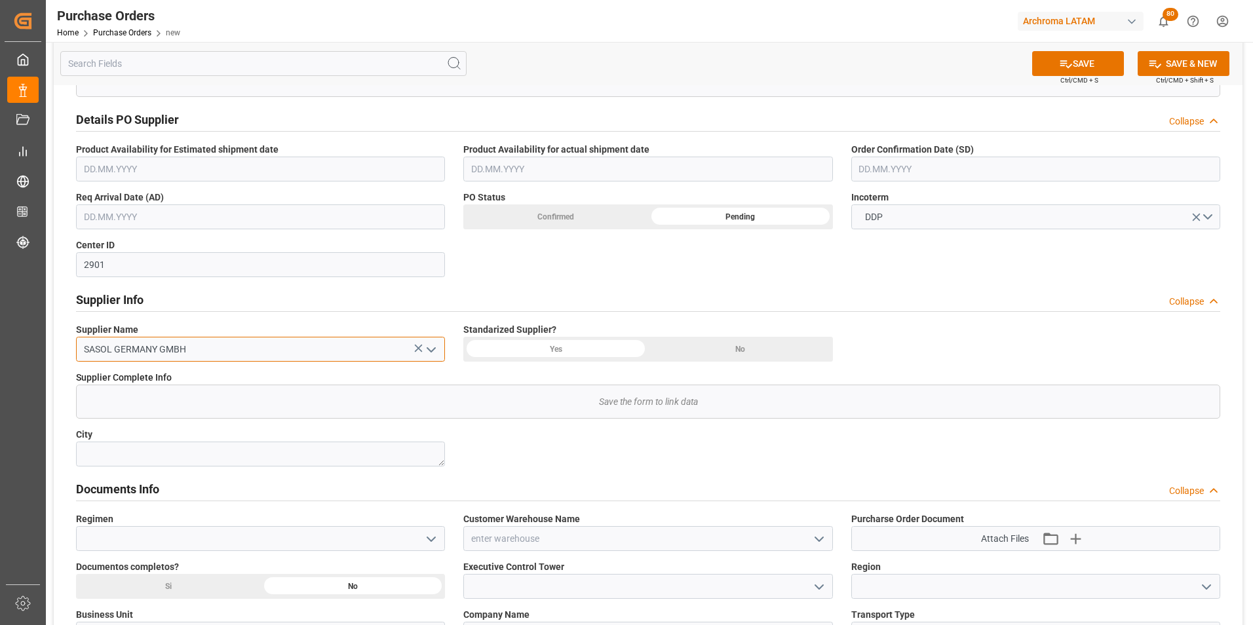
scroll to position [328, 0]
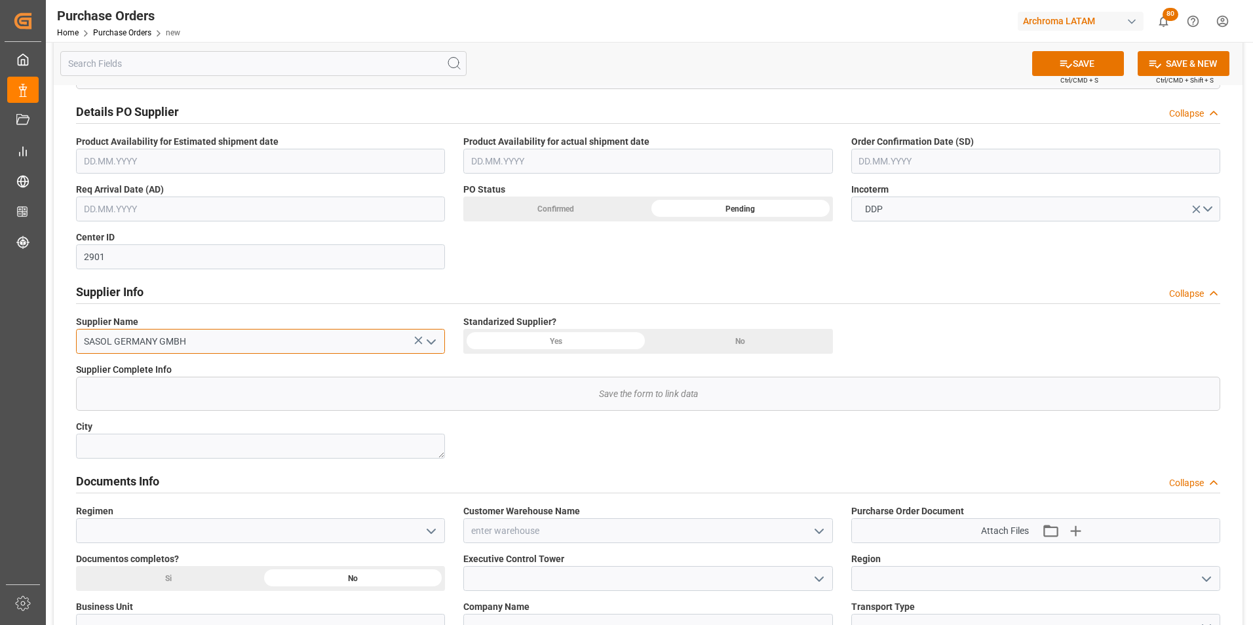
type input "SASOL GERMANY GMBH"
click at [425, 534] on icon "open menu" at bounding box center [431, 532] width 16 height 16
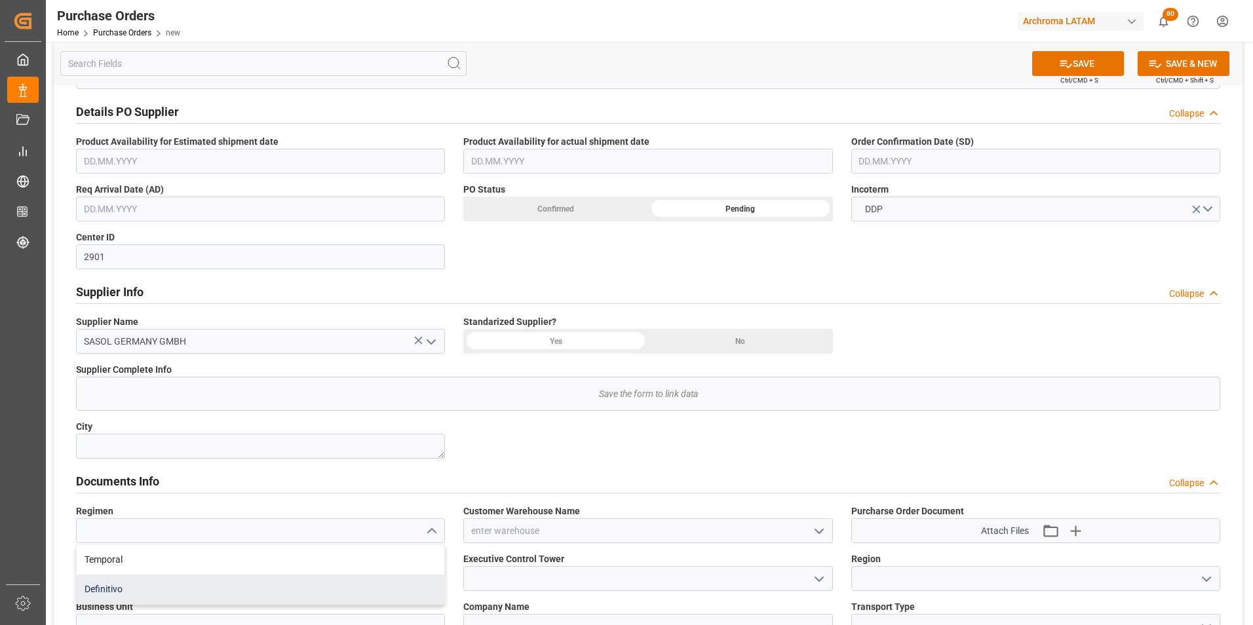
click at [342, 582] on div "Definitivo" at bounding box center [261, 589] width 368 height 29
type input "Definitivo"
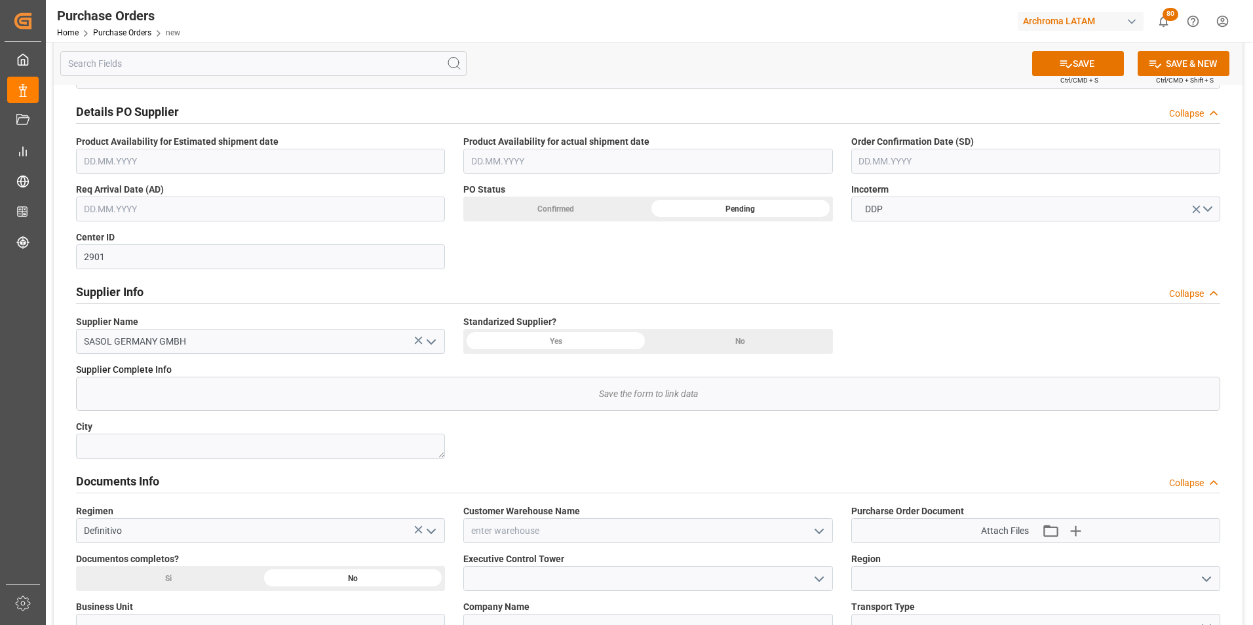
click at [825, 537] on icon "open menu" at bounding box center [819, 532] width 16 height 16
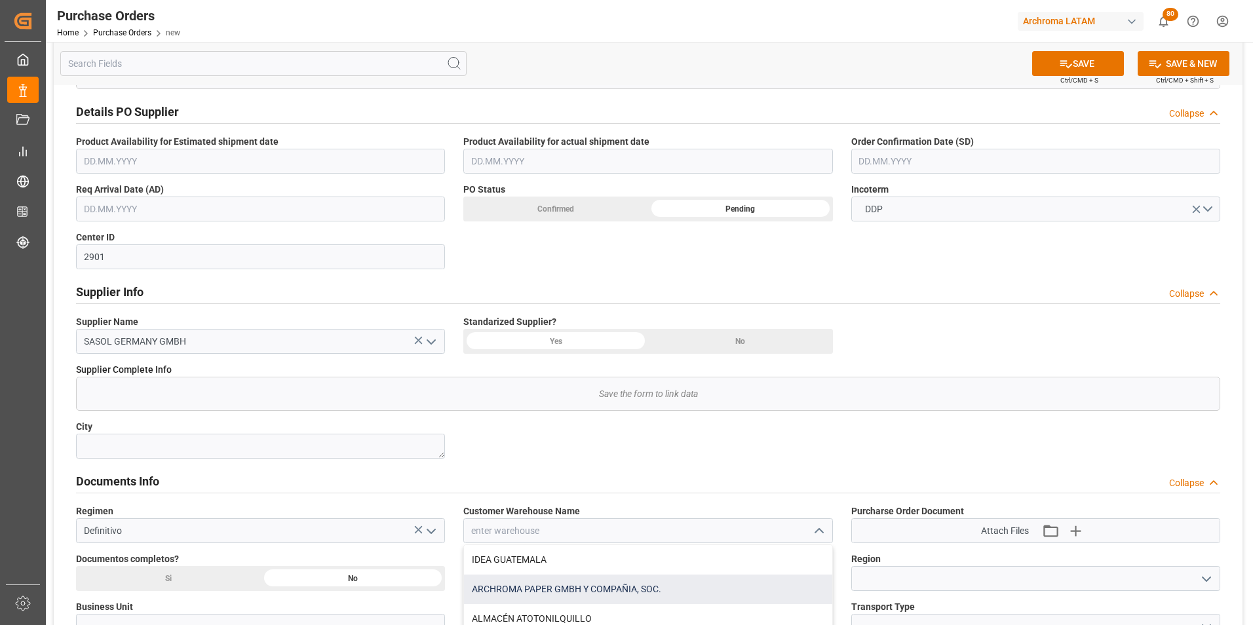
click at [718, 590] on div "ARCHROMA PAPER GMBH Y COMPAÑIA, SOC." at bounding box center [648, 589] width 368 height 29
type input "ARCHROMA PAPER GMBH Y COMPAÑIA, SOC."
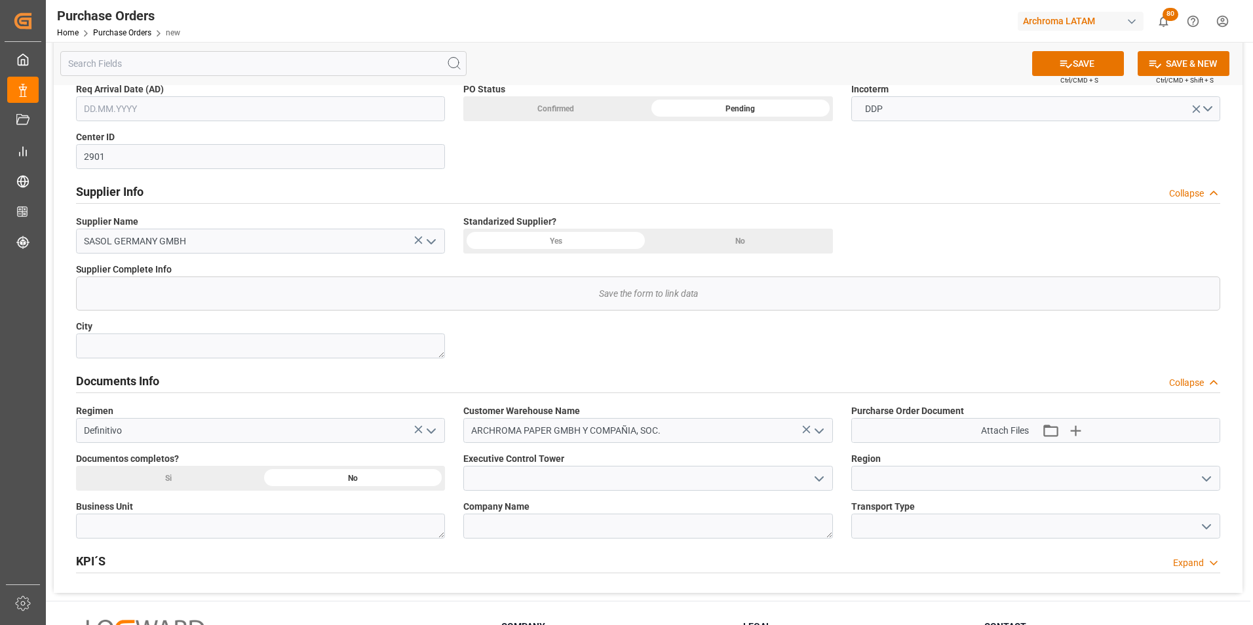
scroll to position [459, 0]
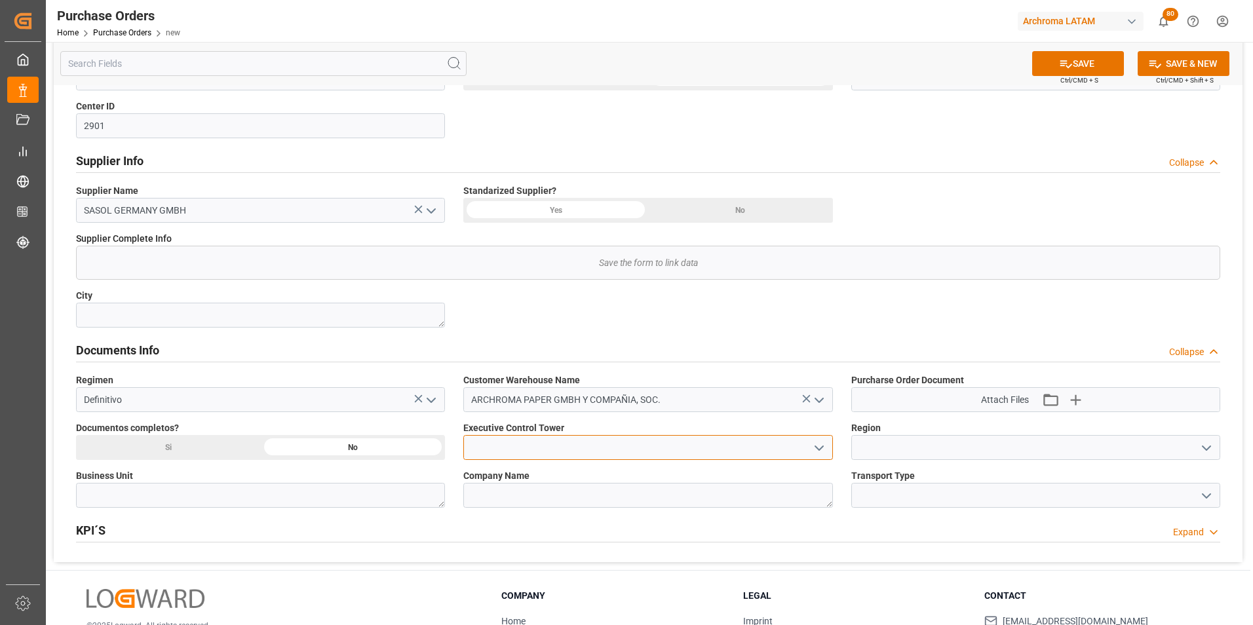
click at [807, 448] on input at bounding box center [647, 447] width 369 height 25
click at [813, 451] on icon "open menu" at bounding box center [819, 448] width 16 height 16
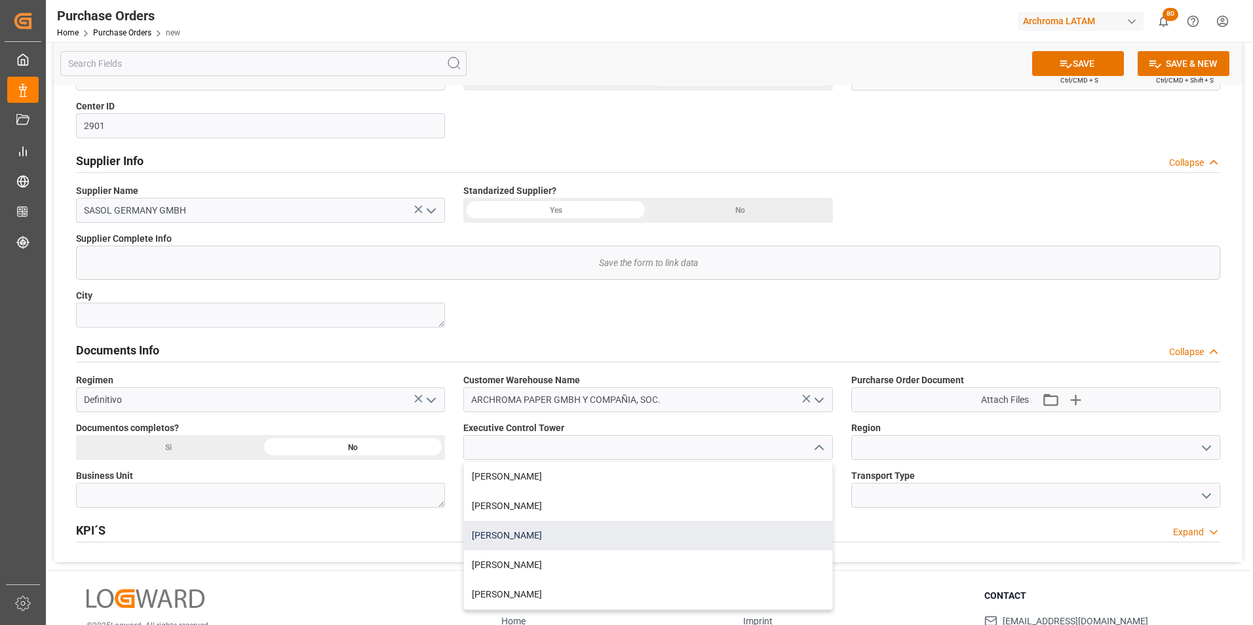
click at [657, 536] on div "[PERSON_NAME]" at bounding box center [648, 535] width 368 height 29
type input "[PERSON_NAME]"
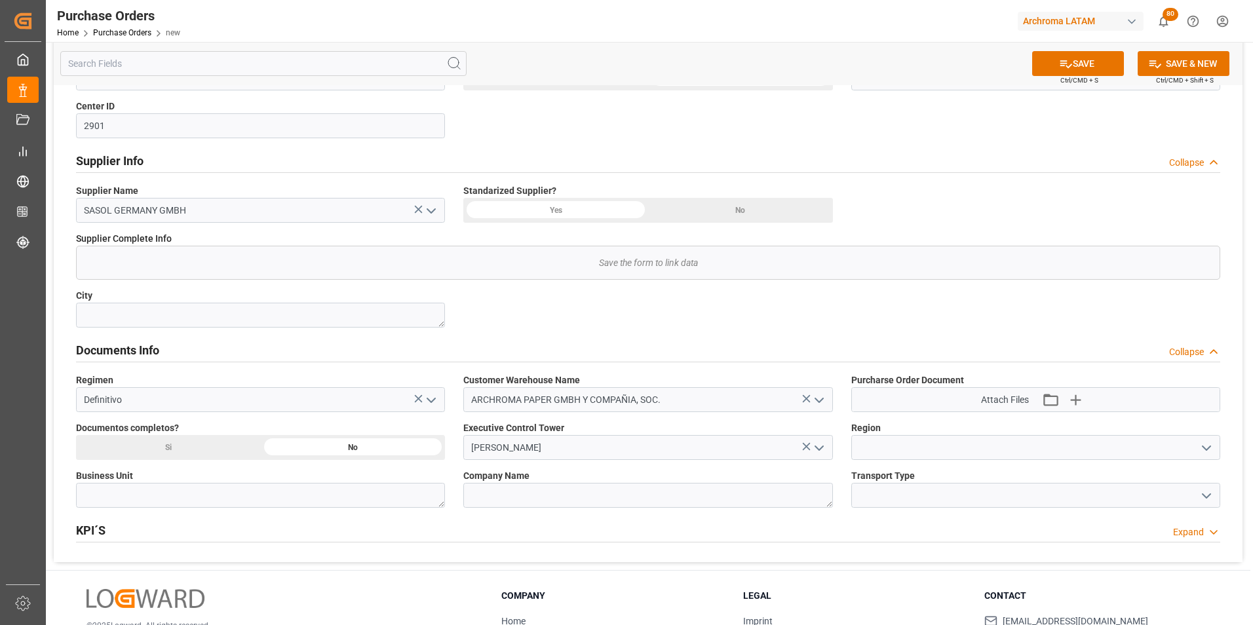
click at [1214, 454] on icon "open menu" at bounding box center [1207, 448] width 16 height 16
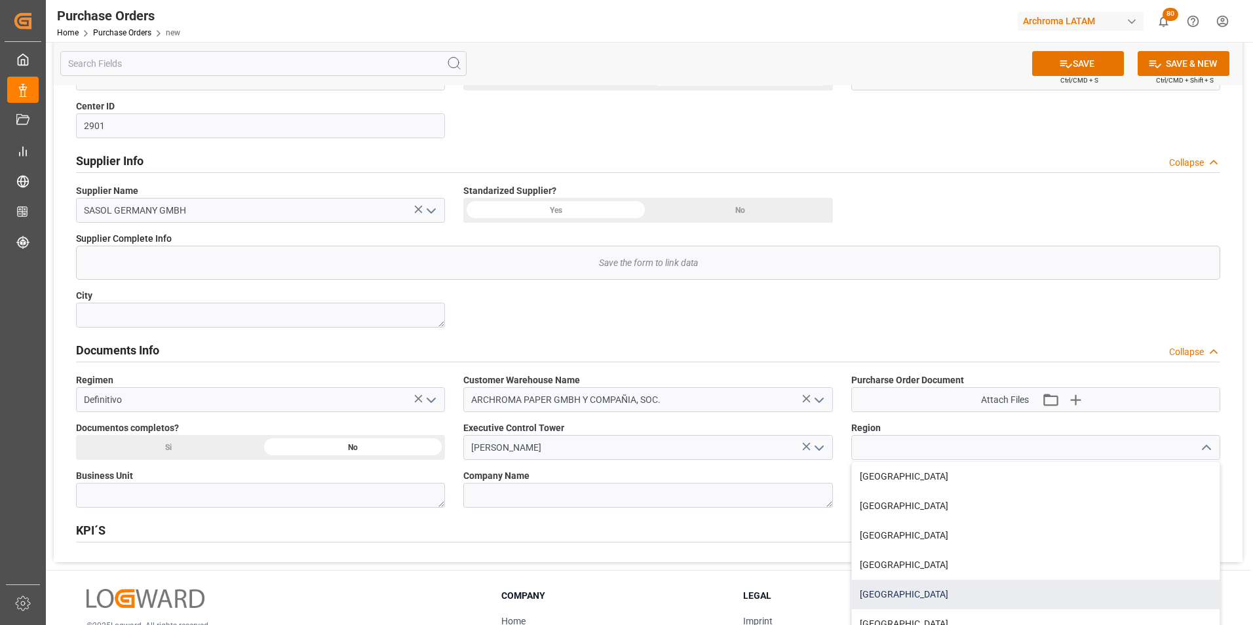
click at [1045, 593] on div "[GEOGRAPHIC_DATA]" at bounding box center [1036, 594] width 368 height 29
type input "[GEOGRAPHIC_DATA]"
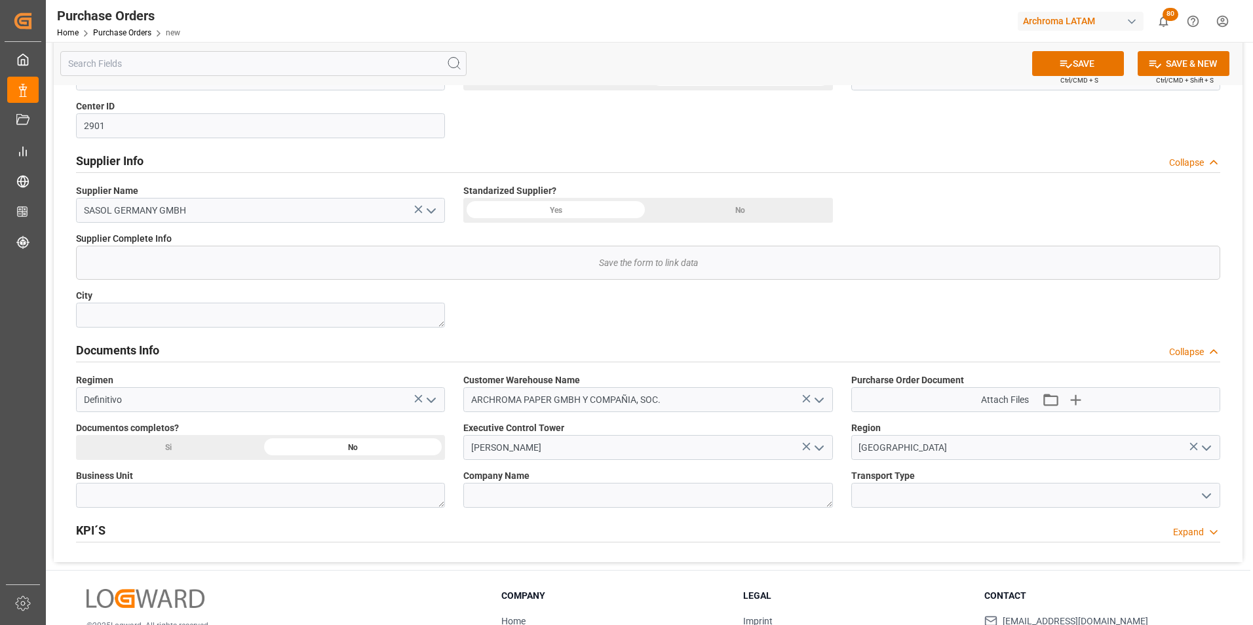
click at [1201, 503] on icon "open menu" at bounding box center [1207, 496] width 16 height 16
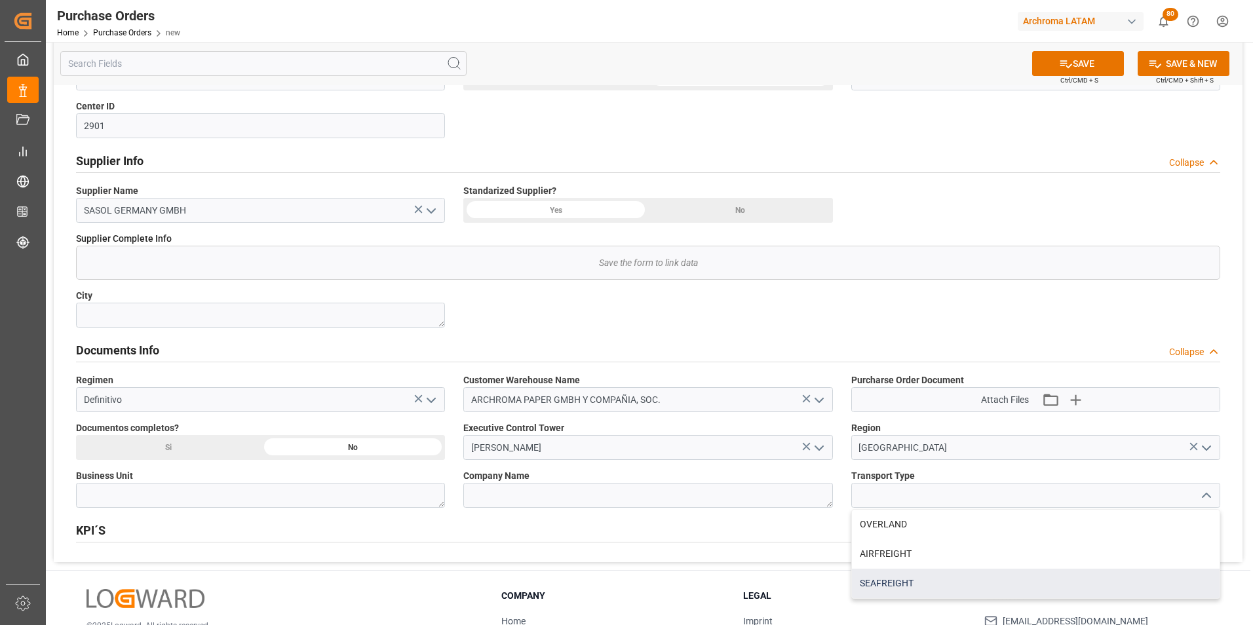
click at [1045, 582] on div "SEAFREIGHT" at bounding box center [1036, 583] width 368 height 29
type input "SEAFREIGHT"
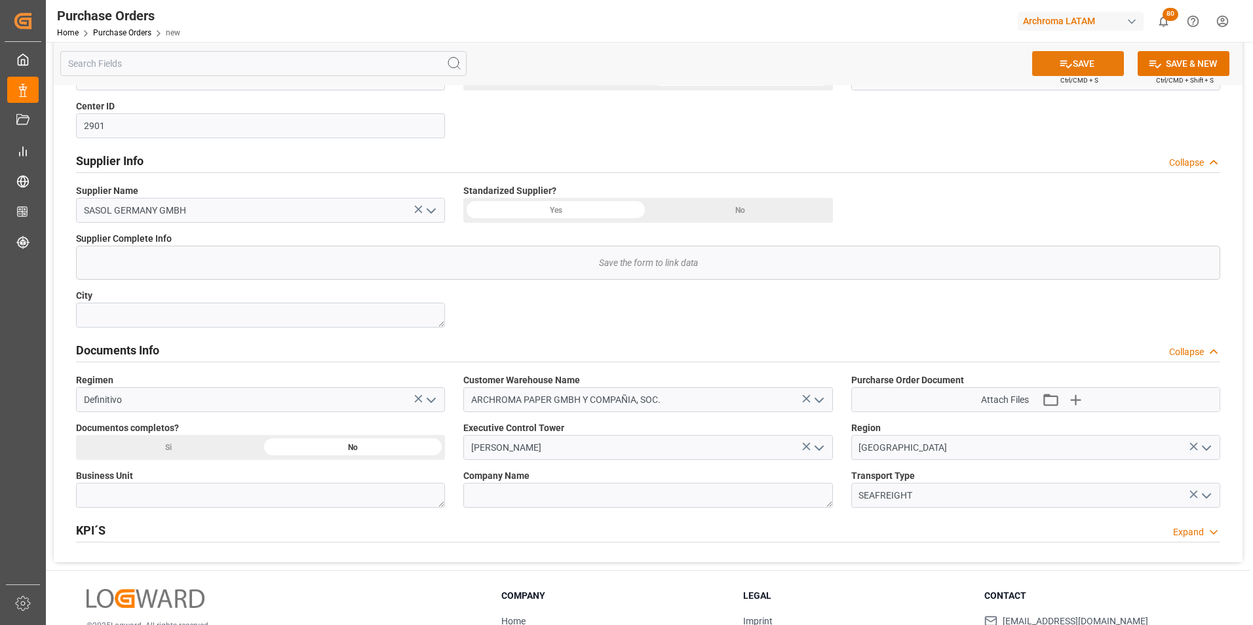
click at [1096, 71] on button "SAVE" at bounding box center [1078, 63] width 92 height 25
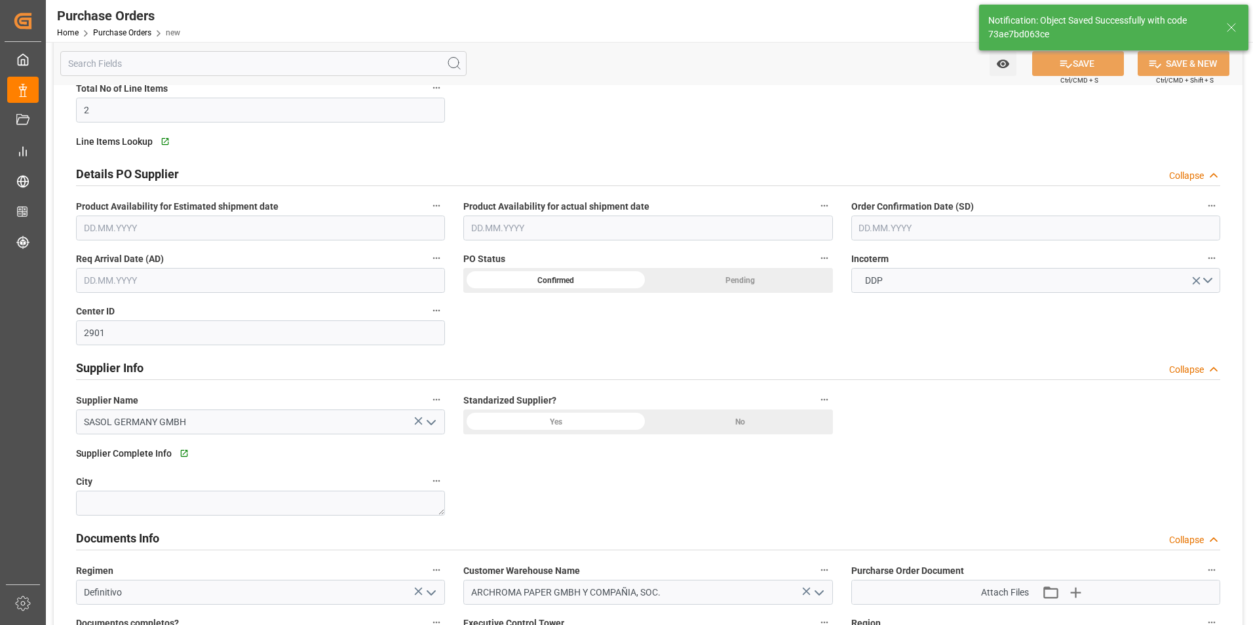
scroll to position [131, 0]
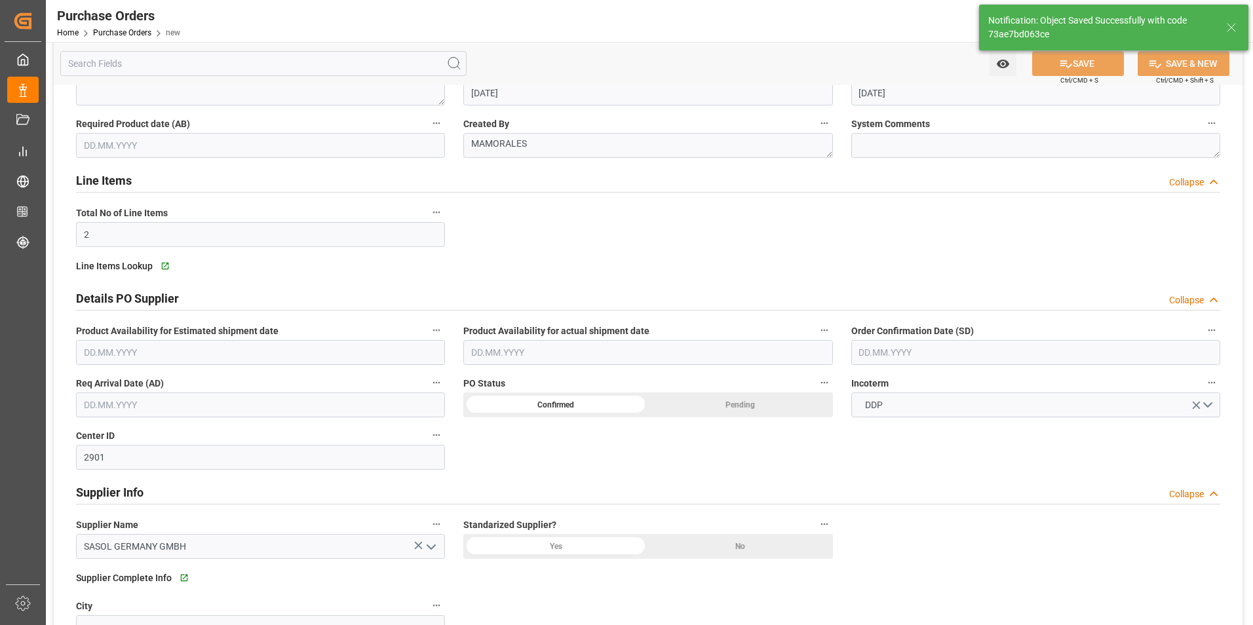
type input "2"
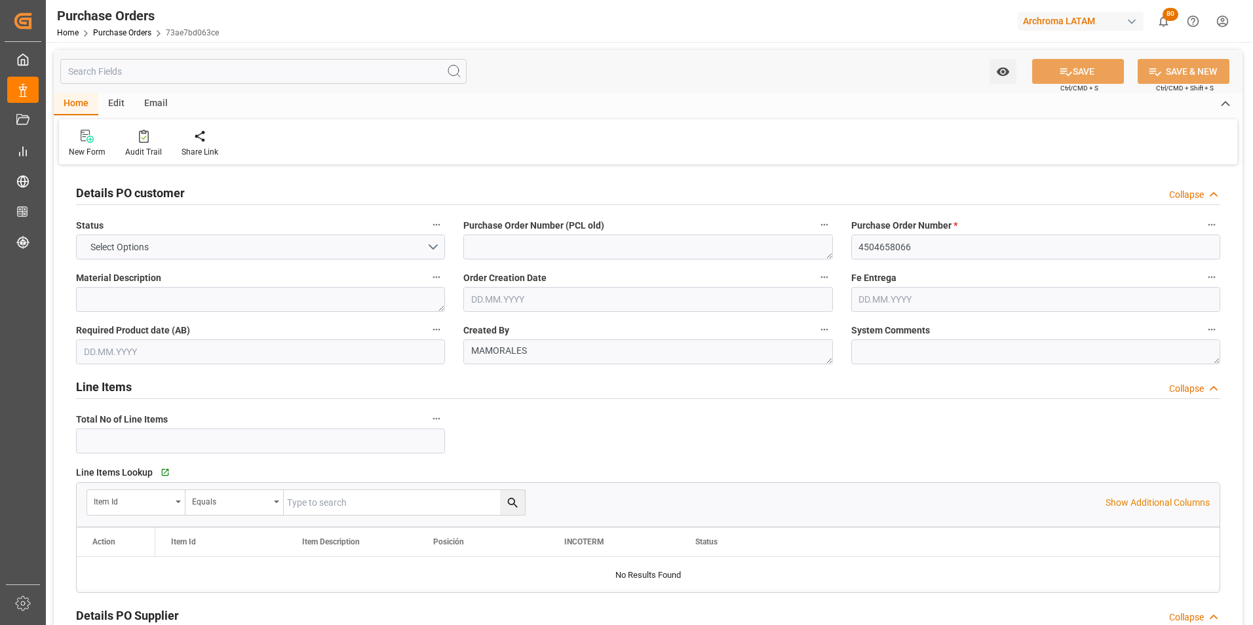
type input "2"
type input "[DATE]"
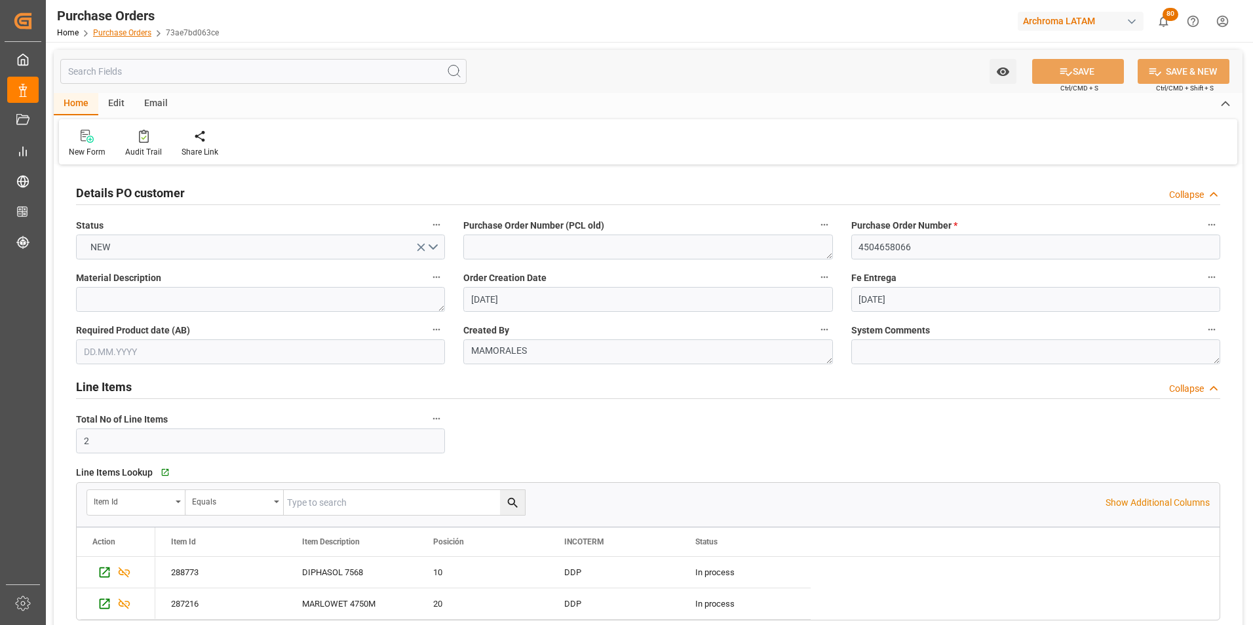
click at [119, 34] on link "Purchase Orders" at bounding box center [122, 32] width 58 height 9
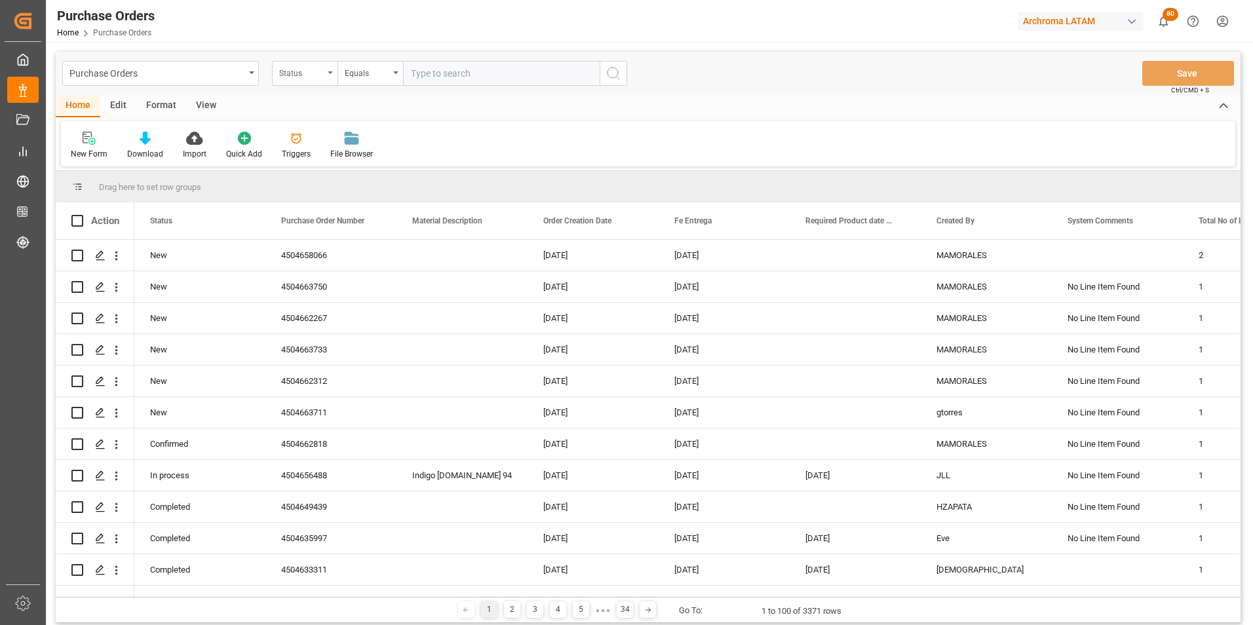
click at [314, 81] on div "Status" at bounding box center [305, 73] width 66 height 25
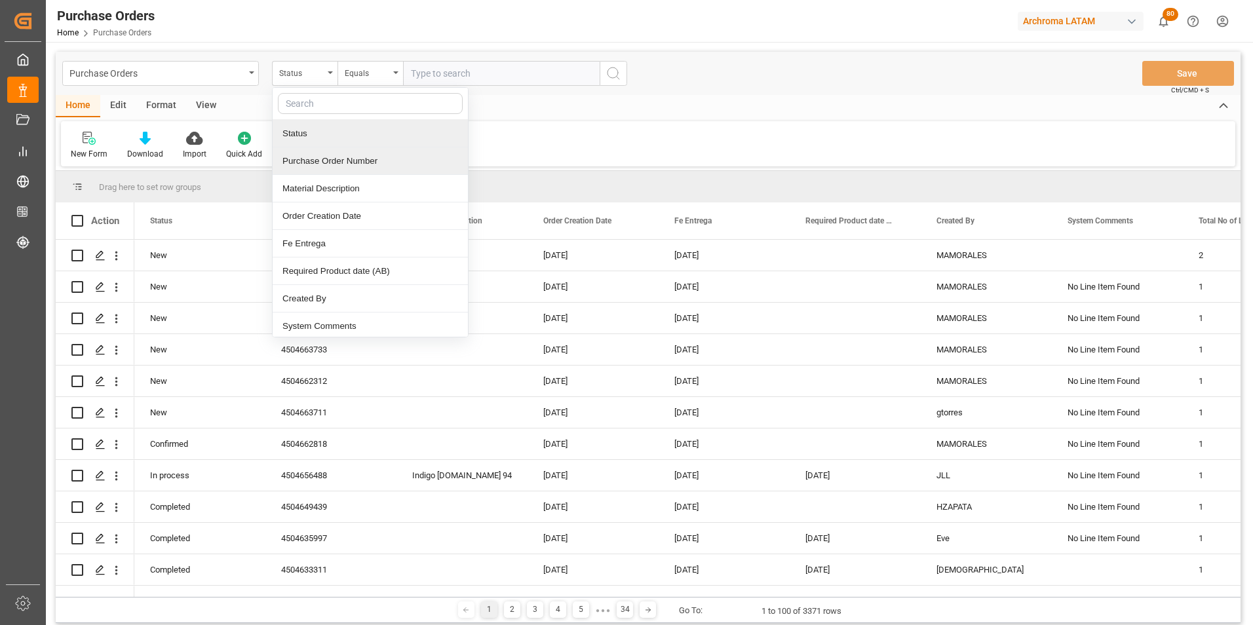
click at [341, 158] on div "Purchase Order Number" at bounding box center [370, 161] width 195 height 28
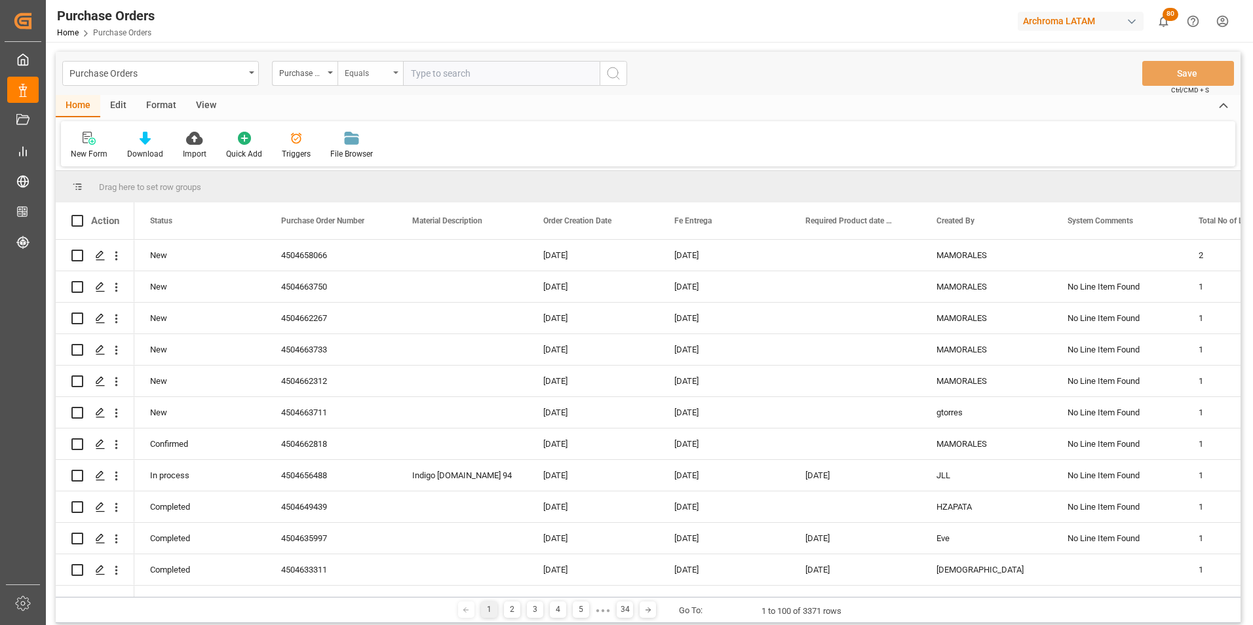
click at [369, 77] on div "Equals" at bounding box center [367, 71] width 45 height 15
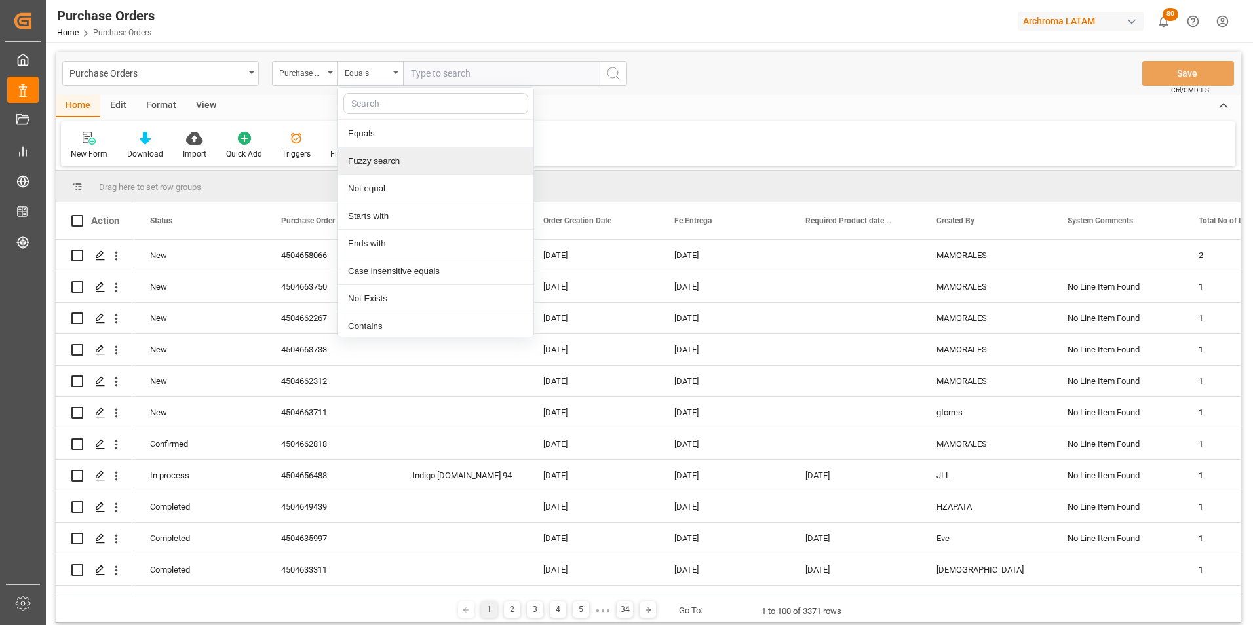
click at [397, 155] on div "Fuzzy search" at bounding box center [435, 161] width 195 height 28
paste input "4504656557"
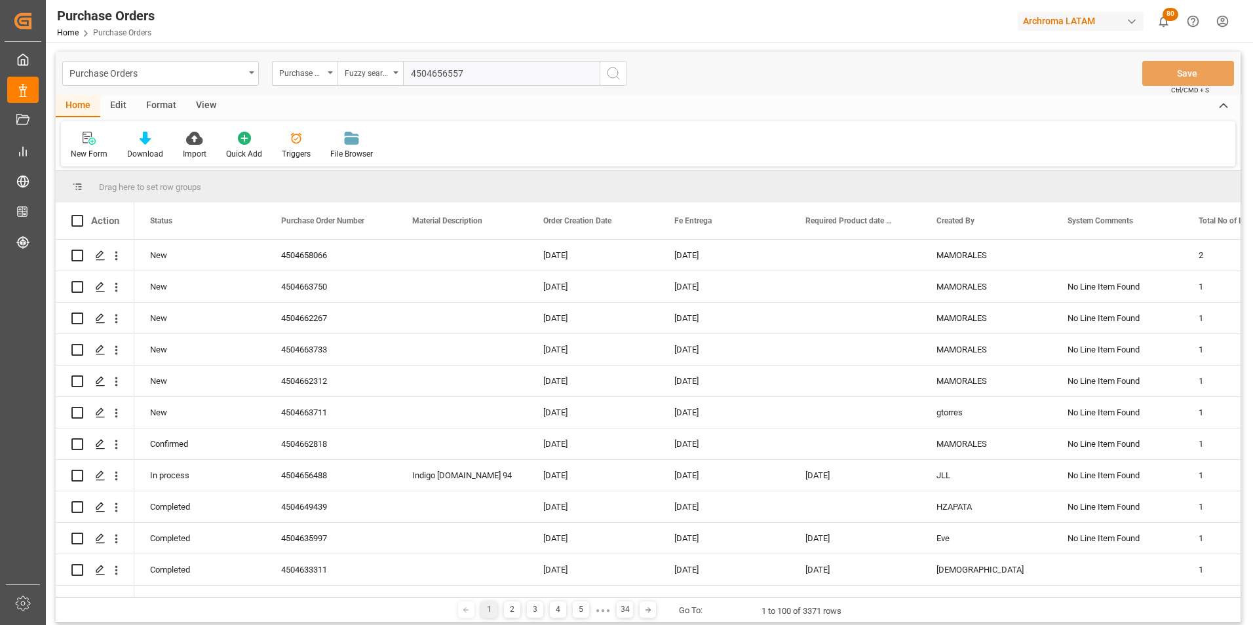
type input "4504656557"
click at [618, 75] on icon "search button" at bounding box center [613, 74] width 16 height 16
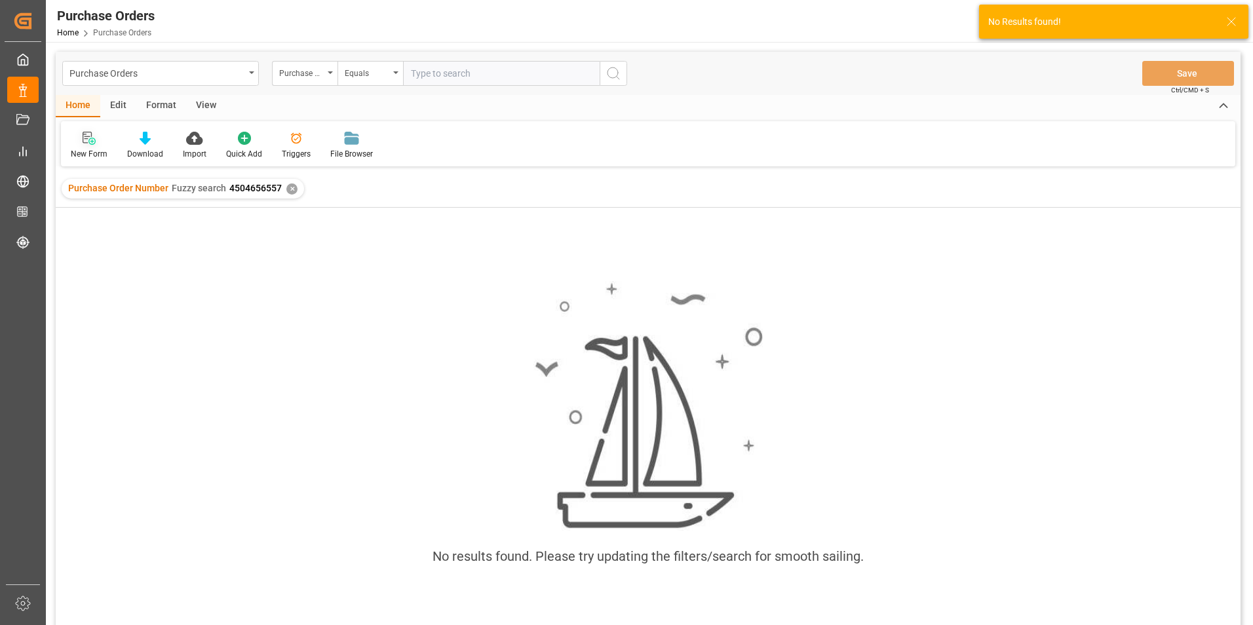
click at [92, 145] on icon at bounding box center [91, 141] width 7 height 7
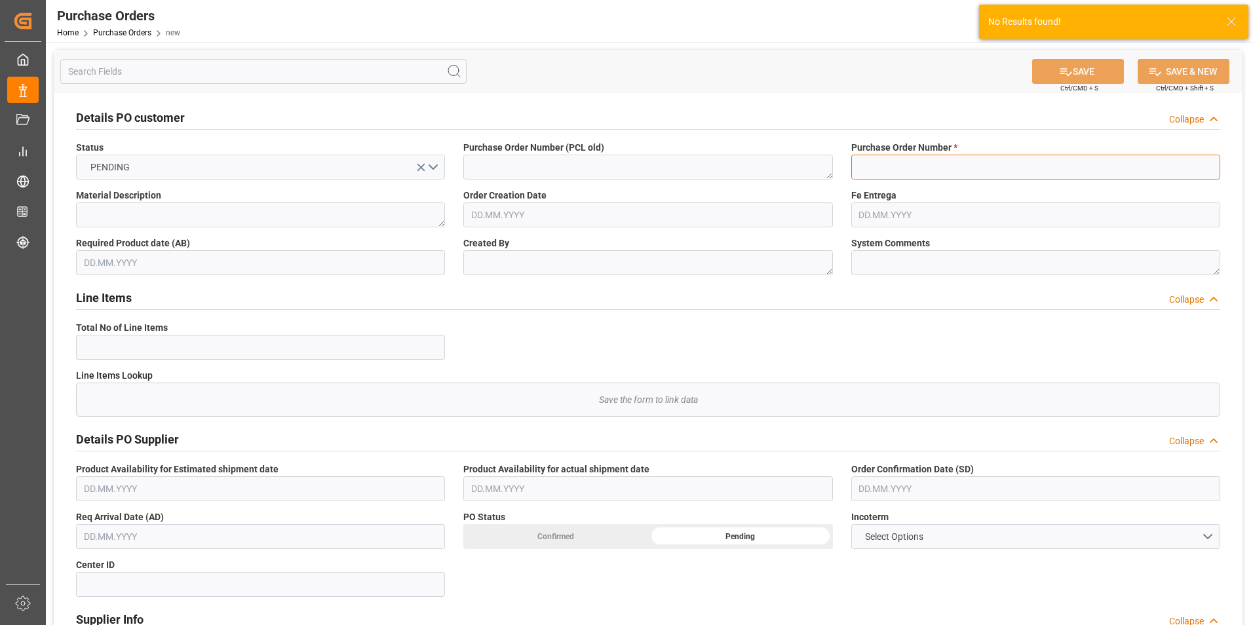
click at [968, 171] on input at bounding box center [1035, 167] width 369 height 25
paste input "4504656557"
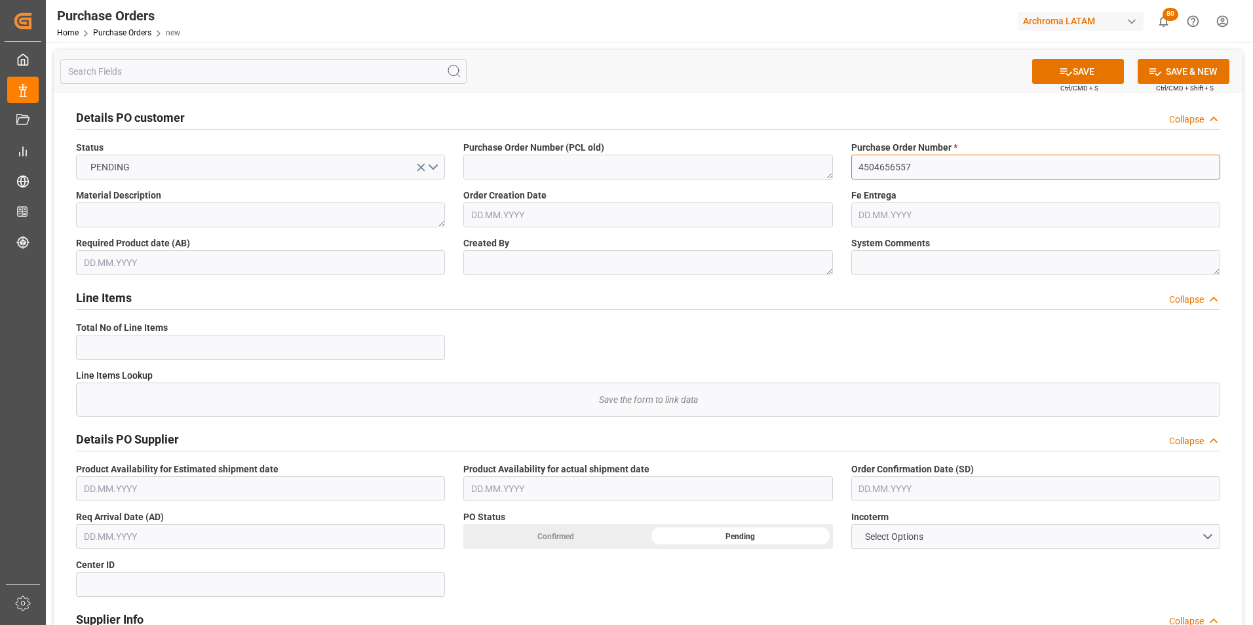
type input "4504656557"
click at [522, 265] on textarea at bounding box center [647, 262] width 369 height 25
click at [495, 255] on textarea at bounding box center [647, 262] width 369 height 25
paste textarea "MAMORALES"
type textarea "MAMORALES"
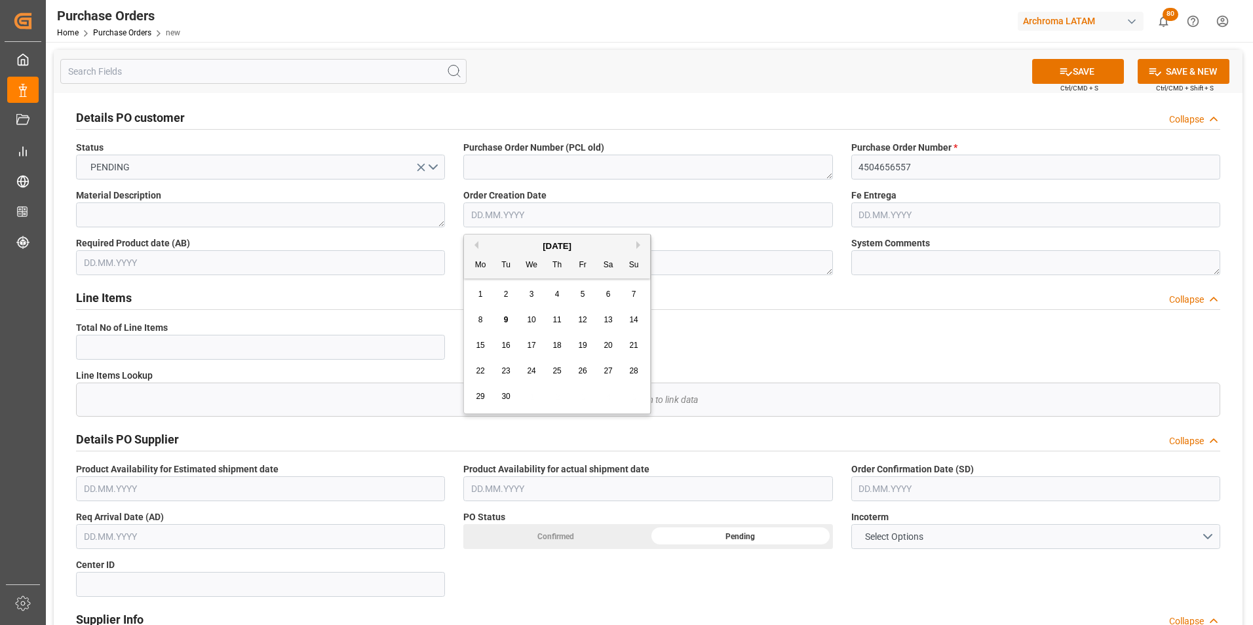
click at [500, 217] on input "text" at bounding box center [647, 214] width 369 height 25
click at [476, 243] on button "Previous Month" at bounding box center [474, 245] width 8 height 8
click at [509, 370] on span "19" at bounding box center [505, 370] width 9 height 9
type input "[DATE]"
click at [872, 215] on input "text" at bounding box center [1035, 214] width 369 height 25
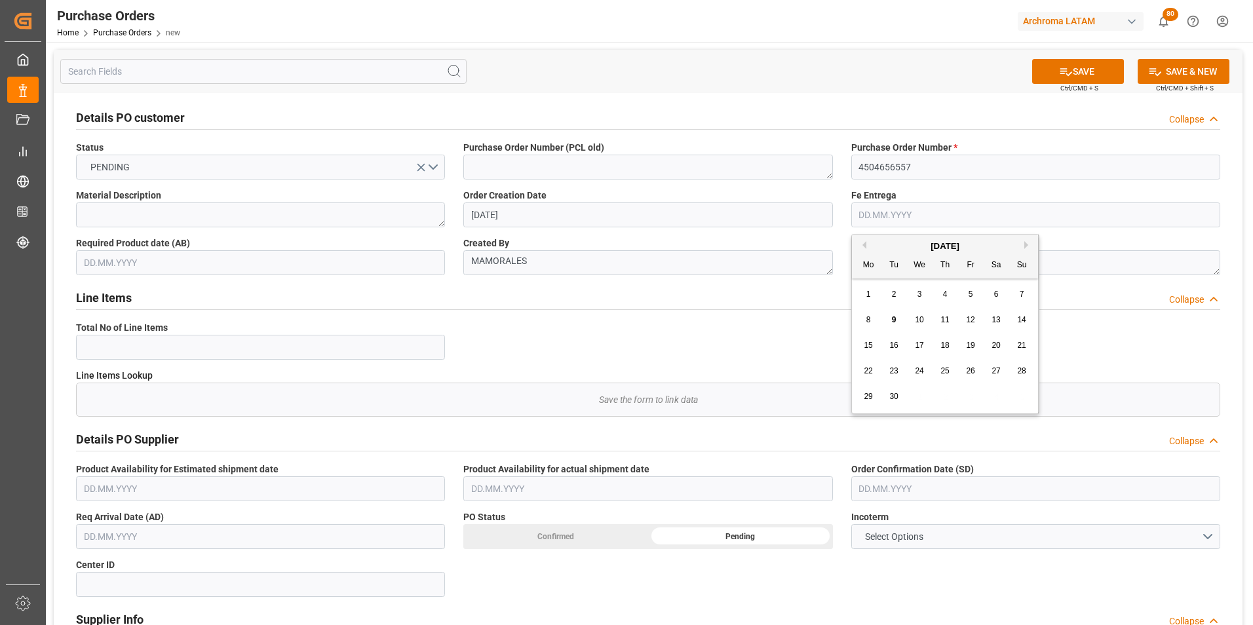
click at [864, 248] on button "Previous Month" at bounding box center [862, 245] width 8 height 8
click at [970, 322] on span "8" at bounding box center [971, 319] width 5 height 9
type input "[DATE]"
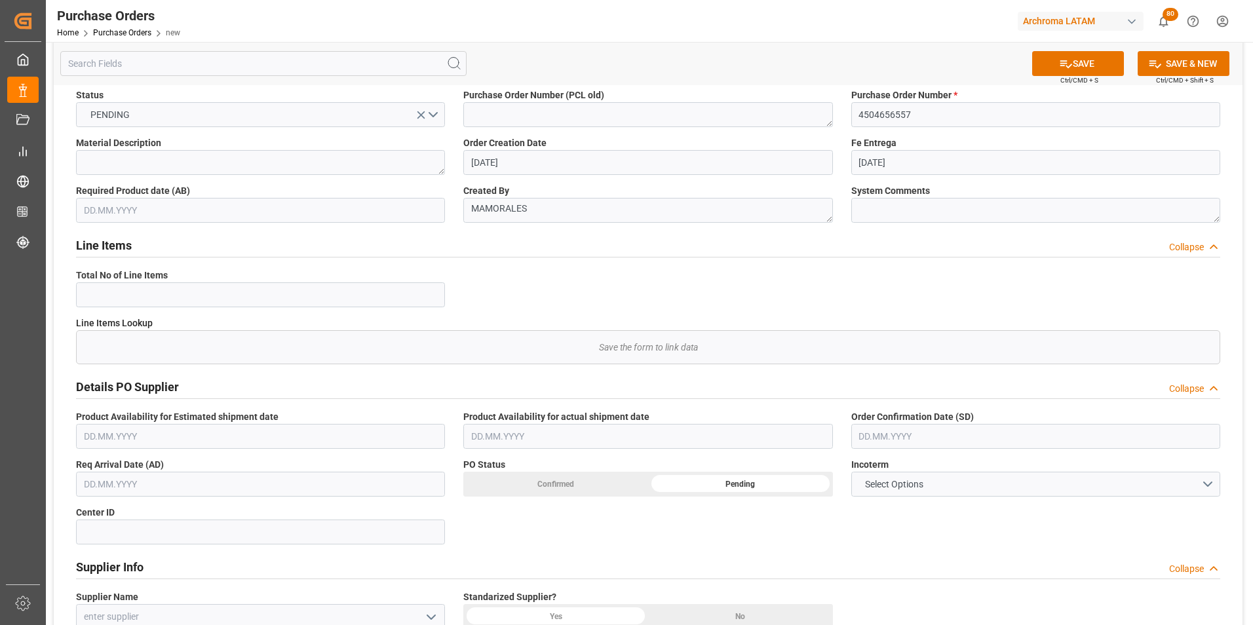
scroll to position [131, 0]
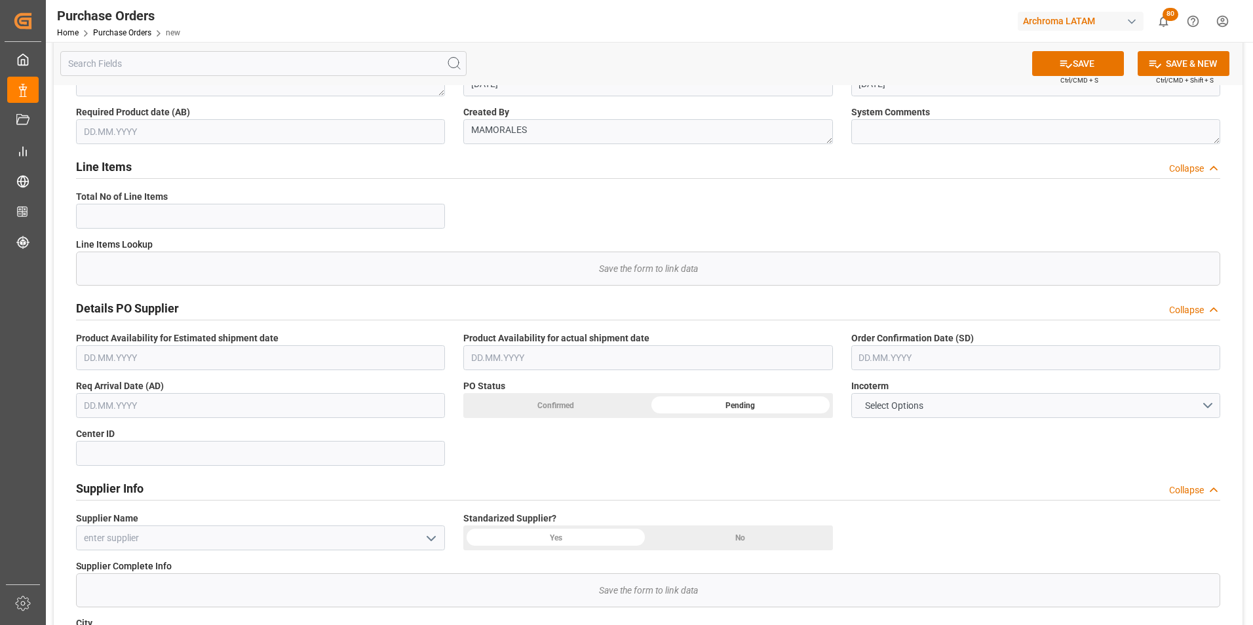
click at [948, 364] on input "text" at bounding box center [1035, 357] width 369 height 25
click at [857, 415] on div "Mo Tu We Th Fr Sa Su" at bounding box center [945, 409] width 186 height 26
click at [718, 454] on div "Details PO customer Collapse Status PENDING Purchase Order Number (PCL old) Pur…" at bounding box center [648, 426] width 1189 height 928
click at [210, 454] on input at bounding box center [260, 453] width 369 height 25
type input "2901"
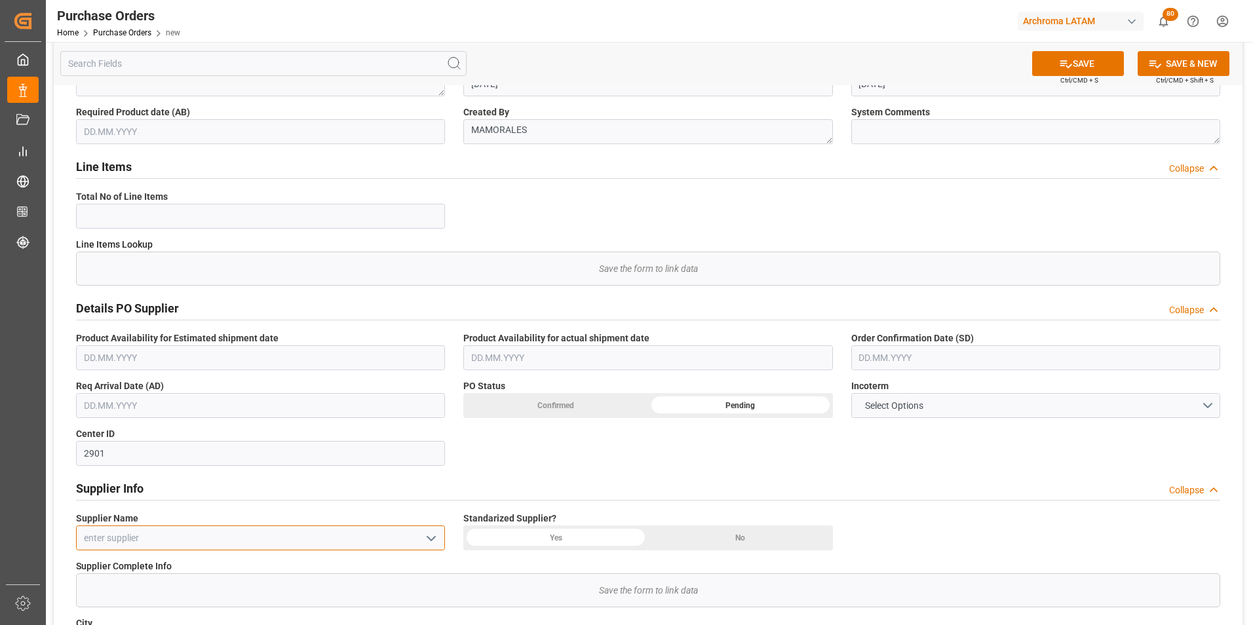
click at [102, 535] on input at bounding box center [260, 538] width 369 height 25
click at [152, 540] on input at bounding box center [260, 538] width 369 height 25
paste input "ARCHROMA [GEOGRAPHIC_DATA] S A S"
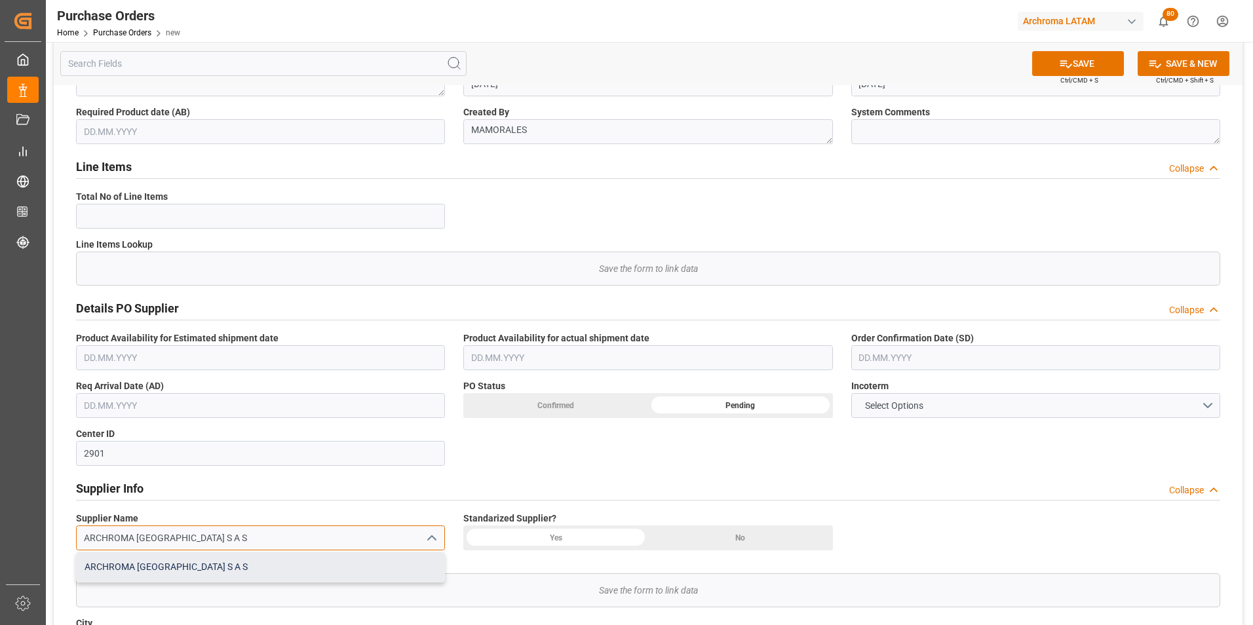
click at [161, 563] on div "ARCHROMA [GEOGRAPHIC_DATA] S A S" at bounding box center [261, 566] width 368 height 29
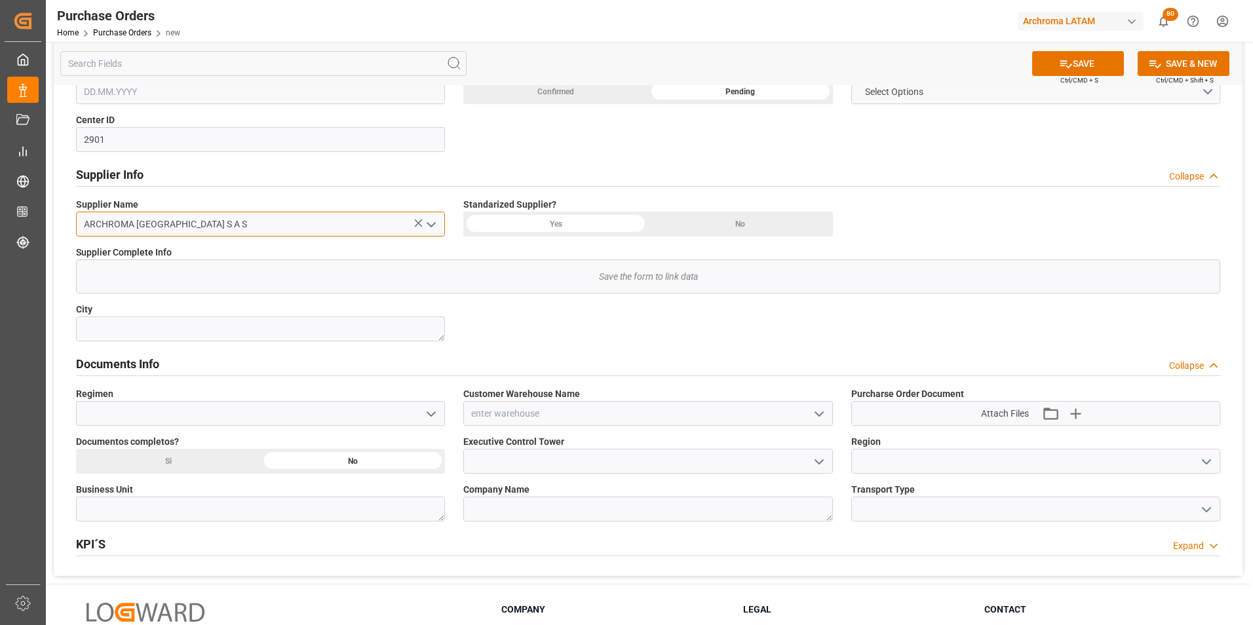
scroll to position [459, 0]
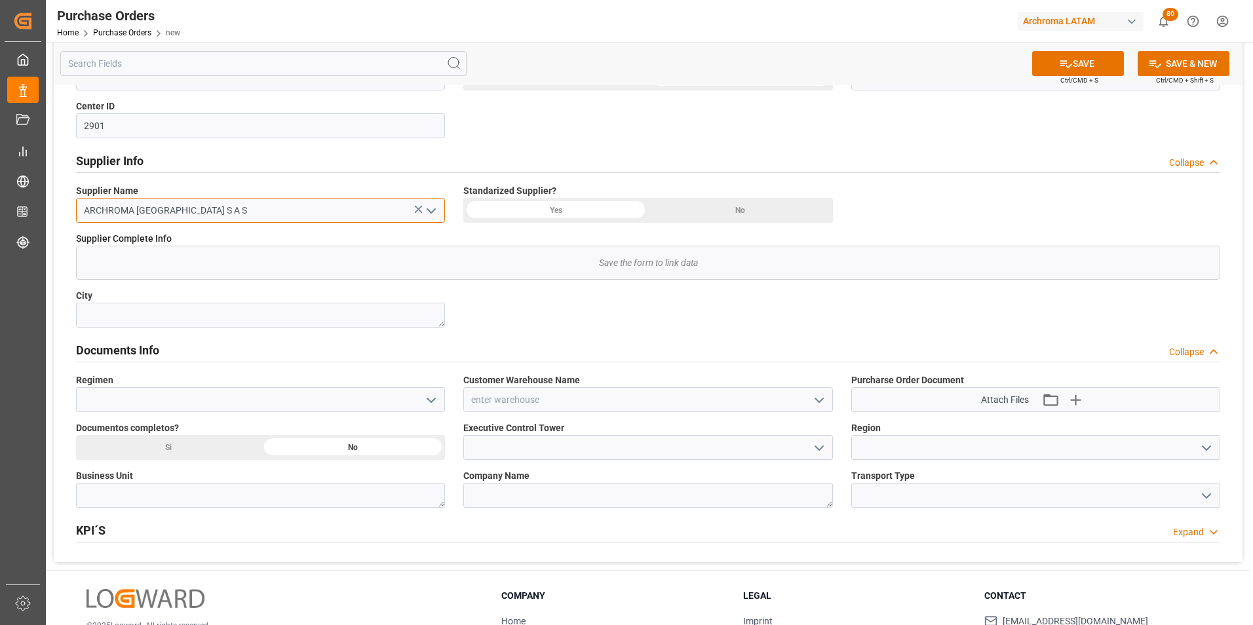
type input "ARCHROMA [GEOGRAPHIC_DATA] S A S"
click at [432, 394] on icon "open menu" at bounding box center [431, 401] width 16 height 16
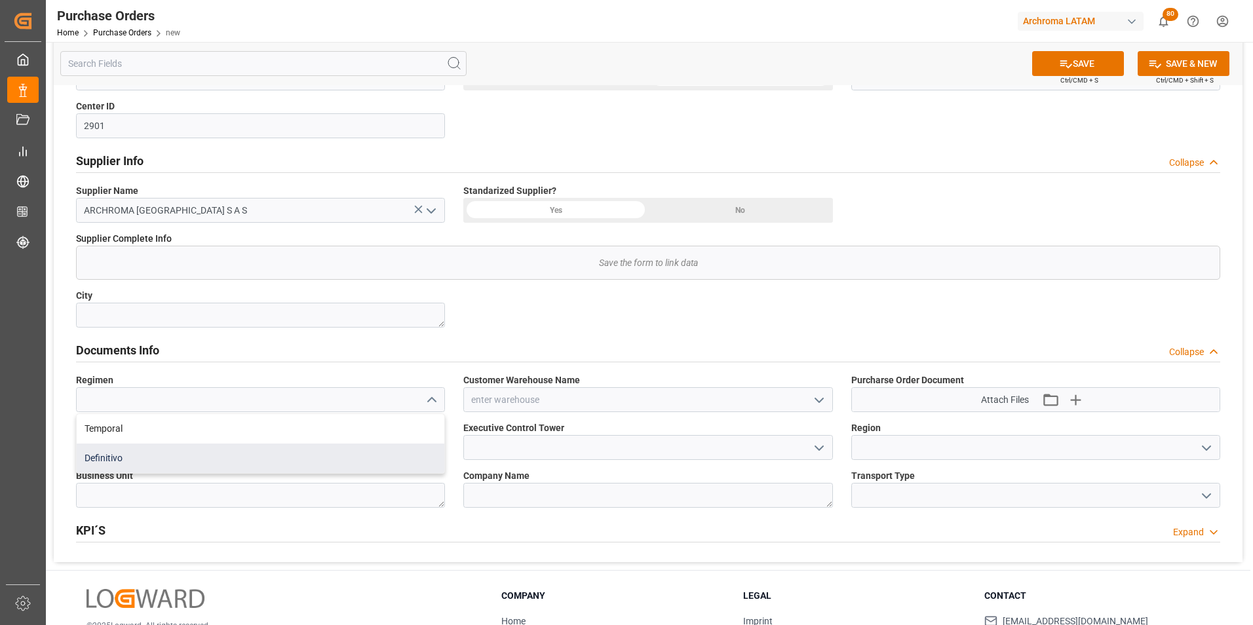
click at [204, 453] on div "Definitivo" at bounding box center [261, 458] width 368 height 29
type input "Definitivo"
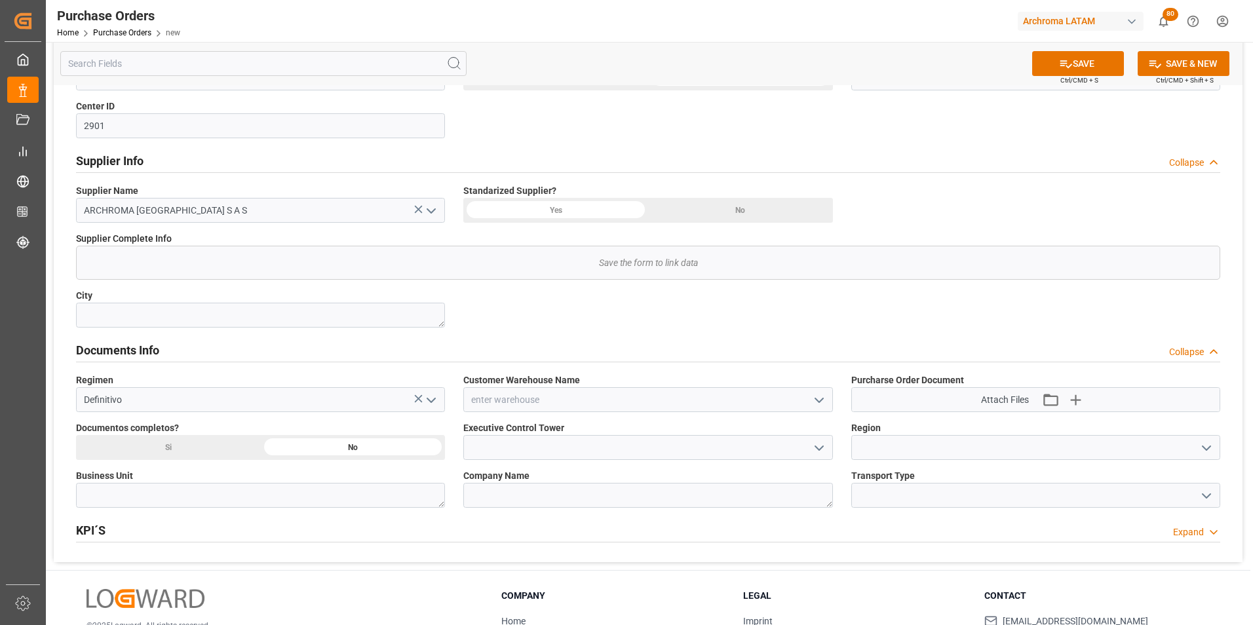
click at [819, 395] on icon "open menu" at bounding box center [819, 401] width 16 height 16
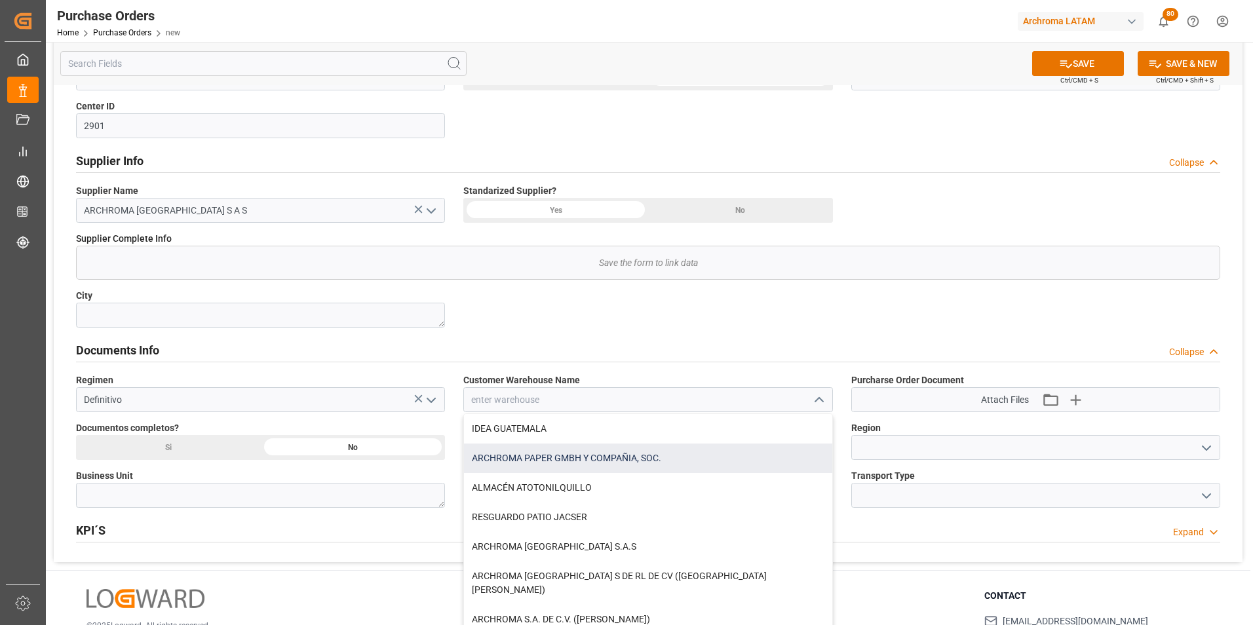
click at [547, 461] on div "ARCHROMA PAPER GMBH Y COMPAÑIA, SOC." at bounding box center [648, 458] width 368 height 29
type input "ARCHROMA PAPER GMBH Y COMPAÑIA, SOC."
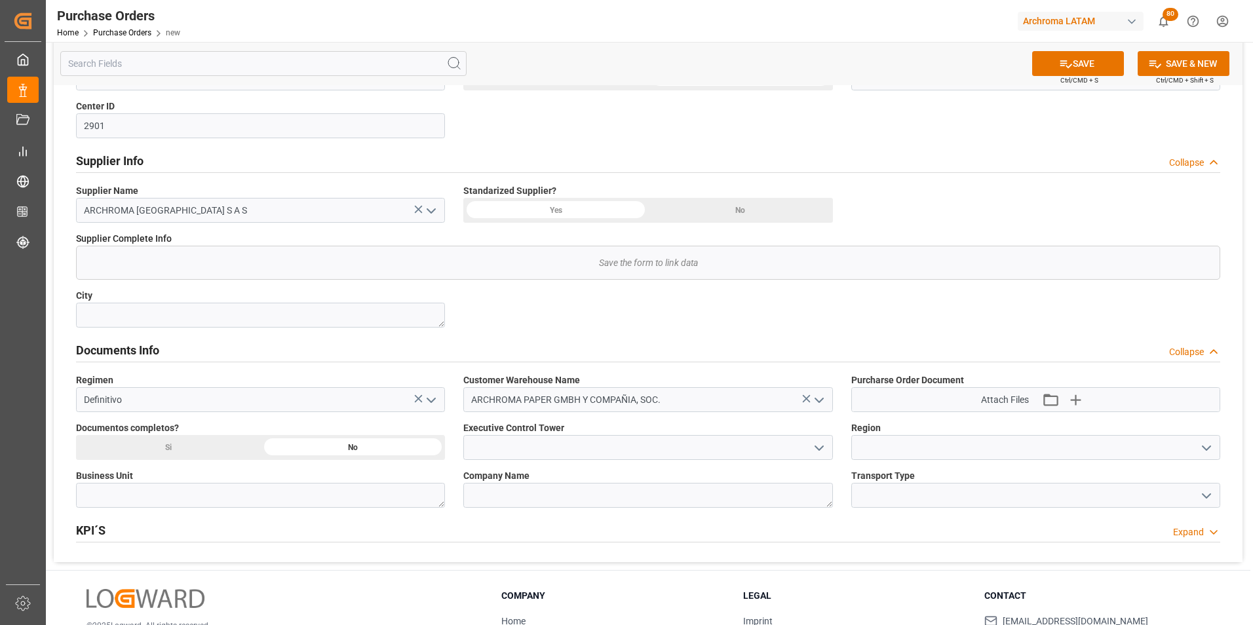
click at [815, 443] on icon "open menu" at bounding box center [819, 448] width 16 height 16
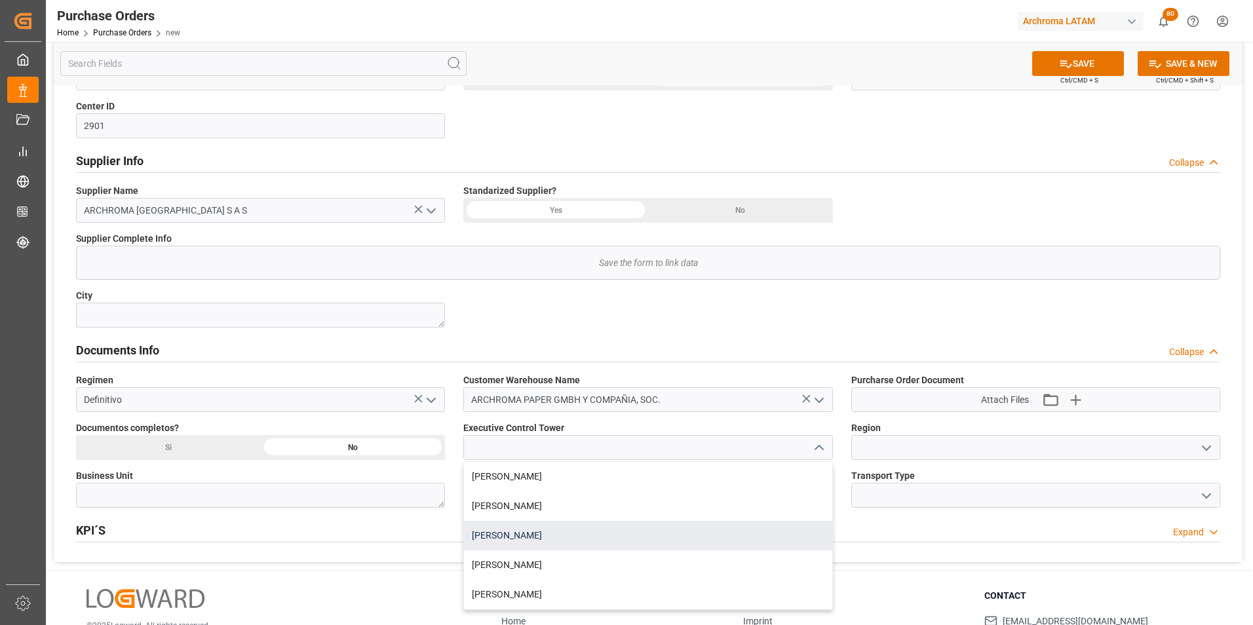
click at [549, 529] on div "[PERSON_NAME]" at bounding box center [648, 535] width 368 height 29
type input "[PERSON_NAME]"
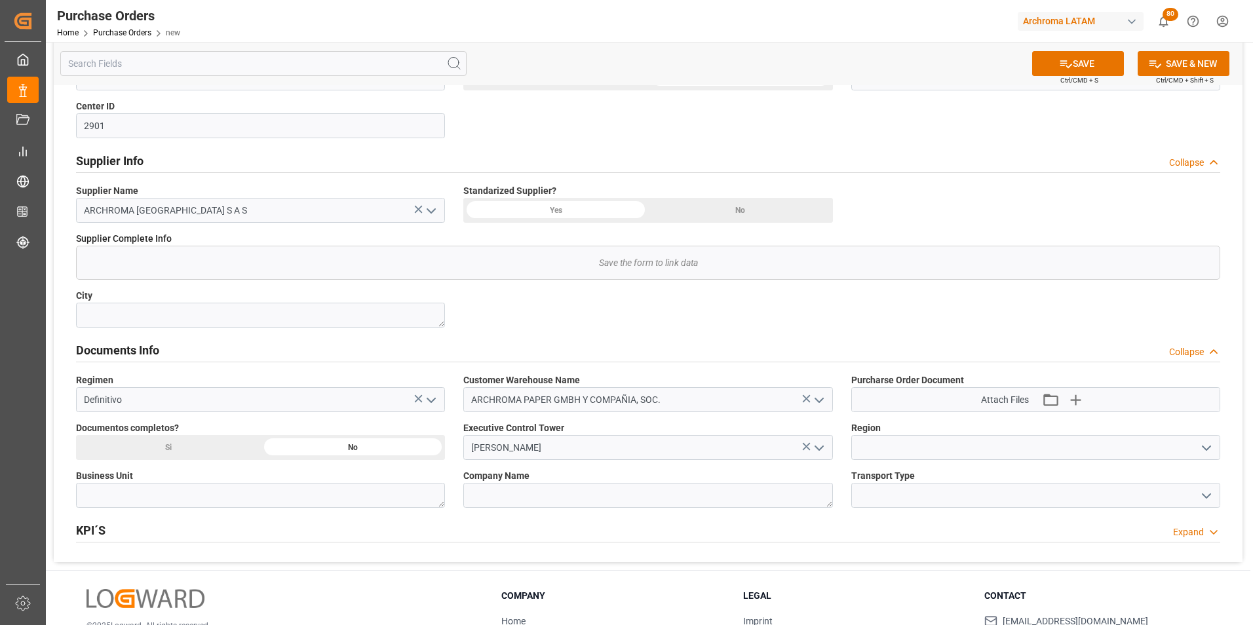
click at [1206, 447] on icon "open menu" at bounding box center [1207, 448] width 16 height 16
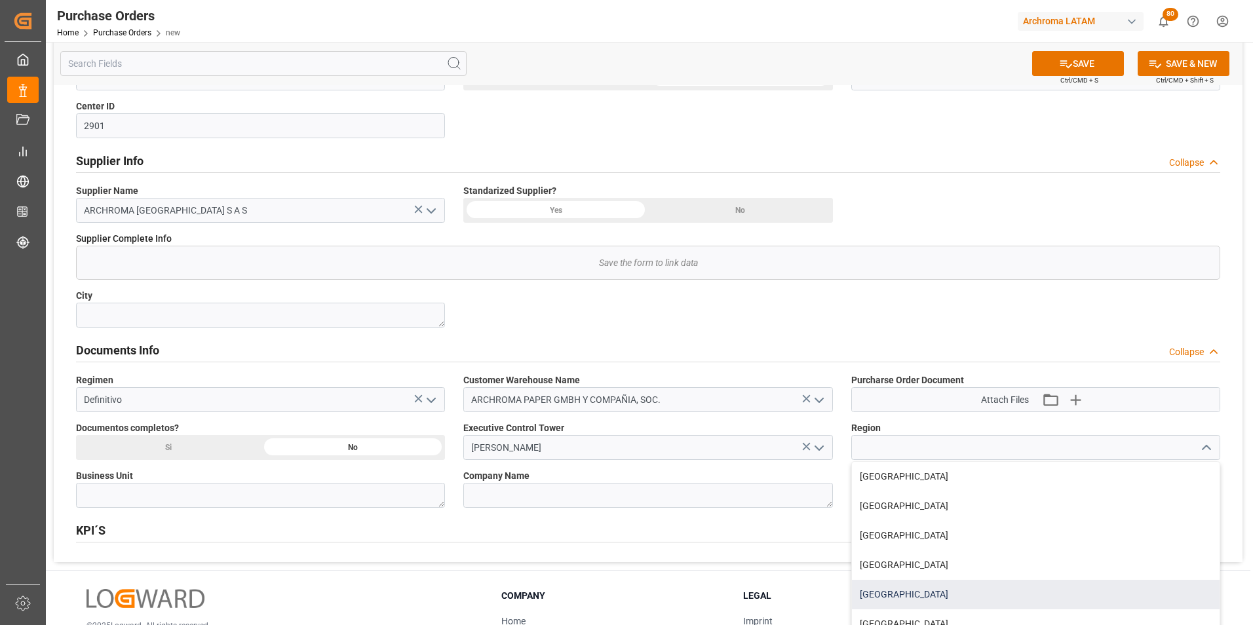
click at [928, 594] on div "[GEOGRAPHIC_DATA]" at bounding box center [1036, 594] width 368 height 29
type input "[GEOGRAPHIC_DATA]"
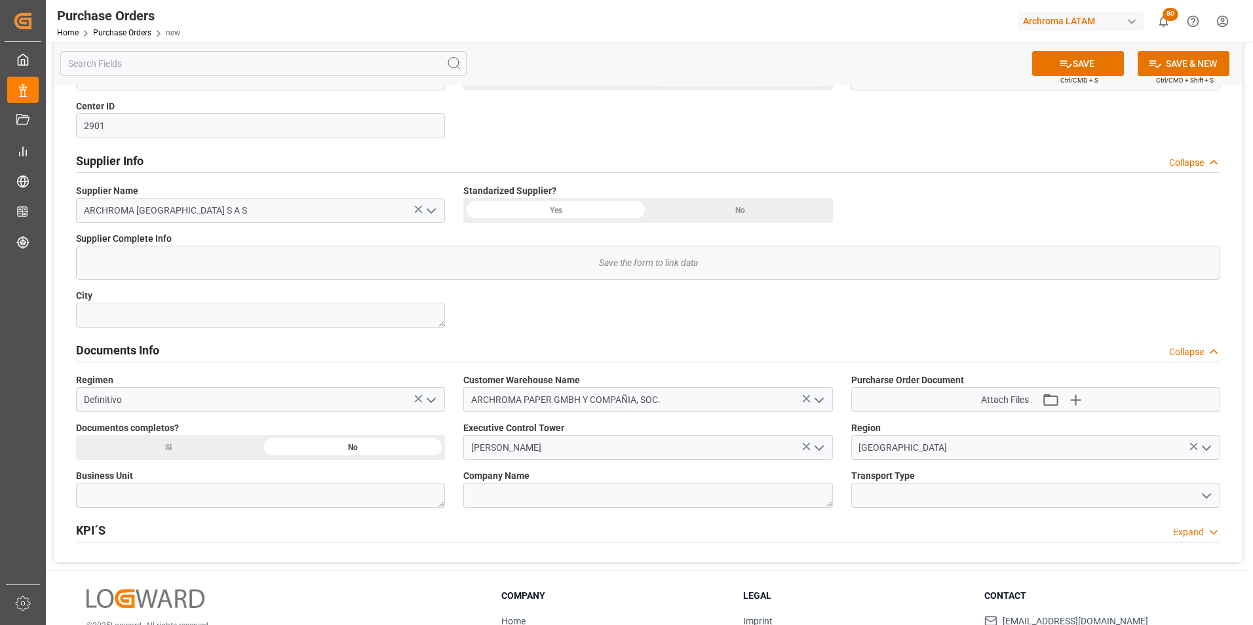
click at [1209, 493] on icon "open menu" at bounding box center [1207, 496] width 16 height 16
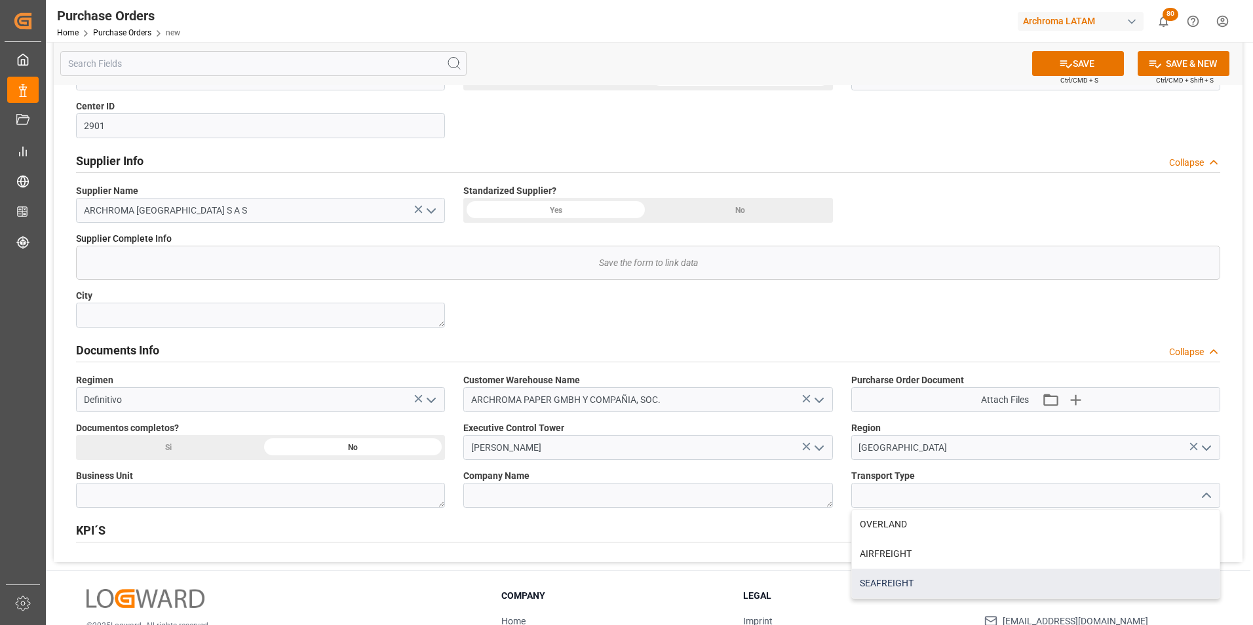
click at [923, 595] on div "SEAFREIGHT" at bounding box center [1036, 583] width 368 height 29
type input "SEAFREIGHT"
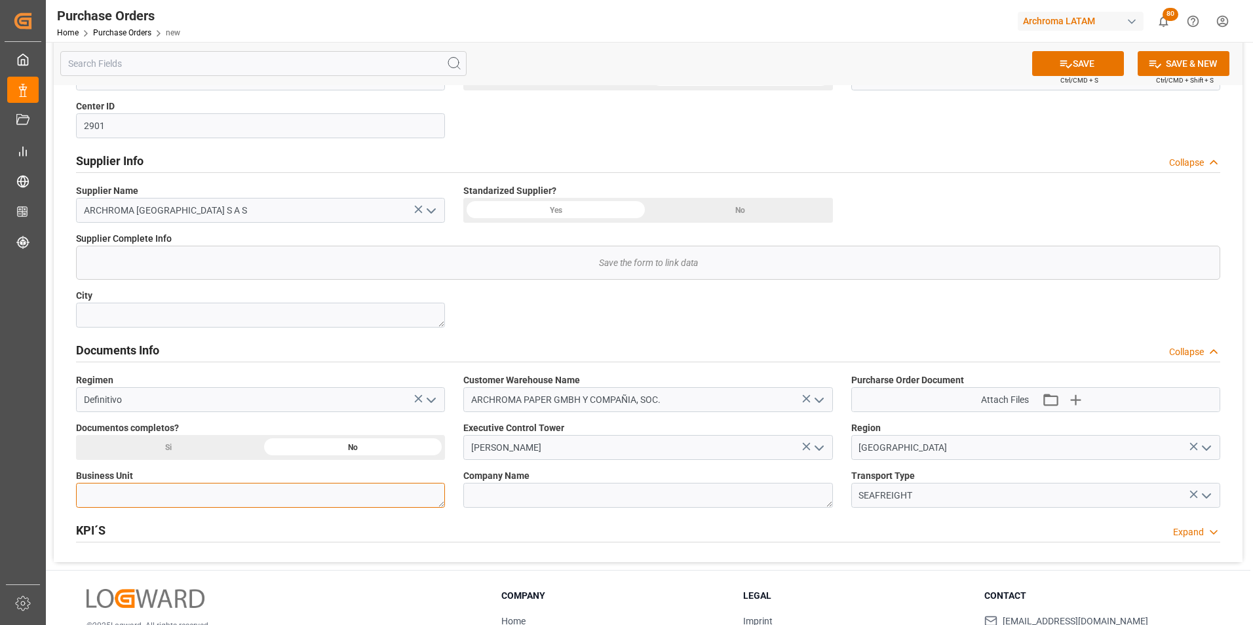
click at [404, 495] on textarea at bounding box center [260, 495] width 369 height 25
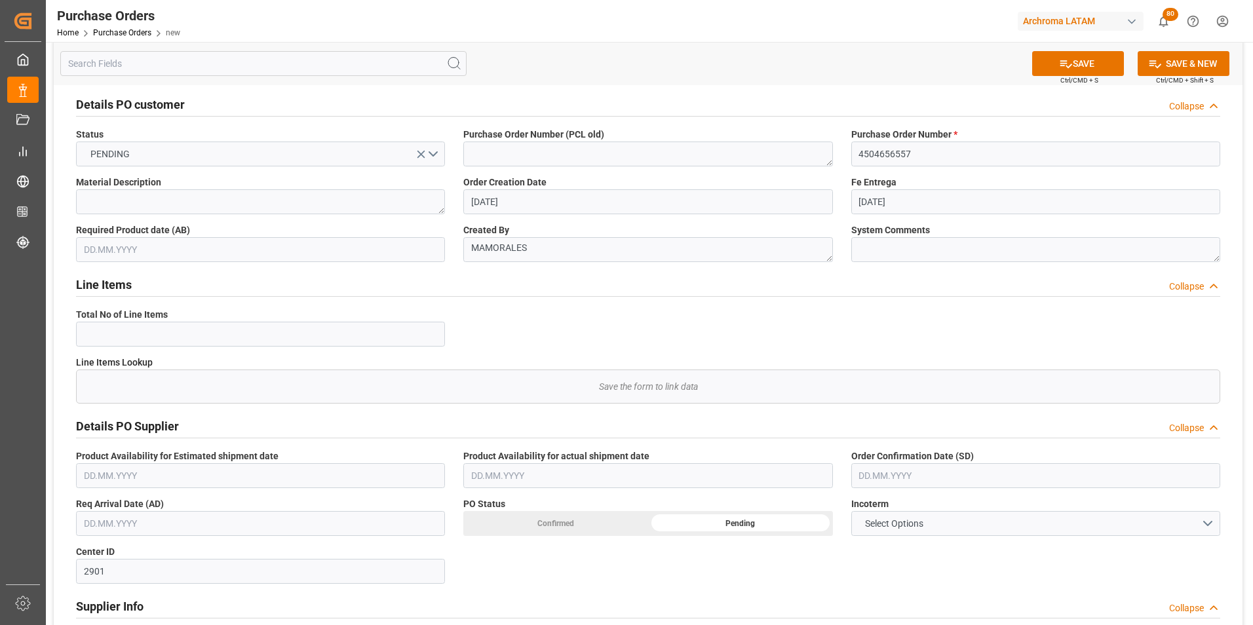
scroll to position [0, 0]
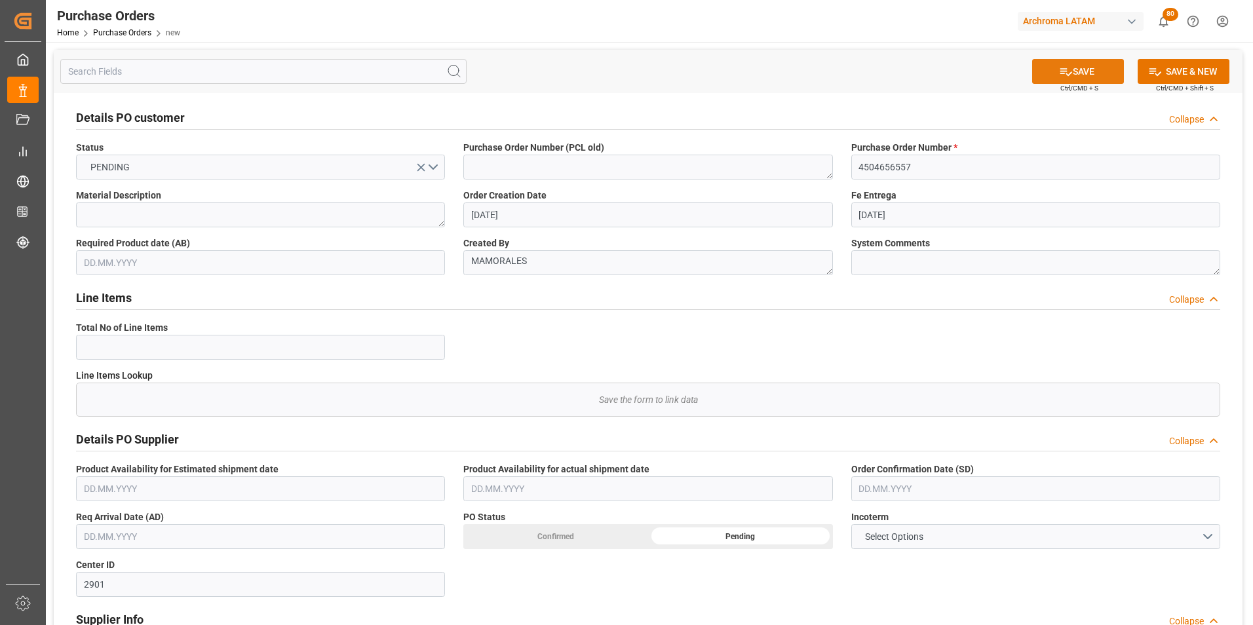
type textarea "TEXTIL"
click at [1056, 74] on button "SAVE" at bounding box center [1078, 71] width 92 height 25
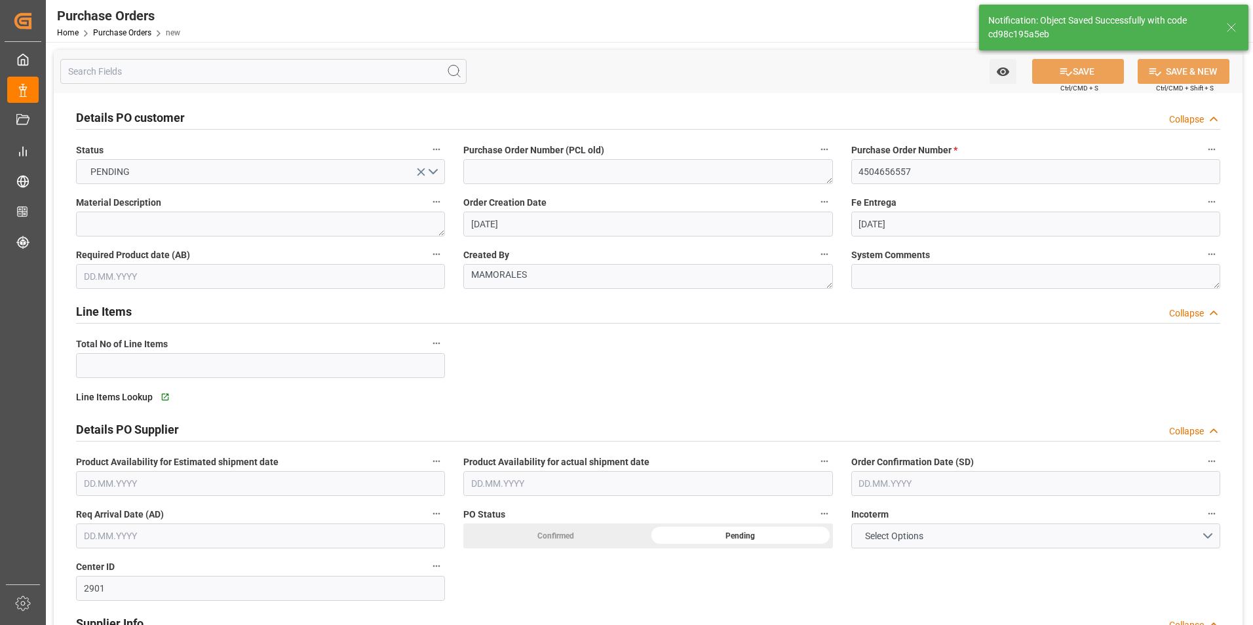
type input "3"
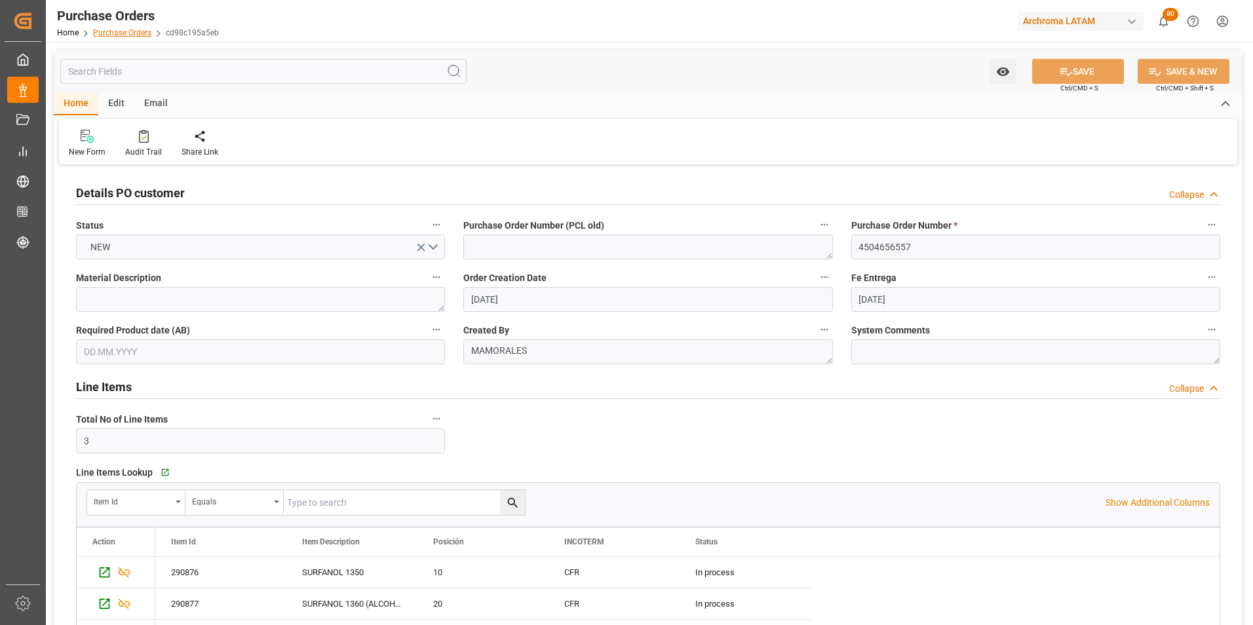
click at [128, 34] on link "Purchase Orders" at bounding box center [122, 32] width 58 height 9
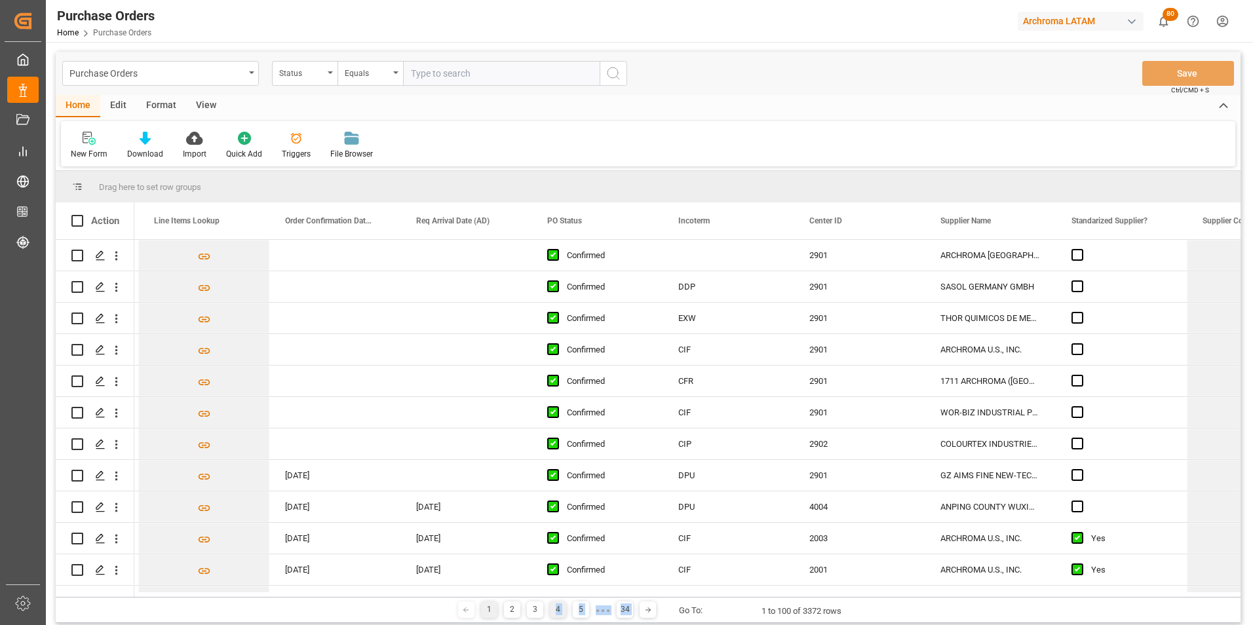
drag, startPoint x: 651, startPoint y: 597, endPoint x: 554, endPoint y: 602, distance: 97.7
click at [554, 602] on div "1 2 3 4 5 ● ● ● 34 Go To: 1 to 100 of 3372 rows" at bounding box center [648, 610] width 1185 height 26
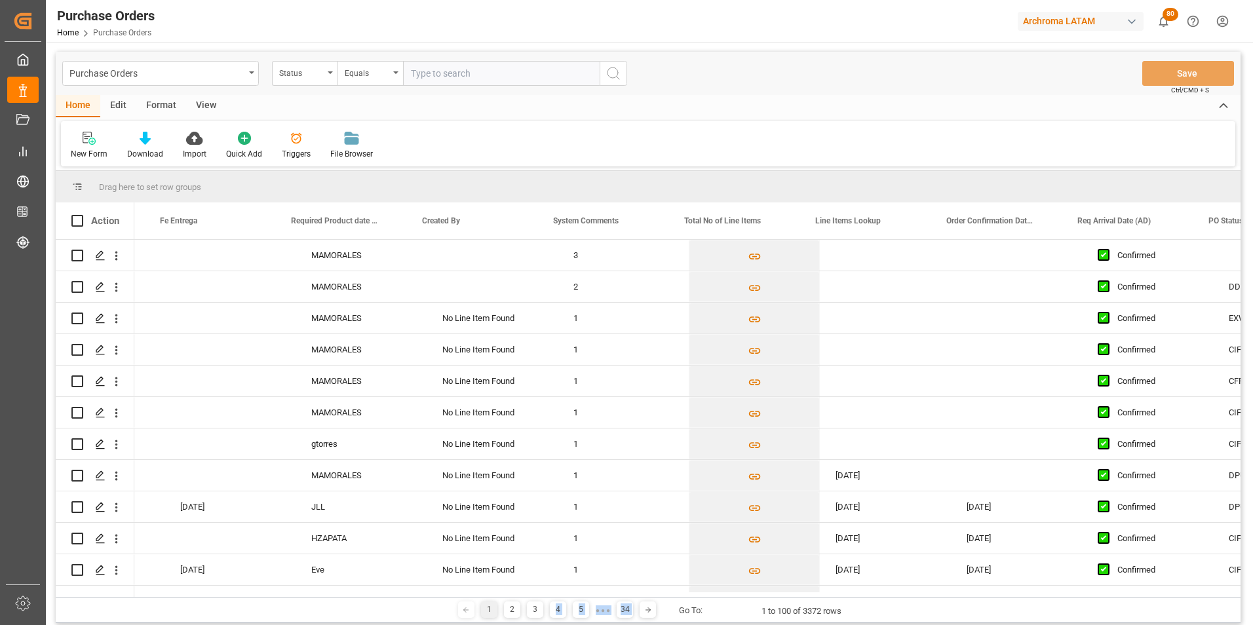
scroll to position [0, 805]
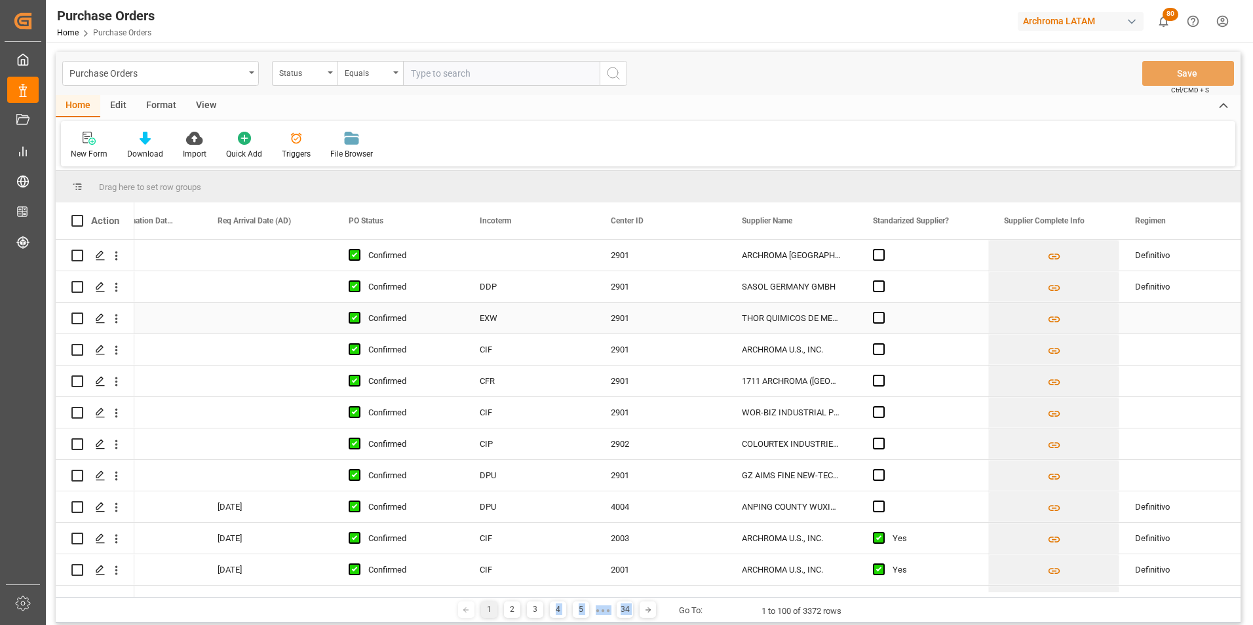
click at [513, 255] on div "Press SPACE to select this row." at bounding box center [529, 255] width 131 height 31
click at [568, 259] on button "Select" at bounding box center [529, 262] width 110 height 25
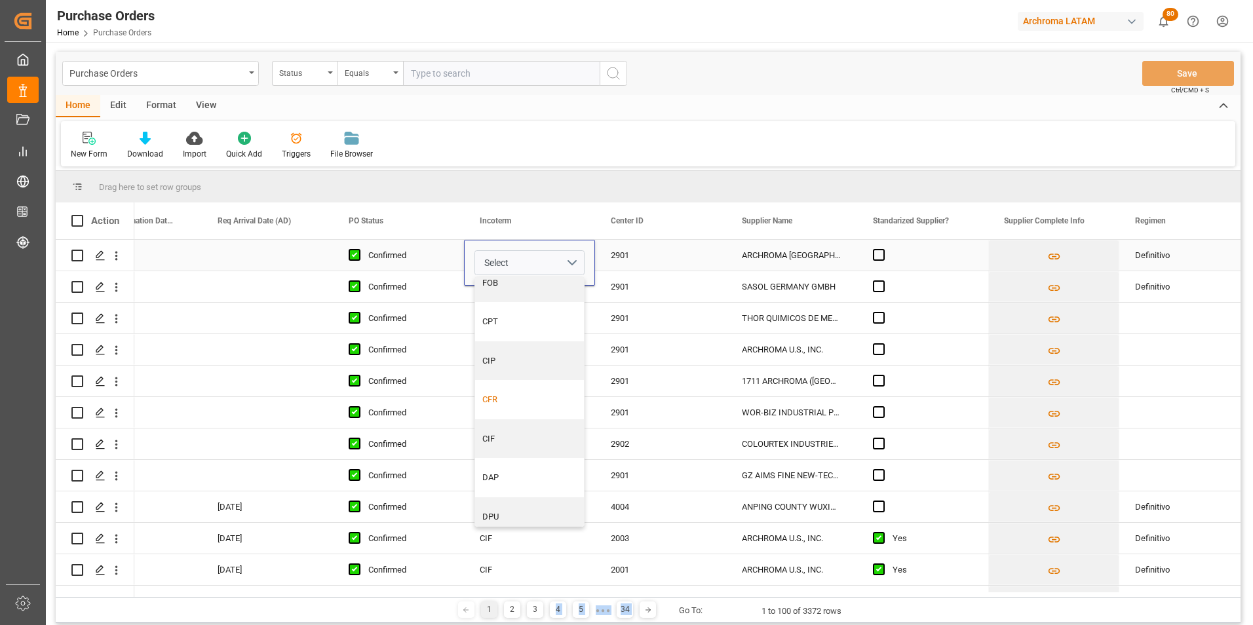
click at [510, 407] on div "CFR" at bounding box center [529, 399] width 109 height 39
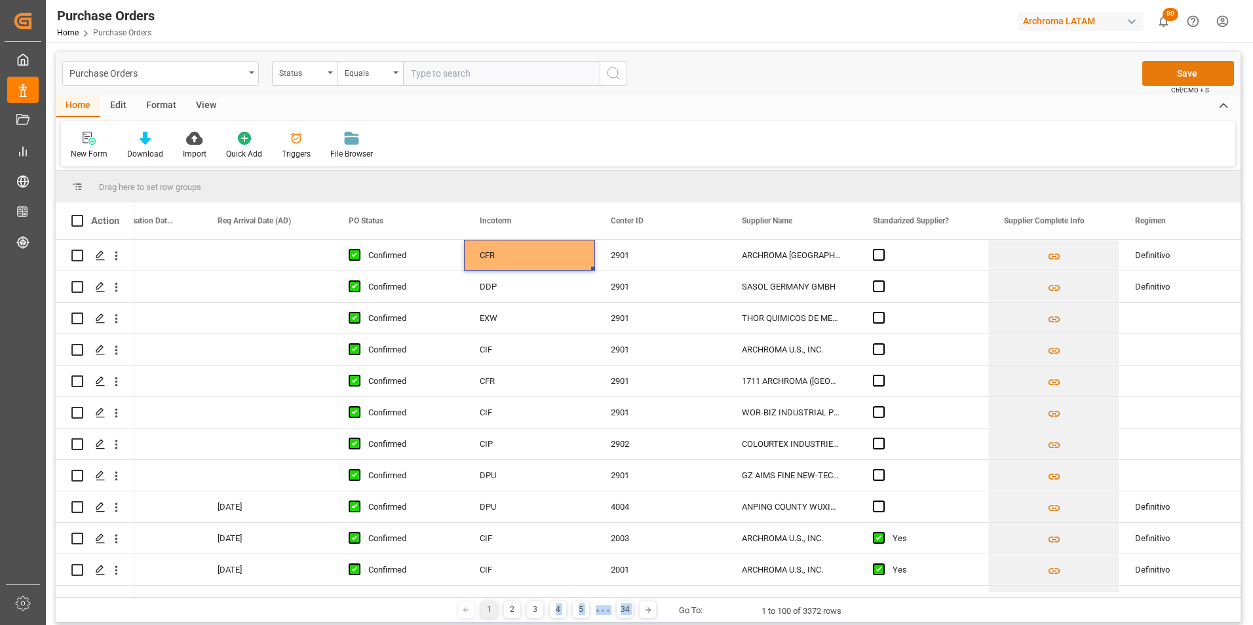
click at [1193, 64] on button "Save" at bounding box center [1188, 73] width 92 height 25
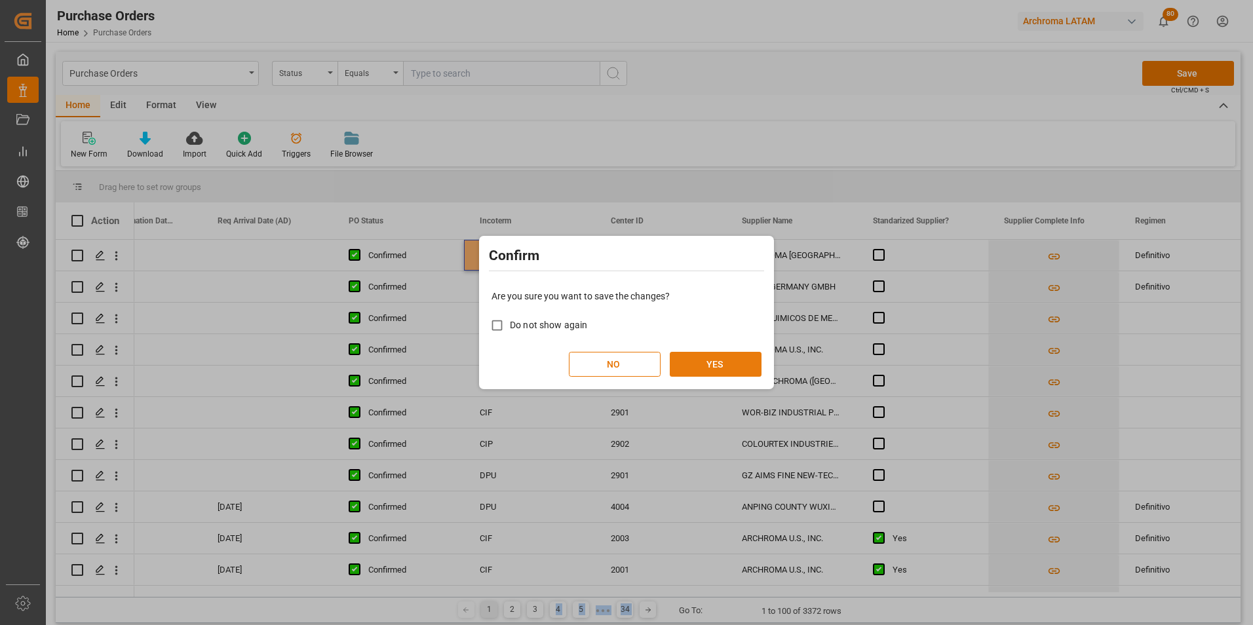
click at [709, 359] on button "YES" at bounding box center [716, 364] width 92 height 25
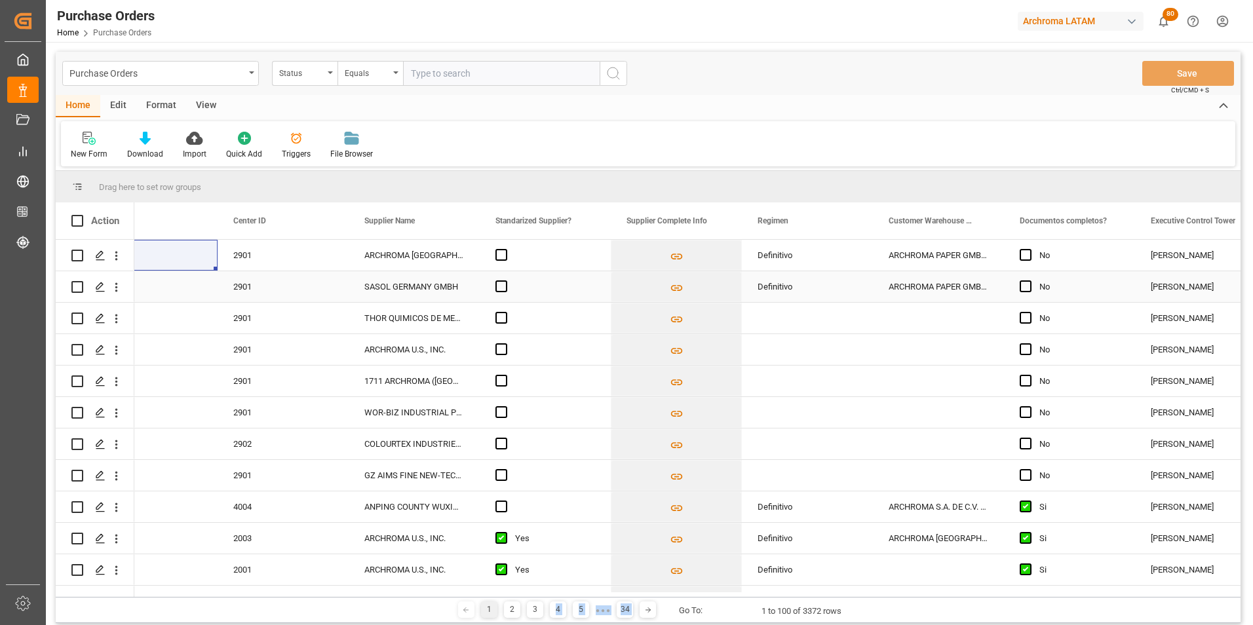
click at [791, 280] on div "Definitivo" at bounding box center [808, 287] width 100 height 30
drag, startPoint x: 870, startPoint y: 299, endPoint x: 841, endPoint y: 473, distance: 176.8
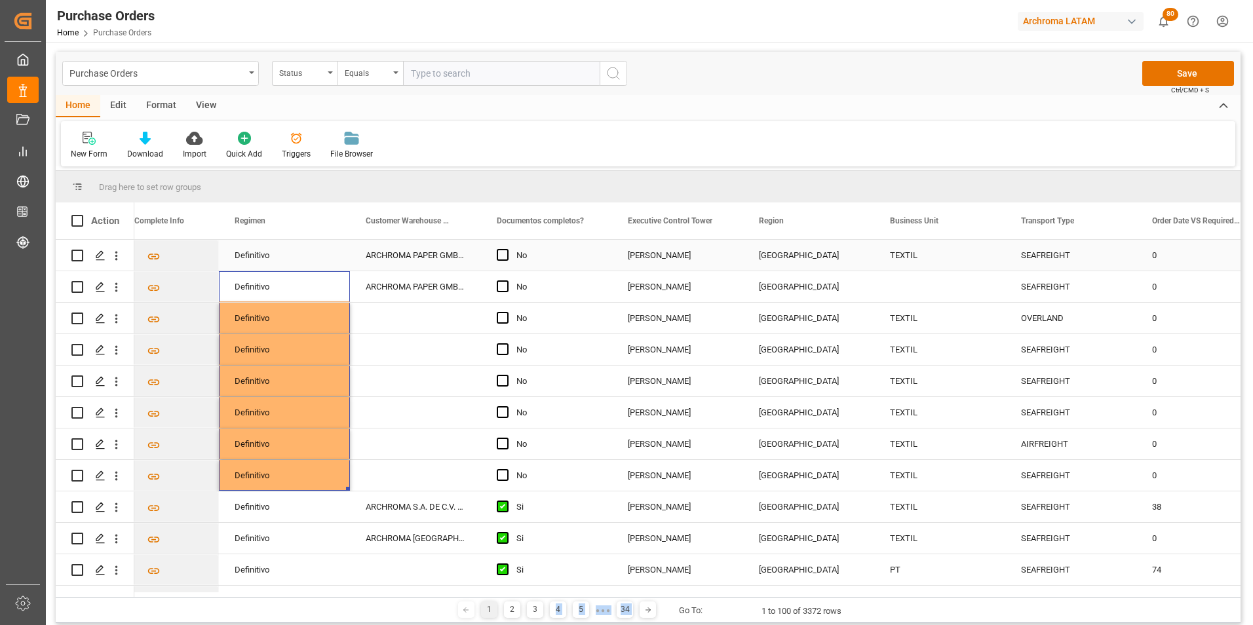
click at [944, 256] on div "TEXTIL" at bounding box center [939, 255] width 131 height 31
drag, startPoint x: 1004, startPoint y: 269, endPoint x: 1005, endPoint y: 284, distance: 15.1
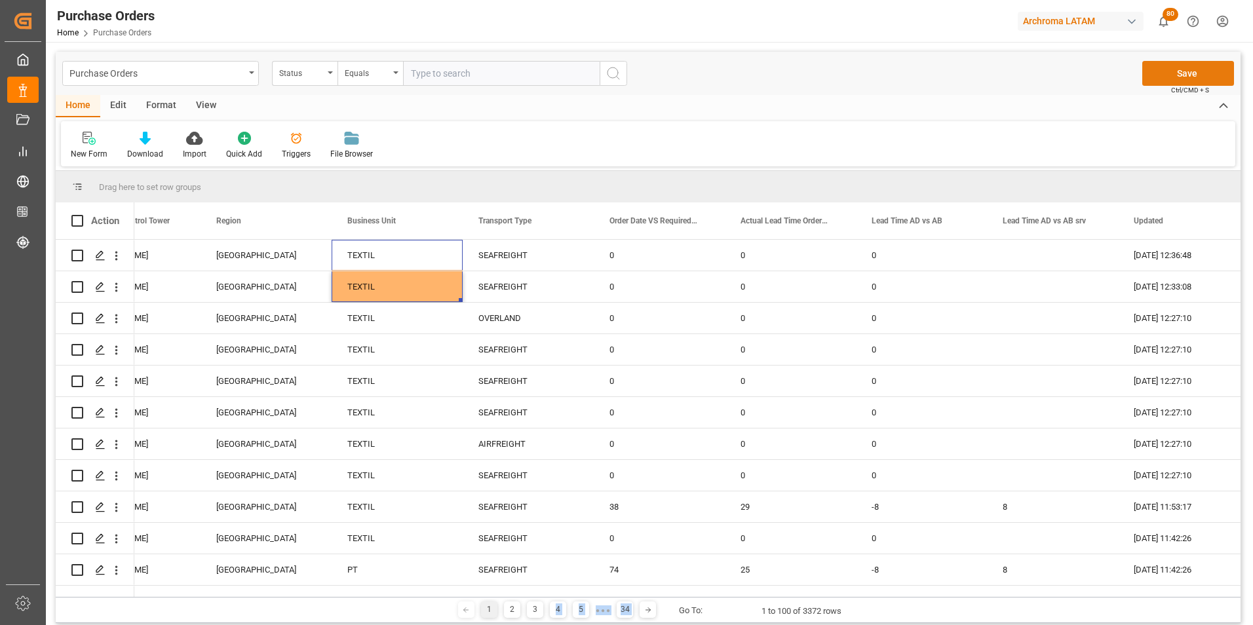
click at [1197, 79] on button "Save" at bounding box center [1188, 73] width 92 height 25
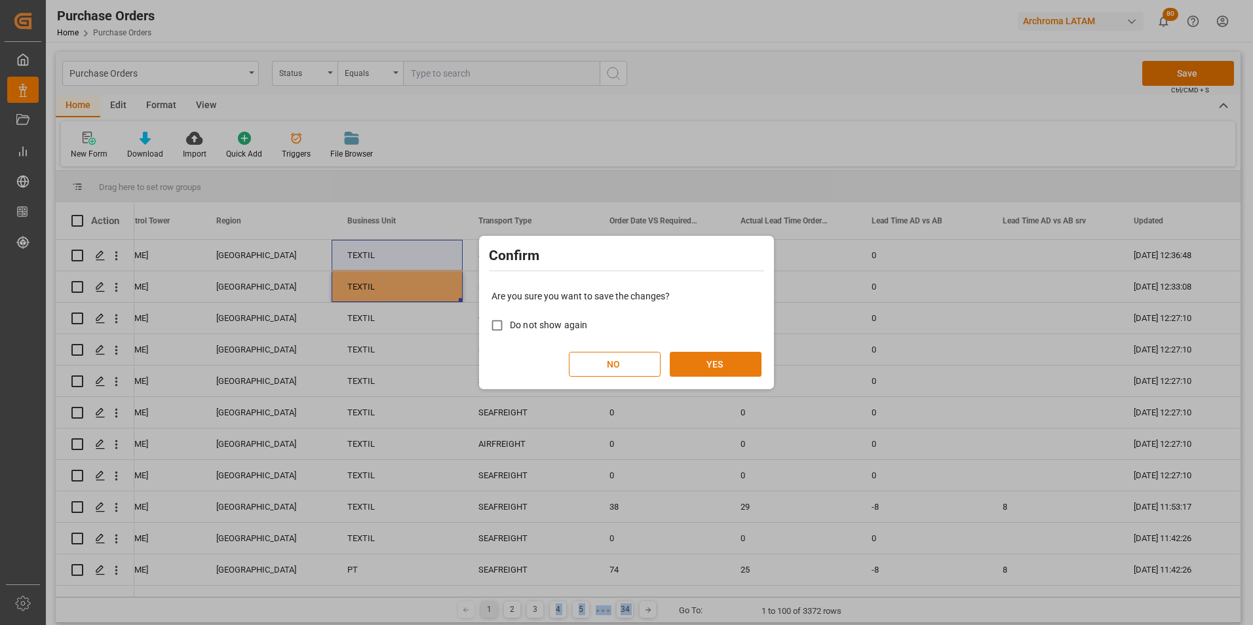
click at [727, 366] on button "YES" at bounding box center [716, 364] width 92 height 25
